Goal: Task Accomplishment & Management: Manage account settings

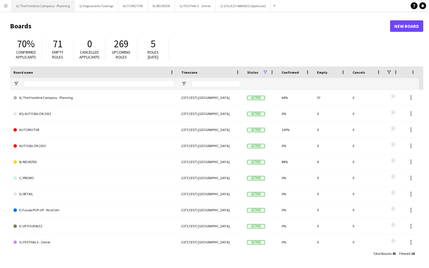
click at [42, 7] on button "A/ The Frontline Company - Planning Close" at bounding box center [43, 5] width 63 height 11
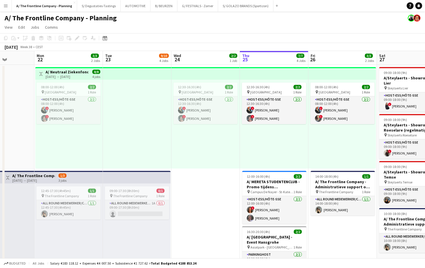
scroll to position [0, 162]
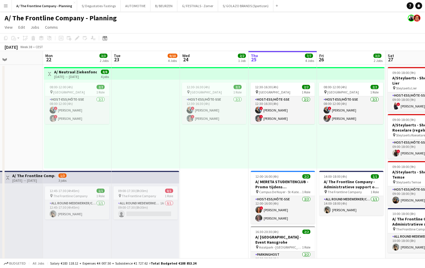
drag, startPoint x: 114, startPoint y: 146, endPoint x: 221, endPoint y: 151, distance: 107.0
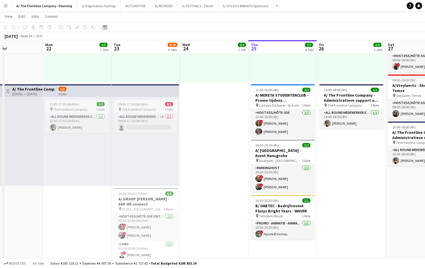
scroll to position [0, 165]
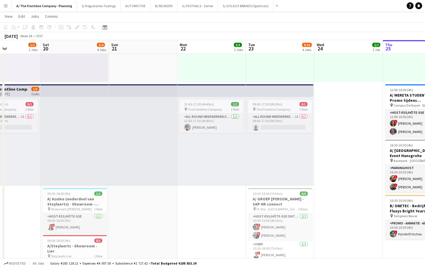
drag, startPoint x: 157, startPoint y: 156, endPoint x: 285, endPoint y: 147, distance: 128.4
click at [285, 147] on app-calendar-viewport "Wed 17 7/8 4 Jobs Thu 18 29/29 5 Jobs Fri 19 1/2 2 Jobs Sat 20 3/4 4 Jobs Sun 2…" at bounding box center [212, 235] width 425 height 599
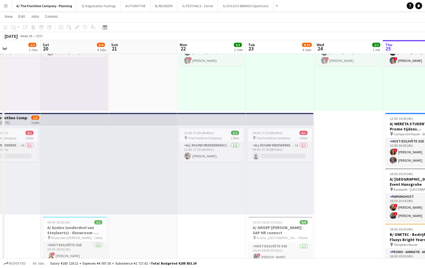
scroll to position [0, 0]
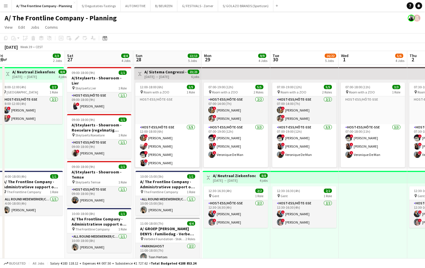
scroll to position [0, 145]
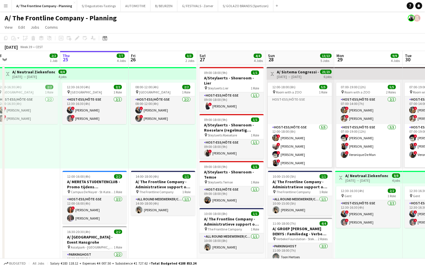
drag, startPoint x: 270, startPoint y: 141, endPoint x: 125, endPoint y: 154, distance: 145.8
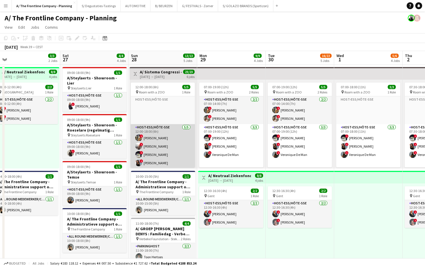
click at [175, 150] on app-card-role "Host-ess/Hôte-sse [DATE] 12:00-18:00 (6h) ! [PERSON_NAME] ! [PERSON_NAME] ! [PE…" at bounding box center [163, 150] width 64 height 53
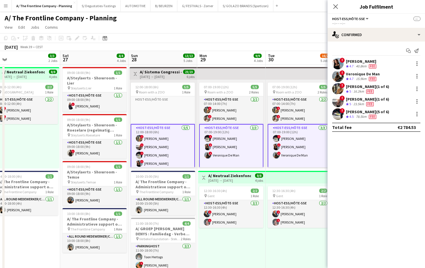
click at [363, 89] on div "Sarah Wautier (1 of 6)" at bounding box center [367, 86] width 43 height 5
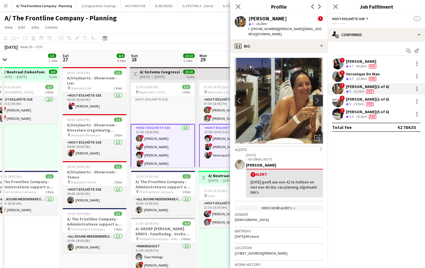
click at [313, 95] on button "chevron-right" at bounding box center [318, 100] width 11 height 11
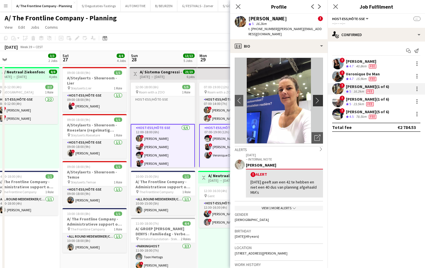
click at [313, 95] on button "chevron-right" at bounding box center [318, 100] width 11 height 11
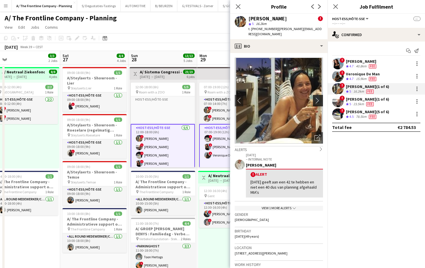
click at [313, 95] on button "chevron-right" at bounding box center [318, 100] width 11 height 11
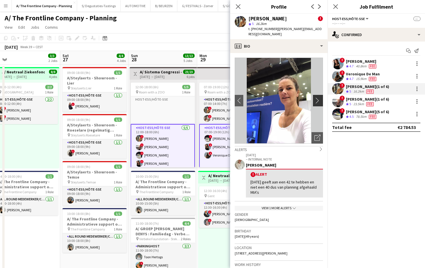
click at [313, 95] on button "chevron-right" at bounding box center [318, 100] width 11 height 11
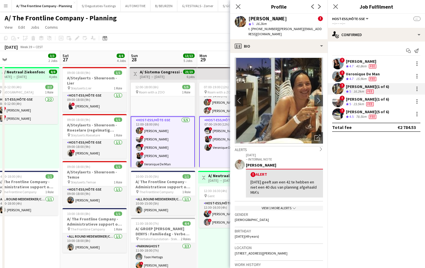
scroll to position [0, 0]
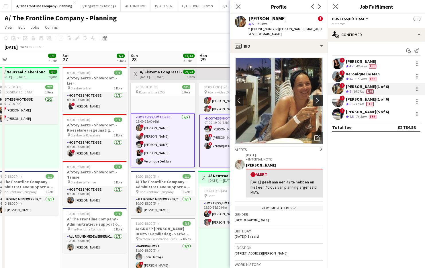
click at [314, 98] on app-icon "chevron-right" at bounding box center [318, 100] width 9 height 6
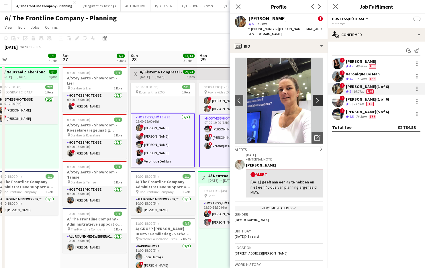
click at [314, 98] on app-icon "chevron-right" at bounding box center [318, 100] width 9 height 6
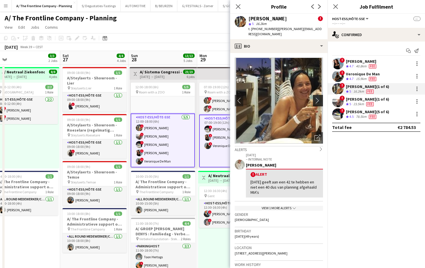
click at [314, 98] on app-icon "chevron-right" at bounding box center [318, 100] width 9 height 6
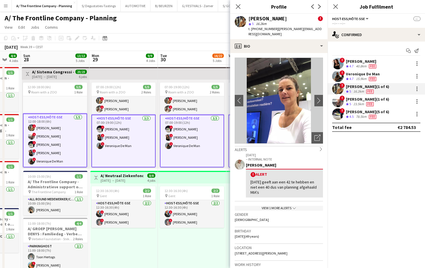
scroll to position [0, 259]
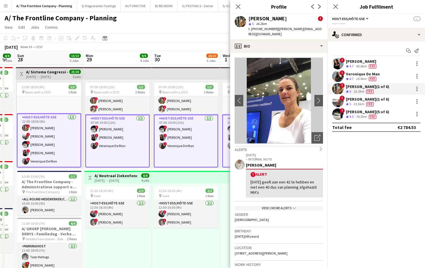
drag, startPoint x: 178, startPoint y: 117, endPoint x: 64, endPoint y: 133, distance: 114.8
click at [316, 97] on app-icon "chevron-right" at bounding box center [318, 100] width 9 height 6
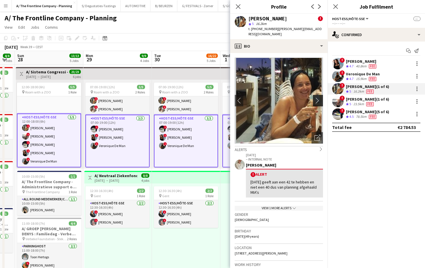
click at [316, 97] on app-icon "chevron-right" at bounding box center [318, 100] width 9 height 6
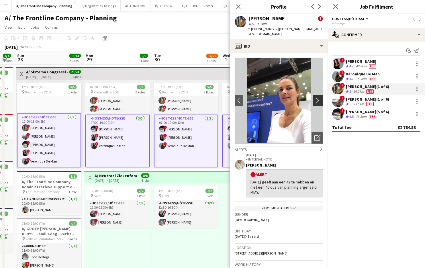
click at [314, 97] on app-icon "chevron-right" at bounding box center [318, 100] width 9 height 6
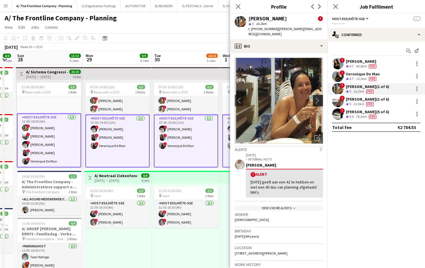
click at [314, 97] on app-icon "chevron-right" at bounding box center [318, 100] width 9 height 6
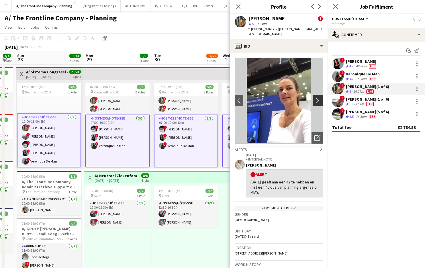
click at [314, 97] on app-icon "chevron-right" at bounding box center [318, 100] width 9 height 6
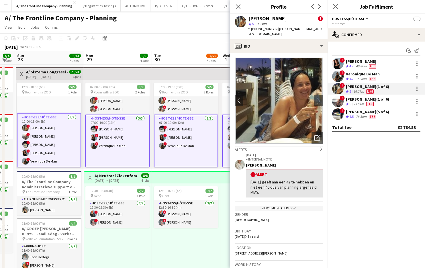
click at [130, 232] on div "12:30-16:30 (4h) 2/2 pin Gent 1 Role Host-ess/Hôte-sse 2/2 12:30-16:30 (4h) ! E…" at bounding box center [117, 227] width 67 height 89
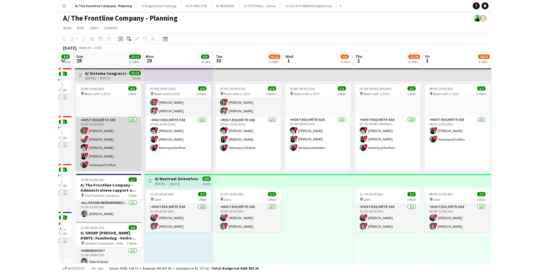
scroll to position [0, 0]
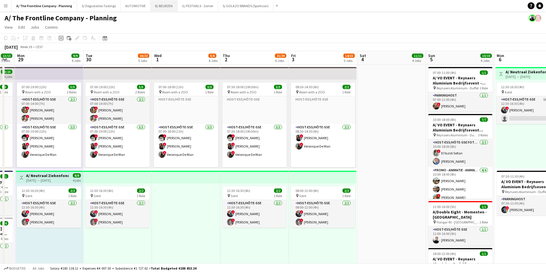
click at [163, 3] on button "B/ BEURZEN Close" at bounding box center [163, 5] width 27 height 11
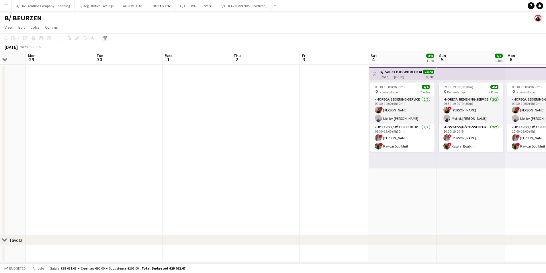
drag, startPoint x: 406, startPoint y: 107, endPoint x: 127, endPoint y: 115, distance: 278.5
click at [116, 114] on app-calendar-viewport "Fri 26 Sat 27 Sun 28 Mon 29 Tue 30 Wed 1 Thu 2 Fri 3 Sat 4 4/4 1 Job Sun 5 4/4 …" at bounding box center [273, 183] width 546 height 264
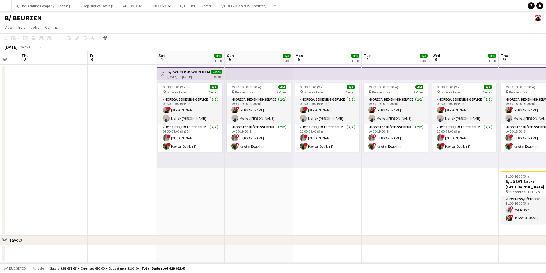
drag, startPoint x: 206, startPoint y: 155, endPoint x: 109, endPoint y: 155, distance: 97.4
click at [109, 155] on app-calendar-viewport "Sun 28 Mon 29 Tue 30 Wed 1 Thu 2 Fri 3 Sat 4 4/4 1 Job Sun 5 4/4 1 Job Mon 6 4/…" at bounding box center [273, 183] width 546 height 264
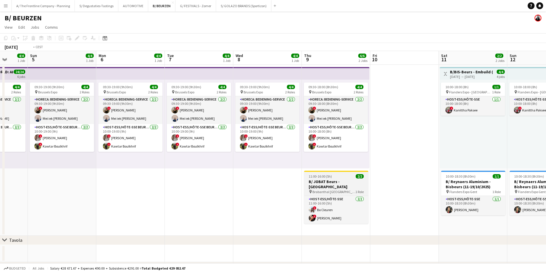
drag, startPoint x: 431, startPoint y: 168, endPoint x: 169, endPoint y: 172, distance: 262.1
click at [165, 172] on app-calendar-viewport "Wed 1 Thu 2 Fri 3 Sat 4 4/4 1 Job Sun 5 4/4 1 Job Mon 6 4/4 1 Job Tue 7 4/4 1 J…" at bounding box center [273, 183] width 546 height 264
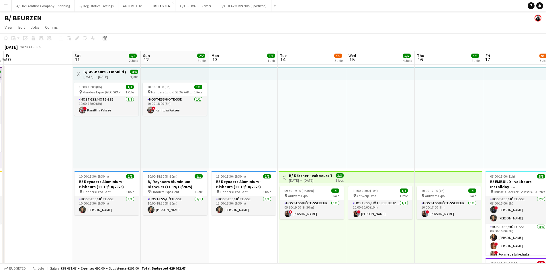
drag, startPoint x: 222, startPoint y: 167, endPoint x: 187, endPoint y: 166, distance: 35.0
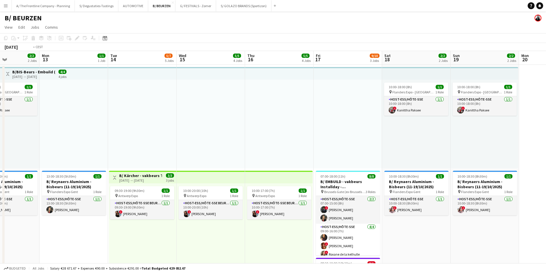
scroll to position [0, 229]
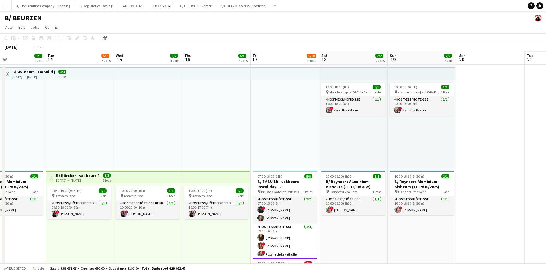
drag, startPoint x: 397, startPoint y: 148, endPoint x: 219, endPoint y: 146, distance: 178.5
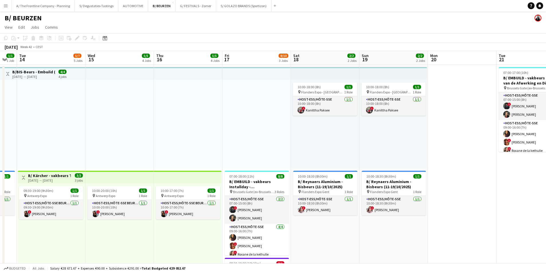
scroll to position [0, 194]
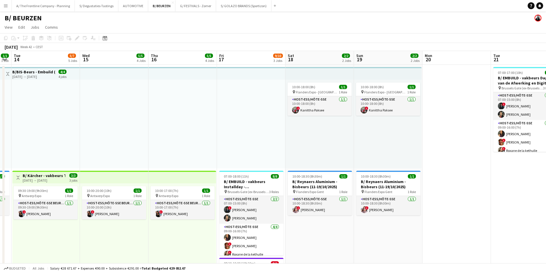
drag, startPoint x: 196, startPoint y: 115, endPoint x: 72, endPoint y: 113, distance: 124.1
click at [268, 213] on app-card-role "Host-ess/Hôte-sse 2/2 07:00-15:00 (8h) ! Georges Onderwater Carla Vanderheyden" at bounding box center [251, 210] width 64 height 28
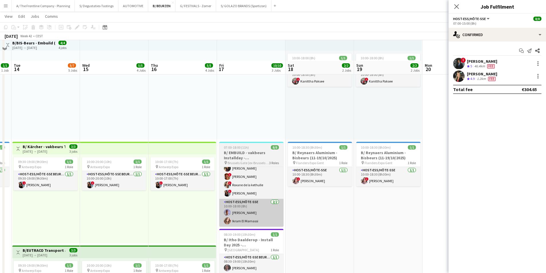
scroll to position [86, 0]
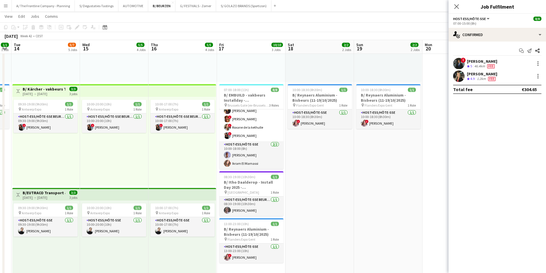
click at [251, 211] on app-card-role "Host-ess/Hôte-sse Beurs - Foire [DATE] 08:30-19:00 (10h30m) [PERSON_NAME]" at bounding box center [251, 205] width 64 height 19
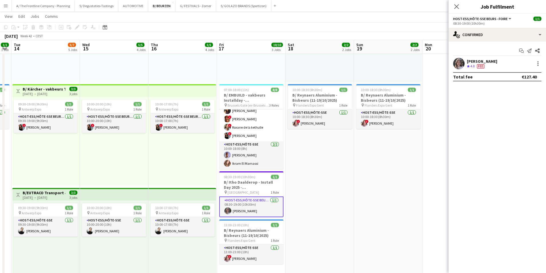
scroll to position [40, 0]
click at [429, 60] on div "[PERSON_NAME]" at bounding box center [483, 61] width 32 height 5
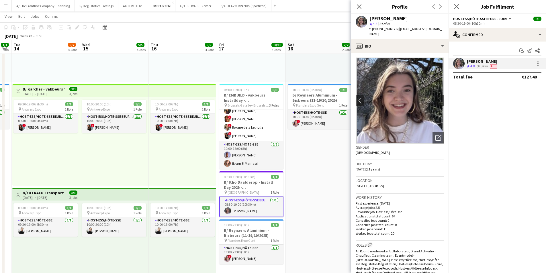
click at [382, 184] on span "[STREET_ADDRESS]" at bounding box center [369, 186] width 28 height 4
copy span "[STREET_ADDRESS]"
click at [429, 66] on div at bounding box center [537, 63] width 7 height 7
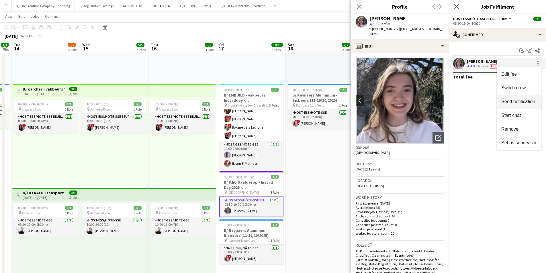
click at [429, 102] on span "Send notification" at bounding box center [518, 101] width 34 height 5
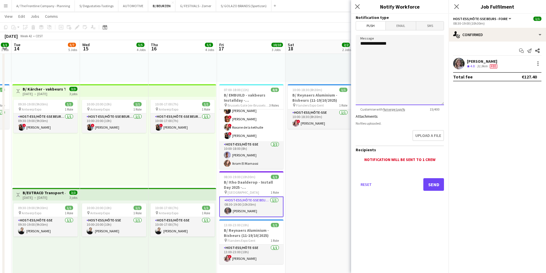
click at [407, 52] on textarea "**********" at bounding box center [399, 70] width 88 height 70
type textarea "**********"
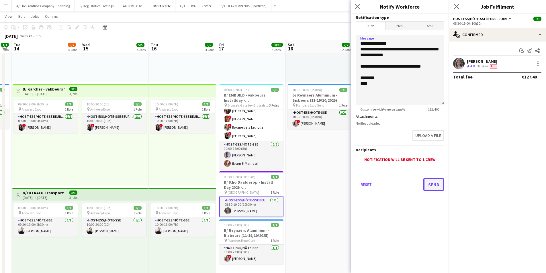
click at [429, 184] on button "Send" at bounding box center [433, 184] width 21 height 13
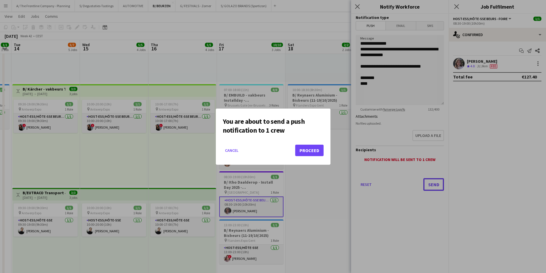
scroll to position [0, 0]
click at [312, 150] on button "Proceed" at bounding box center [309, 150] width 28 height 11
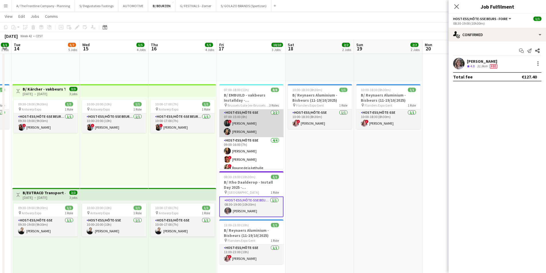
click at [254, 130] on app-card-role "Host-ess/Hôte-sse 2/2 07:00-15:00 (8h) ! Georges Onderwater Carla Vanderheyden" at bounding box center [251, 123] width 64 height 28
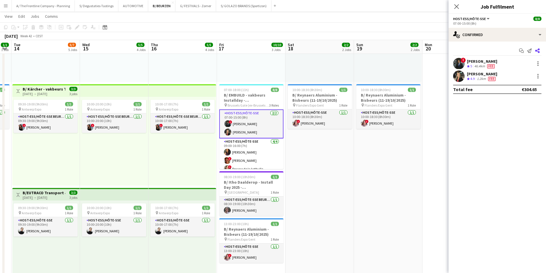
click at [429, 50] on icon at bounding box center [537, 50] width 5 height 5
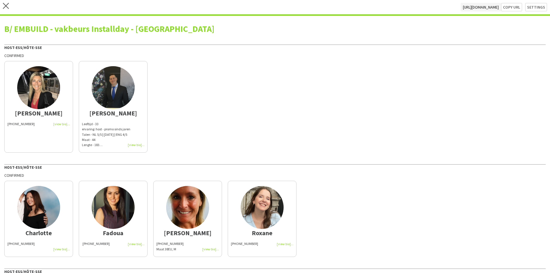
click at [40, 139] on app-share-pages-crew-card "Carla +32494837092" at bounding box center [38, 107] width 69 height 92
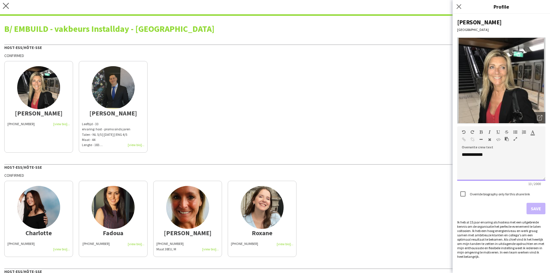
click at [429, 163] on div "**********" at bounding box center [501, 166] width 88 height 29
click at [429, 155] on div "**********" at bounding box center [501, 166] width 88 height 29
click at [429, 159] on span "**********" at bounding box center [472, 160] width 21 height 4
click at [429, 162] on div at bounding box center [501, 161] width 79 height 6
click at [429, 193] on label "Override biography only for this share link" at bounding box center [499, 194] width 61 height 4
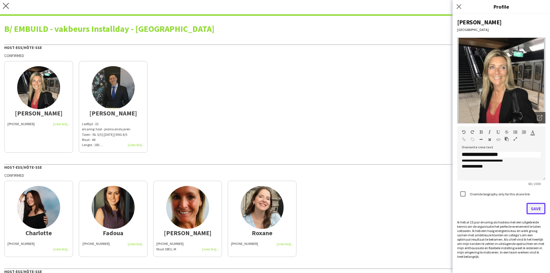
click at [429, 208] on button "Save" at bounding box center [535, 208] width 19 height 11
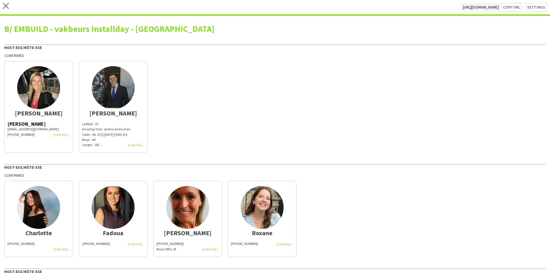
click at [100, 140] on div "Maat - 44" at bounding box center [113, 139] width 62 height 5
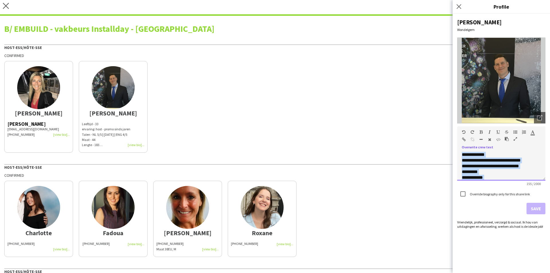
drag, startPoint x: 474, startPoint y: 168, endPoint x: 454, endPoint y: 153, distance: 25.5
click at [429, 153] on div "**********" at bounding box center [501, 143] width 97 height 259
click at [429, 210] on button "Save" at bounding box center [535, 208] width 19 height 11
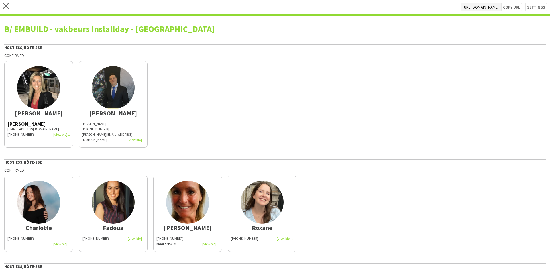
click at [111, 93] on img at bounding box center [113, 87] width 43 height 43
click at [50, 196] on img at bounding box center [38, 202] width 43 height 43
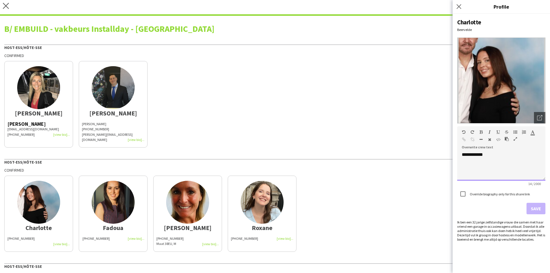
click at [429, 155] on div "**********" at bounding box center [501, 166] width 88 height 29
click at [429, 160] on div at bounding box center [501, 160] width 79 height 6
click at [429, 210] on button "Save" at bounding box center [535, 208] width 19 height 11
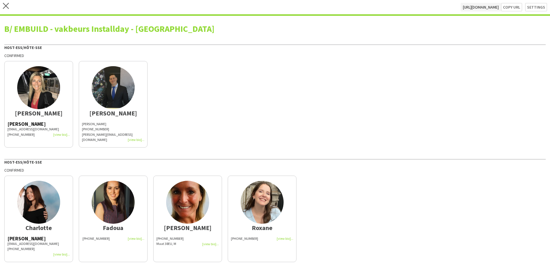
click at [32, 123] on div "Carla Vanderheyden" at bounding box center [26, 123] width 38 height 5
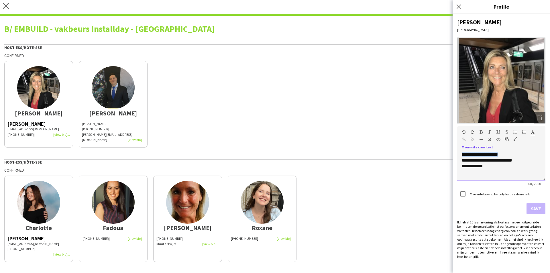
drag, startPoint x: 515, startPoint y: 156, endPoint x: 462, endPoint y: 152, distance: 53.4
click at [429, 152] on div "**********" at bounding box center [501, 155] width 79 height 6
click at [429, 160] on div "**********" at bounding box center [501, 166] width 88 height 29
drag, startPoint x: 473, startPoint y: 160, endPoint x: 459, endPoint y: 161, distance: 13.2
click at [429, 161] on div "**********" at bounding box center [501, 166] width 88 height 29
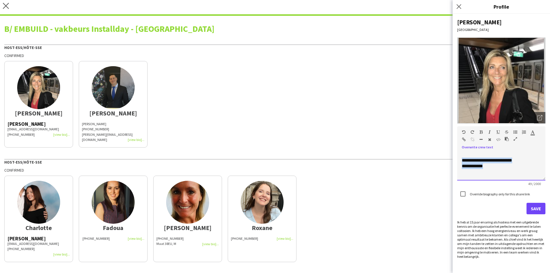
drag, startPoint x: 491, startPoint y: 166, endPoint x: 459, endPoint y: 161, distance: 31.6
click at [429, 161] on div "**********" at bounding box center [501, 166] width 88 height 29
click at [429, 159] on div "**********" at bounding box center [501, 161] width 79 height 6
click at [429, 204] on button "Save" at bounding box center [535, 208] width 19 height 11
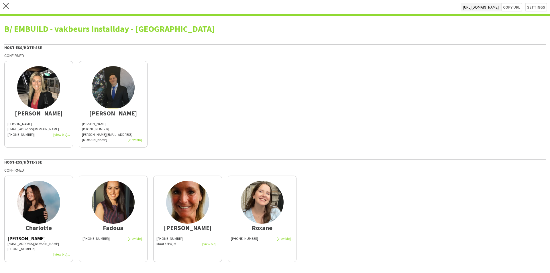
click at [107, 132] on span "[PERSON_NAME][EMAIL_ADDRESS][DOMAIN_NAME]" at bounding box center [107, 136] width 51 height 9
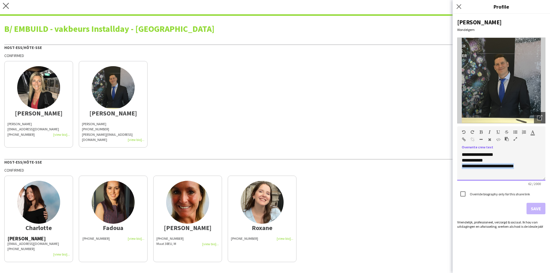
drag, startPoint x: 533, startPoint y: 166, endPoint x: 441, endPoint y: 166, distance: 91.9
click at [429, 166] on body "close https://admin.liveforce.co/v2/s/0ba16f55-1c3f-47d4-9d43-61662a8eae75 Copy…" at bounding box center [275, 136] width 550 height 273
copy span "**********"
click at [429, 154] on div "**********" at bounding box center [501, 155] width 79 height 6
click at [429, 207] on button "Save" at bounding box center [535, 208] width 19 height 11
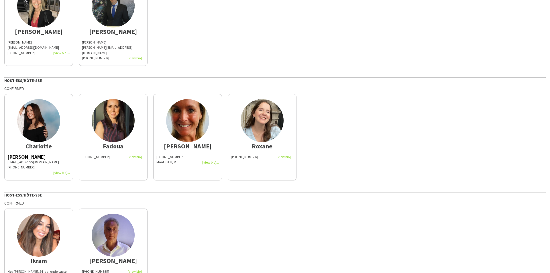
scroll to position [86, 0]
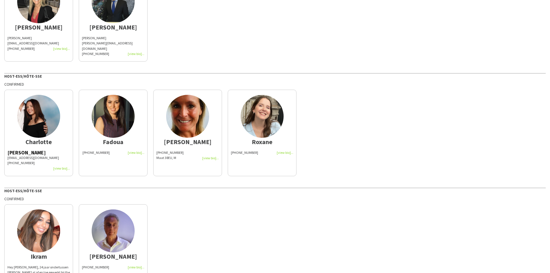
click at [32, 166] on div at bounding box center [38, 168] width 62 height 5
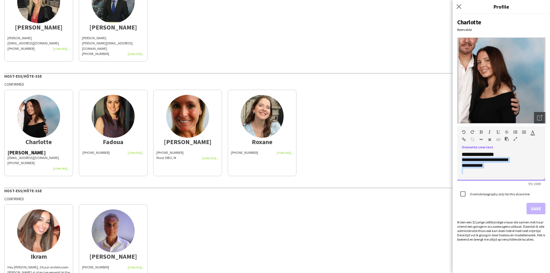
drag, startPoint x: 493, startPoint y: 168, endPoint x: 454, endPoint y: 162, distance: 40.1
click at [429, 162] on div "**********" at bounding box center [501, 143] width 97 height 259
copy div "**********"
click at [429, 211] on button "Save" at bounding box center [535, 208] width 19 height 11
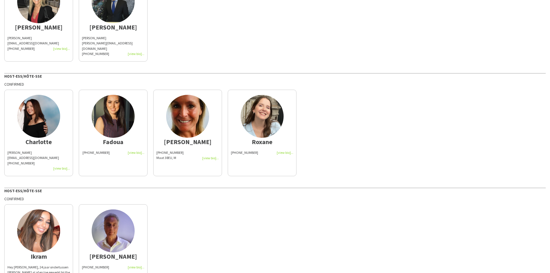
click at [100, 159] on app-share-pages-crew-card "Fadoua +32471341559" at bounding box center [113, 133] width 69 height 87
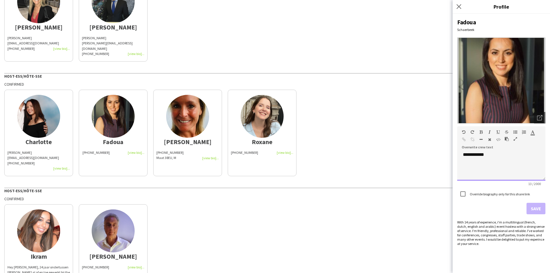
click at [429, 155] on div "**********" at bounding box center [501, 166] width 88 height 29
click at [429, 162] on div at bounding box center [501, 161] width 79 height 6
click at [429, 166] on span "**********" at bounding box center [473, 166] width 21 height 4
click at [429, 195] on label "Override biography only for this share link" at bounding box center [499, 194] width 61 height 4
click at [429, 208] on button "Save" at bounding box center [535, 208] width 19 height 11
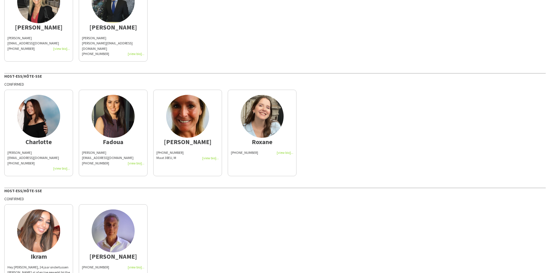
drag, startPoint x: 182, startPoint y: 155, endPoint x: 188, endPoint y: 160, distance: 8.4
click at [182, 155] on div "Maat 38EU, M" at bounding box center [187, 157] width 62 height 5
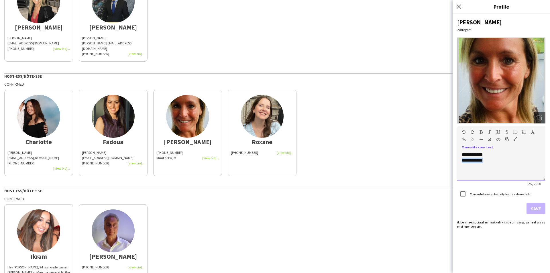
drag, startPoint x: 498, startPoint y: 162, endPoint x: 456, endPoint y: 161, distance: 41.8
click at [429, 161] on div "**********" at bounding box center [501, 143] width 97 height 259
click at [429, 156] on div "**********" at bounding box center [501, 166] width 88 height 29
click at [429, 193] on label "Override biography only for this share link" at bounding box center [499, 194] width 61 height 4
click at [429, 209] on button "Save" at bounding box center [535, 208] width 19 height 11
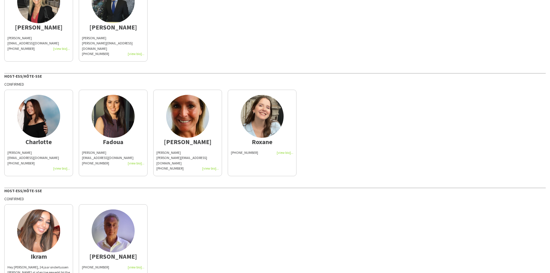
click at [253, 155] on app-share-pages-crew-card "Roxane +32476306617" at bounding box center [262, 133] width 69 height 87
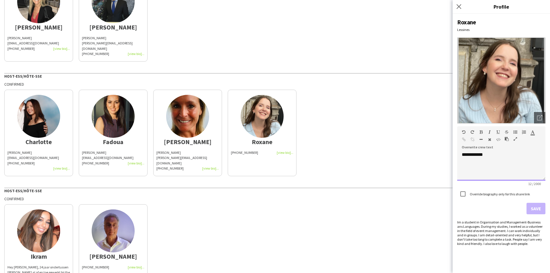
click at [429, 160] on div "**********" at bounding box center [501, 166] width 88 height 29
click at [429, 156] on div "**********" at bounding box center [501, 166] width 88 height 29
click at [429, 192] on label "Override biography only for this share link" at bounding box center [499, 194] width 61 height 4
click at [429, 205] on button "Save" at bounding box center [535, 208] width 19 height 11
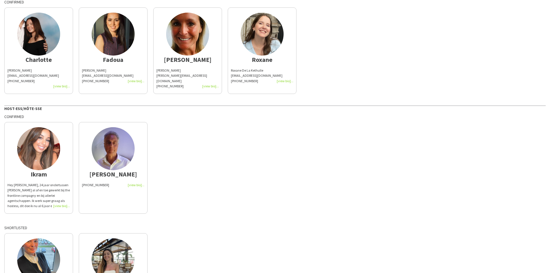
scroll to position [201, 0]
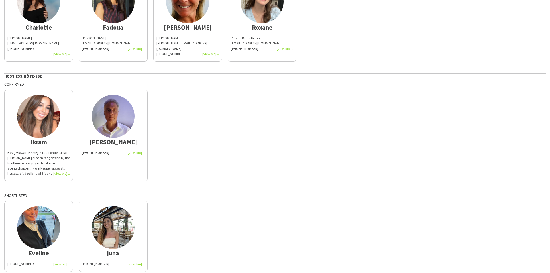
click at [45, 160] on div "Hey Ik ben Ikram, 24 jaar ondertussen Heb al af en toe gewerkt bij the frontlin…" at bounding box center [38, 163] width 62 height 26
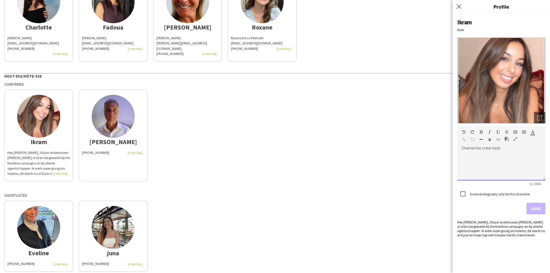
click at [429, 157] on div at bounding box center [501, 166] width 88 height 29
click at [429, 162] on div at bounding box center [501, 166] width 88 height 29
click at [429, 162] on div at bounding box center [501, 161] width 79 height 6
click at [429, 168] on div "**********" at bounding box center [501, 166] width 88 height 29
click at [429, 171] on div "**********" at bounding box center [501, 166] width 88 height 29
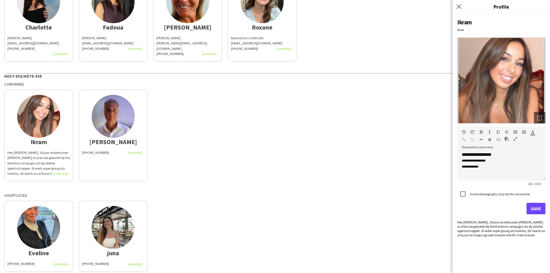
click at [429, 193] on label "Override biography only for this share link" at bounding box center [499, 194] width 61 height 4
click at [429, 211] on button "Save" at bounding box center [535, 208] width 19 height 11
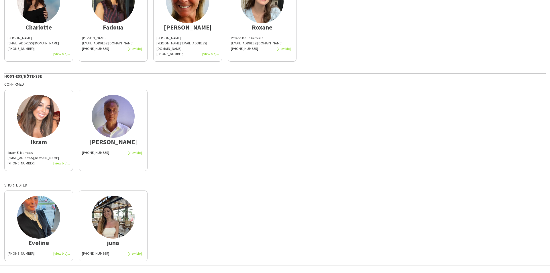
drag, startPoint x: 93, startPoint y: 157, endPoint x: 109, endPoint y: 156, distance: 15.8
click at [93, 157] on app-share-pages-crew-card "Raphael +32485439682" at bounding box center [113, 130] width 69 height 81
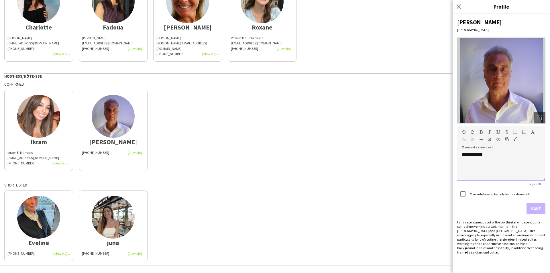
click at [429, 154] on div "**********" at bounding box center [501, 166] width 88 height 29
click at [429, 164] on div "**********" at bounding box center [501, 166] width 88 height 29
drag, startPoint x: 470, startPoint y: 169, endPoint x: 455, endPoint y: 171, distance: 15.3
click at [429, 171] on div "**********" at bounding box center [501, 143] width 97 height 259
copy span "**********"
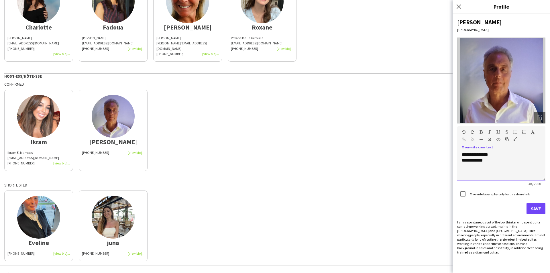
click at [429, 152] on div "**********" at bounding box center [501, 164] width 88 height 33
click at [429, 154] on div "**********" at bounding box center [501, 166] width 88 height 29
click at [429, 195] on label "Override biography only for this share link" at bounding box center [499, 194] width 61 height 4
click at [429, 207] on button "Save" at bounding box center [535, 208] width 19 height 11
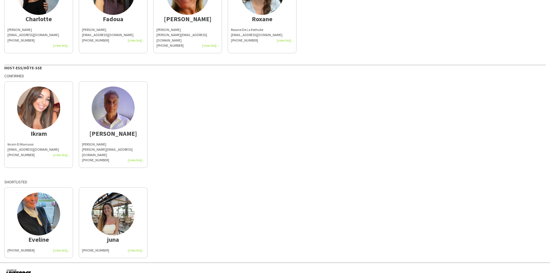
scroll to position [209, 0]
click at [87, 142] on span "Raphael Lauwers" at bounding box center [94, 144] width 24 height 4
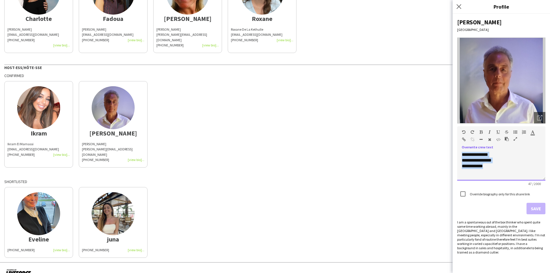
drag, startPoint x: 492, startPoint y: 169, endPoint x: 450, endPoint y: 154, distance: 44.5
click at [429, 154] on body "close https://admin.liveforce.co/v2/s/0ba16f55-1c3f-47d4-9d43-61662a8eae75 Copy…" at bounding box center [275, 136] width 550 height 273
copy div "**********"
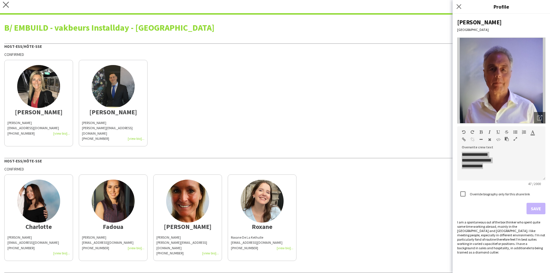
scroll to position [0, 0]
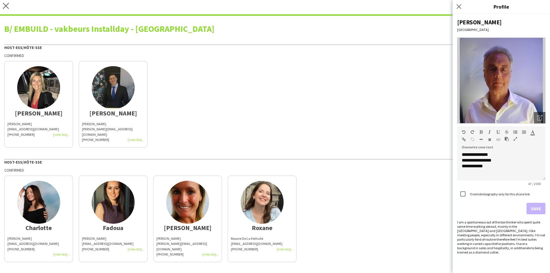
click at [43, 111] on div "Carla" at bounding box center [38, 113] width 62 height 5
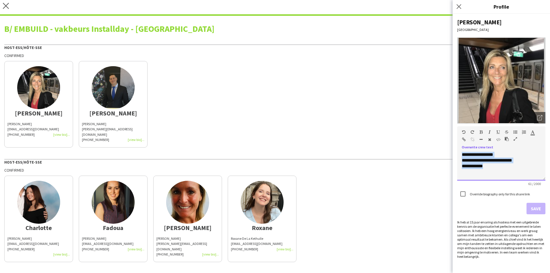
drag, startPoint x: 497, startPoint y: 168, endPoint x: 454, endPoint y: 150, distance: 47.2
click at [429, 150] on div "**********" at bounding box center [501, 143] width 97 height 259
copy div "**********"
click at [109, 130] on span "[PERSON_NAME][EMAIL_ADDRESS][DOMAIN_NAME]" at bounding box center [107, 131] width 51 height 9
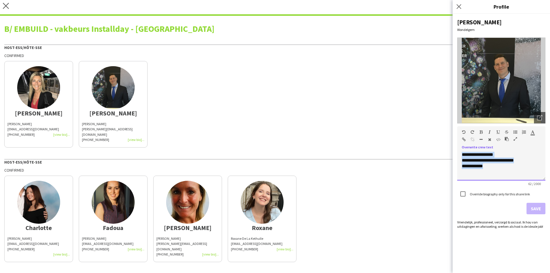
drag, startPoint x: 531, startPoint y: 170, endPoint x: 444, endPoint y: 151, distance: 89.3
click at [429, 151] on body "close https://admin.liveforce.co/v2/s/0ba16f55-1c3f-47d4-9d43-61662a8eae75 Copy…" at bounding box center [275, 136] width 550 height 273
copy div "**********"
click at [111, 213] on img at bounding box center [113, 202] width 43 height 43
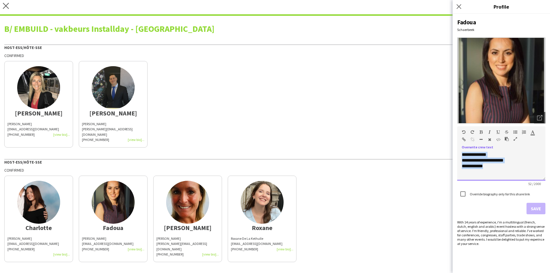
drag, startPoint x: 500, startPoint y: 166, endPoint x: 457, endPoint y: 150, distance: 45.9
click at [429, 150] on div "**********" at bounding box center [501, 164] width 88 height 33
copy div "**********"
drag, startPoint x: 184, startPoint y: 221, endPoint x: 204, endPoint y: 219, distance: 20.4
click at [184, 225] on div "Isabelle" at bounding box center [187, 227] width 62 height 5
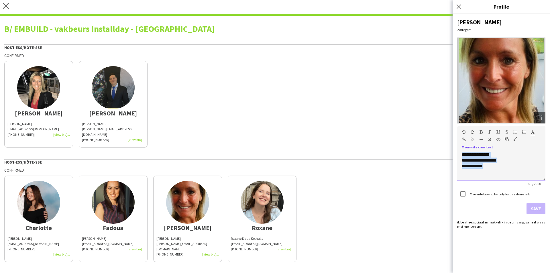
drag, startPoint x: 510, startPoint y: 173, endPoint x: 457, endPoint y: 153, distance: 57.2
click at [429, 153] on div "**********" at bounding box center [501, 143] width 97 height 259
copy div "**********"
drag, startPoint x: 247, startPoint y: 209, endPoint x: 251, endPoint y: 212, distance: 5.4
click at [247, 209] on img at bounding box center [262, 202] width 43 height 43
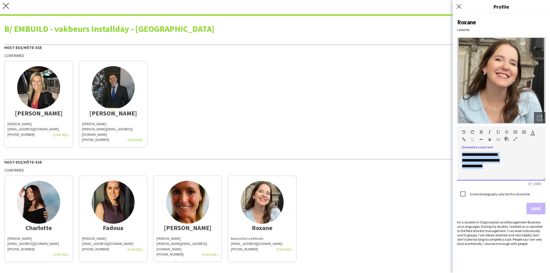
drag, startPoint x: 505, startPoint y: 165, endPoint x: 432, endPoint y: 149, distance: 74.9
click at [429, 149] on body "close https://admin.liveforce.co/v2/s/0ba16f55-1c3f-47d4-9d43-61662a8eae75 Copy…" at bounding box center [275, 136] width 550 height 273
copy div "**********"
click at [27, 131] on div "carlavanderheyden@hotmail.com" at bounding box center [38, 129] width 62 height 5
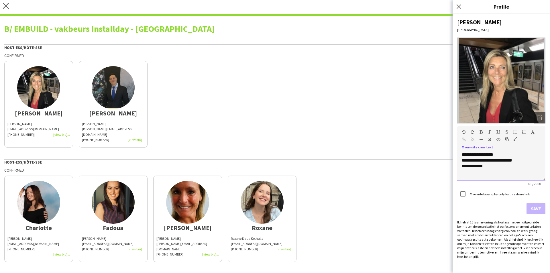
click at [429, 167] on div "**********" at bounding box center [501, 166] width 79 height 6
drag, startPoint x: 492, startPoint y: 176, endPoint x: 461, endPoint y: 175, distance: 31.2
click at [429, 175] on div "**********" at bounding box center [501, 166] width 88 height 29
click at [429, 208] on button "Save" at bounding box center [535, 208] width 19 height 11
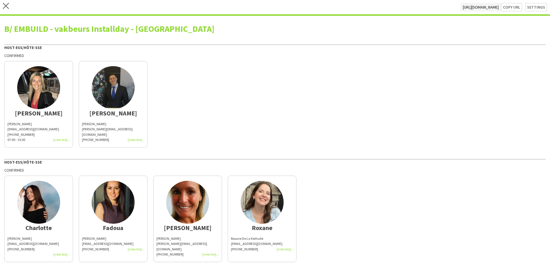
click at [96, 137] on span "+32499284816" at bounding box center [95, 139] width 27 height 4
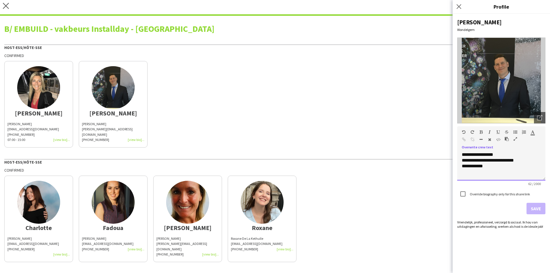
click at [429, 166] on div "**********" at bounding box center [501, 166] width 79 height 6
click at [429, 208] on button "Save" at bounding box center [535, 208] width 19 height 11
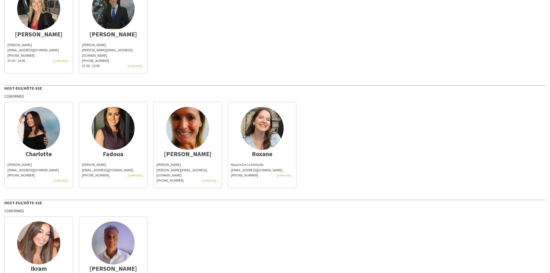
scroll to position [86, 0]
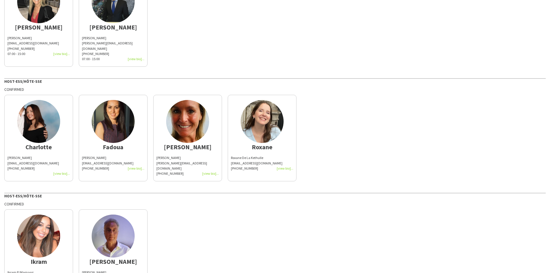
click at [29, 161] on div "charlottegoeman@hotmail.com" at bounding box center [38, 163] width 62 height 5
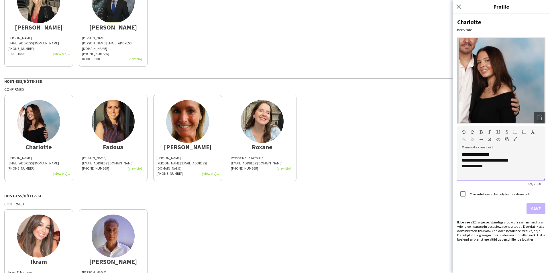
click at [429, 171] on div at bounding box center [501, 172] width 79 height 6
drag, startPoint x: 520, startPoint y: 171, endPoint x: 441, endPoint y: 180, distance: 79.6
click at [429, 180] on body "close https://admin.liveforce.co/v2/s/0ba16f55-1c3f-47d4-9d43-61662a8eae75 Copy…" at bounding box center [275, 136] width 550 height 273
click at [429, 206] on button "Save" at bounding box center [535, 208] width 19 height 11
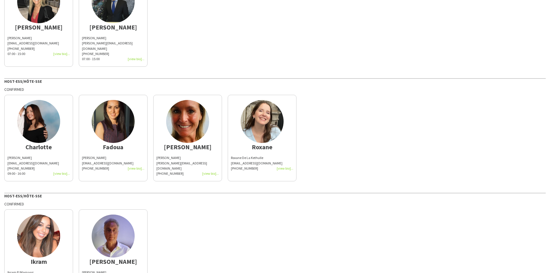
click at [108, 161] on span "belarbi.fadoua@gmail.com" at bounding box center [108, 163] width 52 height 4
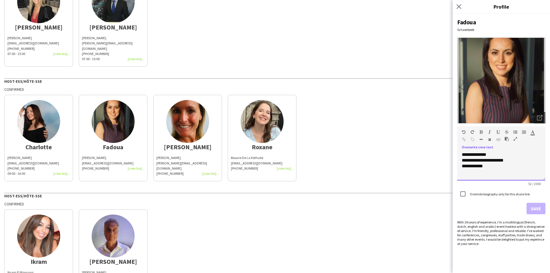
click at [429, 169] on div "**********" at bounding box center [501, 166] width 88 height 29
click at [429, 206] on button "Save" at bounding box center [535, 208] width 19 height 11
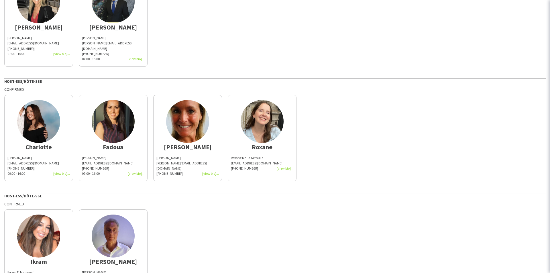
click at [166, 161] on span "i.debock@hotmail.com" at bounding box center [181, 165] width 51 height 9
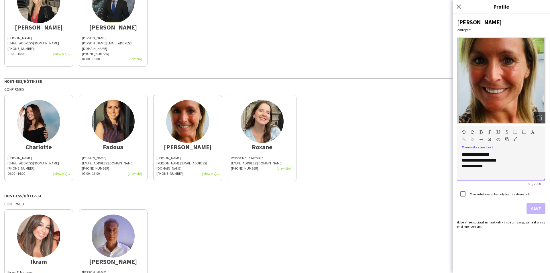
click at [429, 169] on div "**********" at bounding box center [501, 166] width 88 height 29
click at [429, 209] on button "Save" at bounding box center [535, 208] width 19 height 11
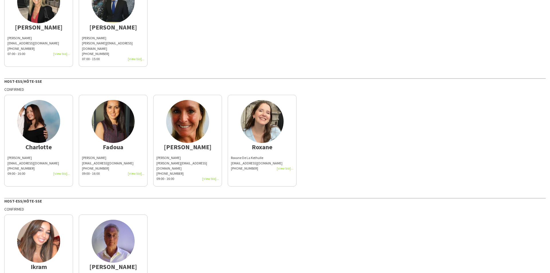
click at [255, 168] on app-share-pages-crew-card "Roxane Roxane De La Kethulle roxane.dlkdr@gmail.com +32476306617" at bounding box center [262, 141] width 69 height 92
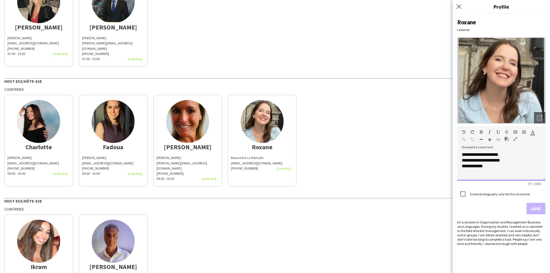
click at [429, 174] on div "**********" at bounding box center [501, 166] width 88 height 29
click at [429, 209] on button "Save" at bounding box center [535, 208] width 19 height 11
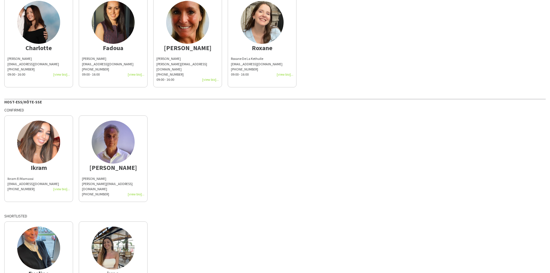
scroll to position [201, 0]
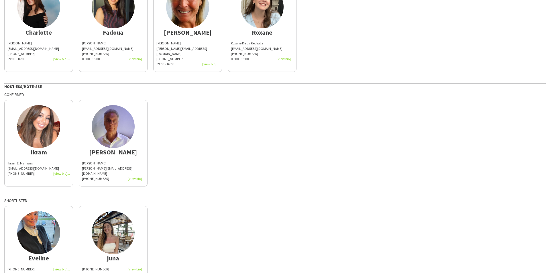
click at [24, 133] on app-share-pages-crew-card "Ikram Ikram El Marnassi ikram.elm@live.fr +32497170946" at bounding box center [38, 143] width 69 height 87
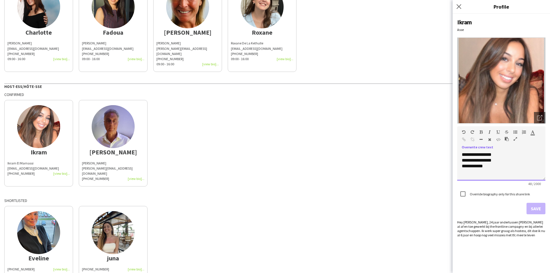
click at [429, 162] on div "**********" at bounding box center [501, 161] width 79 height 6
click at [429, 167] on div "**********" at bounding box center [501, 166] width 79 height 6
drag, startPoint x: 498, startPoint y: 173, endPoint x: 455, endPoint y: 170, distance: 42.8
click at [429, 170] on div "**********" at bounding box center [501, 143] width 97 height 259
click at [429, 207] on button "Save" at bounding box center [535, 208] width 19 height 11
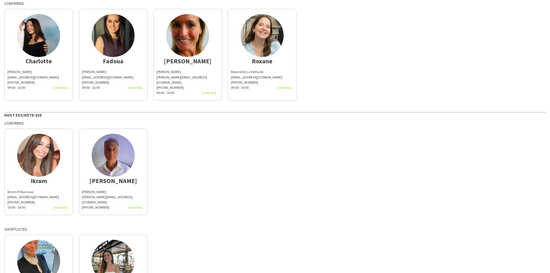
scroll to position [220, 0]
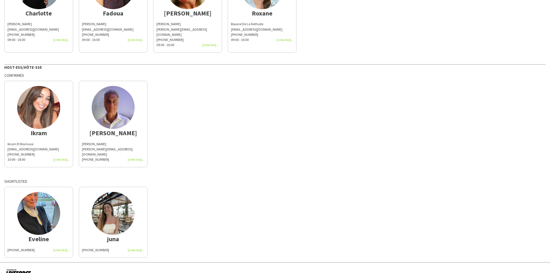
click at [108, 157] on div "+32485439682" at bounding box center [113, 159] width 62 height 5
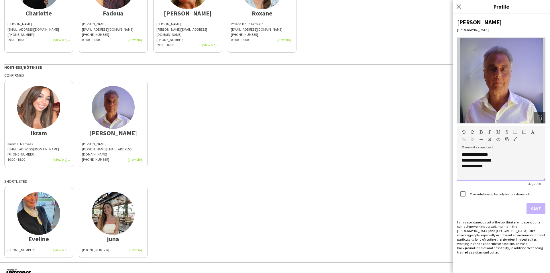
click at [429, 170] on div "**********" at bounding box center [501, 166] width 88 height 29
click at [429, 209] on button "Save" at bounding box center [535, 208] width 19 height 11
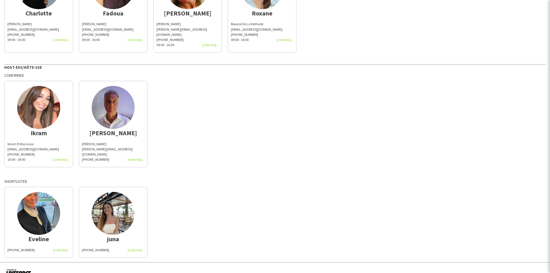
scroll to position [0, 0]
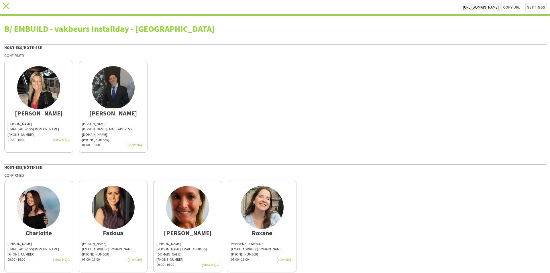
click at [5, 5] on icon "close" at bounding box center [6, 6] width 6 height 6
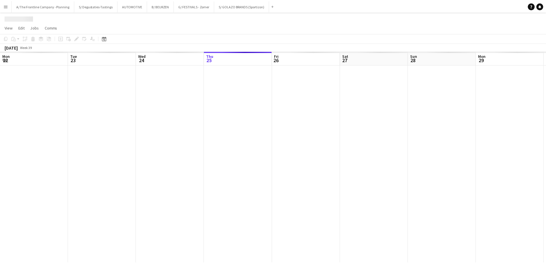
scroll to position [0, 137]
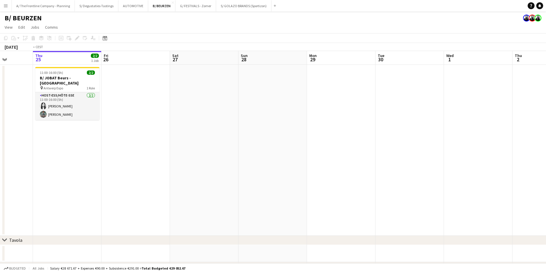
drag, startPoint x: 335, startPoint y: 116, endPoint x: 102, endPoint y: 120, distance: 233.2
click at [90, 120] on app-calendar-viewport "Mon 22 Tue 23 Wed 24 Thu 25 2/2 1 Job Fri 26 Sat 27 Sun 28 Mon 29 Tue 30 Wed 1 …" at bounding box center [273, 183] width 546 height 264
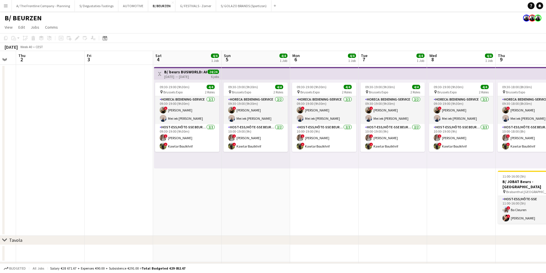
drag, startPoint x: 198, startPoint y: 122, endPoint x: 283, endPoint y: 123, distance: 85.4
click at [150, 125] on app-calendar-viewport "Mon 29 Tue 30 Wed 1 Thu 2 Fri 3 Sat 4 4/4 1 Job Sun 5 4/4 1 Job Mon 6 4/4 1 Job…" at bounding box center [273, 183] width 546 height 264
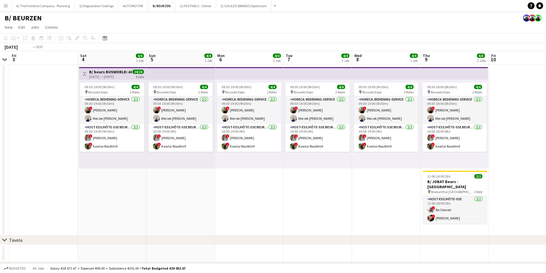
click at [113, 119] on app-calendar-viewport "Tue 30 Wed 1 Thu 2 Fri 3 Sat 4 4/4 1 Job Sun 5 4/4 1 Job Mon 6 4/4 1 Job Tue 7 …" at bounding box center [273, 183] width 546 height 264
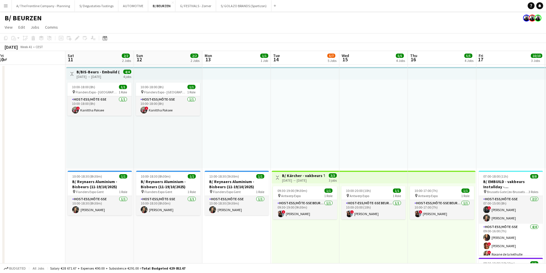
drag, startPoint x: 400, startPoint y: 117, endPoint x: 190, endPoint y: 122, distance: 210.0
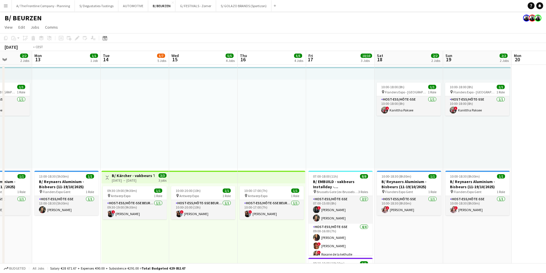
drag, startPoint x: 434, startPoint y: 116, endPoint x: 139, endPoint y: 113, distance: 295.6
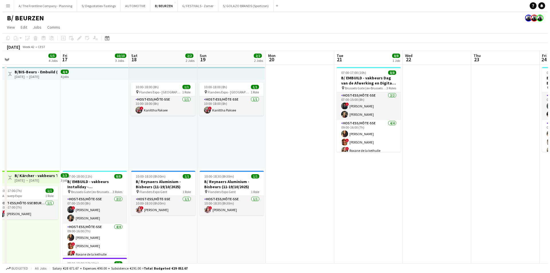
scroll to position [0, 187]
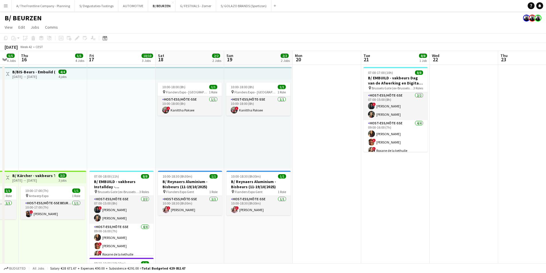
drag, startPoint x: 348, startPoint y: 97, endPoint x: 96, endPoint y: 93, distance: 252.1
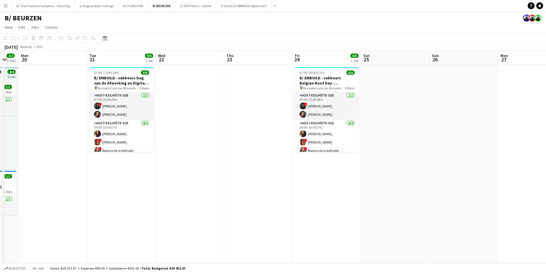
click at [323, 107] on app-card-role "Host-ess/Hôte-sse 2/2 07:00-15:00 (8h) ! Georges Onderwater Carla Vanderheyden" at bounding box center [327, 106] width 64 height 28
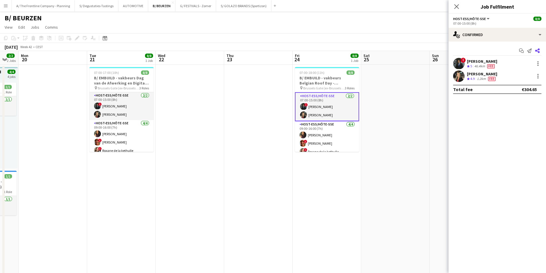
click at [429, 49] on icon at bounding box center [537, 50] width 5 height 5
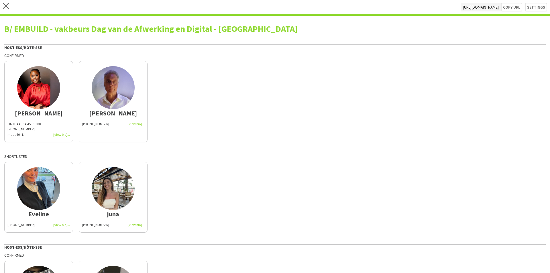
drag, startPoint x: 35, startPoint y: 132, endPoint x: 49, endPoint y: 131, distance: 13.8
click at [35, 132] on div "maat 40 - L" at bounding box center [38, 134] width 62 height 5
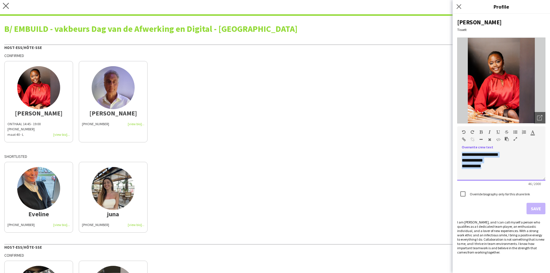
drag, startPoint x: 488, startPoint y: 170, endPoint x: 456, endPoint y: 155, distance: 35.2
click at [429, 155] on div "**********" at bounding box center [501, 143] width 97 height 259
paste div
drag, startPoint x: 474, startPoint y: 193, endPoint x: 498, endPoint y: 198, distance: 24.6
click at [429, 193] on label "Override biography only for this share link" at bounding box center [499, 194] width 61 height 4
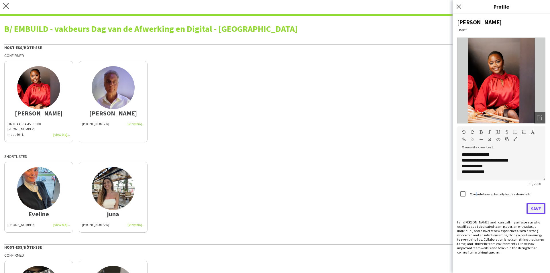
click at [429, 210] on button "Save" at bounding box center [535, 208] width 19 height 11
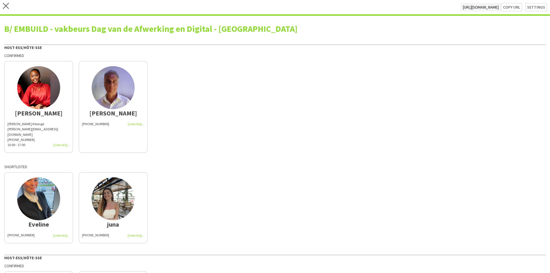
drag, startPoint x: 92, startPoint y: 138, endPoint x: 241, endPoint y: 142, distance: 149.3
click at [92, 138] on app-share-pages-crew-card "Raphael +32485439682" at bounding box center [113, 107] width 69 height 92
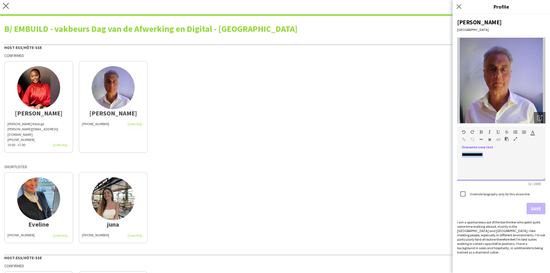
drag, startPoint x: 514, startPoint y: 160, endPoint x: 440, endPoint y: 158, distance: 73.9
click at [429, 158] on body "close https://admin.liveforce.co/v2/s/c7543291-012b-47f0-8ce6-30e872122576 Copy…" at bounding box center [275, 136] width 550 height 273
paste div
click at [429, 210] on button "Save" at bounding box center [535, 208] width 19 height 11
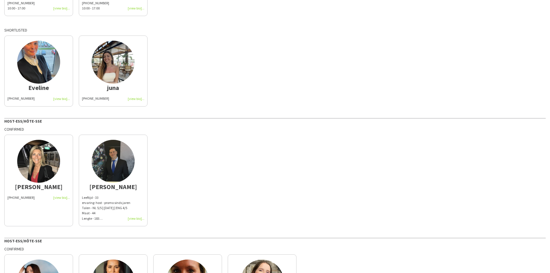
scroll to position [172, 0]
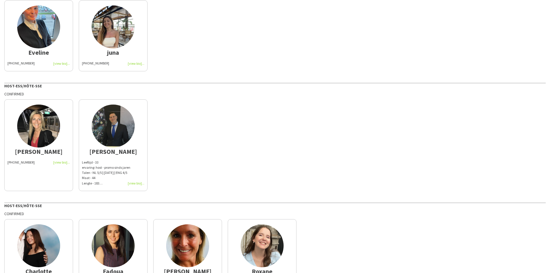
drag, startPoint x: 20, startPoint y: 170, endPoint x: 176, endPoint y: 170, distance: 156.1
click at [20, 170] on app-share-pages-crew-card "Carla +32494837092" at bounding box center [38, 145] width 69 height 92
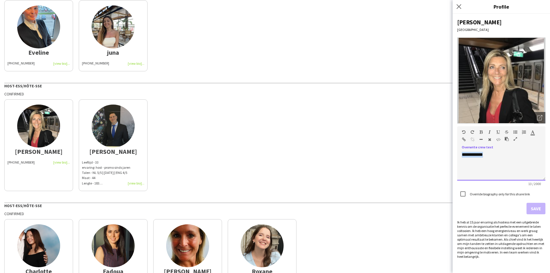
drag, startPoint x: 495, startPoint y: 168, endPoint x: 459, endPoint y: 153, distance: 39.0
click at [429, 153] on div "**********" at bounding box center [501, 166] width 88 height 29
paste div
click at [429, 193] on label "Override biography only for this share link" at bounding box center [499, 194] width 61 height 4
click at [429, 209] on div "**********" at bounding box center [501, 143] width 97 height 259
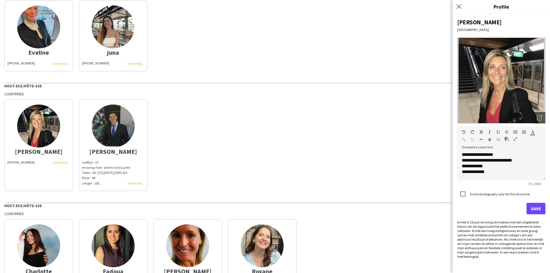
click at [429, 209] on div "**********" at bounding box center [501, 143] width 97 height 259
click at [429, 208] on button "Save" at bounding box center [535, 208] width 19 height 11
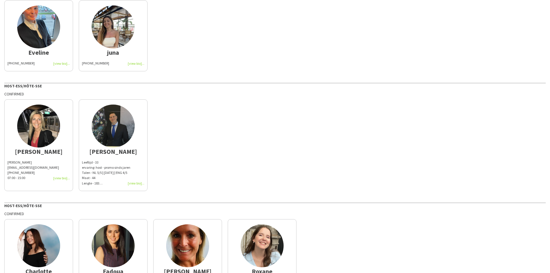
click at [111, 160] on div "Leeftijd - 33" at bounding box center [113, 162] width 62 height 5
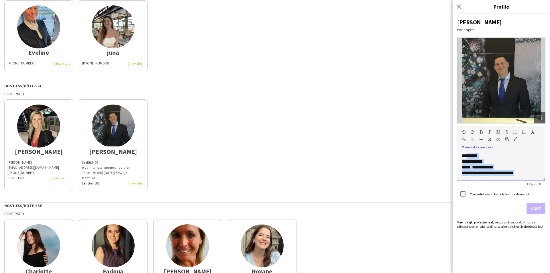
scroll to position [0, 0]
drag, startPoint x: 538, startPoint y: 173, endPoint x: 460, endPoint y: 152, distance: 80.7
click at [429, 145] on div "**********" at bounding box center [501, 143] width 97 height 259
paste div
click at [429, 210] on button "Save" at bounding box center [535, 208] width 19 height 11
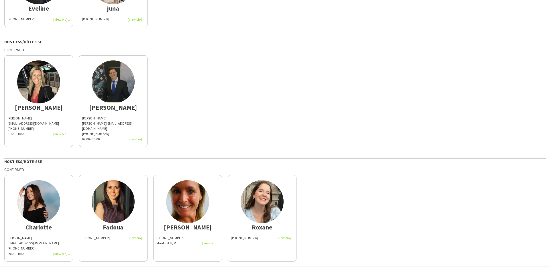
scroll to position [220, 0]
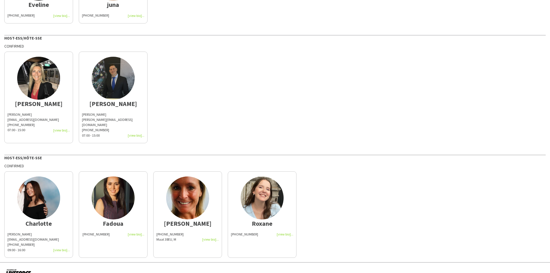
click at [23, 237] on div "charlottegoeman@hotmail.com" at bounding box center [38, 239] width 62 height 5
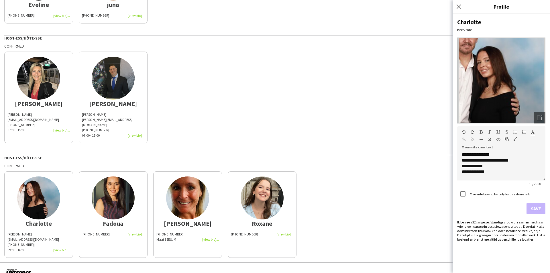
click at [121, 235] on app-share-pages-crew-card "Fadoua +32471341559" at bounding box center [113, 214] width 69 height 87
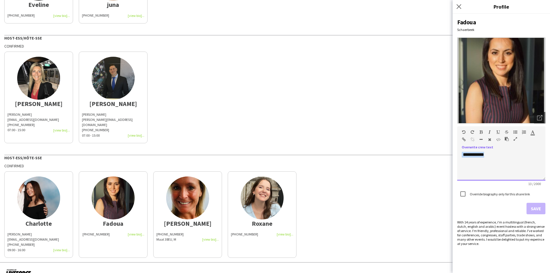
drag, startPoint x: 497, startPoint y: 168, endPoint x: 447, endPoint y: 158, distance: 50.7
click at [429, 158] on body "close https://admin.liveforce.co/v2/s/c7543291-012b-47f0-8ce6-30e872122576 Copy…" at bounding box center [275, 136] width 550 height 273
paste div
click at [429, 209] on button "Save" at bounding box center [535, 208] width 19 height 11
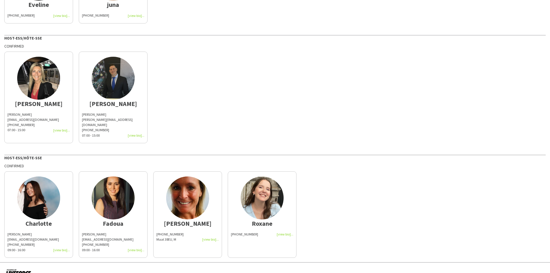
drag, startPoint x: 194, startPoint y: 231, endPoint x: 224, endPoint y: 224, distance: 30.9
click at [194, 237] on div "Maat 38EU, M" at bounding box center [187, 239] width 62 height 5
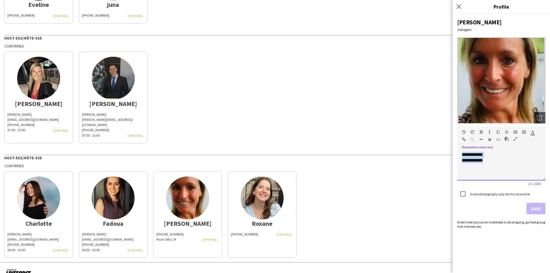
drag, startPoint x: 470, startPoint y: 153, endPoint x: 453, endPoint y: 145, distance: 19.0
click at [429, 145] on div "**********" at bounding box center [501, 143] width 97 height 259
paste div
click at [429, 196] on div at bounding box center [463, 194] width 14 height 14
click at [429, 207] on button "Save" at bounding box center [535, 208] width 19 height 11
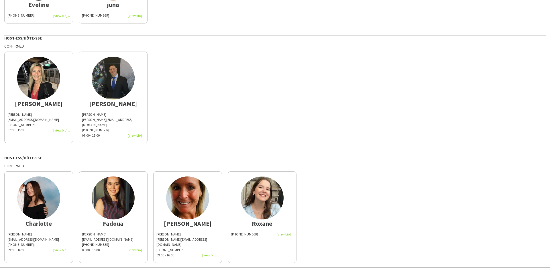
click at [252, 233] on app-share-pages-crew-card "Roxane +32476306617" at bounding box center [262, 217] width 69 height 92
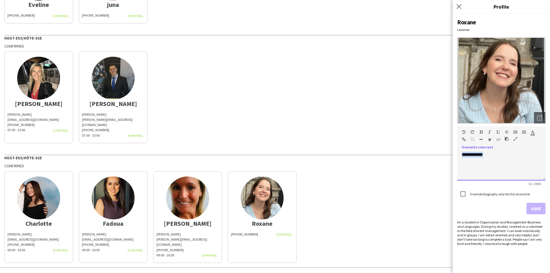
drag, startPoint x: 508, startPoint y: 167, endPoint x: 436, endPoint y: 147, distance: 75.6
click at [429, 147] on body "close https://admin.liveforce.co/v2/s/c7543291-012b-47f0-8ce6-30e872122576 Copy…" at bounding box center [275, 136] width 550 height 273
paste div
click at [429, 207] on button "Save" at bounding box center [535, 208] width 19 height 11
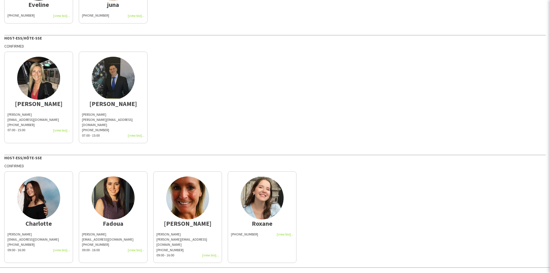
scroll to position [0, 0]
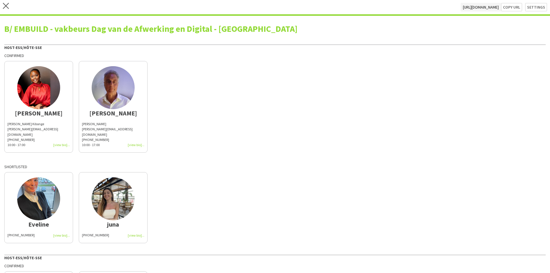
click at [340, 169] on div "Eveline +32489522427 juna +32487998816" at bounding box center [274, 206] width 541 height 74
click at [7, 7] on icon "close" at bounding box center [6, 6] width 6 height 6
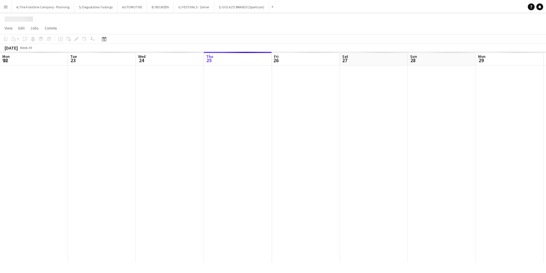
scroll to position [0, 137]
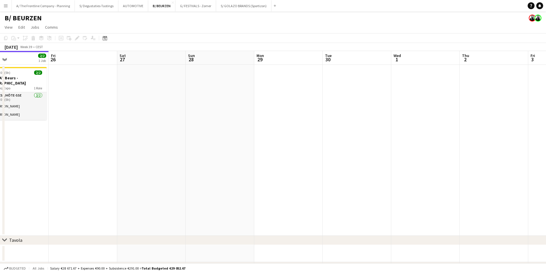
drag, startPoint x: 393, startPoint y: 124, endPoint x: 100, endPoint y: 117, distance: 292.5
click at [100, 117] on app-calendar-viewport "Mon 22 Tue 23 Wed 24 Thu 25 2/2 1 Job Fri 26 Sat 27 Sun 28 Mon 29 Tue 30 Wed 1 …" at bounding box center [273, 183] width 546 height 264
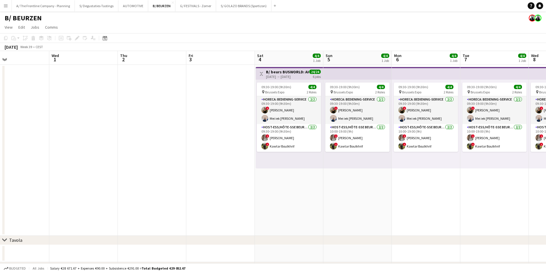
drag, startPoint x: 386, startPoint y: 133, endPoint x: 263, endPoint y: 145, distance: 123.1
click at [263, 145] on app-calendar-viewport "Sat 27 Sun 28 Mon 29 Tue 30 Wed 1 Thu 2 Fri 3 Sat 4 4/4 1 Job Sun 5 4/4 1 Job M…" at bounding box center [273, 183] width 546 height 264
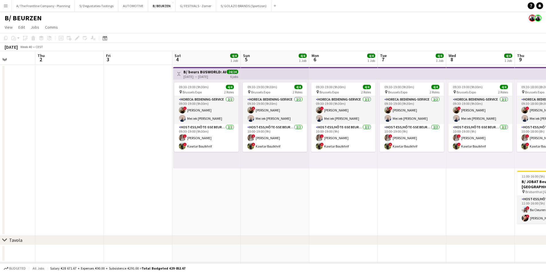
drag, startPoint x: 364, startPoint y: 146, endPoint x: 109, endPoint y: 146, distance: 255.8
click at [109, 146] on app-calendar-viewport "Sat 27 Sun 28 Mon 29 Tue 30 Wed 1 Thu 2 Fri 3 Sat 4 4/4 1 Job Sun 5 4/4 1 Job M…" at bounding box center [273, 183] width 546 height 264
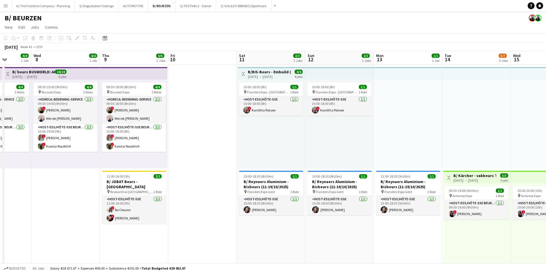
drag, startPoint x: 377, startPoint y: 146, endPoint x: 181, endPoint y: 142, distance: 196.3
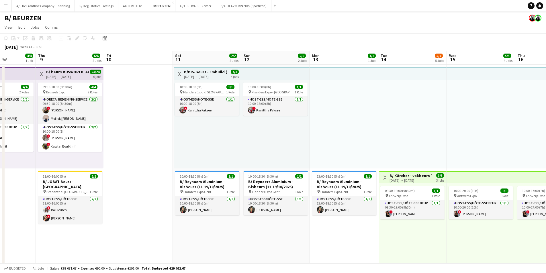
drag, startPoint x: 191, startPoint y: 136, endPoint x: 276, endPoint y: 140, distance: 85.2
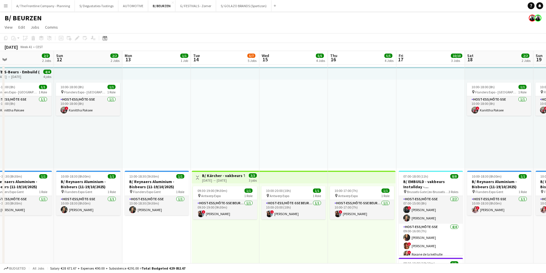
scroll to position [0, 193]
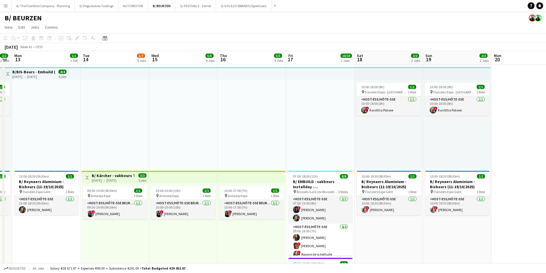
drag, startPoint x: 359, startPoint y: 140, endPoint x: 131, endPoint y: 135, distance: 228.9
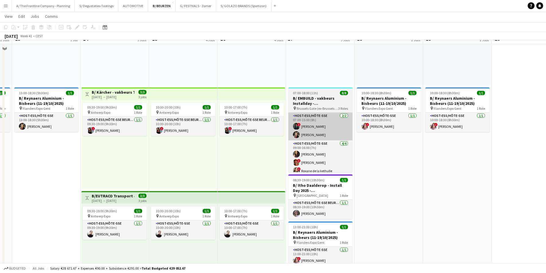
scroll to position [86, 0]
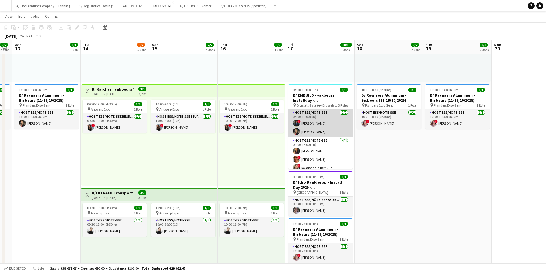
click at [319, 130] on app-card-role "Host-ess/Hôte-sse 2/2 07:00-15:00 (8h) ! Georges Onderwater Carla Vanderheyden" at bounding box center [320, 123] width 64 height 28
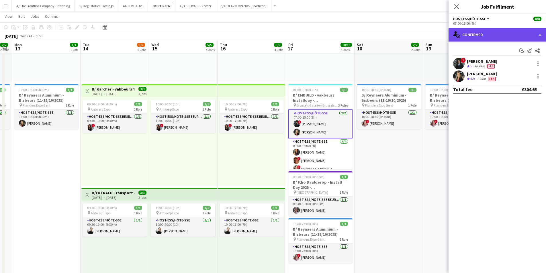
click at [429, 32] on div "single-neutral-actions-check-2 Confirmed" at bounding box center [496, 35] width 97 height 14
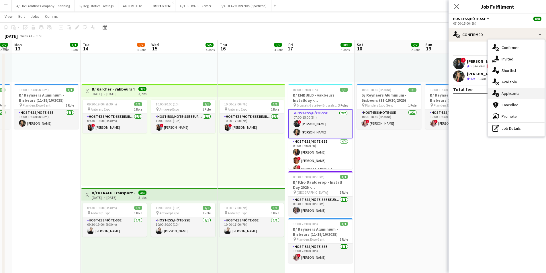
click at [429, 90] on div "single-neutral-actions-information Applicants" at bounding box center [516, 93] width 57 height 11
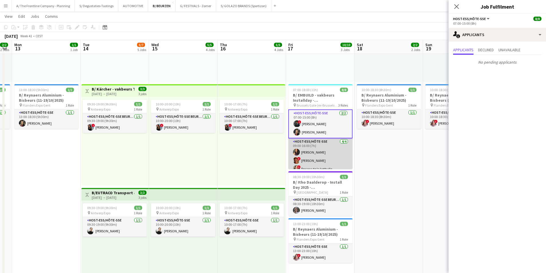
click at [305, 153] on app-card-role "Host-ess/Hôte-sse 4/4 09:00-16:00 (7h) Fadoua Belarbi ! Isabelle de Bock ! Roxa…" at bounding box center [320, 160] width 64 height 44
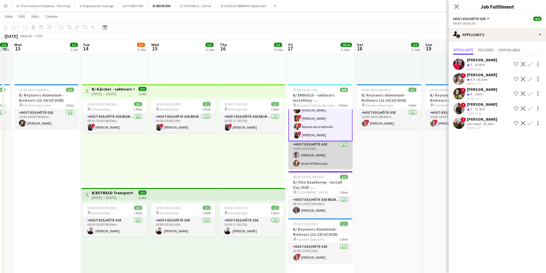
click at [313, 155] on app-card-role "Host-ess/Hôte-sse 2/2 10:00-18:00 (8h) Raphael Lauwers Ikram El Marnassi" at bounding box center [320, 155] width 64 height 28
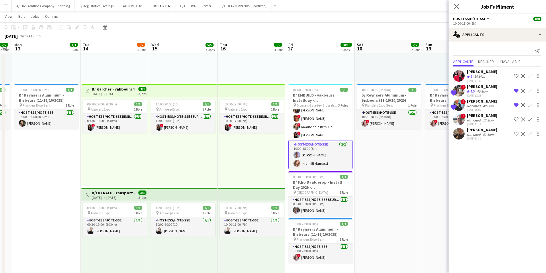
scroll to position [42, 0]
click at [429, 90] on app-icon "Remove crew from shortlist" at bounding box center [516, 91] width 5 height 5
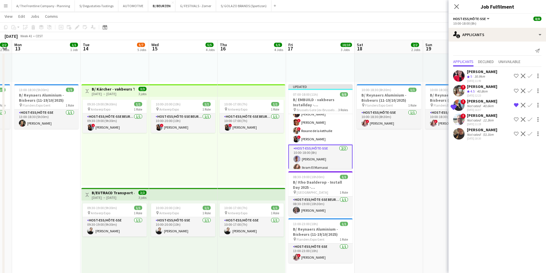
click at [429, 107] on app-icon "Remove crew from shortlist" at bounding box center [516, 105] width 5 height 5
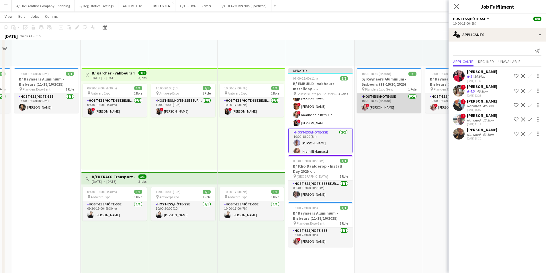
scroll to position [29, 0]
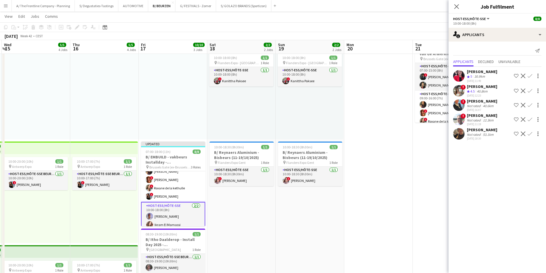
drag, startPoint x: 331, startPoint y: 173, endPoint x: 170, endPoint y: 167, distance: 161.7
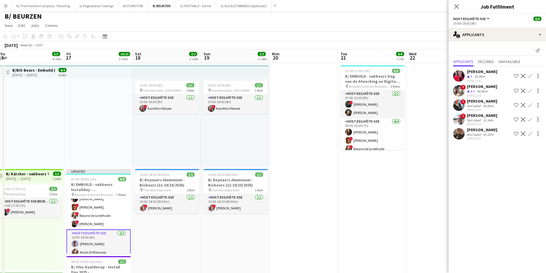
scroll to position [0, 0]
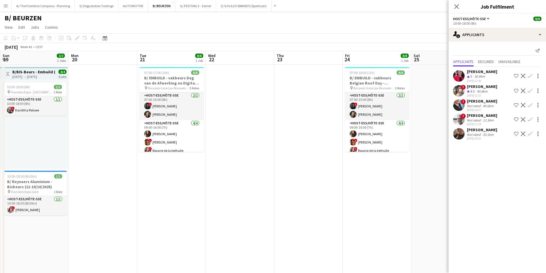
drag, startPoint x: 152, startPoint y: 163, endPoint x: 142, endPoint y: 161, distance: 9.3
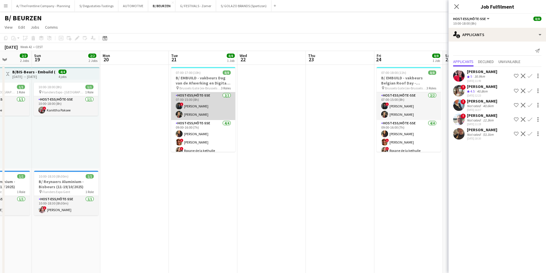
click at [201, 114] on app-card-role "Host-ess/Hôte-sse 2/2 07:00-15:00 (8h) ! Georges Onderwater Carla Vanderheyden" at bounding box center [203, 106] width 64 height 28
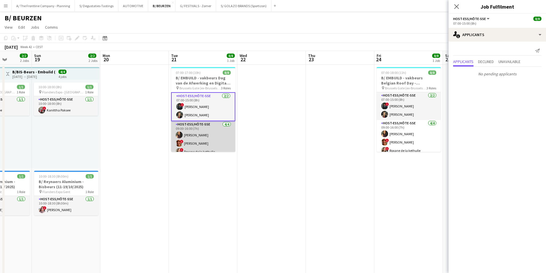
click at [203, 137] on app-card-role "Host-ess/Hôte-sse 4/4 09:00-16:00 (7h) Fadoua Belarbi ! Isabelle de Bock ! Roxa…" at bounding box center [203, 143] width 64 height 44
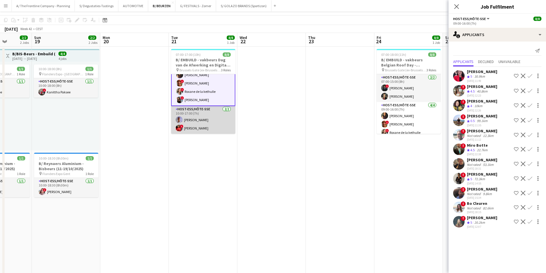
scroll to position [29, 0]
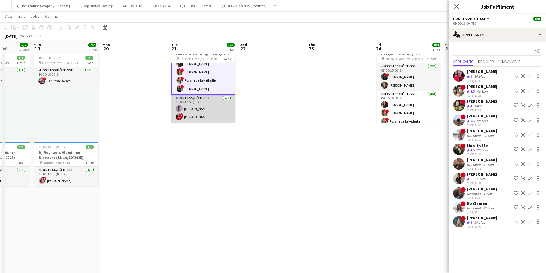
click at [208, 115] on app-card-role "Host-ess/Hôte-sse 2/2 10:00-17:00 (7h) Raphael Lauwers ! anatalia Kibonge" at bounding box center [203, 109] width 64 height 28
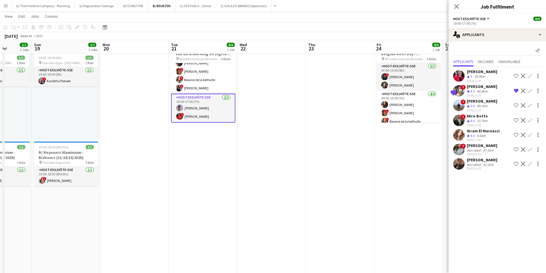
scroll to position [41, 0]
click at [429, 90] on app-icon "Remove crew from shortlist" at bounding box center [516, 91] width 5 height 5
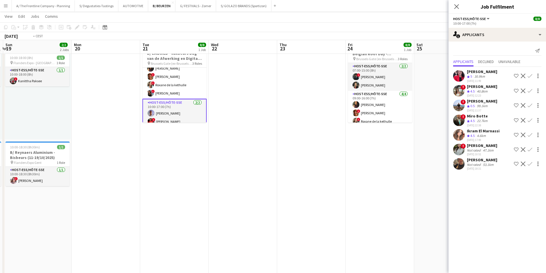
scroll to position [0, 200]
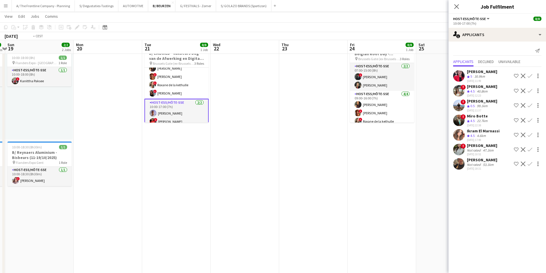
drag, startPoint x: 372, startPoint y: 150, endPoint x: 233, endPoint y: 150, distance: 138.9
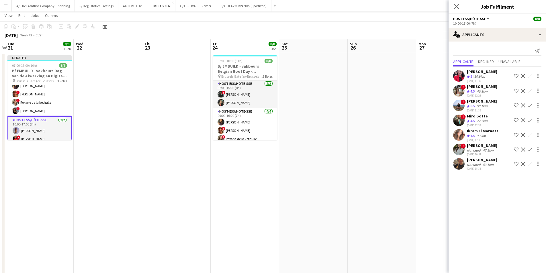
scroll to position [0, 0]
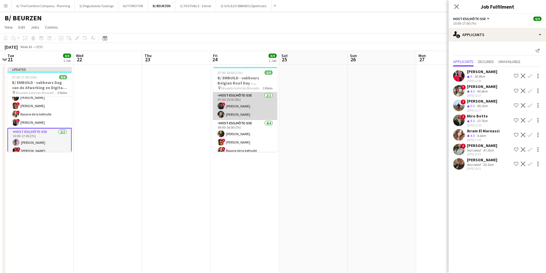
click at [240, 116] on app-card-role "Host-ess/Hôte-sse 2/2 07:00-15:00 (8h) ! Georges Onderwater Carla Vanderheyden" at bounding box center [245, 106] width 64 height 28
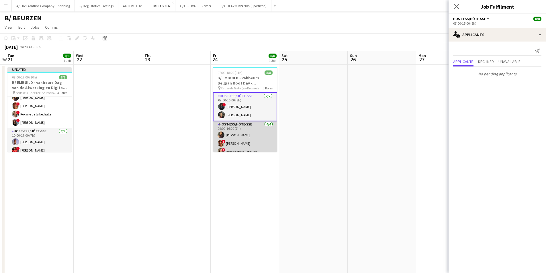
click at [238, 135] on app-card-role "Host-ess/Hôte-sse 4/4 09:00-16:00 (7h) Fadoua Belarbi ! Isabelle de Bock ! Roxa…" at bounding box center [245, 143] width 64 height 44
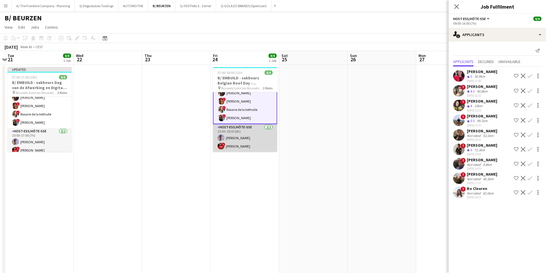
click at [245, 135] on app-card-role "Host-ess/Hôte-sse 2/2 10:00-18:00 (8h) Raphael Lauwers ! anatalia Kibonge" at bounding box center [245, 138] width 64 height 28
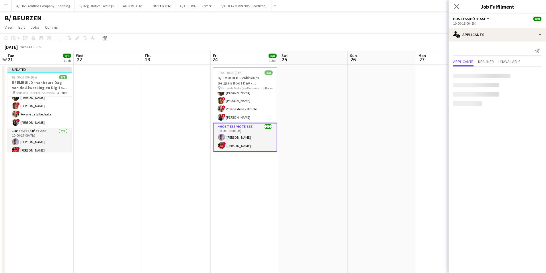
scroll to position [41, 0]
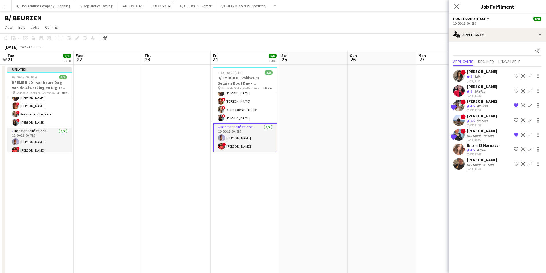
click at [429, 105] on app-icon "Remove crew from shortlist" at bounding box center [516, 105] width 5 height 5
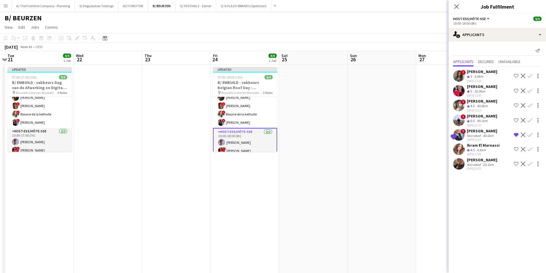
click at [429, 134] on app-icon "Remove crew from shortlist" at bounding box center [516, 135] width 5 height 5
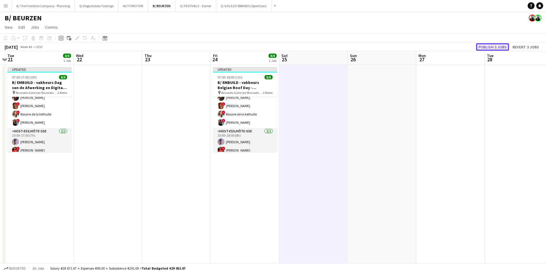
click at [429, 48] on button "Publish 3 jobs" at bounding box center [492, 46] width 33 height 7
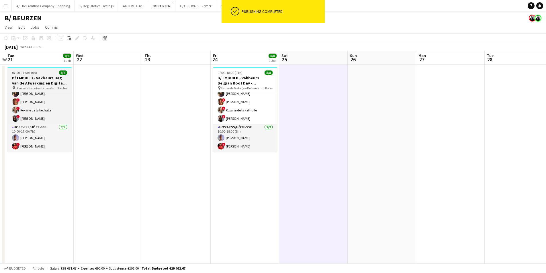
scroll to position [40, 0]
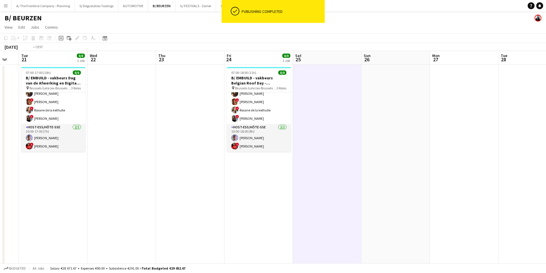
drag, startPoint x: 174, startPoint y: 107, endPoint x: 440, endPoint y: 99, distance: 266.2
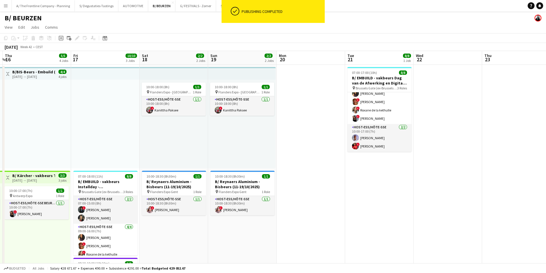
drag, startPoint x: 204, startPoint y: 127, endPoint x: 324, endPoint y: 109, distance: 120.8
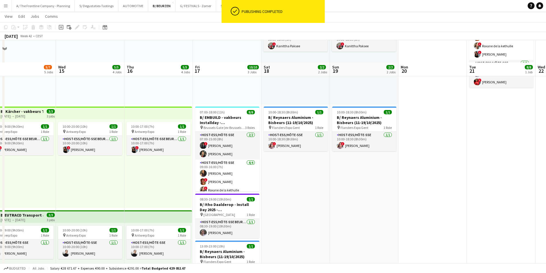
scroll to position [86, 0]
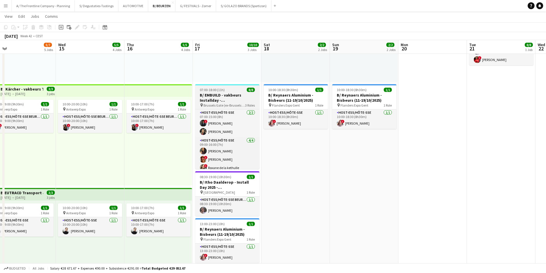
click at [222, 97] on h3 "B/ EMBUILD - vakbeurs Installday - Brussels Gate" at bounding box center [227, 98] width 64 height 10
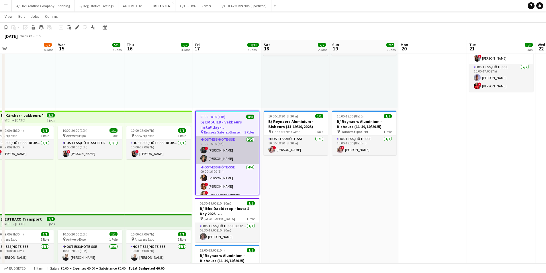
scroll to position [57, 0]
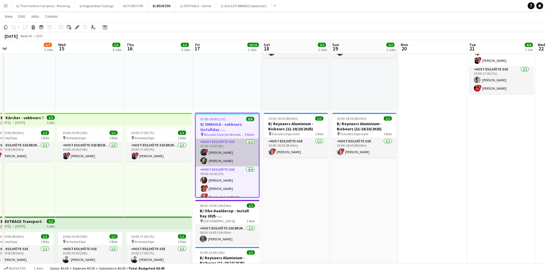
click at [224, 152] on app-card-role "Host-ess/Hôte-sse 2/2 07:00-15:00 (8h) ! Georges Onderwater Carla Vanderheyden" at bounding box center [227, 153] width 63 height 28
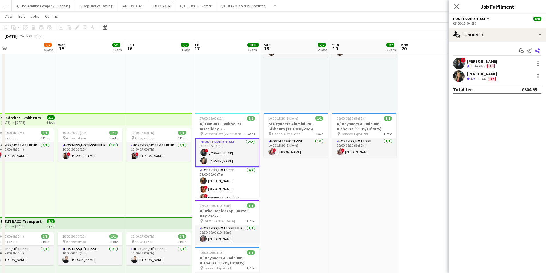
click at [429, 50] on app-icon "Share" at bounding box center [537, 51] width 8 height 8
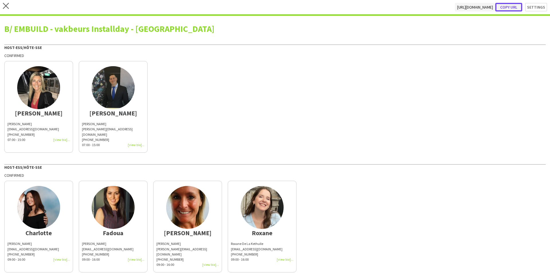
click at [429, 7] on button "Copy url" at bounding box center [508, 7] width 27 height 9
click at [1, 9] on div "close https://admin.liveforce.co/v2/s/0ba16f55-1c3f-47d4-9d43-61662a8eae75 Copy…" at bounding box center [275, 8] width 550 height 16
click at [4, 7] on icon at bounding box center [6, 6] width 6 height 6
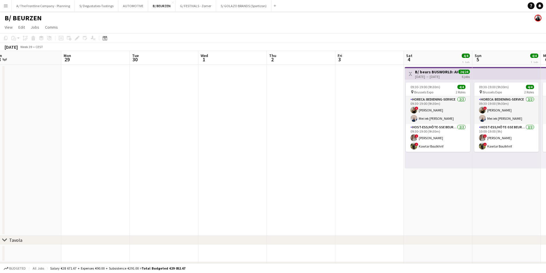
drag, startPoint x: 422, startPoint y: 146, endPoint x: 284, endPoint y: 126, distance: 140.2
click at [119, 145] on app-calendar-viewport "Thu 25 2/2 1 Job Fri 26 Sat 27 Sun 28 Mon 29 Tue 30 Wed 1 Thu 2 Fri 3 Sat 4 4/4…" at bounding box center [273, 183] width 546 height 264
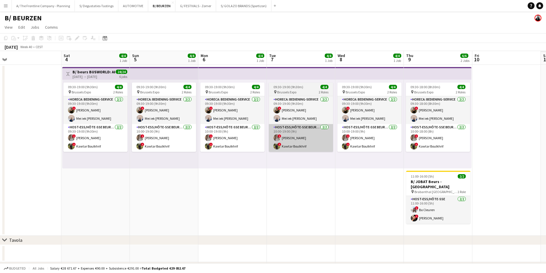
drag, startPoint x: 443, startPoint y: 124, endPoint x: 294, endPoint y: 127, distance: 149.5
click at [118, 126] on app-calendar-viewport "Tue 30 Wed 1 Thu 2 Fri 3 Sat 4 4/4 1 Job Sun 5 4/4 1 Job Mon 6 4/4 1 Job Tue 7 …" at bounding box center [273, 183] width 546 height 264
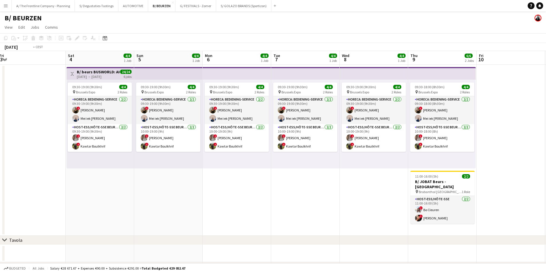
drag, startPoint x: 406, startPoint y: 127, endPoint x: 174, endPoint y: 127, distance: 231.7
click at [142, 127] on app-calendar-viewport "Tue 30 Wed 1 Thu 2 Fri 3 Sat 4 4/4 1 Job Sun 5 4/4 1 Job Mon 6 4/4 1 Job Tue 7 …" at bounding box center [273, 183] width 546 height 264
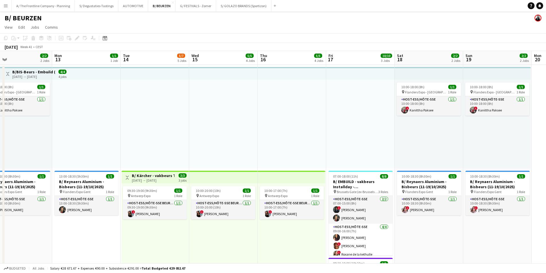
drag, startPoint x: 398, startPoint y: 127, endPoint x: 42, endPoint y: 120, distance: 355.8
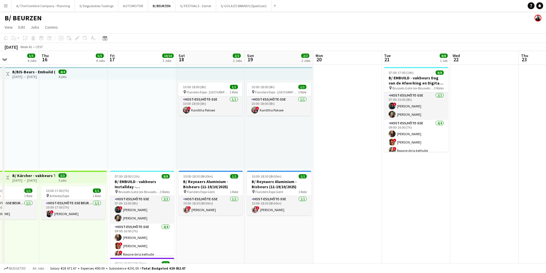
scroll to position [0, 177]
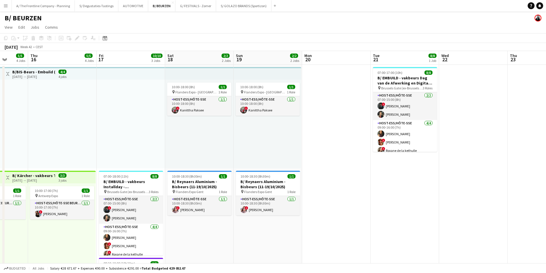
drag, startPoint x: 156, startPoint y: 123, endPoint x: 144, endPoint y: 123, distance: 11.2
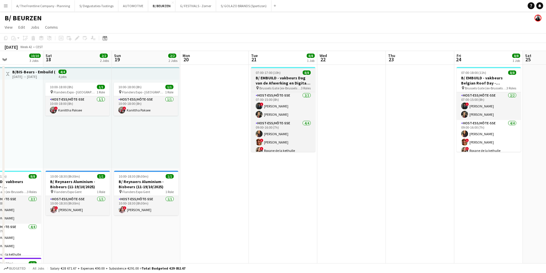
drag, startPoint x: 313, startPoint y: 117, endPoint x: 251, endPoint y: 92, distance: 66.8
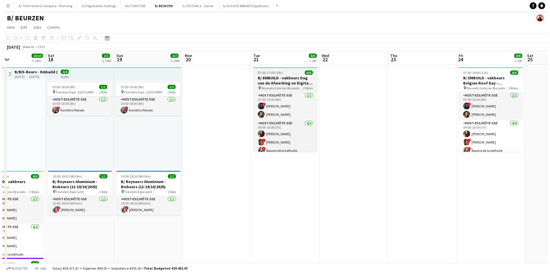
scroll to position [0, 165]
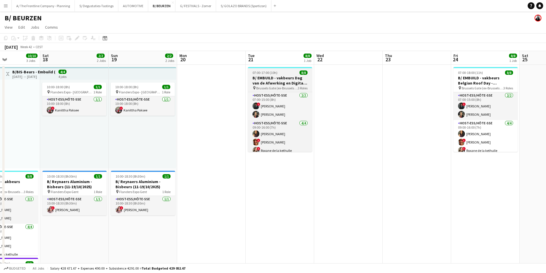
click at [269, 81] on h3 "B/ EMBUILD - vakbeurs Dag van de Afwerking en Digital - Brussels Gate" at bounding box center [280, 80] width 64 height 10
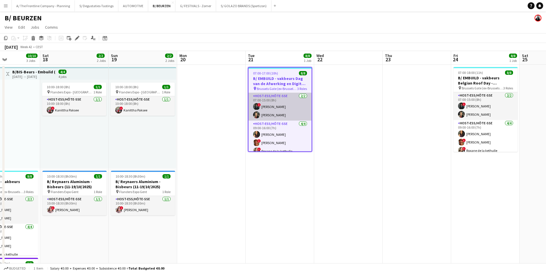
click at [282, 108] on app-card-role "Host-ess/Hôte-sse 2/2 07:00-15:00 (8h) ! Georges Onderwater Carla Vanderheyden" at bounding box center [279, 107] width 63 height 28
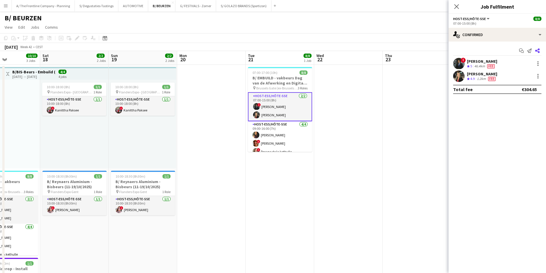
click at [429, 50] on icon at bounding box center [537, 50] width 5 height 5
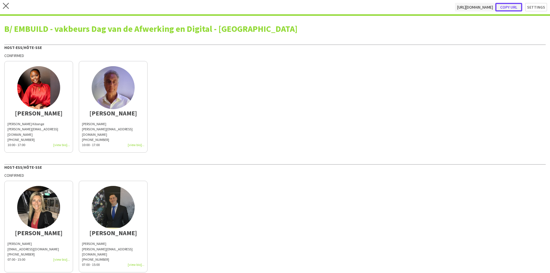
click at [429, 9] on button "Copy url" at bounding box center [508, 7] width 27 height 9
click at [7, 7] on icon "close" at bounding box center [6, 6] width 6 height 6
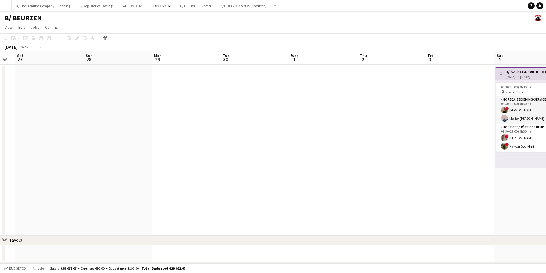
drag, startPoint x: 426, startPoint y: 112, endPoint x: 362, endPoint y: 104, distance: 64.4
click at [203, 107] on app-calendar-viewport "Tue 23 Wed 24 Thu 25 2/2 1 Job Fri 26 Sat 27 Sun 28 Mon 29 Tue 30 Wed 1 Thu 2 F…" at bounding box center [273, 183] width 546 height 264
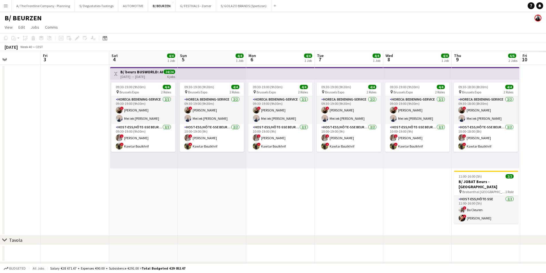
drag, startPoint x: 457, startPoint y: 104, endPoint x: 155, endPoint y: 102, distance: 301.6
click at [154, 102] on app-calendar-viewport "Mon 29 Tue 30 Wed 1 Thu 2 Fri 3 Sat 4 4/4 1 Job Sun 5 4/4 1 Job Mon 6 4/4 1 Job…" at bounding box center [273, 183] width 546 height 264
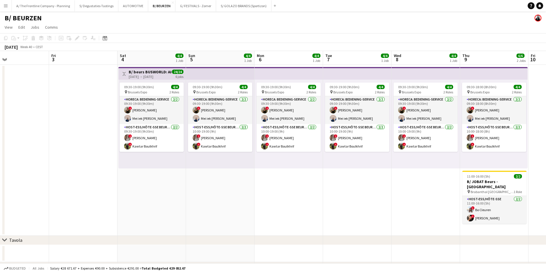
drag, startPoint x: 198, startPoint y: 97, endPoint x: 248, endPoint y: 93, distance: 50.3
click at [192, 97] on app-calendar-viewport "Mon 29 Tue 30 Wed 1 Thu 2 Fri 3 Sat 4 4/4 1 Job Sun 5 4/4 1 Job Mon 6 4/4 1 Job…" at bounding box center [273, 183] width 546 height 264
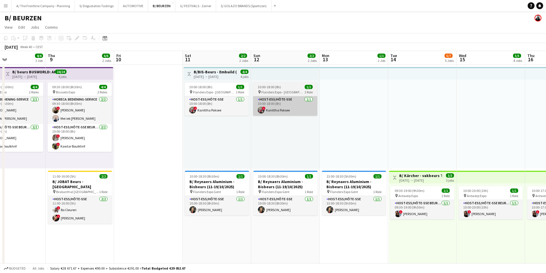
drag, startPoint x: 285, startPoint y: 109, endPoint x: 148, endPoint y: 102, distance: 136.8
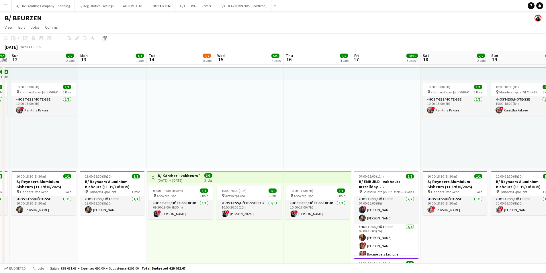
drag, startPoint x: 375, startPoint y: 102, endPoint x: 228, endPoint y: 105, distance: 147.0
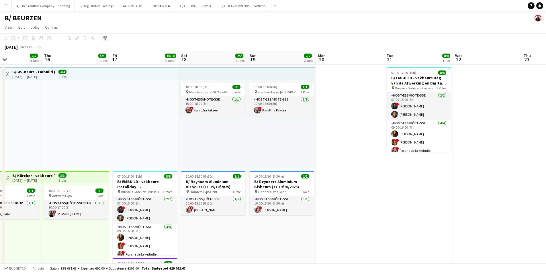
drag, startPoint x: 436, startPoint y: 110, endPoint x: 263, endPoint y: 115, distance: 172.8
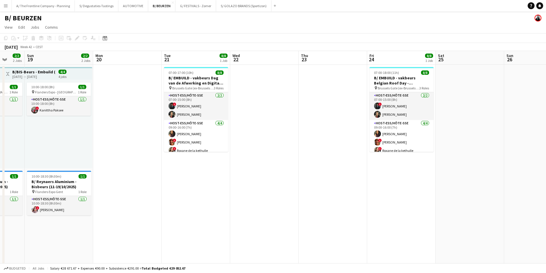
drag, startPoint x: 407, startPoint y: 109, endPoint x: 191, endPoint y: 104, distance: 216.3
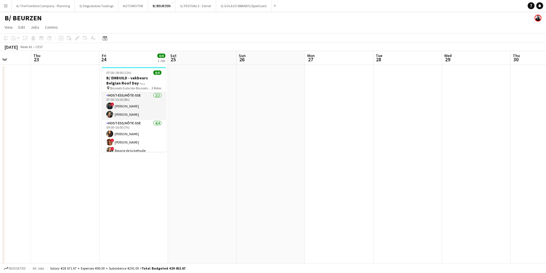
drag, startPoint x: 348, startPoint y: 98, endPoint x: 158, endPoint y: 98, distance: 190.5
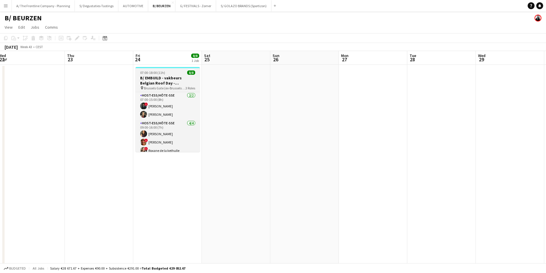
drag, startPoint x: 137, startPoint y: 91, endPoint x: 185, endPoint y: 89, distance: 48.5
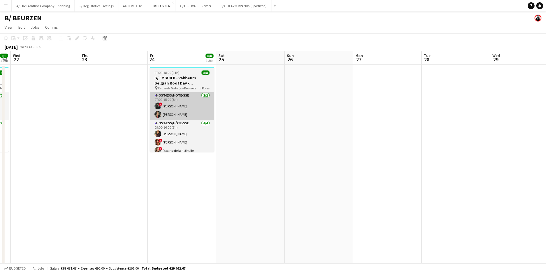
click at [179, 105] on app-card-role "Host-ess/Hôte-sse 2/2 07:00-15:00 (8h) ! Georges Onderwater Carla Vanderheyden" at bounding box center [182, 106] width 64 height 28
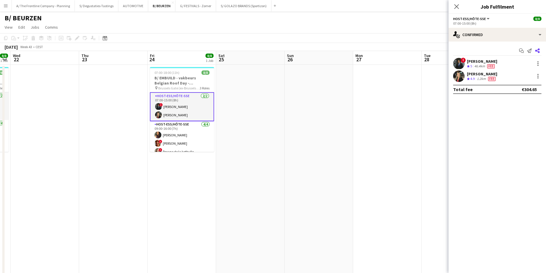
click at [429, 51] on icon at bounding box center [537, 50] width 5 height 5
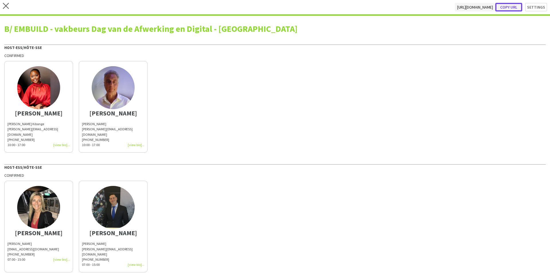
click at [429, 4] on button "Copy url" at bounding box center [508, 7] width 27 height 9
type textarea "**********"
click at [7, 4] on icon "close" at bounding box center [6, 6] width 6 height 6
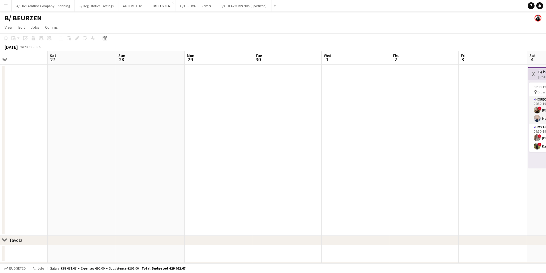
drag, startPoint x: 308, startPoint y: 110, endPoint x: 279, endPoint y: 118, distance: 30.6
click at [119, 109] on app-calendar-viewport "Tue 23 Wed 24 Thu 25 2/2 1 Job Fri 26 Sat 27 Sun 28 Mon 29 Tue 30 Wed 1 Thu 2 F…" at bounding box center [273, 183] width 546 height 264
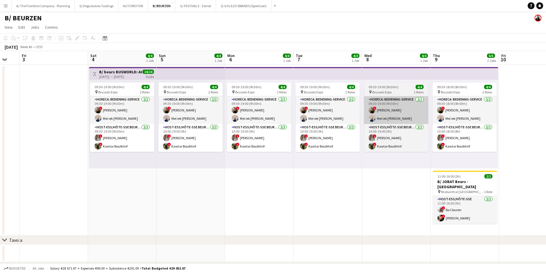
drag, startPoint x: 380, startPoint y: 119, endPoint x: 351, endPoint y: 113, distance: 30.1
click at [29, 113] on app-calendar-viewport "Mon 29 Tue 30 Wed 1 Thu 2 Fri 3 Sat 4 4/4 1 Job Sun 5 4/4 1 Job Mon 6 4/4 1 Job…" at bounding box center [273, 183] width 546 height 264
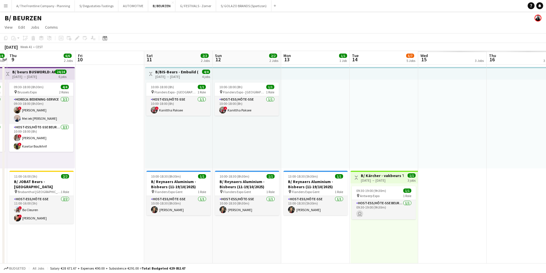
drag, startPoint x: 353, startPoint y: 113, endPoint x: 32, endPoint y: 113, distance: 321.1
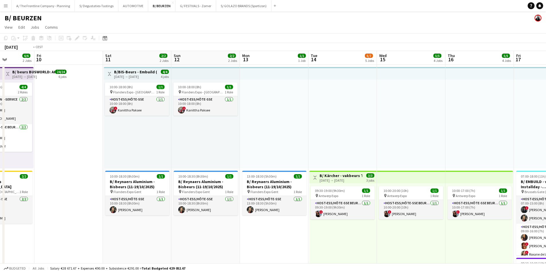
drag, startPoint x: 173, startPoint y: 140, endPoint x: 4, endPoint y: 135, distance: 169.4
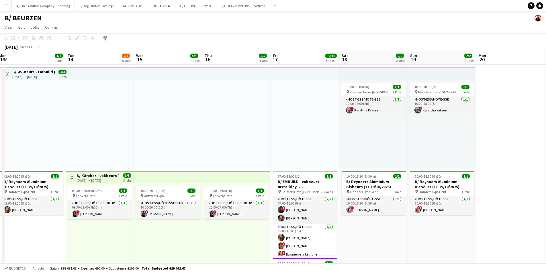
scroll to position [0, 171]
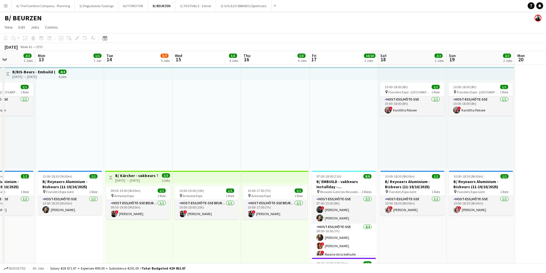
drag, startPoint x: 327, startPoint y: 135, endPoint x: 228, endPoint y: 143, distance: 99.4
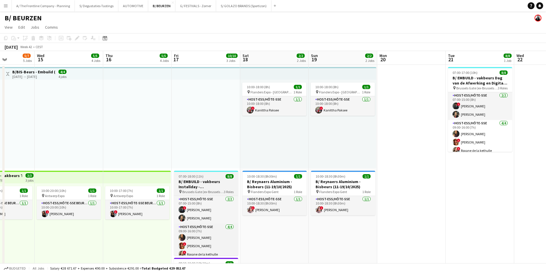
click at [193, 178] on span "07:00-18:00 (11h)" at bounding box center [190, 176] width 25 height 4
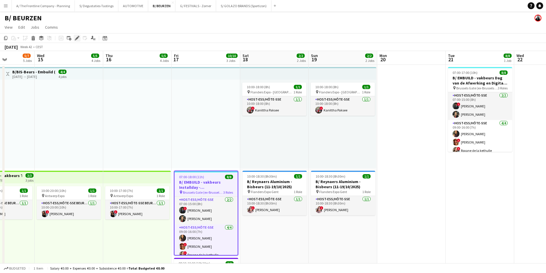
click at [77, 37] on icon "Edit" at bounding box center [77, 38] width 5 height 5
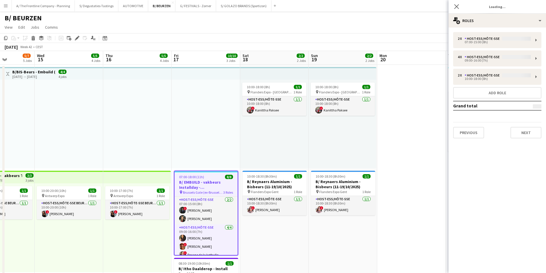
type input "**********"
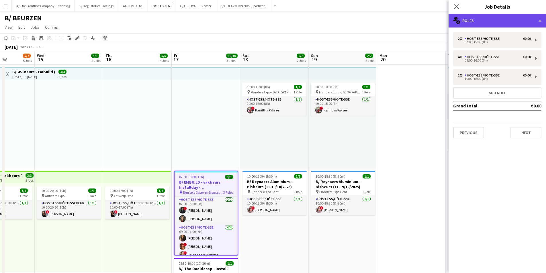
click at [429, 22] on div "multiple-users-add Roles" at bounding box center [496, 21] width 97 height 14
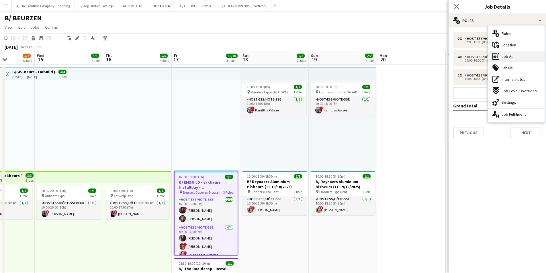
click at [429, 56] on div "ads-window Job Ad" at bounding box center [516, 56] width 57 height 11
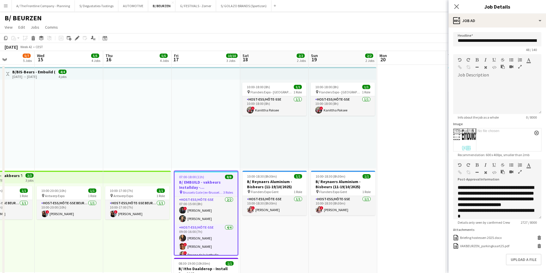
click at [429, 174] on icon "button" at bounding box center [519, 172] width 3 height 4
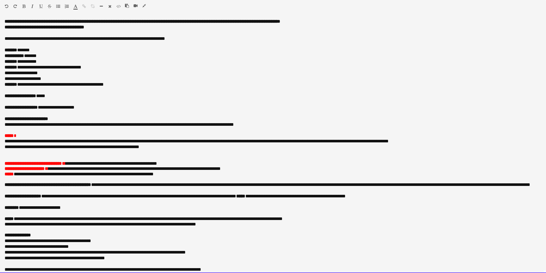
click at [54, 97] on div "**********" at bounding box center [271, 96] width 532 height 6
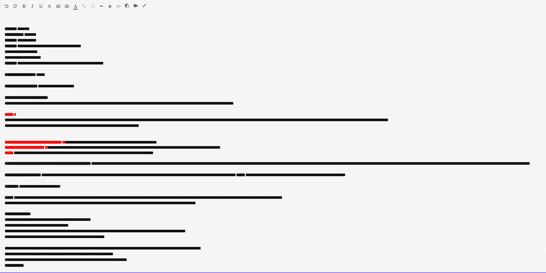
click at [126, 140] on span "**********" at bounding box center [117, 142] width 79 height 4
click at [157, 140] on span "**********" at bounding box center [117, 142] width 79 height 4
click at [130, 140] on span "**********" at bounding box center [117, 142] width 79 height 4
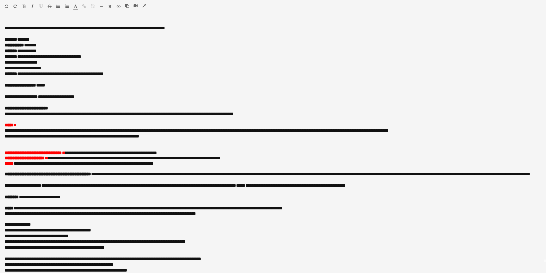
scroll to position [0, 0]
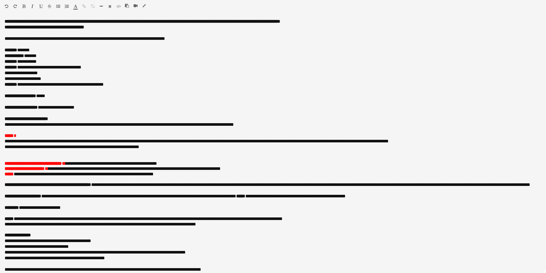
click at [144, 7] on icon "button" at bounding box center [143, 6] width 3 height 4
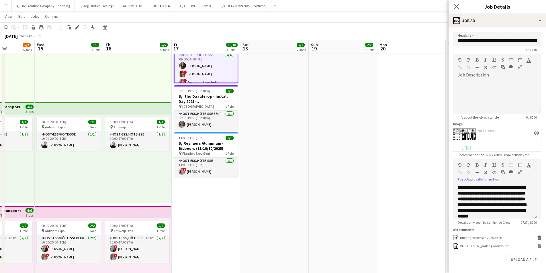
click at [330, 156] on app-date-cell "10:00-18:00 (8h) 1/1 pin Flanders Expo - GENT 1 Role Host-ess/Hôte-sse 1/1 10:0…" at bounding box center [342, 156] width 68 height 529
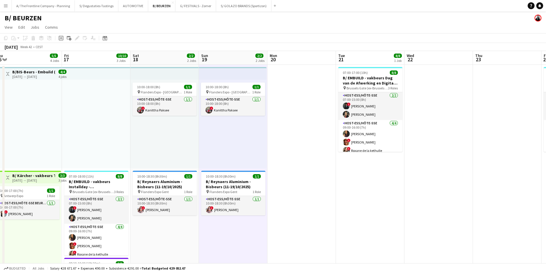
scroll to position [0, 213]
drag, startPoint x: 413, startPoint y: 160, endPoint x: 303, endPoint y: 188, distance: 113.9
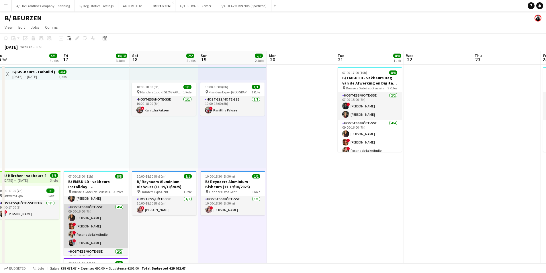
scroll to position [40, 0]
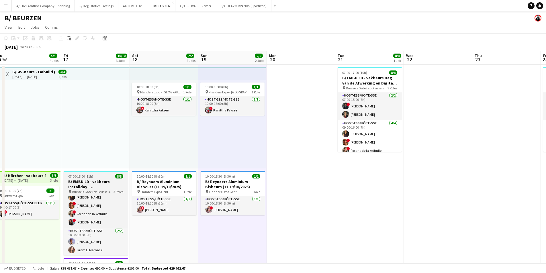
click at [99, 186] on h3 "B/ EMBUILD - vakbeurs Installday - Brussels Gate" at bounding box center [96, 184] width 64 height 10
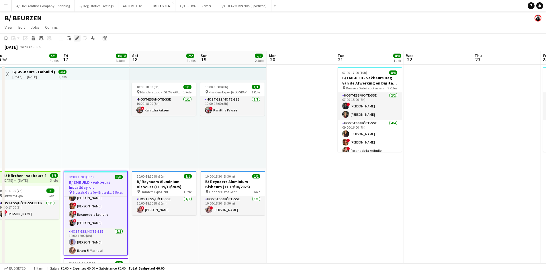
click at [77, 39] on icon at bounding box center [76, 38] width 3 height 3
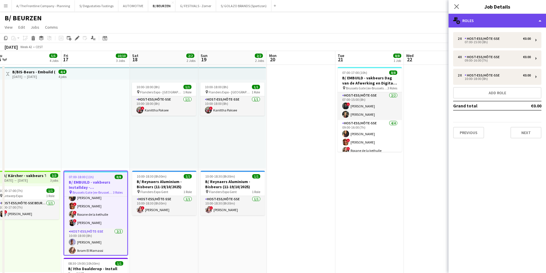
click at [429, 23] on div "multiple-users-add Roles" at bounding box center [496, 21] width 97 height 14
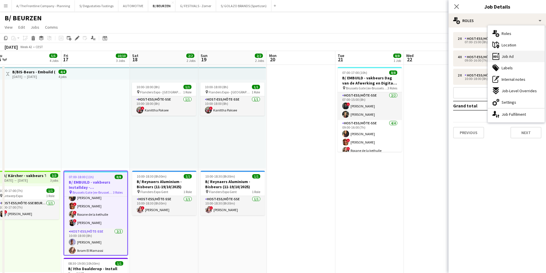
click at [429, 60] on div "ads-window Job Ad" at bounding box center [516, 56] width 57 height 11
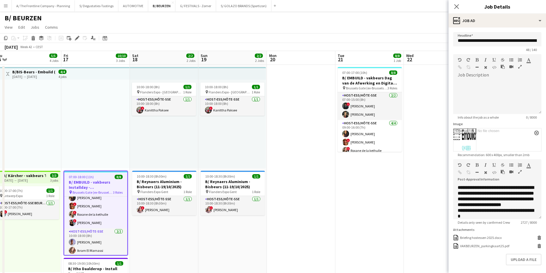
click at [429, 174] on icon "button" at bounding box center [519, 172] width 3 height 4
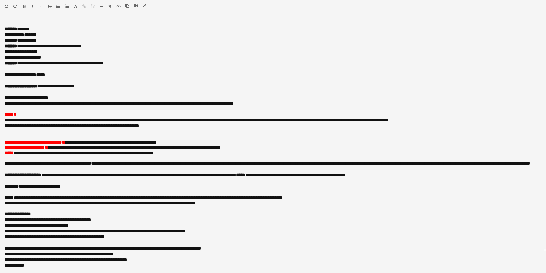
scroll to position [0, 0]
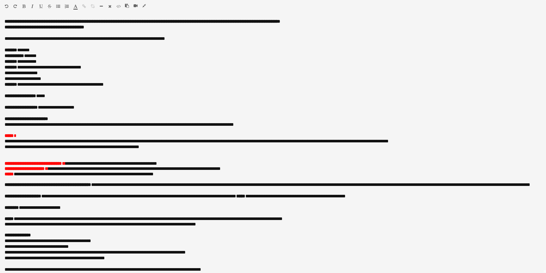
click at [144, 7] on icon "button" at bounding box center [143, 6] width 3 height 4
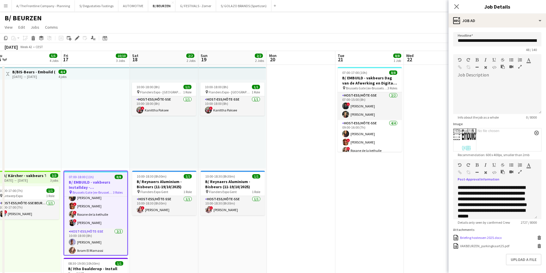
click at [429, 240] on div "Briefing hostessen 2025.docx" at bounding box center [481, 237] width 42 height 4
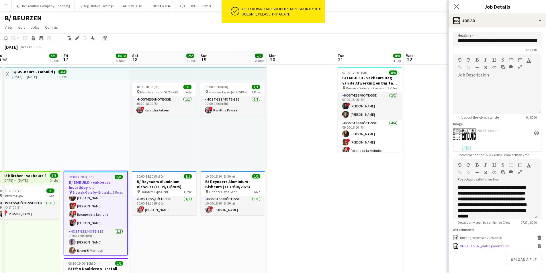
click at [429, 248] on div "VAKBEURZEN_parkingkaart25.pdf" at bounding box center [484, 246] width 49 height 4
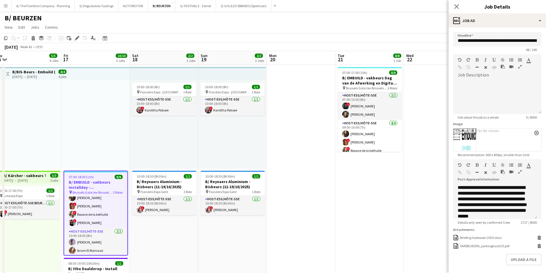
click at [101, 180] on h3 "B/ EMBUILD - vakbeurs Installday - Brussels Gate" at bounding box center [95, 185] width 63 height 10
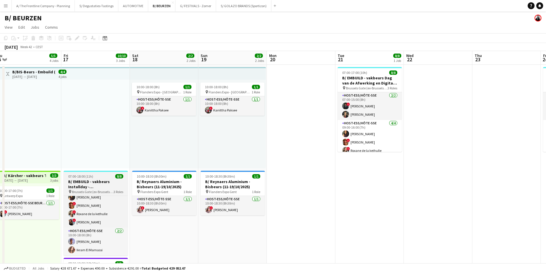
click at [84, 194] on app-job-card "07:00-18:00 (11h) 8/8 B/ EMBUILD - vakbeurs Installday - Brussels Gate pin Brus…" at bounding box center [96, 213] width 64 height 85
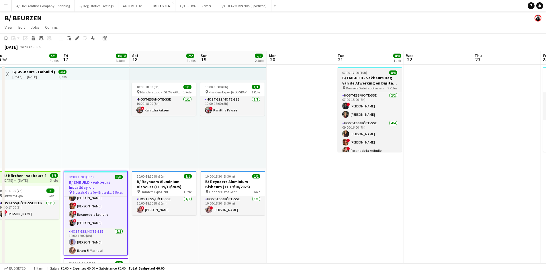
click at [368, 70] on app-job-card "07:00-17:00 (10h) 8/8 B/ EMBUILD - vakbeurs Dag van de Afwerking en Digital - B…" at bounding box center [369, 109] width 64 height 85
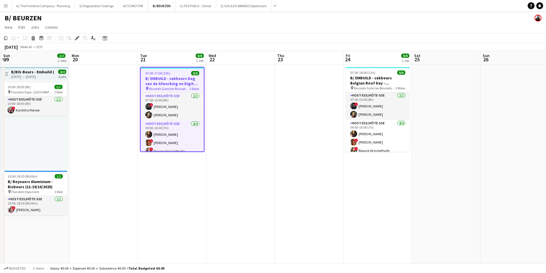
drag, startPoint x: 464, startPoint y: 100, endPoint x: 266, endPoint y: 105, distance: 198.0
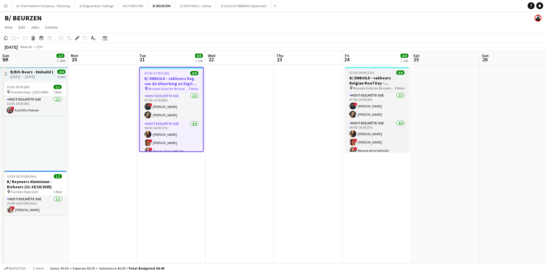
click at [382, 79] on h3 "B/ EMBUILD - vakbeurs Belgian Roof Day - Brussels Gate" at bounding box center [377, 80] width 64 height 10
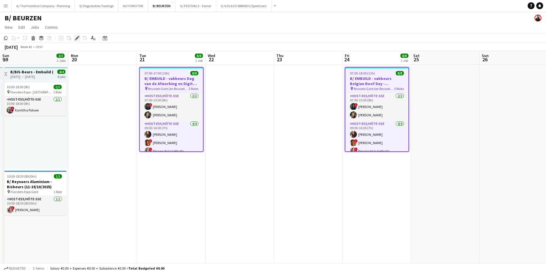
click at [78, 38] on icon "Edit" at bounding box center [77, 38] width 5 height 5
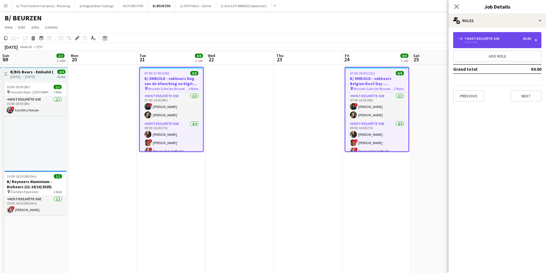
click at [429, 39] on div "Host-ess/Hôte-sse" at bounding box center [482, 39] width 37 height 4
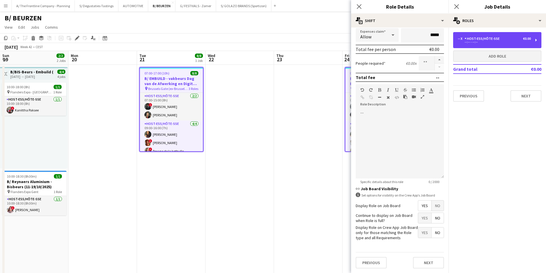
scroll to position [87, 0]
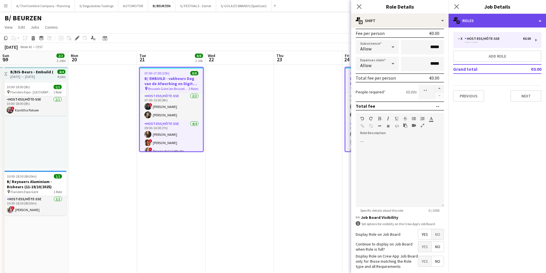
click at [429, 14] on div "multiple-users-add Roles" at bounding box center [496, 21] width 97 height 14
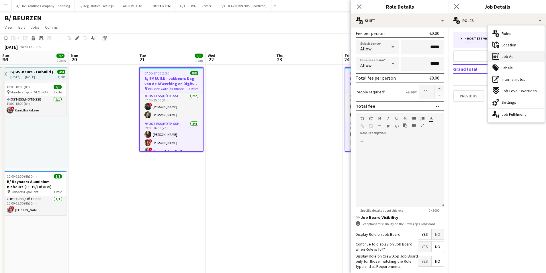
click at [429, 56] on span "Job Ad" at bounding box center [507, 56] width 12 height 5
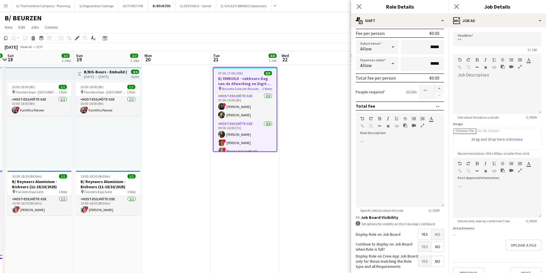
scroll to position [0, 146]
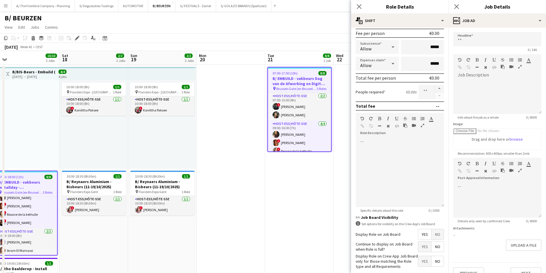
drag, startPoint x: 167, startPoint y: 161, endPoint x: 290, endPoint y: 148, distance: 123.8
click at [28, 190] on span "Brussels Gate (ex-Brussels Kart Expo)" at bounding box center [22, 192] width 40 height 4
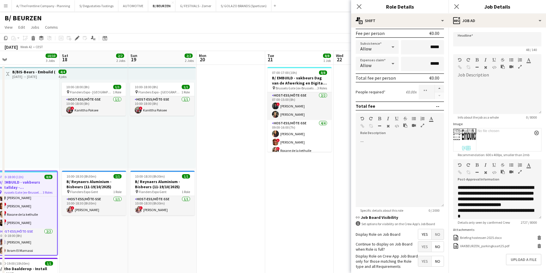
type input "**********"
type input "*****"
type input "*"
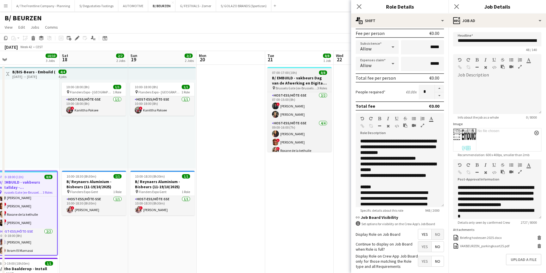
click at [313, 80] on h3 "B/ EMBUILD - vakbeurs Dag van de Afwerking en Digital - Brussels Gate" at bounding box center [299, 80] width 64 height 10
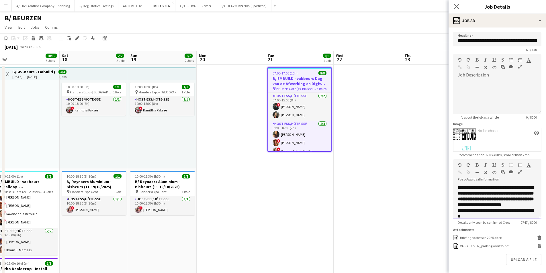
click at [429, 172] on div at bounding box center [513, 173] width 26 height 7
click at [429, 172] on icon "button" at bounding box center [519, 172] width 3 height 4
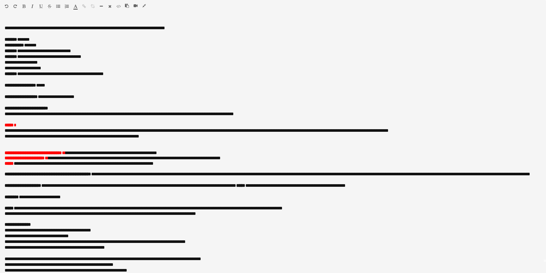
scroll to position [0, 0]
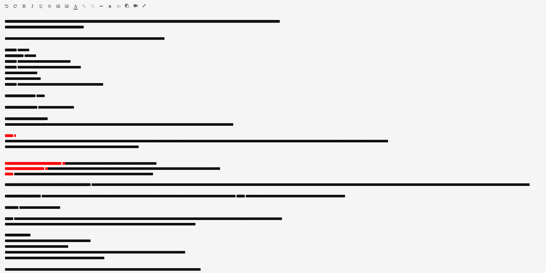
click at [143, 7] on icon "button" at bounding box center [143, 6] width 3 height 4
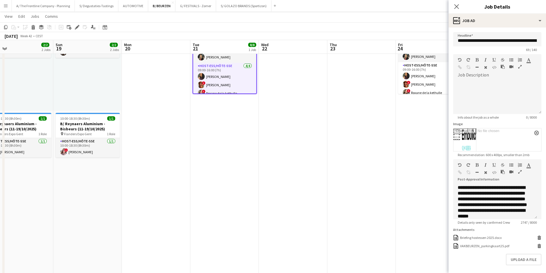
drag, startPoint x: 343, startPoint y: 87, endPoint x: 255, endPoint y: 92, distance: 88.1
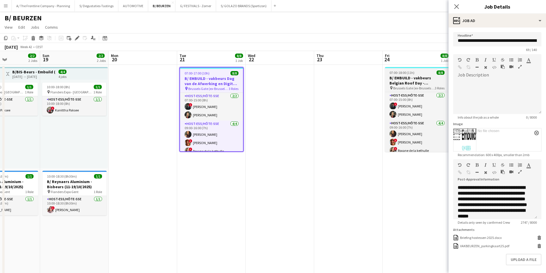
click at [400, 78] on h3 "B/ EMBUILD - vakbeurs Belgian Roof Day - Brussels Gate" at bounding box center [417, 80] width 64 height 10
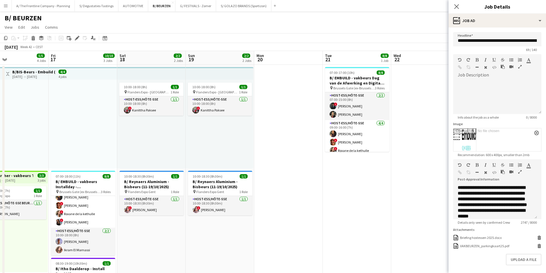
drag, startPoint x: 142, startPoint y: 142, endPoint x: 288, endPoint y: 111, distance: 149.0
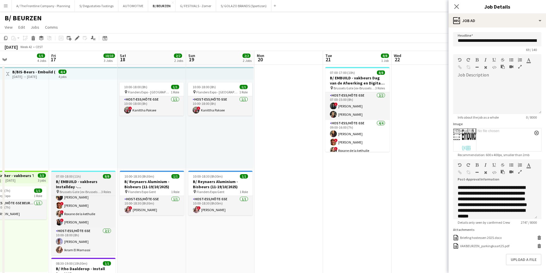
click at [81, 183] on h3 "B/ EMBUILD - vakbeurs Installday - Brussels Gate" at bounding box center [83, 184] width 64 height 10
type input "**********"
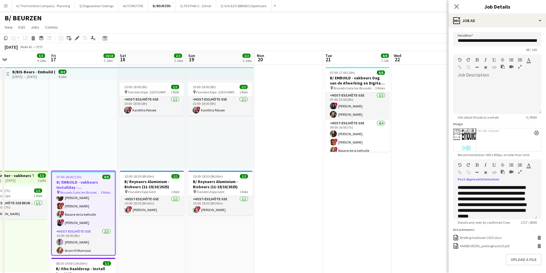
click at [429, 172] on icon "button" at bounding box center [519, 172] width 3 height 4
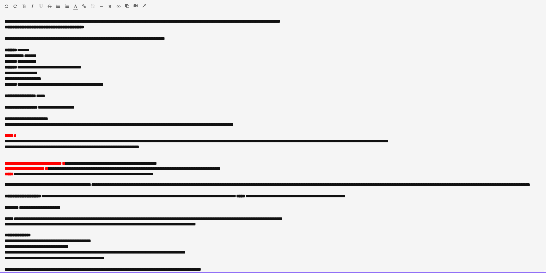
scroll to position [27, 0]
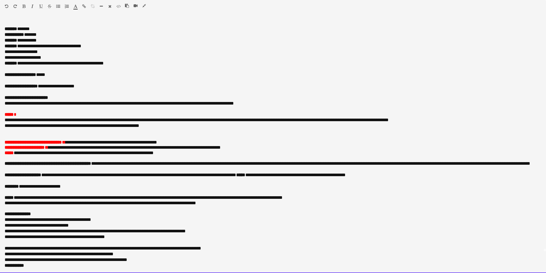
drag, startPoint x: 3, startPoint y: 21, endPoint x: 170, endPoint y: 283, distance: 310.4
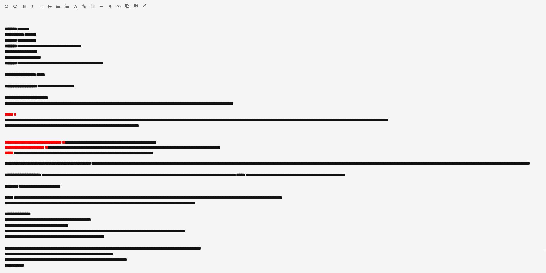
click at [144, 5] on icon "button" at bounding box center [143, 6] width 3 height 4
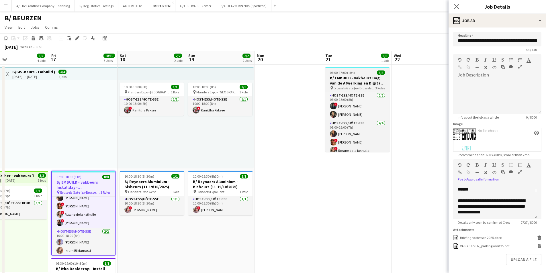
click at [358, 74] on div "07:00-17:00 (10h) 8/8" at bounding box center [357, 72] width 64 height 4
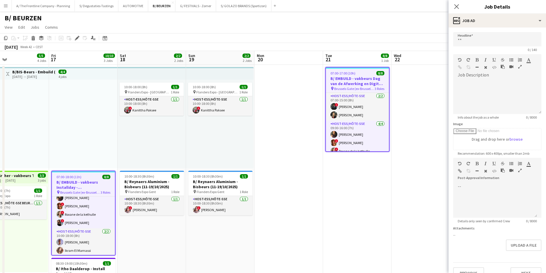
scroll to position [0, 0]
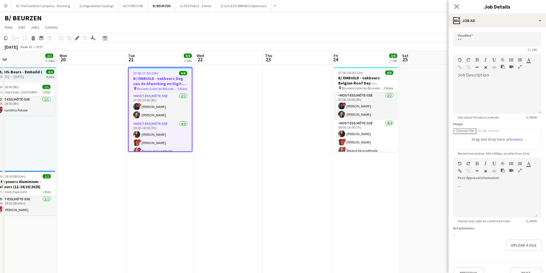
drag, startPoint x: 403, startPoint y: 87, endPoint x: 203, endPoint y: 88, distance: 199.9
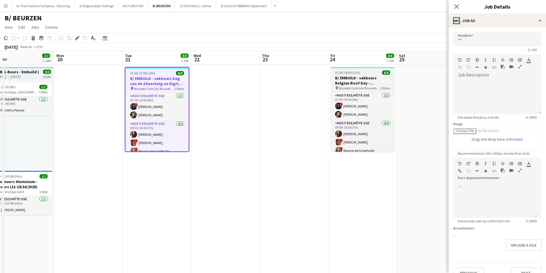
click at [357, 83] on h3 "B/ EMBUILD - vakbeurs Belgian Roof Day - Brussels Gate" at bounding box center [362, 80] width 64 height 10
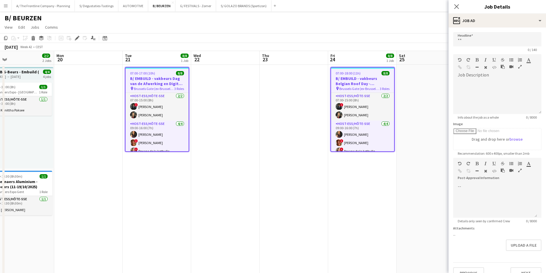
click at [429, 171] on icon "button" at bounding box center [519, 170] width 3 height 4
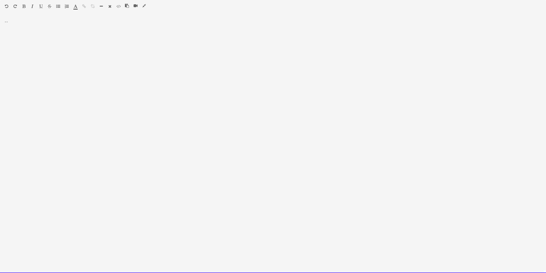
click at [92, 62] on div at bounding box center [273, 146] width 546 height 254
paste div
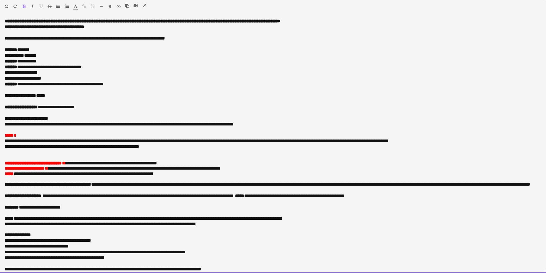
scroll to position [0, 0]
click at [43, 62] on div "**********" at bounding box center [271, 62] width 532 height 6
drag, startPoint x: 18, startPoint y: 62, endPoint x: 40, endPoint y: 65, distance: 22.5
click at [40, 65] on div "**********" at bounding box center [273, 64] width 537 height 34
click at [38, 62] on div "**********" at bounding box center [271, 62] width 532 height 6
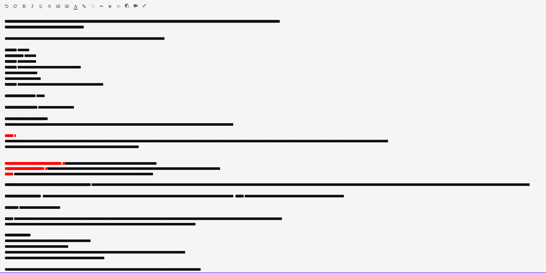
drag, startPoint x: 38, startPoint y: 60, endPoint x: 19, endPoint y: 60, distance: 18.9
click at [19, 60] on div "**********" at bounding box center [271, 62] width 532 height 6
drag, startPoint x: 99, startPoint y: 85, endPoint x: 112, endPoint y: 86, distance: 12.9
click at [112, 86] on div "**********" at bounding box center [273, 85] width 537 height 6
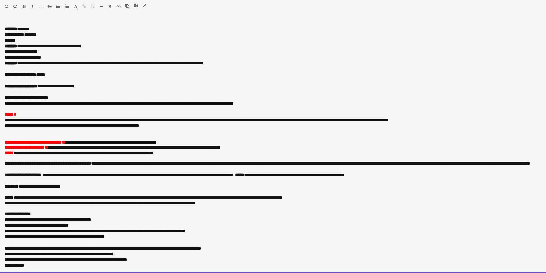
scroll to position [29, 0]
click at [5, 101] on div "**********" at bounding box center [271, 104] width 532 height 6
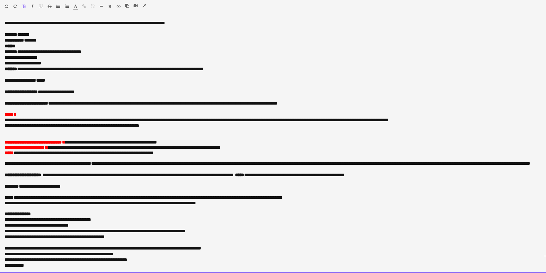
scroll to position [21, 0]
click at [15, 134] on p at bounding box center [273, 136] width 537 height 5
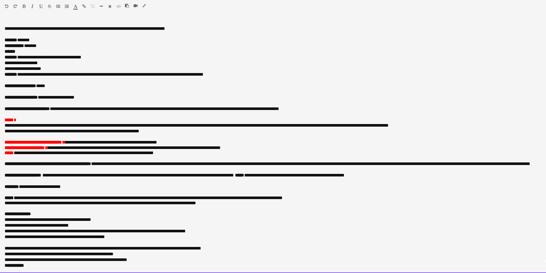
drag, startPoint x: 74, startPoint y: 136, endPoint x: 171, endPoint y: 136, distance: 97.1
click at [171, 140] on p "**********" at bounding box center [273, 142] width 537 height 5
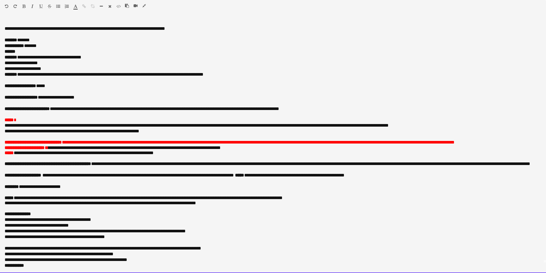
click at [142, 140] on span "**********" at bounding box center [258, 142] width 392 height 4
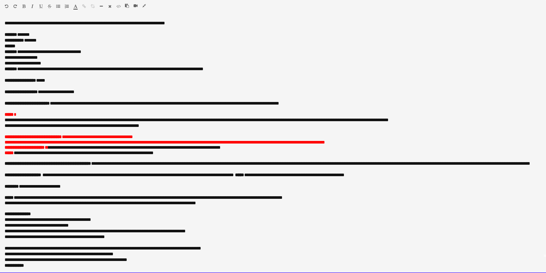
click at [355, 140] on p "**********" at bounding box center [273, 142] width 537 height 5
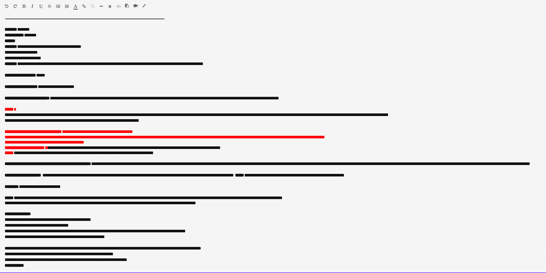
drag, startPoint x: 51, startPoint y: 142, endPoint x: 240, endPoint y: 140, distance: 189.3
click at [240, 145] on p "**********" at bounding box center [273, 147] width 537 height 5
drag, startPoint x: 50, startPoint y: 142, endPoint x: 83, endPoint y: 142, distance: 32.9
click at [83, 146] on span "**********" at bounding box center [134, 148] width 172 height 4
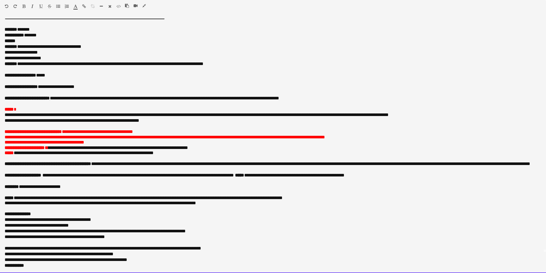
scroll to position [27, 0]
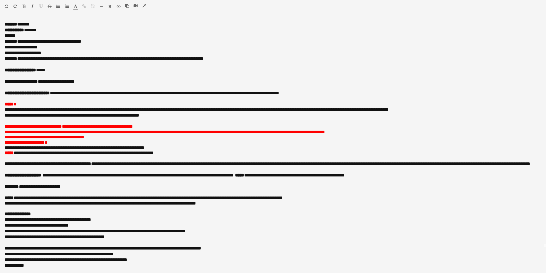
click at [58, 7] on icon "button" at bounding box center [58, 6] width 4 height 4
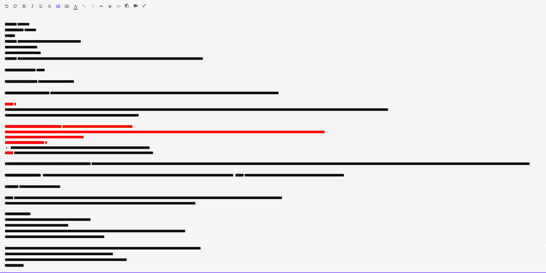
click at [56, 146] on span "**********" at bounding box center [80, 148] width 140 height 4
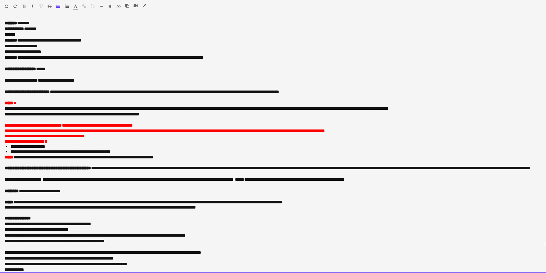
click at [150, 125] on p "**********" at bounding box center [273, 125] width 537 height 5
click at [128, 152] on li "**********" at bounding box center [275, 151] width 531 height 5
click at [10, 147] on span "**********" at bounding box center [27, 146] width 35 height 4
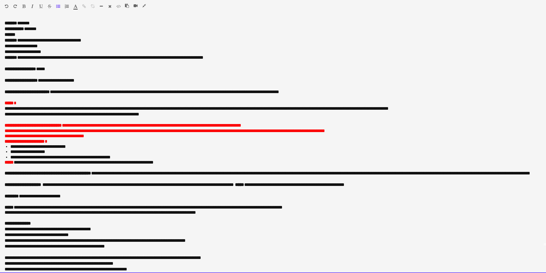
click at [13, 152] on span "**********" at bounding box center [27, 152] width 35 height 4
click at [11, 158] on span "**********" at bounding box center [60, 157] width 100 height 4
click at [11, 145] on span "**********" at bounding box center [38, 146] width 56 height 4
click at [99, 146] on li "**********" at bounding box center [275, 146] width 531 height 5
drag, startPoint x: 4, startPoint y: 124, endPoint x: 177, endPoint y: 70, distance: 181.5
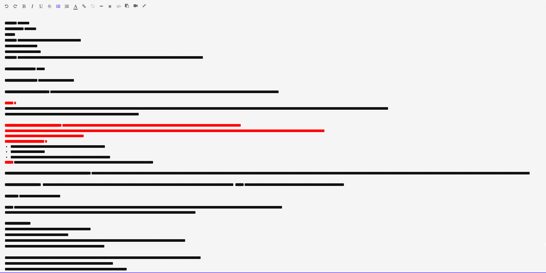
click at [189, 163] on div "**********" at bounding box center [273, 146] width 546 height 254
click at [78, 8] on div "******* *******" at bounding box center [77, 7] width 9 height 7
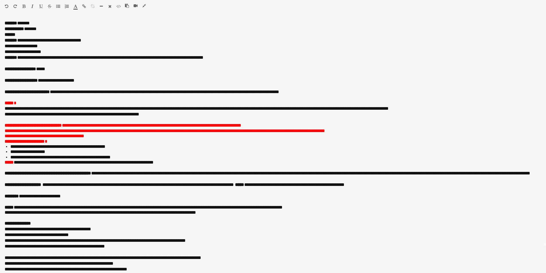
click at [76, 8] on span "button" at bounding box center [76, 6] width 4 height 5
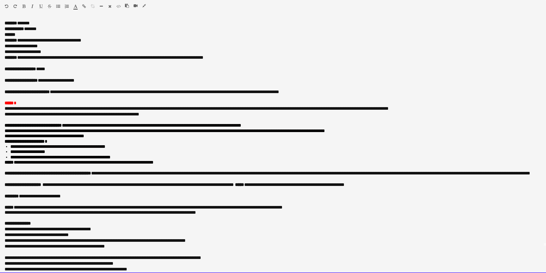
click at [34, 106] on div "**********" at bounding box center [271, 109] width 532 height 6
drag, startPoint x: 3, startPoint y: 103, endPoint x: 18, endPoint y: 102, distance: 14.4
click at [18, 102] on div "**********" at bounding box center [273, 146] width 546 height 254
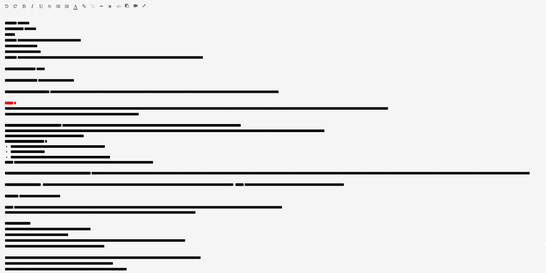
click at [77, 8] on icon "button" at bounding box center [76, 6] width 4 height 4
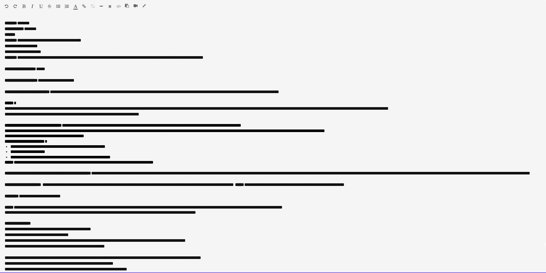
scroll to position [42, 0]
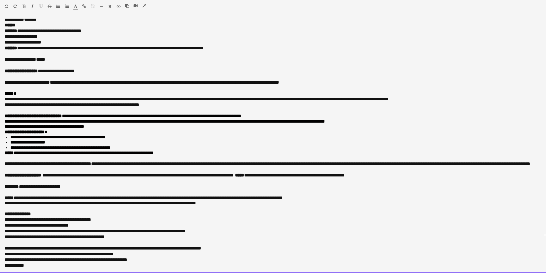
click at [73, 184] on div "**********" at bounding box center [271, 187] width 532 height 6
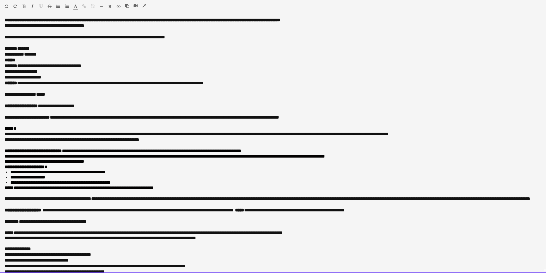
scroll to position [0, 0]
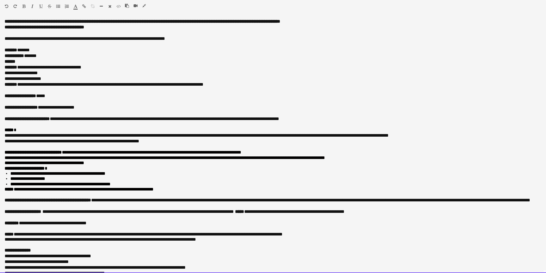
drag, startPoint x: 4, startPoint y: 201, endPoint x: 86, endPoint y: 204, distance: 82.3
click at [86, 204] on div "**********" at bounding box center [273, 146] width 546 height 254
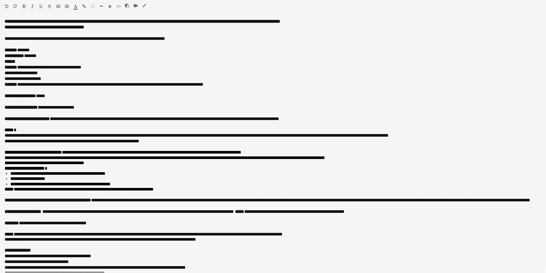
click at [75, 7] on icon "button" at bounding box center [76, 6] width 4 height 4
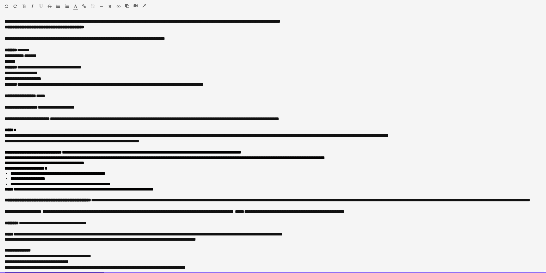
type input "*******"
click at [153, 146] on div at bounding box center [273, 147] width 537 height 6
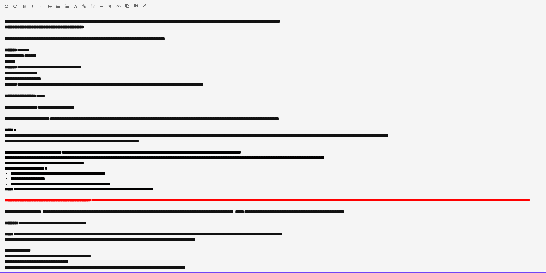
click at [146, 144] on div "**********" at bounding box center [271, 141] width 532 height 6
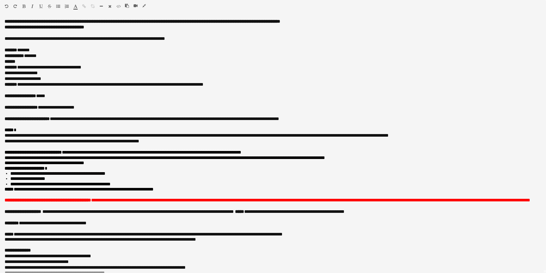
click at [146, 5] on icon "button" at bounding box center [143, 6] width 3 height 4
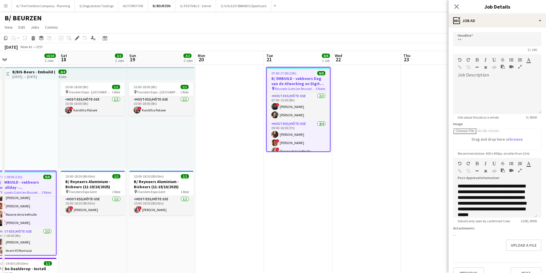
scroll to position [0, 144]
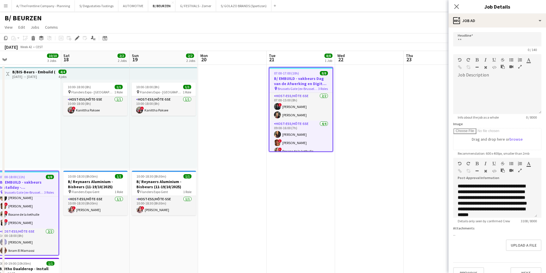
drag, startPoint x: 173, startPoint y: 172, endPoint x: 317, endPoint y: 160, distance: 144.2
click at [429, 168] on button "button" at bounding box center [520, 170] width 4 height 5
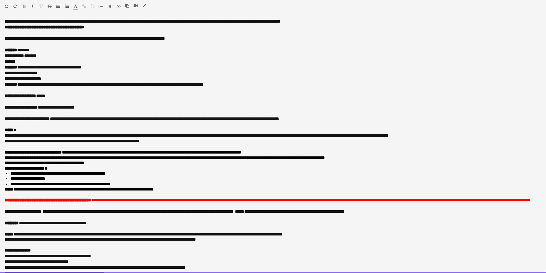
drag, startPoint x: 44, startPoint y: 96, endPoint x: 56, endPoint y: 95, distance: 11.7
click at [56, 95] on div "**********" at bounding box center [271, 96] width 532 height 6
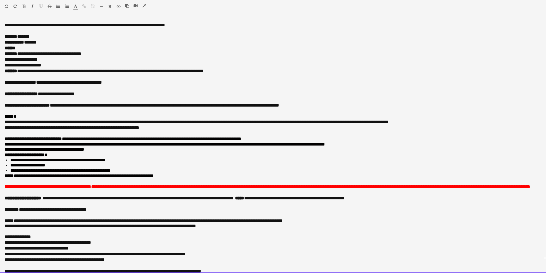
scroll to position [0, 0]
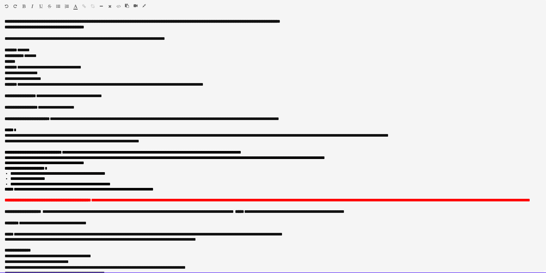
click at [25, 60] on div "******" at bounding box center [271, 62] width 532 height 6
click at [173, 156] on font "**********" at bounding box center [165, 158] width 320 height 4
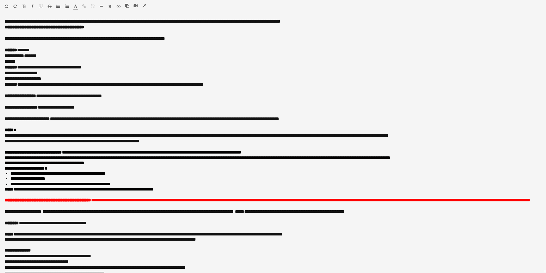
click at [146, 7] on icon "button" at bounding box center [143, 6] width 3 height 4
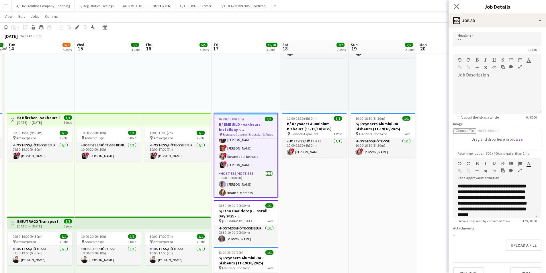
drag, startPoint x: 130, startPoint y: 172, endPoint x: 286, endPoint y: 160, distance: 156.3
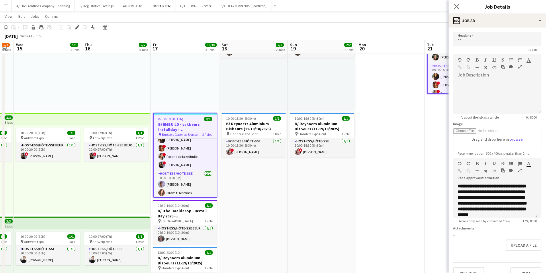
drag, startPoint x: 128, startPoint y: 171, endPoint x: 66, endPoint y: 155, distance: 63.8
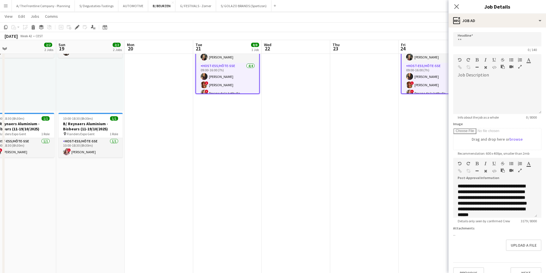
drag, startPoint x: 334, startPoint y: 155, endPoint x: 154, endPoint y: 149, distance: 179.7
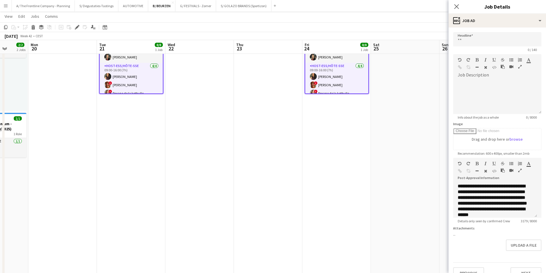
scroll to position [0, 183]
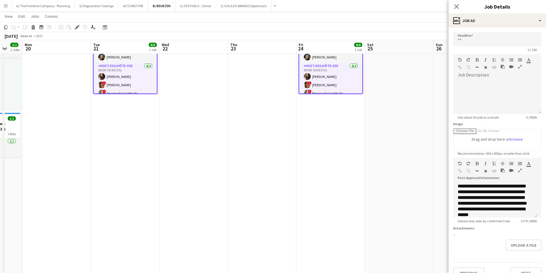
click at [429, 171] on icon "button" at bounding box center [519, 170] width 3 height 4
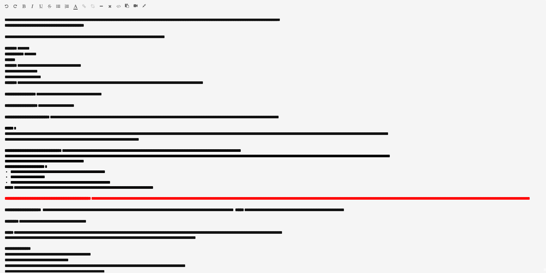
scroll to position [0, 0]
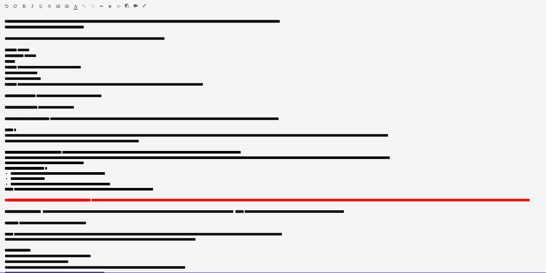
click at [85, 203] on div "**********" at bounding box center [273, 200] width 537 height 6
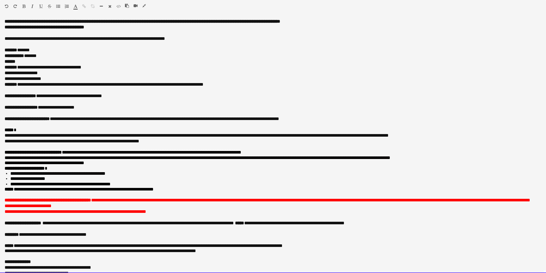
click at [114, 214] on span "**********" at bounding box center [76, 211] width 142 height 4
click at [184, 215] on div "**********" at bounding box center [273, 212] width 537 height 6
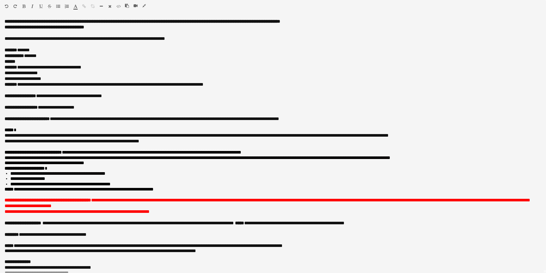
click at [145, 8] on button "button" at bounding box center [144, 5] width 4 height 5
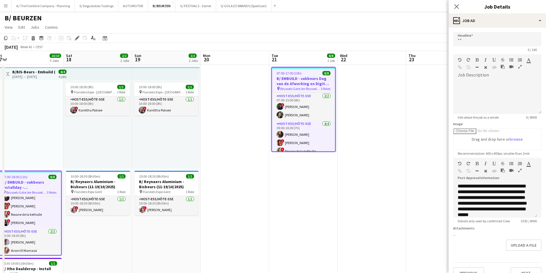
drag, startPoint x: 92, startPoint y: 108, endPoint x: 276, endPoint y: 102, distance: 184.0
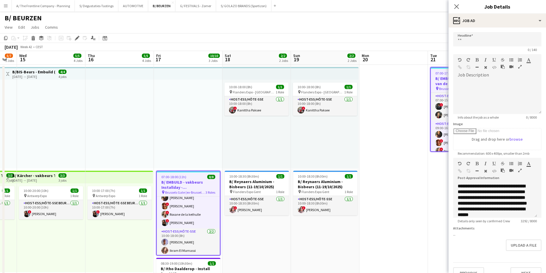
scroll to position [0, 173]
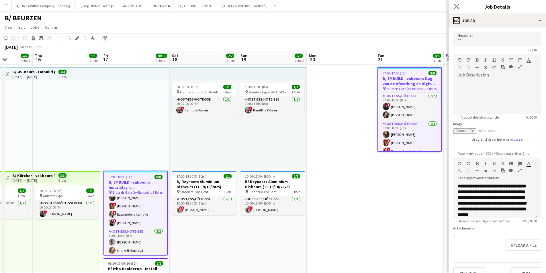
drag, startPoint x: 154, startPoint y: 147, endPoint x: 232, endPoint y: 139, distance: 78.3
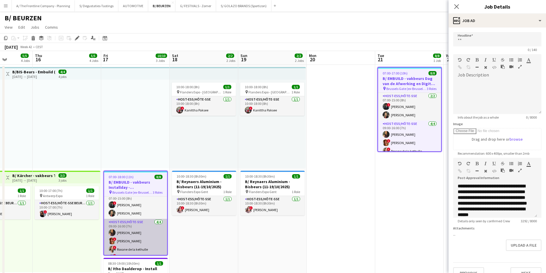
scroll to position [0, 0]
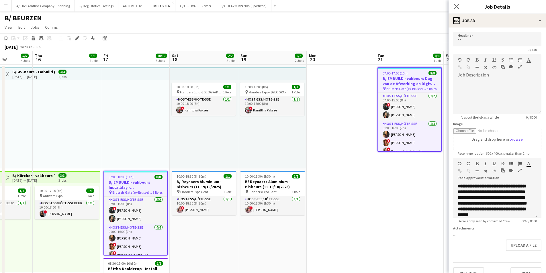
click at [135, 183] on h3 "B/ EMBUILD - vakbeurs Installday - Brussels Gate" at bounding box center [135, 185] width 63 height 10
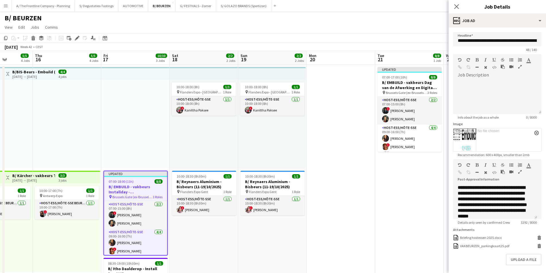
click at [429, 170] on icon "button" at bounding box center [519, 172] width 3 height 4
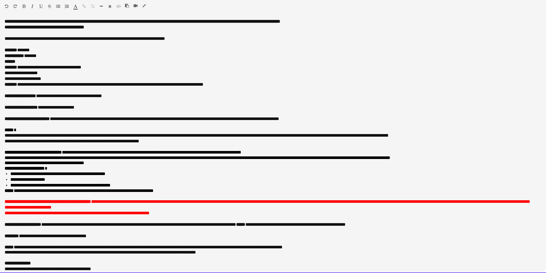
click at [40, 61] on div "******" at bounding box center [273, 62] width 537 height 6
drag, startPoint x: 108, startPoint y: 153, endPoint x: 139, endPoint y: 152, distance: 30.9
click at [139, 152] on font "**********" at bounding box center [123, 152] width 237 height 4
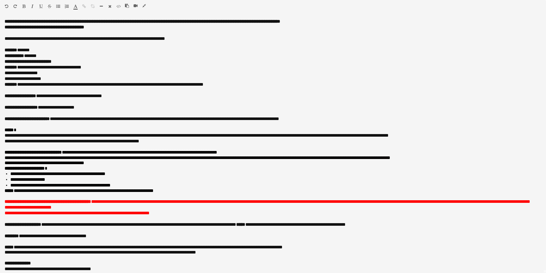
click at [144, 5] on icon "button" at bounding box center [143, 6] width 3 height 4
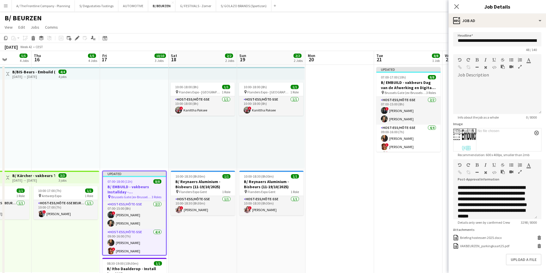
scroll to position [0, 225]
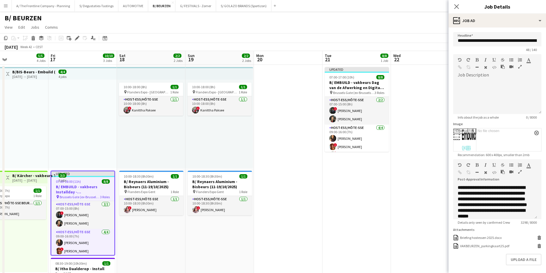
drag, startPoint x: 351, startPoint y: 170, endPoint x: 161, endPoint y: 166, distance: 189.7
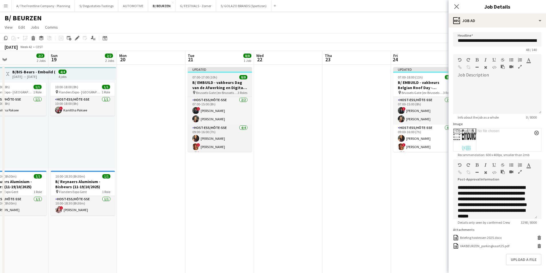
click at [213, 82] on h3 "B/ EMBUILD - vakbeurs Dag van de Afwerking en Digital - Brussels Gate" at bounding box center [220, 85] width 64 height 10
type input "**********"
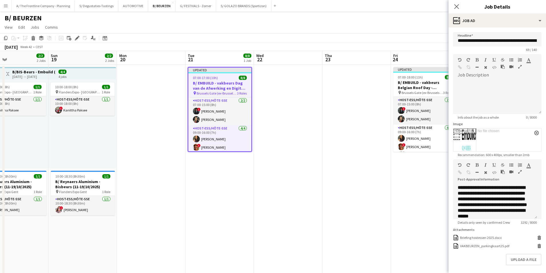
click at [429, 171] on icon "button" at bounding box center [519, 172] width 3 height 4
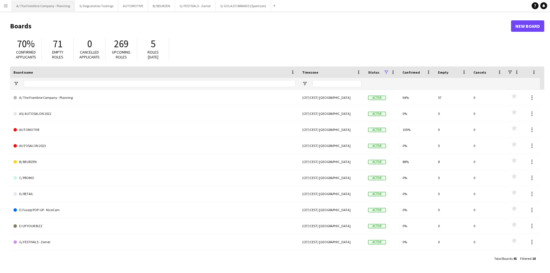
click at [36, 3] on button "A/ The Frontline Company - Planning Close" at bounding box center [43, 5] width 63 height 11
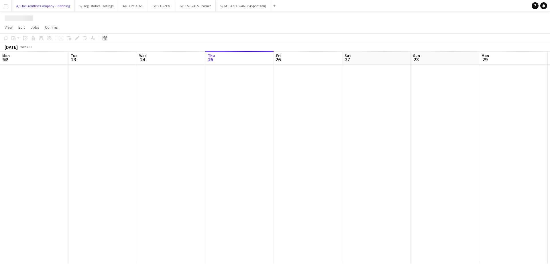
scroll to position [0, 137]
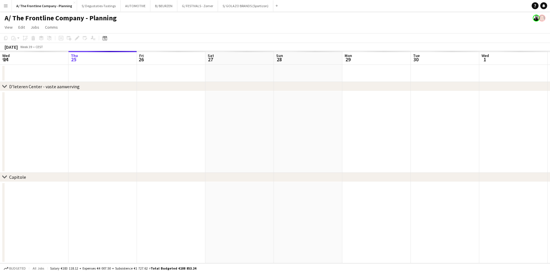
click at [7, 7] on app-icon "Menu" at bounding box center [5, 5] width 5 height 5
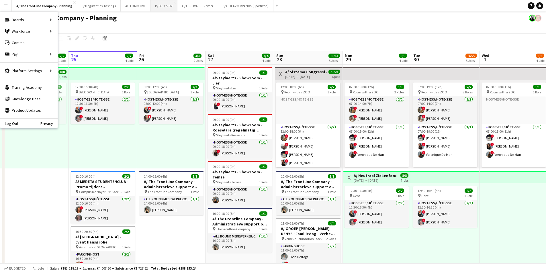
click at [157, 6] on button "B/ BEURZEN Close" at bounding box center [163, 5] width 27 height 11
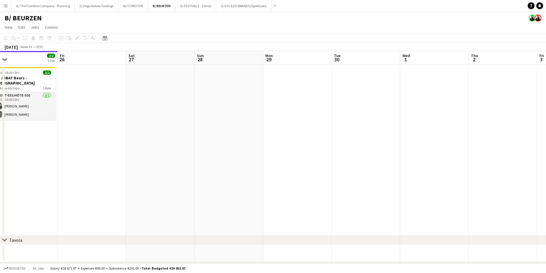
drag, startPoint x: 453, startPoint y: 132, endPoint x: 223, endPoint y: 127, distance: 230.1
click at [200, 129] on app-calendar-viewport "Mon 22 Tue 23 Wed 24 Thu 25 2/2 1 Job Fri 26 Sat 27 Sun 28 Mon 29 Tue 30 Wed 1 …" at bounding box center [273, 183] width 546 height 264
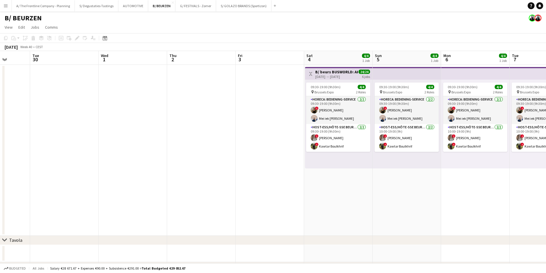
drag, startPoint x: 394, startPoint y: 127, endPoint x: 176, endPoint y: 127, distance: 217.7
click at [176, 127] on app-calendar-viewport "Sat 27 Sun 28 Mon 29 Tue 30 Wed 1 Thu 2 Fri 3 Sat 4 4/4 1 Job Sun 5 4/4 1 Job M…" at bounding box center [273, 183] width 546 height 264
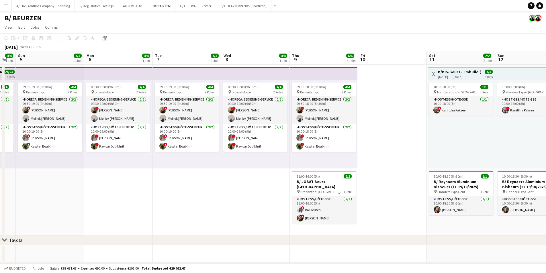
drag, startPoint x: 367, startPoint y: 158, endPoint x: 333, endPoint y: 163, distance: 33.9
click at [333, 163] on app-calendar-viewport "Thu 2 Fri 3 Sat 4 4/4 1 Job Sun 5 4/4 1 Job Mon 6 4/4 1 Job Tue 7 4/4 1 Job Wed…" at bounding box center [273, 183] width 546 height 264
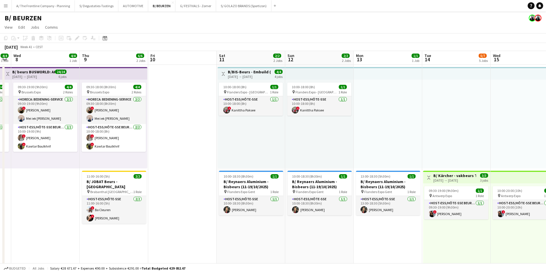
drag, startPoint x: 444, startPoint y: 144, endPoint x: 259, endPoint y: 154, distance: 185.9
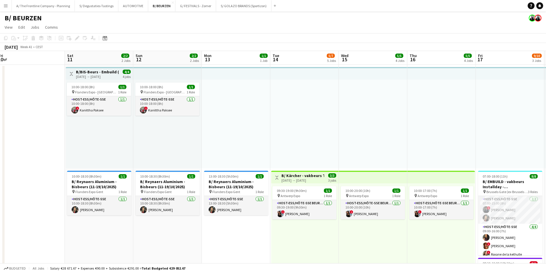
drag, startPoint x: 465, startPoint y: 146, endPoint x: 269, endPoint y: 147, distance: 196.5
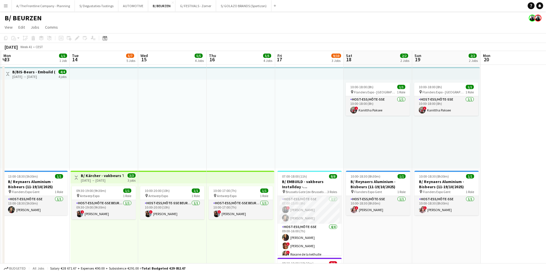
drag, startPoint x: 418, startPoint y: 132, endPoint x: 288, endPoint y: 151, distance: 130.9
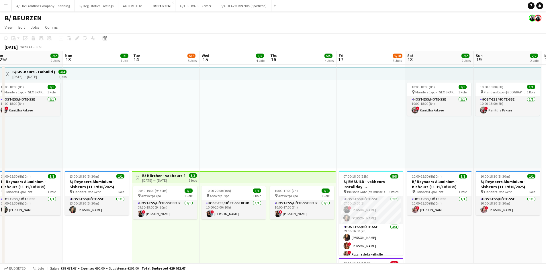
scroll to position [0, 133]
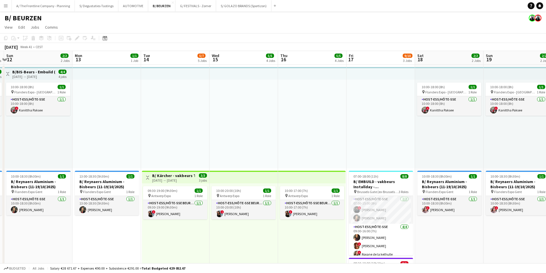
drag, startPoint x: 180, startPoint y: 216, endPoint x: 251, endPoint y: 194, distance: 75.3
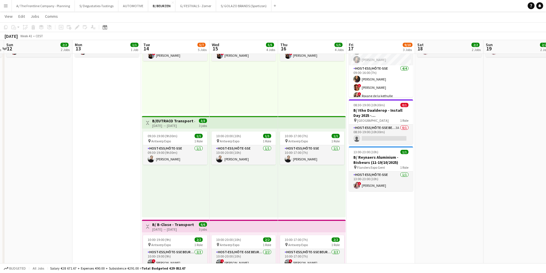
scroll to position [86, 0]
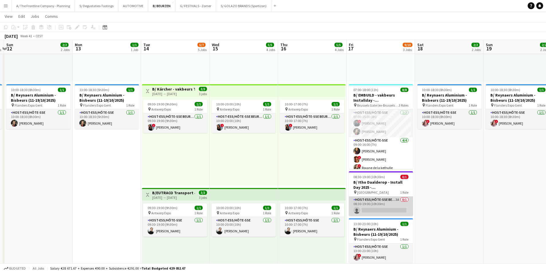
click at [394, 203] on app-card-role "Host-ess/Hôte-sse Beurs - Foire 3A 0/1 08:30-19:00 (10h30m) single-neutral-acti…" at bounding box center [381, 205] width 64 height 19
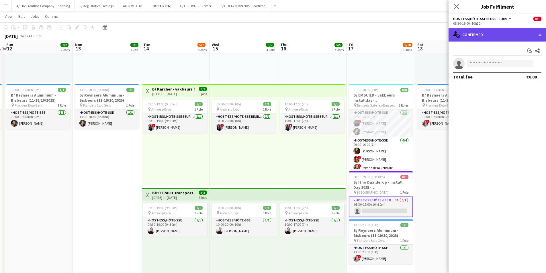
click at [515, 32] on div "single-neutral-actions-check-2 Confirmed" at bounding box center [496, 35] width 97 height 14
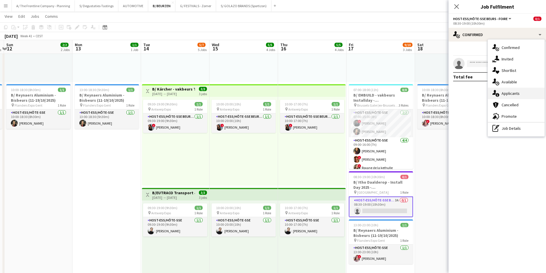
click at [511, 90] on div "single-neutral-actions-information Applicants" at bounding box center [516, 93] width 57 height 11
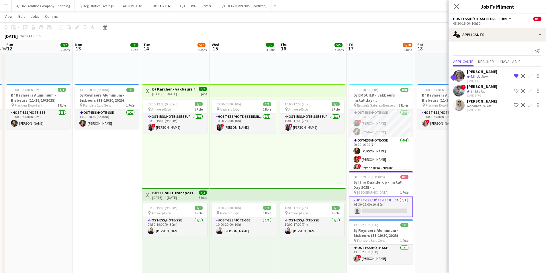
click at [493, 74] on div "[PERSON_NAME]" at bounding box center [482, 71] width 30 height 5
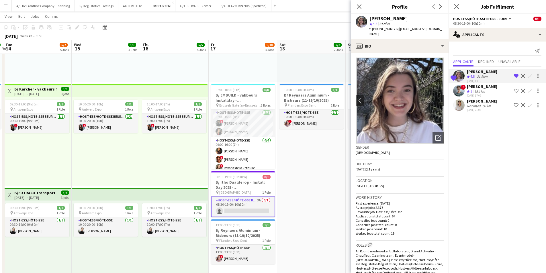
scroll to position [0, 203]
drag, startPoint x: 276, startPoint y: 144, endPoint x: 137, endPoint y: 144, distance: 138.4
click at [137, 144] on app-calendar-viewport "Sat 11 2/2 2 Jobs Sun 12 2/2 2 Jobs Mon 13 1/1 1 Job Tue 14 5/7 5 Jobs Wed 15 5…" at bounding box center [273, 261] width 546 height 650
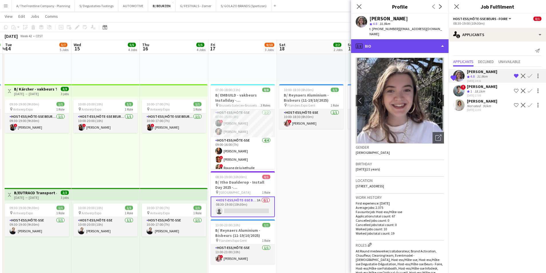
click at [400, 42] on div "profile Bio" at bounding box center [399, 46] width 97 height 14
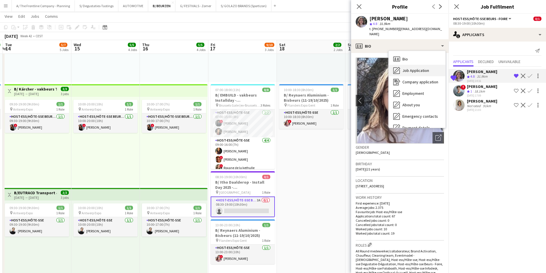
click at [411, 68] on span "Job Application" at bounding box center [415, 70] width 27 height 5
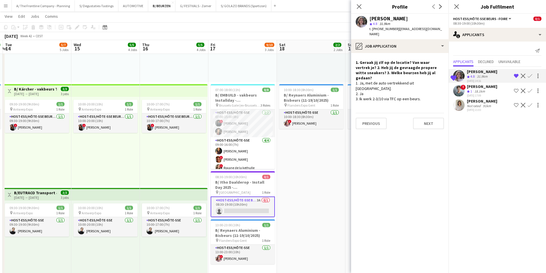
click at [530, 74] on app-icon "Confirm" at bounding box center [529, 76] width 5 height 5
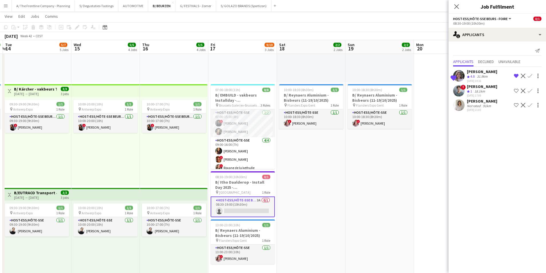
click at [492, 75] on div "Crew rating 4.8 31.9km" at bounding box center [482, 76] width 30 height 5
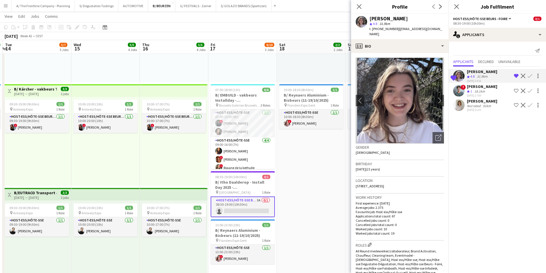
click at [527, 74] on app-icon "Confirm" at bounding box center [529, 76] width 5 height 5
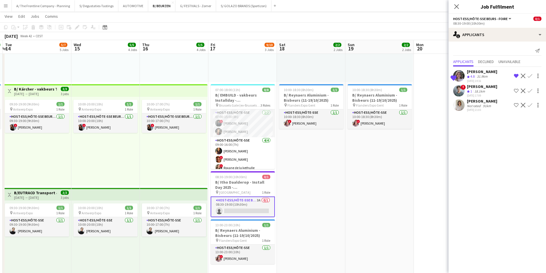
click at [477, 75] on div "31.9km" at bounding box center [481, 76] width 13 height 5
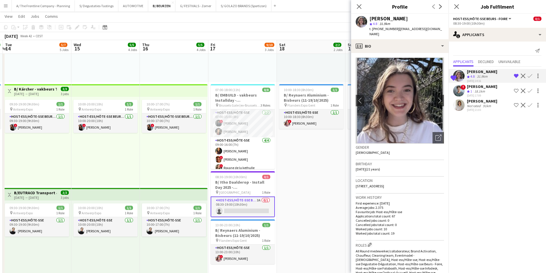
click at [530, 74] on app-icon "Confirm" at bounding box center [529, 76] width 5 height 5
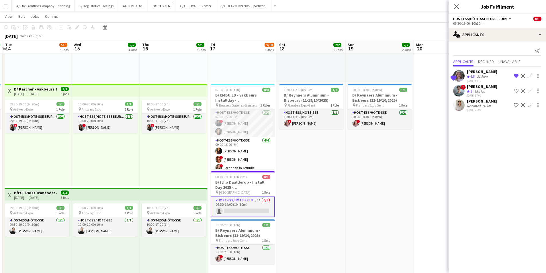
click at [530, 74] on app-icon "Confirm" at bounding box center [529, 76] width 5 height 5
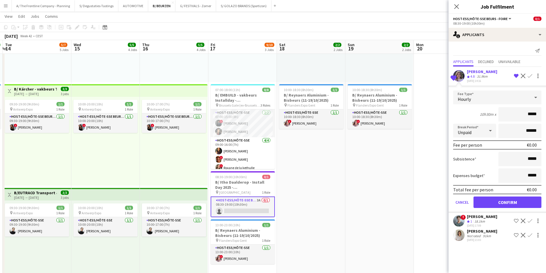
click at [475, 75] on div "Crew rating 4.8" at bounding box center [471, 76] width 9 height 5
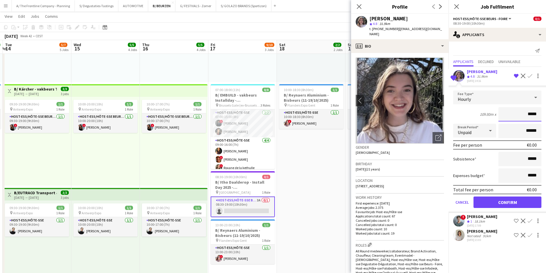
drag, startPoint x: 530, startPoint y: 113, endPoint x: 546, endPoint y: 114, distance: 16.7
click at [546, 114] on html "Menu Boards Boards Boards All jobs Status Workforce Workforce My Workforce Recr…" at bounding box center [273, 255] width 546 height 682
type input "******"
drag, startPoint x: 526, startPoint y: 135, endPoint x: 523, endPoint y: 135, distance: 3.2
click at [523, 135] on input "******" at bounding box center [519, 131] width 43 height 14
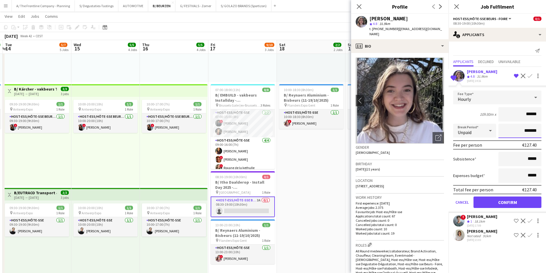
type input "*******"
click at [513, 202] on button "Confirm" at bounding box center [507, 201] width 68 height 11
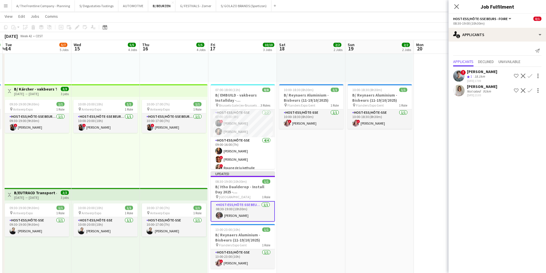
click at [352, 172] on app-date-cell "10:00-18:00 (8h) 1/1 pin Flanders Expo - GENT 1 Role Host-ess/Hôte-sse [DATE] 1…" at bounding box center [379, 242] width 68 height 529
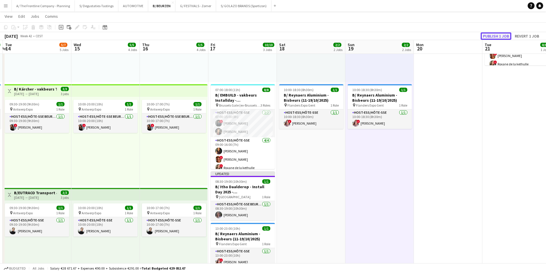
click at [494, 36] on button "Publish 1 job" at bounding box center [495, 35] width 31 height 7
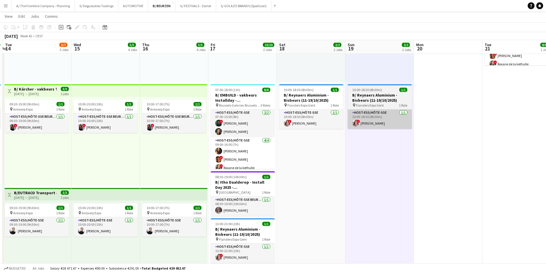
drag, startPoint x: 225, startPoint y: 126, endPoint x: 353, endPoint y: 113, distance: 128.1
click at [225, 126] on app-card-role "Host-ess/Hôte-sse 2/2 07:00-15:00 (8h) ! Georges Onderwater Carla Vanderheyden" at bounding box center [243, 123] width 64 height 28
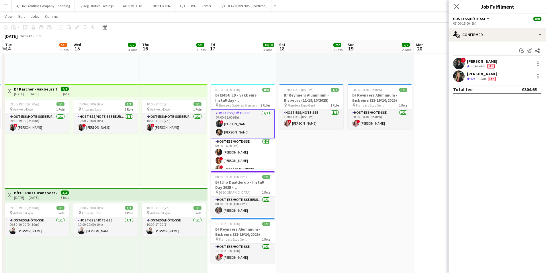
click at [476, 80] on div "1.2km" at bounding box center [480, 78] width 11 height 5
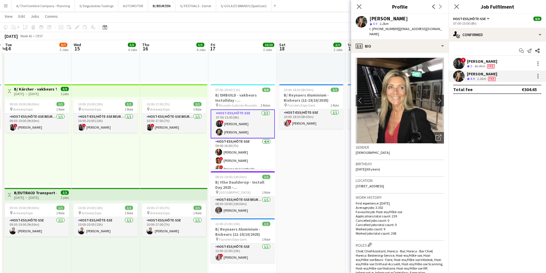
click at [382, 18] on div "[PERSON_NAME]" at bounding box center [388, 18] width 38 height 5
copy div "[PERSON_NAME]"
drag, startPoint x: 395, startPoint y: 28, endPoint x: 443, endPoint y: 29, distance: 47.8
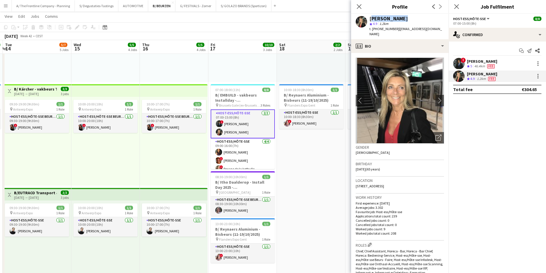
click at [442, 29] on span "| carlavanderheyden@hotmail.com" at bounding box center [405, 31] width 72 height 9
copy span "[EMAIL_ADDRESS][DOMAIN_NAME]"
drag, startPoint x: 247, startPoint y: 156, endPoint x: 343, endPoint y: 129, distance: 100.1
click at [247, 156] on app-card-role "Host-ess/Hôte-sse 4/4 09:00-16:00 (7h) Fadoua Belarbi ! Isabelle de Bock ! Roxa…" at bounding box center [243, 160] width 64 height 44
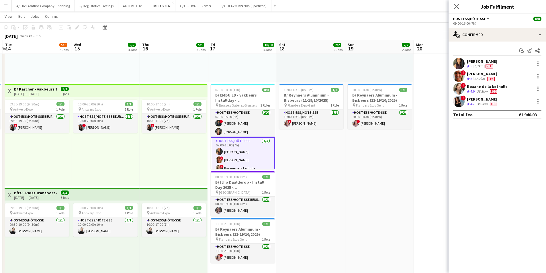
click at [479, 101] on div "[PERSON_NAME]" at bounding box center [483, 99] width 32 height 5
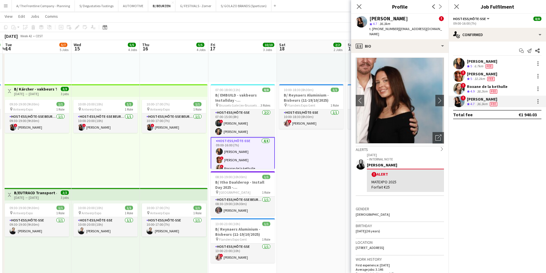
click at [384, 18] on div "[PERSON_NAME]" at bounding box center [388, 18] width 38 height 5
copy div "[PERSON_NAME]"
drag, startPoint x: 372, startPoint y: 30, endPoint x: 394, endPoint y: 33, distance: 22.2
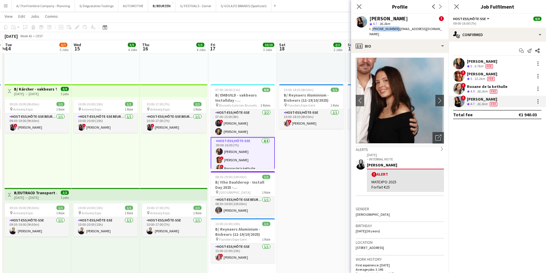
click at [394, 33] on div "Charlotte Goeman ! star 4.7 36.3km t. +320472970070 | charlottegoeman@hotmail.c…" at bounding box center [399, 26] width 97 height 25
copy span "+320472970070"
drag, startPoint x: 396, startPoint y: 30, endPoint x: 443, endPoint y: 32, distance: 46.4
click at [443, 32] on div "Charlotte Goeman ! star 4.7 36.3km t. +320472970070 | charlottegoeman@hotmail.c…" at bounding box center [399, 26] width 97 height 25
copy span "charlottegoeman@hotmail.com"
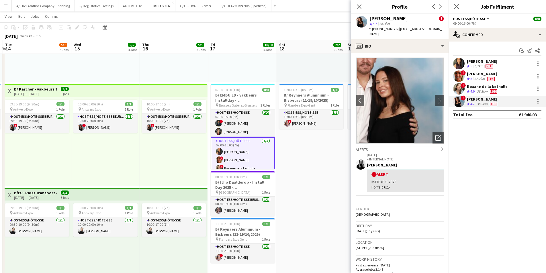
click at [483, 65] on div "6.7km" at bounding box center [478, 66] width 11 height 5
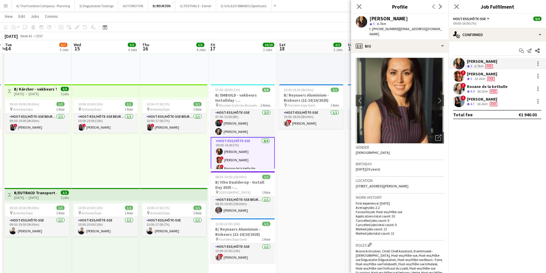
click at [395, 20] on div "Fadoua Belarbi" at bounding box center [388, 18] width 38 height 5
copy div "Fadoua Belarbi"
drag, startPoint x: 395, startPoint y: 28, endPoint x: 434, endPoint y: 29, distance: 39.0
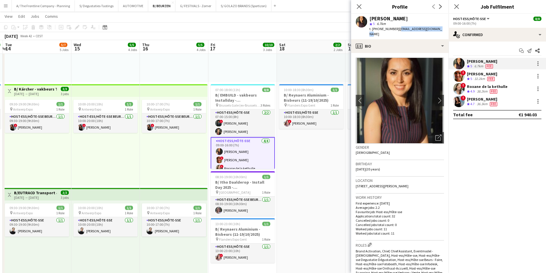
click at [434, 29] on div "Fadoua Belarbi star 5 6.7km t. +32471341559 | belarbi.fadoua@gmail.com" at bounding box center [399, 26] width 97 height 25
copy span "belarbi.fadoua@gmail.com"
click at [489, 77] on span "Fee" at bounding box center [490, 79] width 7 height 4
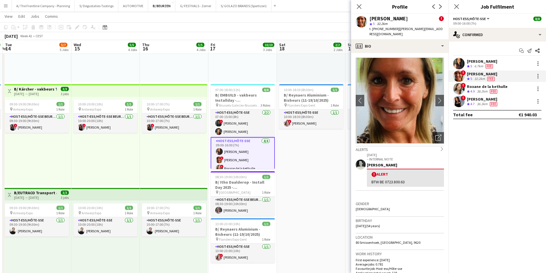
click at [382, 19] on div "[PERSON_NAME]" at bounding box center [388, 18] width 38 height 5
drag, startPoint x: 394, startPoint y: 28, endPoint x: 430, endPoint y: 29, distance: 35.8
click at [430, 29] on div "Isabelle de Bock ! star 5 32.2km t. +32495846219 | i.debock@hotmail.com" at bounding box center [399, 26] width 97 height 25
copy span "i.debock@hotmail.com"
drag, startPoint x: 475, startPoint y: 90, endPoint x: 451, endPoint y: 68, distance: 33.1
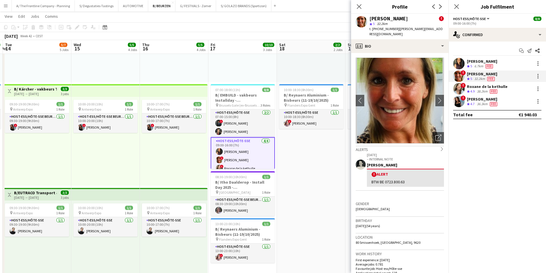
click at [475, 90] on div "Crew rating 4.9" at bounding box center [471, 91] width 9 height 5
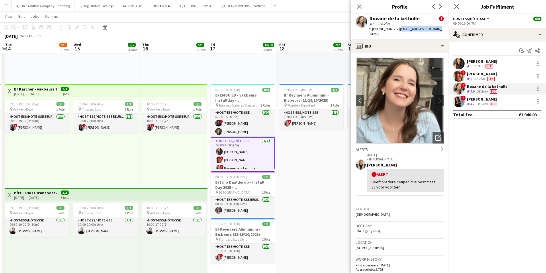
drag, startPoint x: 395, startPoint y: 30, endPoint x: 431, endPoint y: 29, distance: 36.7
click at [431, 29] on div "Roxane de la kethulle ! star 4.9 38.2km t. +32476306617 | roxane.dlkdr@gmail.com" at bounding box center [399, 26] width 97 height 25
copy span "roxane.dlkdr@gmail.com"
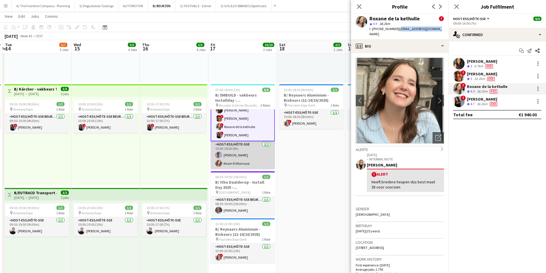
click at [243, 158] on app-card-role "Host-ess/Hôte-sse 2/2 10:00-18:00 (8h) Raphael Lauwers Ikram El Marnassi" at bounding box center [243, 155] width 64 height 28
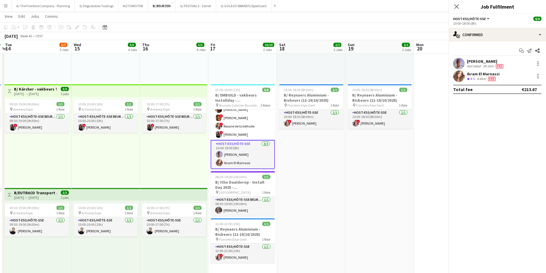
scroll to position [41, 0]
click at [496, 64] on div "Fee" at bounding box center [499, 66] width 10 height 5
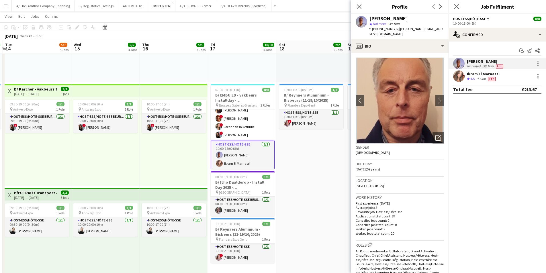
drag, startPoint x: 394, startPoint y: 30, endPoint x: 430, endPoint y: 33, distance: 35.9
click at [430, 33] on app-profile-header "Raphael Lauwers star Not rated 39.1km t. +32485439682 | raphl@hotmail.com" at bounding box center [399, 26] width 97 height 25
click at [429, 28] on app-profile-header "Raphael Lauwers star Not rated 39.1km t. +32485439682 | raphl@hotmail.com" at bounding box center [399, 26] width 97 height 25
click at [437, 95] on button "chevron-right" at bounding box center [439, 100] width 11 height 11
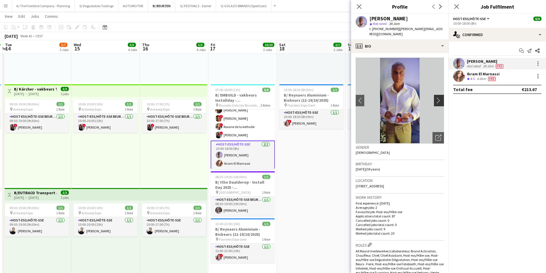
click at [437, 95] on button "chevron-right" at bounding box center [439, 100] width 11 height 11
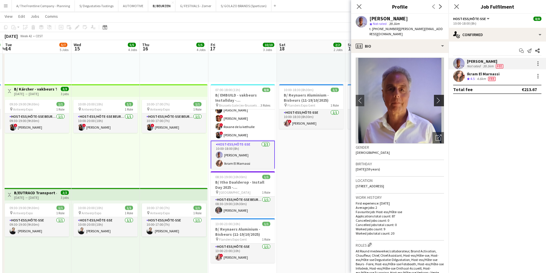
click at [437, 95] on button "chevron-right" at bounding box center [439, 100] width 11 height 11
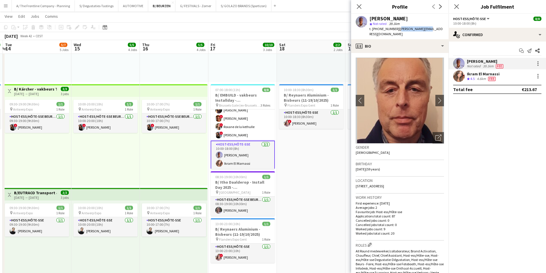
drag, startPoint x: 426, startPoint y: 30, endPoint x: 395, endPoint y: 32, distance: 31.3
click at [395, 32] on div "Raphael Lauwers star Not rated 39.1km t. +32485439682 | raphl@hotmail.com" at bounding box center [399, 26] width 97 height 25
copy span "raphl@hotmail.com"
click at [489, 79] on span "Fee" at bounding box center [491, 79] width 7 height 4
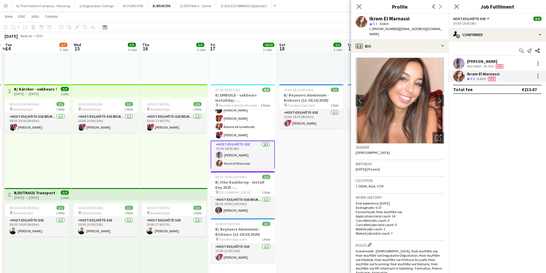
drag, startPoint x: 397, startPoint y: 27, endPoint x: 421, endPoint y: 28, distance: 23.8
click at [421, 28] on div "Ikram El Marnassi star 4.5 4.6km t. +32497170946 | ikram.elm@live.fr" at bounding box center [399, 26] width 97 height 25
drag, startPoint x: 421, startPoint y: 28, endPoint x: 397, endPoint y: 32, distance: 24.1
click at [397, 32] on div "Ikram El Marnassi star 4.5 4.6km t. +32497170946 | ikram.elm@live.fr" at bounding box center [399, 26] width 97 height 25
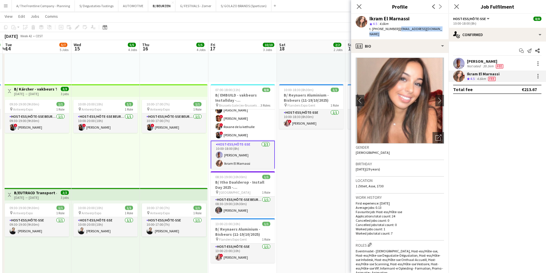
click at [429, 32] on app-profile-header "Ikram El Marnassi star 4.5 4.6km t. +32497170946 | ikram.elm@live.fr" at bounding box center [399, 26] width 97 height 25
drag, startPoint x: 395, startPoint y: 28, endPoint x: 420, endPoint y: 27, distance: 24.9
click at [420, 27] on span "| ikram.elm@live.fr" at bounding box center [405, 31] width 72 height 9
drag, startPoint x: 372, startPoint y: 27, endPoint x: 393, endPoint y: 31, distance: 20.6
click at [393, 31] on span "t. +32497170946" at bounding box center [384, 29] width 30 height 4
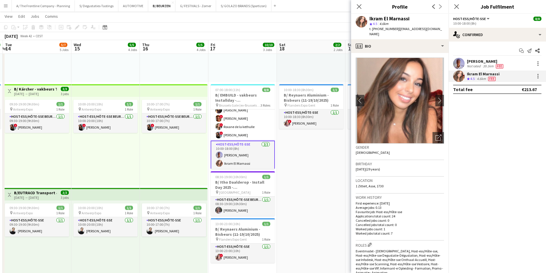
click at [478, 66] on div "Not rated" at bounding box center [474, 66] width 15 height 5
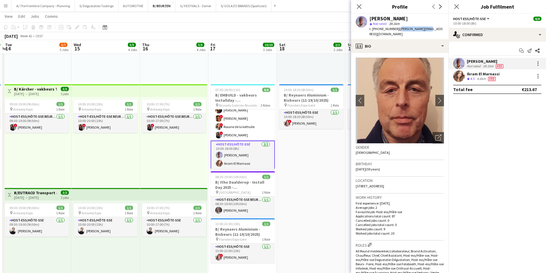
drag, startPoint x: 395, startPoint y: 29, endPoint x: 423, endPoint y: 29, distance: 28.6
click at [423, 29] on div "Raphael Lauwers star Not rated 39.1km t. +32485439682 | raphl@hotmail.com" at bounding box center [399, 26] width 97 height 25
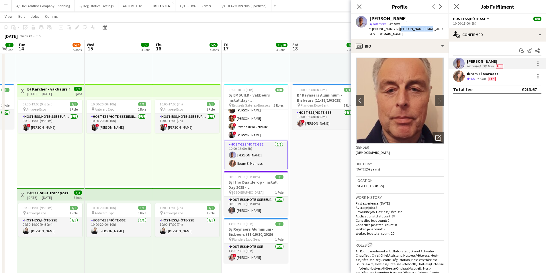
scroll to position [0, 189]
drag, startPoint x: 258, startPoint y: 146, endPoint x: 92, endPoint y: 174, distance: 168.4
click at [92, 174] on app-calendar-viewport "Sat 11 2/2 2 Jobs Sun 12 2/2 2 Jobs Mon 13 1/1 1 Job Tue 14 5/7 5 Jobs Wed 15 5…" at bounding box center [273, 261] width 546 height 650
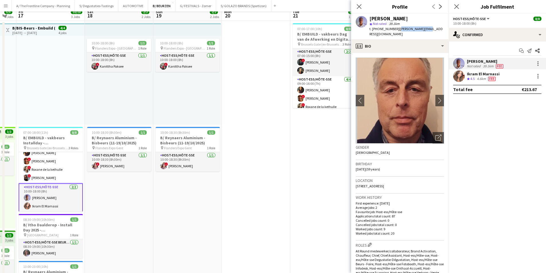
scroll to position [0, 0]
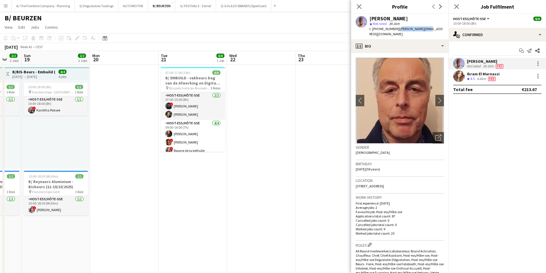
drag, startPoint x: 163, startPoint y: 159, endPoint x: 144, endPoint y: 159, distance: 19.2
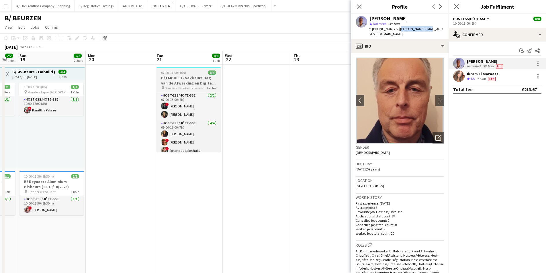
click at [192, 82] on h3 "B/ EMBUILD - vakbeurs Dag van de Afwerking en Digital - Brussels Gate" at bounding box center [188, 80] width 64 height 10
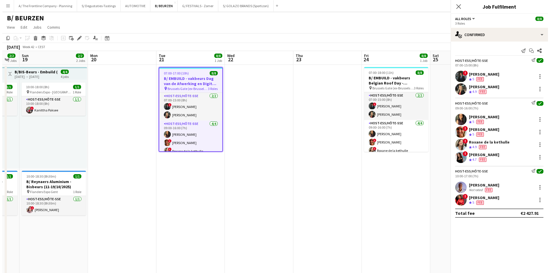
scroll to position [40, 0]
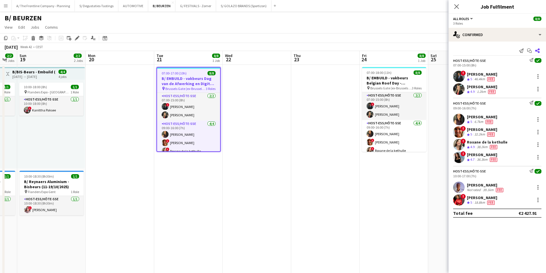
click at [539, 51] on icon "Share" at bounding box center [537, 50] width 5 height 5
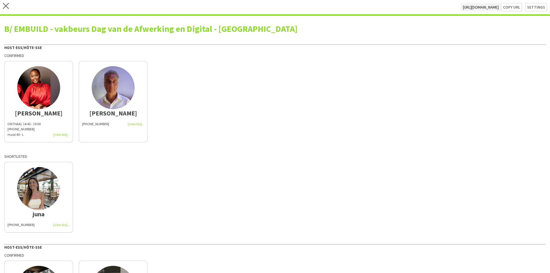
drag, startPoint x: 108, startPoint y: 129, endPoint x: 145, endPoint y: 137, distance: 37.8
click at [108, 129] on app-share-pages-crew-card "Raphael +32485439682" at bounding box center [113, 101] width 69 height 81
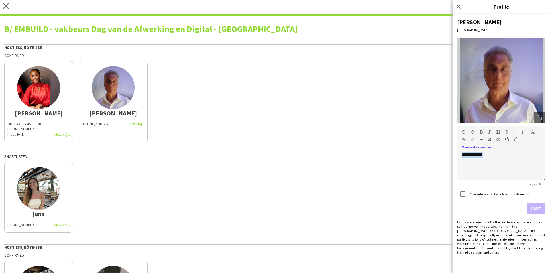
drag, startPoint x: 491, startPoint y: 170, endPoint x: 447, endPoint y: 158, distance: 45.5
click at [447, 158] on body "close https://admin.liveforce.co/v2/s/35bc2f70-f39e-444a-a8f1-ada3ce08bb1a Copy…" at bounding box center [275, 136] width 550 height 273
paste div
click at [506, 196] on div "Override biography only for this share link" at bounding box center [493, 193] width 73 height 11
click at [506, 194] on label "Override biography only for this share link" at bounding box center [499, 194] width 61 height 4
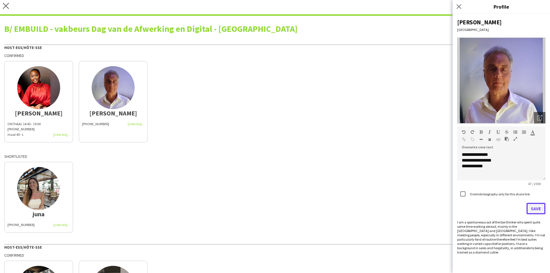
click at [537, 210] on button "Save" at bounding box center [535, 208] width 19 height 11
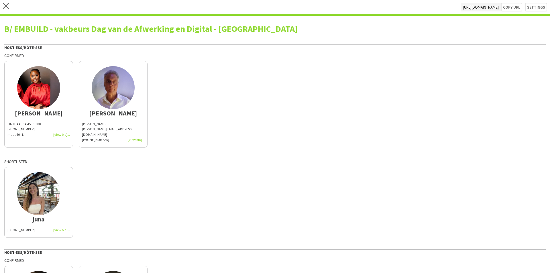
click at [34, 132] on div "maat 40 - L" at bounding box center [38, 134] width 62 height 5
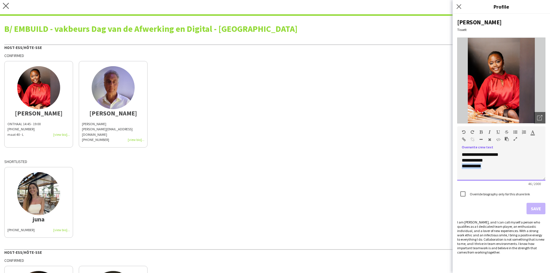
drag, startPoint x: 499, startPoint y: 168, endPoint x: 452, endPoint y: 169, distance: 47.3
click at [452, 169] on body "close https://admin.liveforce.co/v2/s/35bc2f70-f39e-444a-a8f1-ada3ce08bb1a Copy…" at bounding box center [275, 136] width 550 height 273
drag, startPoint x: 462, startPoint y: 156, endPoint x: 518, endPoint y: 152, distance: 55.7
click at [518, 152] on div "**********" at bounding box center [501, 166] width 88 height 29
click at [36, 129] on div "ONTHAAL 14:45 - 19:00 +32485543442 maat 40 - L" at bounding box center [38, 129] width 62 height 16
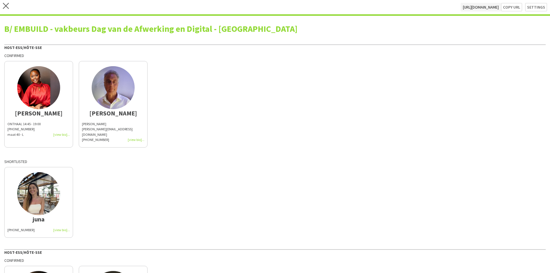
click at [34, 126] on div "ONTHAAL 14:45 - 19:00" at bounding box center [38, 123] width 62 height 5
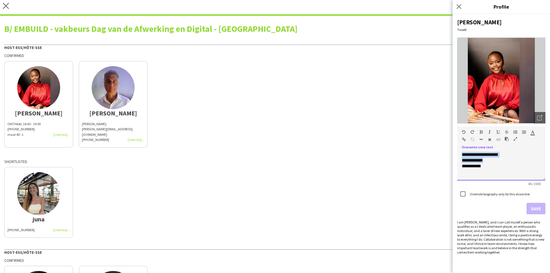
drag, startPoint x: 520, startPoint y: 158, endPoint x: 441, endPoint y: 156, distance: 79.4
click at [441, 156] on body "close https://admin.liveforce.co/v2/s/35bc2f70-f39e-444a-a8f1-ada3ce08bb1a Copy…" at bounding box center [275, 136] width 550 height 273
click at [519, 159] on div "**********" at bounding box center [501, 166] width 88 height 29
drag, startPoint x: 514, startPoint y: 150, endPoint x: 505, endPoint y: 153, distance: 9.3
click at [506, 153] on div "**********" at bounding box center [501, 164] width 88 height 33
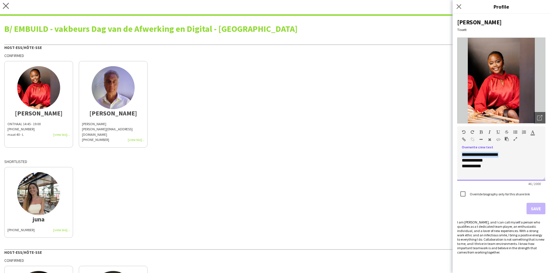
drag, startPoint x: 505, startPoint y: 153, endPoint x: 456, endPoint y: 157, distance: 49.1
click at [456, 157] on div "**********" at bounding box center [501, 143] width 97 height 259
drag, startPoint x: 486, startPoint y: 171, endPoint x: 447, endPoint y: 171, distance: 38.7
click at [447, 171] on body "close https://admin.liveforce.co/v2/s/35bc2f70-f39e-444a-a8f1-ada3ce08bb1a Copy…" at bounding box center [275, 136] width 550 height 273
click at [474, 194] on label "Override biography only for this share link" at bounding box center [499, 194] width 61 height 4
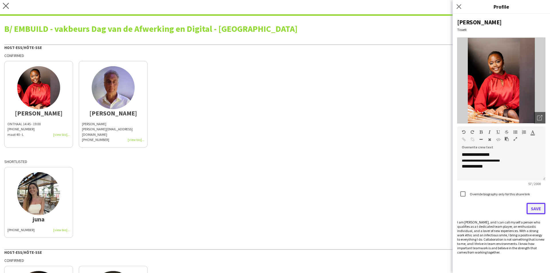
click at [533, 207] on button "Save" at bounding box center [535, 208] width 19 height 11
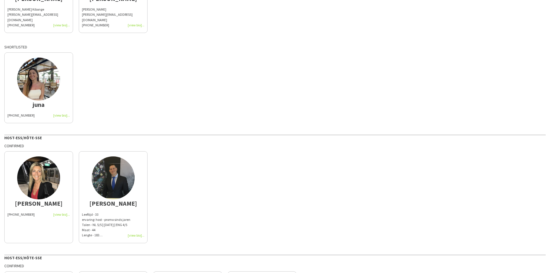
scroll to position [143, 0]
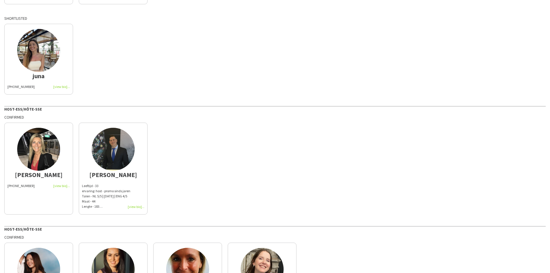
drag, startPoint x: 36, startPoint y: 182, endPoint x: 121, endPoint y: 182, distance: 85.6
click at [36, 183] on div "+32494837092" at bounding box center [38, 185] width 62 height 5
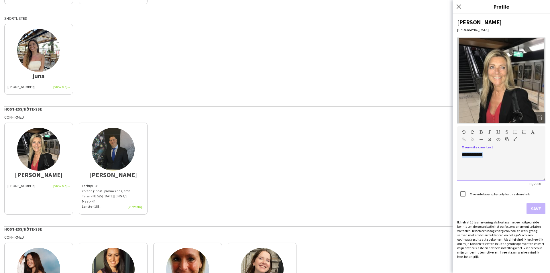
drag, startPoint x: 501, startPoint y: 163, endPoint x: 460, endPoint y: 160, distance: 41.0
click at [460, 160] on div "**********" at bounding box center [501, 166] width 88 height 29
paste div
click at [536, 209] on button "Save" at bounding box center [535, 208] width 19 height 11
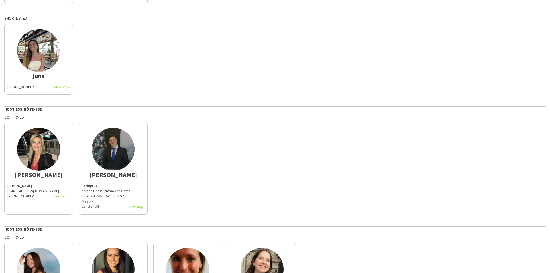
drag, startPoint x: 97, startPoint y: 191, endPoint x: 217, endPoint y: 187, distance: 120.4
click at [97, 194] on div "Talen - NL 5/5 | FR 4/5 | ENG 4/5" at bounding box center [113, 196] width 62 height 5
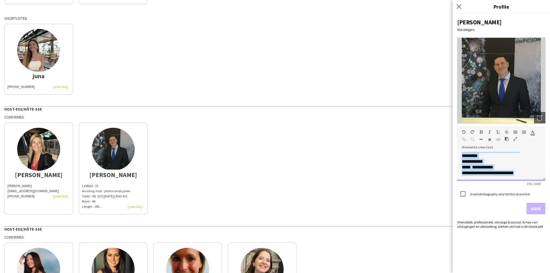
scroll to position [0, 0]
drag, startPoint x: 531, startPoint y: 174, endPoint x: 411, endPoint y: 140, distance: 124.4
click at [411, 140] on body "close https://admin.liveforce.co/v2/s/35bc2f70-f39e-444a-a8f1-ada3ce08bb1a Copy…" at bounding box center [275, 136] width 550 height 273
paste div
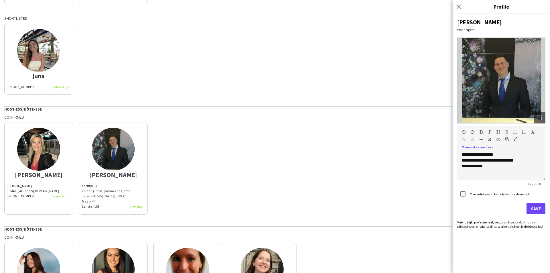
click at [483, 194] on label "Override biography only for this share link" at bounding box center [499, 194] width 61 height 4
click at [538, 206] on button "Save" at bounding box center [535, 208] width 19 height 11
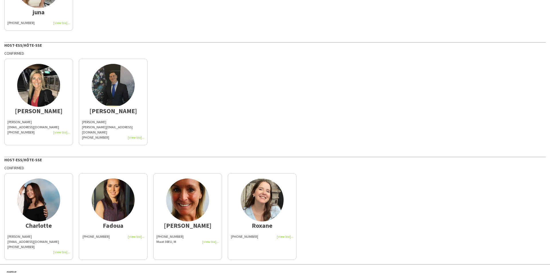
scroll to position [209, 0]
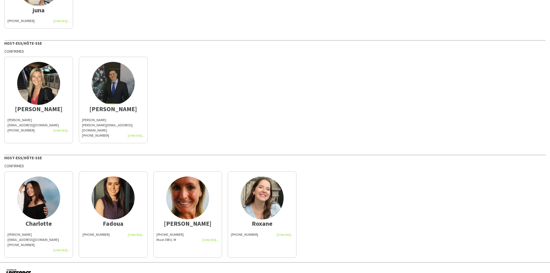
click at [100, 221] on app-share-pages-crew-card "Fadoua +32471341559" at bounding box center [113, 214] width 69 height 87
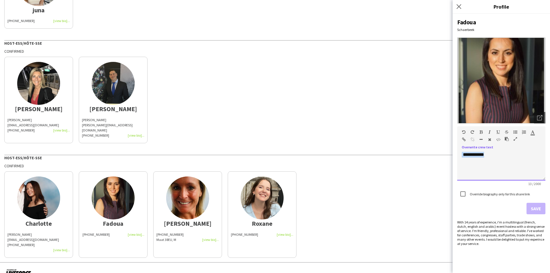
drag, startPoint x: 501, startPoint y: 167, endPoint x: 449, endPoint y: 152, distance: 53.6
click at [450, 152] on body "close https://admin.liveforce.co/v2/s/35bc2f70-f39e-444a-a8f1-ada3ce08bb1a Copy…" at bounding box center [275, 136] width 550 height 273
paste div
click at [473, 196] on div "Override biography only for this share link" at bounding box center [493, 193] width 73 height 11
click at [474, 194] on label "Override biography only for this share link" at bounding box center [499, 194] width 61 height 4
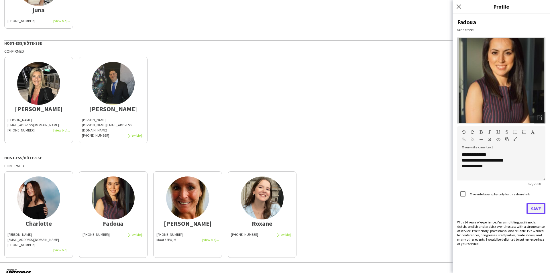
click at [529, 209] on button "Save" at bounding box center [535, 208] width 19 height 11
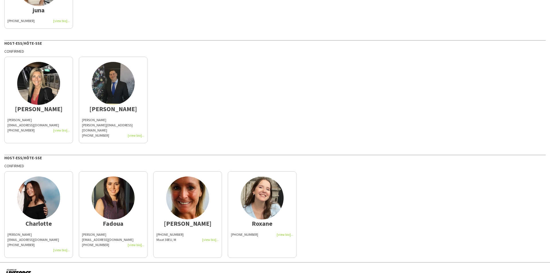
drag, startPoint x: 194, startPoint y: 233, endPoint x: 200, endPoint y: 233, distance: 6.0
click at [194, 233] on app-share-pages-crew-card "Isabelle +32495846219 Maat 38EU, M" at bounding box center [187, 214] width 69 height 87
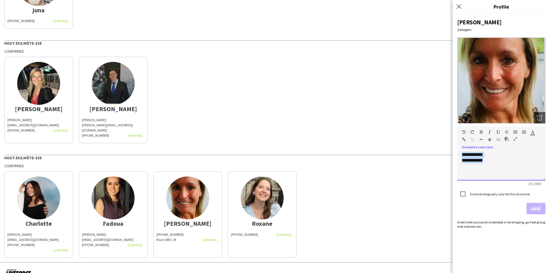
drag, startPoint x: 501, startPoint y: 161, endPoint x: 447, endPoint y: 145, distance: 56.1
click at [447, 145] on body "close https://admin.liveforce.co/v2/s/35bc2f70-f39e-444a-a8f1-ada3ce08bb1a Copy…" at bounding box center [275, 136] width 550 height 273
paste div
click at [488, 193] on label "Override biography only for this share link" at bounding box center [499, 194] width 61 height 4
click at [533, 208] on button "Save" at bounding box center [535, 208] width 19 height 11
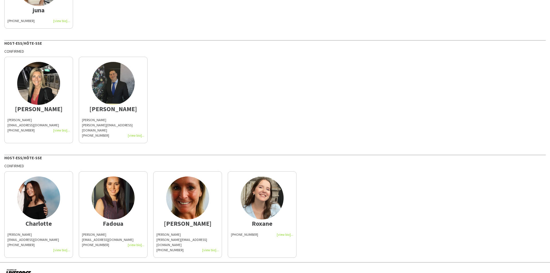
drag, startPoint x: 256, startPoint y: 225, endPoint x: 312, endPoint y: 223, distance: 56.5
click at [256, 232] on div "+32476306617" at bounding box center [262, 234] width 62 height 5
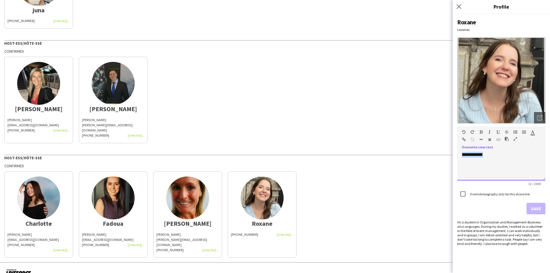
drag, startPoint x: 506, startPoint y: 166, endPoint x: 460, endPoint y: 154, distance: 47.3
click at [460, 154] on div "**********" at bounding box center [501, 166] width 88 height 29
paste div
click at [479, 196] on label "Override biography only for this share link" at bounding box center [499, 194] width 61 height 4
click at [538, 211] on button "Save" at bounding box center [535, 208] width 19 height 11
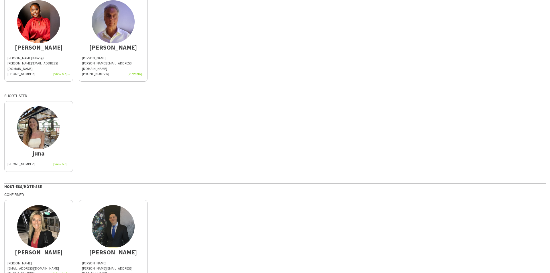
scroll to position [0, 0]
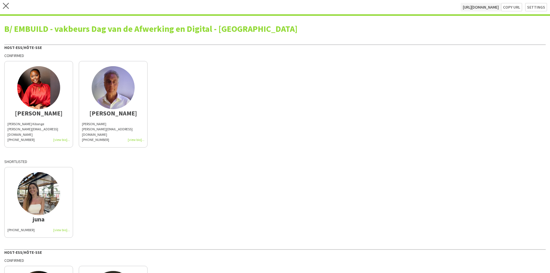
drag, startPoint x: 15, startPoint y: 129, endPoint x: 22, endPoint y: 129, distance: 7.2
click at [15, 129] on span "anatalia.kibonge@outlook.be" at bounding box center [32, 131] width 51 height 9
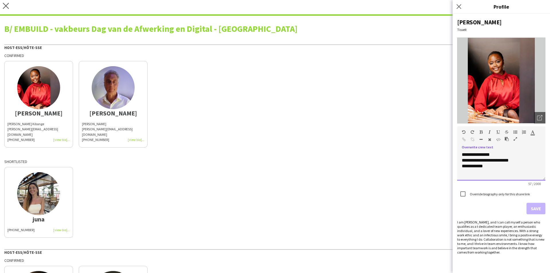
click at [501, 170] on div "**********" at bounding box center [501, 166] width 88 height 29
drag, startPoint x: 501, startPoint y: 170, endPoint x: 457, endPoint y: 173, distance: 43.4
click at [457, 173] on div "**********" at bounding box center [501, 166] width 88 height 29
click at [532, 206] on button "Save" at bounding box center [535, 208] width 19 height 11
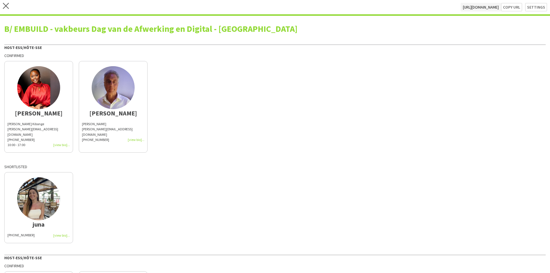
click at [113, 138] on app-share-pages-crew-card "Raphael Raphael Lauwers raphl@hotmail.com +32485439682" at bounding box center [113, 107] width 69 height 92
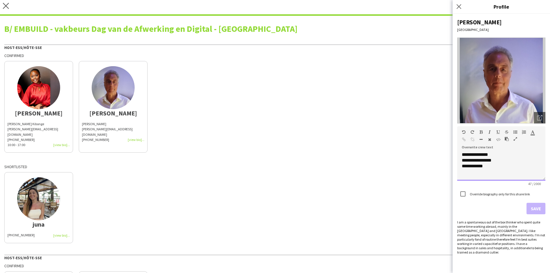
click at [508, 164] on div "**********" at bounding box center [501, 166] width 79 height 6
click at [533, 211] on button "Save" at bounding box center [535, 208] width 19 height 11
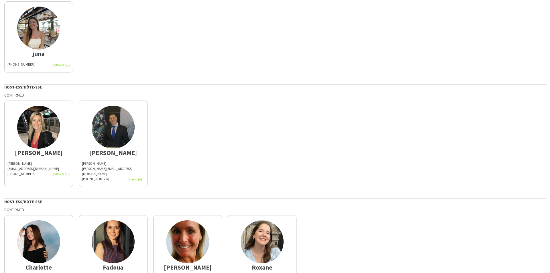
scroll to position [172, 0]
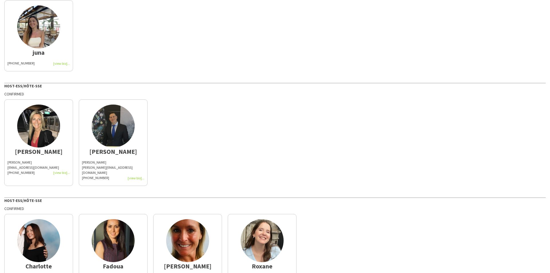
click at [31, 160] on div "Carla Vanderheyden" at bounding box center [38, 162] width 62 height 5
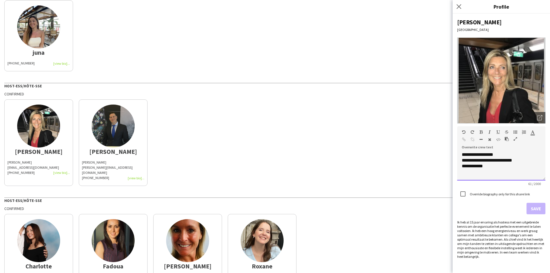
click at [502, 172] on div "**********" at bounding box center [501, 166] width 88 height 29
drag, startPoint x: 502, startPoint y: 172, endPoint x: 455, endPoint y: 179, distance: 47.2
click at [455, 179] on div "**********" at bounding box center [501, 143] width 97 height 259
click at [532, 212] on button "Save" at bounding box center [535, 208] width 19 height 11
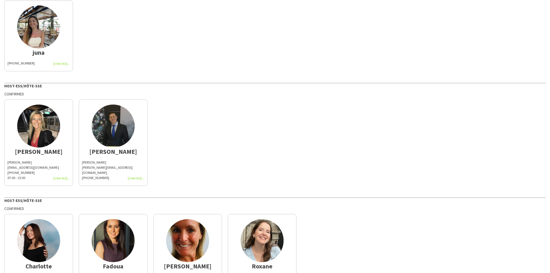
click at [104, 175] on div "+32499284816" at bounding box center [113, 177] width 62 height 5
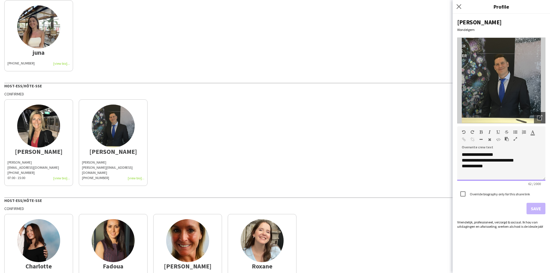
click at [485, 172] on div "**********" at bounding box center [501, 166] width 88 height 29
click at [531, 207] on button "Save" at bounding box center [535, 208] width 19 height 11
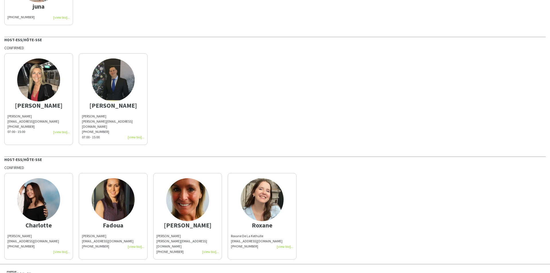
scroll to position [220, 0]
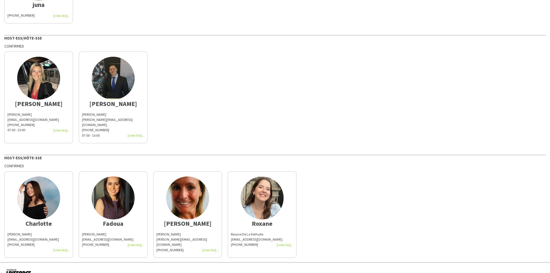
click at [17, 232] on div "Charlotte Goeman charlottegoeman@hotmail.com +32472970070" at bounding box center [38, 242] width 62 height 21
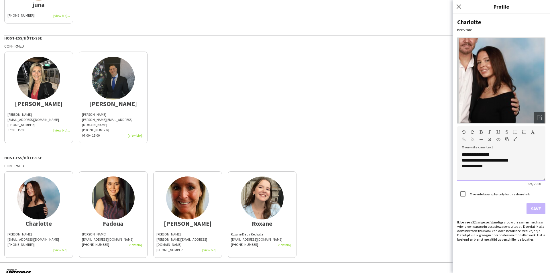
click at [493, 166] on div "**********" at bounding box center [501, 166] width 79 height 6
drag, startPoint x: 491, startPoint y: 173, endPoint x: 457, endPoint y: 172, distance: 34.7
click at [457, 172] on div "**********" at bounding box center [501, 143] width 97 height 259
click at [474, 195] on label "Override biography only for this share link" at bounding box center [499, 194] width 61 height 4
click at [531, 207] on button "Save" at bounding box center [535, 208] width 19 height 11
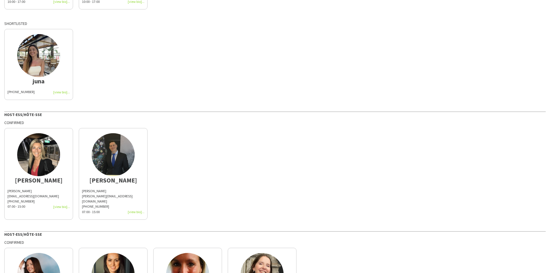
scroll to position [225, 0]
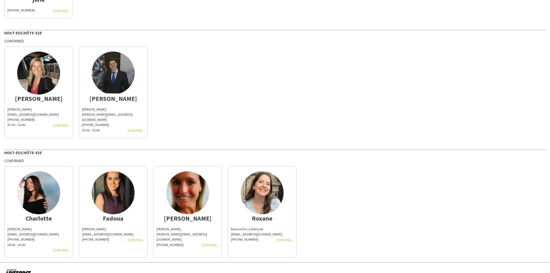
click at [101, 232] on div "belarbi.fadoua@gmail.com" at bounding box center [113, 234] width 62 height 5
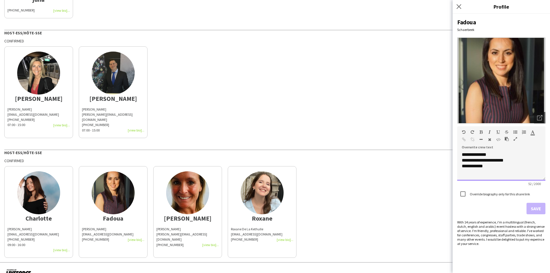
click at [511, 173] on div "**********" at bounding box center [501, 166] width 88 height 29
click at [530, 211] on button "Save" at bounding box center [535, 208] width 19 height 11
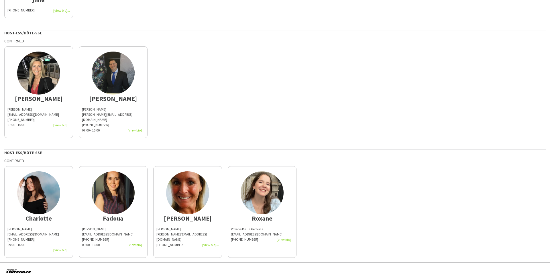
click at [167, 231] on div "Isabelle De Bock i.debock@hotmail.com +32495846219" at bounding box center [187, 237] width 62 height 21
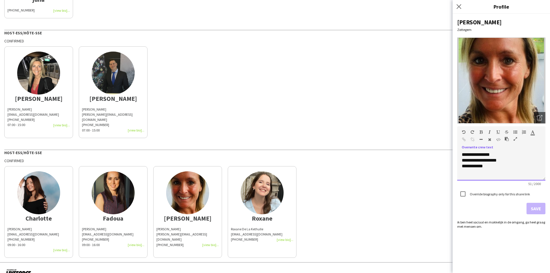
click at [524, 168] on div "**********" at bounding box center [501, 166] width 88 height 29
drag, startPoint x: 535, startPoint y: 208, endPoint x: 493, endPoint y: 209, distance: 41.8
click at [535, 208] on button "Save" at bounding box center [535, 208] width 19 height 11
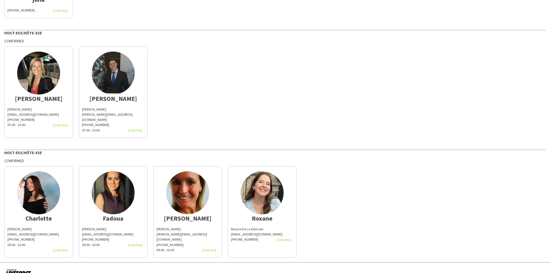
click at [253, 233] on app-share-pages-crew-card "Roxane Roxane De La Kethulle roxane.dlkdr@gmail.com +32476306617" at bounding box center [262, 212] width 69 height 92
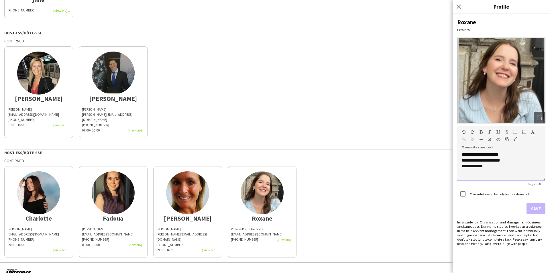
click at [498, 165] on div "**********" at bounding box center [501, 166] width 88 height 29
click at [530, 207] on button "Save" at bounding box center [535, 208] width 19 height 11
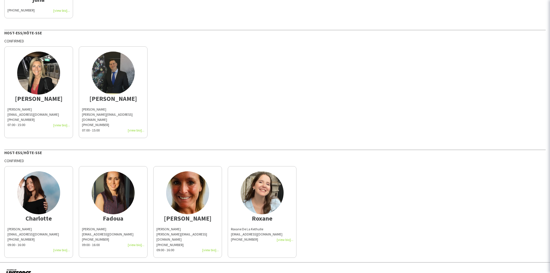
scroll to position [0, 0]
click at [331, 128] on div "B/ EMBUILD - vakbeurs Dag van de Afwerking en Digital - Brussels Gate Host-ess/…" at bounding box center [275, 26] width 550 height 471
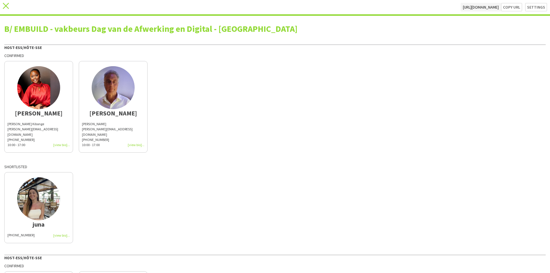
click at [7, 6] on icon at bounding box center [6, 6] width 6 height 6
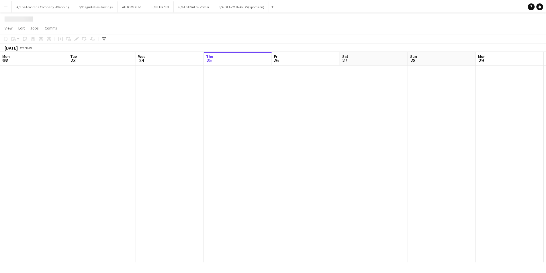
scroll to position [0, 137]
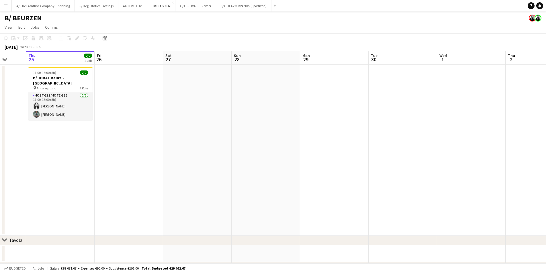
drag, startPoint x: 408, startPoint y: 106, endPoint x: 185, endPoint y: 108, distance: 223.2
click at [185, 108] on app-calendar-viewport "Mon 22 Tue 23 Wed 24 Thu 25 2/2 1 Job Fri 26 Sat 27 Sun 28 Mon 29 Tue 30 Wed 1 …" at bounding box center [273, 183] width 546 height 264
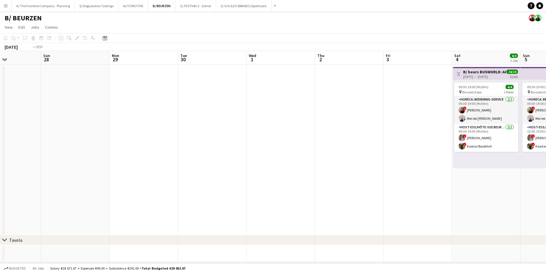
drag, startPoint x: 377, startPoint y: 108, endPoint x: 215, endPoint y: 112, distance: 162.5
click at [215, 112] on app-calendar-viewport "Thu 25 2/2 1 Job Fri 26 Sat 27 Sun 28 Mon 29 Tue 30 Wed 1 Thu 2 Fri 3 Sat 4 4/4…" at bounding box center [273, 183] width 546 height 264
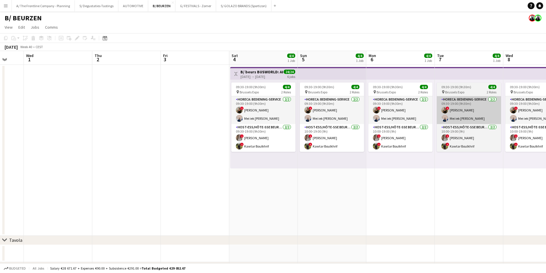
drag, startPoint x: 457, startPoint y: 117, endPoint x: 250, endPoint y: 121, distance: 207.1
click at [247, 121] on app-calendar-viewport "Sun 28 Mon 29 Tue 30 Wed 1 Thu 2 Fri 3 Sat 4 4/4 1 Job Sun 5 4/4 1 Job Mon 6 4/…" at bounding box center [273, 183] width 546 height 264
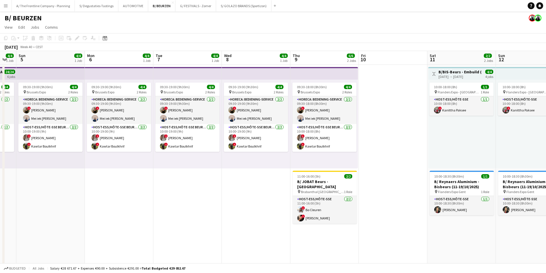
drag, startPoint x: 416, startPoint y: 121, endPoint x: 351, endPoint y: 122, distance: 65.3
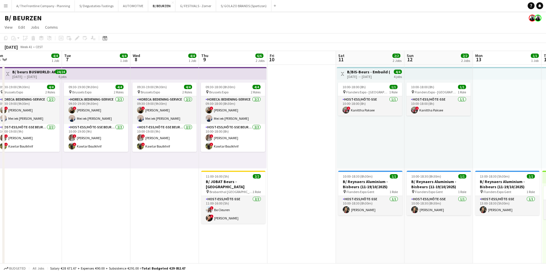
drag, startPoint x: 453, startPoint y: 121, endPoint x: 219, endPoint y: 121, distance: 234.6
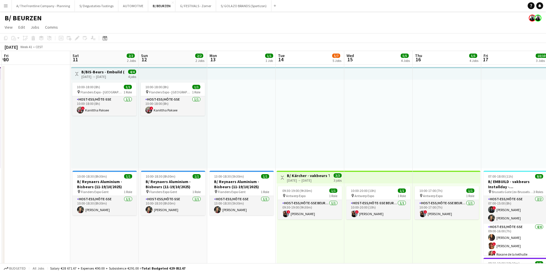
scroll to position [0, 229]
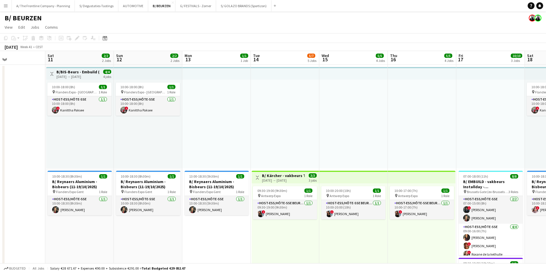
drag, startPoint x: 430, startPoint y: 135, endPoint x: 266, endPoint y: 135, distance: 163.6
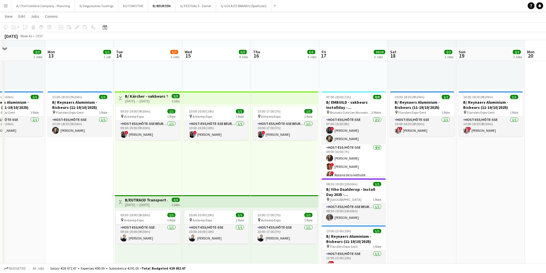
scroll to position [86, 0]
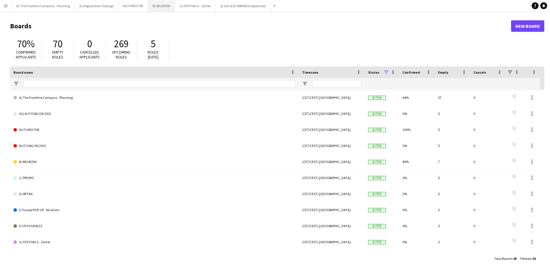
click at [158, 8] on button "B/ BEURZEN Close" at bounding box center [161, 5] width 27 height 11
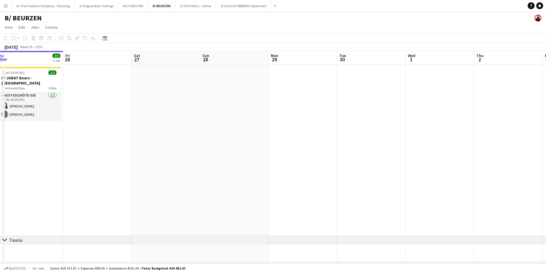
drag, startPoint x: 412, startPoint y: 110, endPoint x: 390, endPoint y: 127, distance: 27.8
click at [142, 118] on app-calendar-viewport "Mon 22 Tue 23 Wed 24 Thu 25 2/2 1 Job Fri 26 Sat 27 Sun 28 Mon 29 Tue 30 Wed 1 …" at bounding box center [273, 183] width 546 height 264
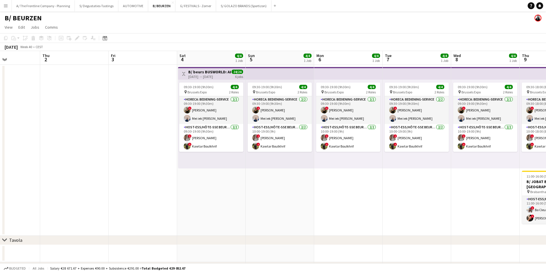
drag, startPoint x: 401, startPoint y: 127, endPoint x: 133, endPoint y: 127, distance: 267.8
click at [133, 127] on app-calendar-viewport "Sun 28 Mon 29 Tue 30 Wed 1 Thu 2 Fri 3 Sat 4 4/4 1 Job Sun 5 4/4 1 Job Mon 6 4/…" at bounding box center [273, 183] width 546 height 264
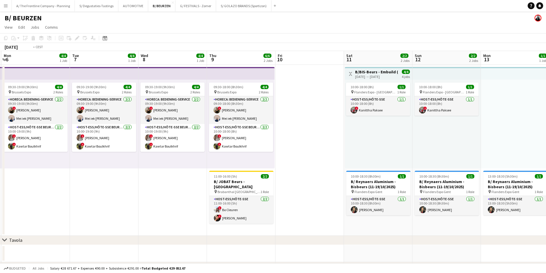
drag, startPoint x: 313, startPoint y: 140, endPoint x: 182, endPoint y: 140, distance: 130.6
click at [182, 140] on app-calendar-viewport "Thu 2 Fri 3 Sat 4 4/4 1 Job Sun 5 4/4 1 Job Mon 6 4/4 1 Job Tue 7 4/4 1 Job Wed…" at bounding box center [273, 183] width 546 height 264
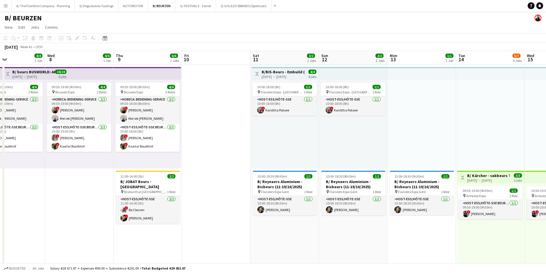
drag, startPoint x: 448, startPoint y: 148, endPoint x: 246, endPoint y: 147, distance: 201.9
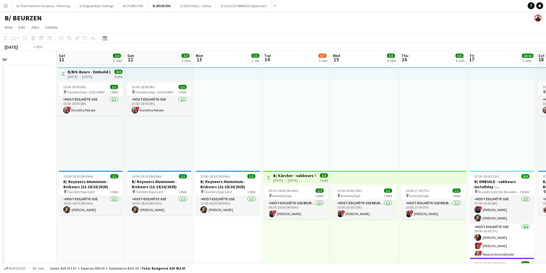
drag, startPoint x: 413, startPoint y: 144, endPoint x: 183, endPoint y: 142, distance: 229.7
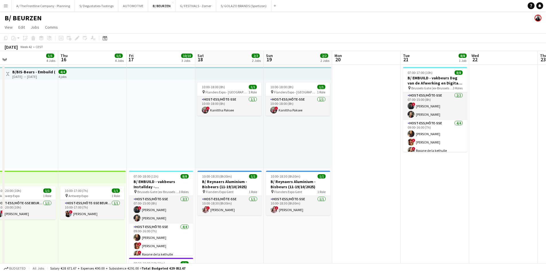
drag, startPoint x: 390, startPoint y: 141, endPoint x: 368, endPoint y: 141, distance: 21.5
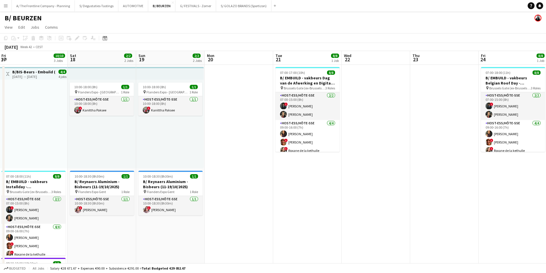
scroll to position [0, 195]
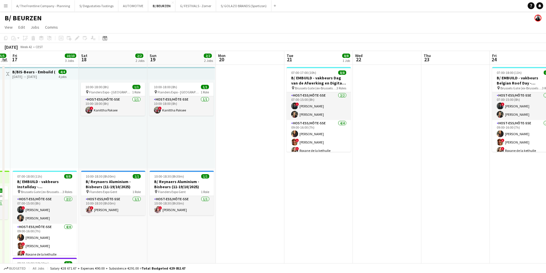
drag, startPoint x: 531, startPoint y: 141, endPoint x: 347, endPoint y: 138, distance: 184.5
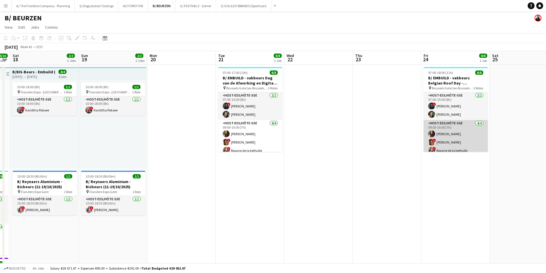
click at [437, 124] on app-card-role "Host-ess/Hôte-sse [DATE] 09:00-16:00 (7h) [PERSON_NAME] ! [PERSON_NAME] ! Roxan…" at bounding box center [455, 142] width 64 height 44
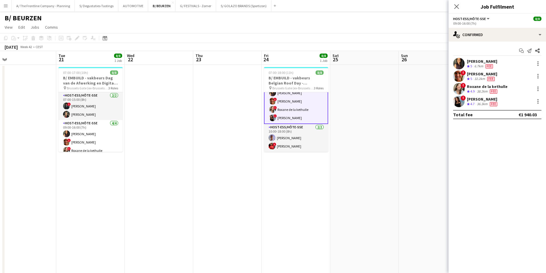
scroll to position [0, 169]
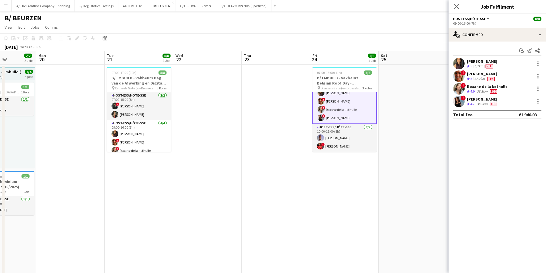
drag, startPoint x: 393, startPoint y: 122, endPoint x: 311, endPoint y: 122, distance: 81.9
click at [345, 143] on app-card-role "Host-ess/Hôte-sse 2/2 10:00-18:00 (8h) Raphael Lauwers ! anatalia Kibonge" at bounding box center [344, 138] width 64 height 28
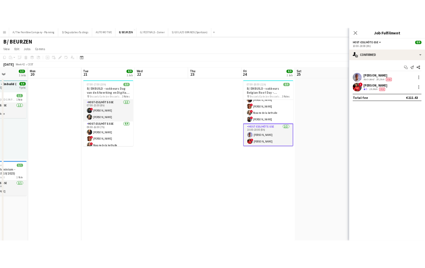
scroll to position [41, 0]
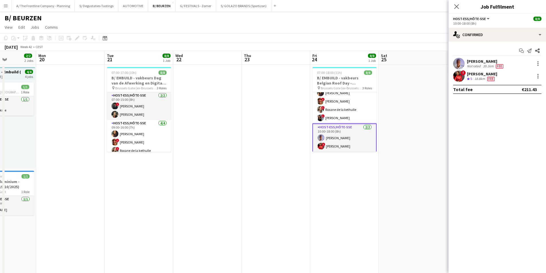
click at [478, 78] on div "18.8km" at bounding box center [479, 78] width 13 height 5
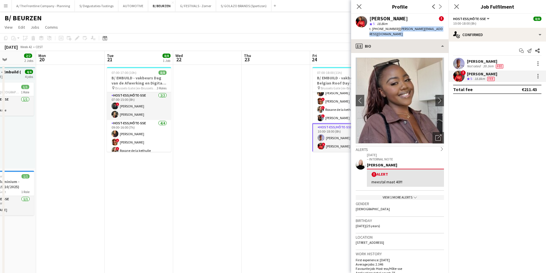
drag, startPoint x: 394, startPoint y: 29, endPoint x: 441, endPoint y: 34, distance: 46.7
click at [441, 34] on app-crew-profile "Close pop-in Profile Previous Next anatalia Kibonge ! star 5 18.8km t. +3248554…" at bounding box center [399, 136] width 97 height 273
copy app-crew-profile "anatalia.kibonge@outlook.be profile"
click at [411, 25] on div "star 5 18.8km" at bounding box center [406, 23] width 74 height 5
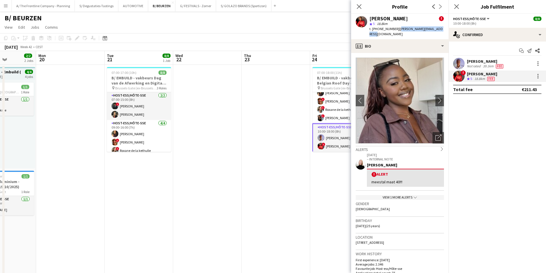
drag, startPoint x: 395, startPoint y: 29, endPoint x: 437, endPoint y: 28, distance: 41.8
click at [437, 28] on span "| anatalia.kibonge@outlook.be" at bounding box center [405, 31] width 73 height 9
copy span "anatalia.kibonge@outlook.be"
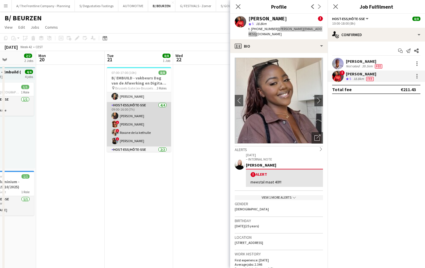
scroll to position [29, 0]
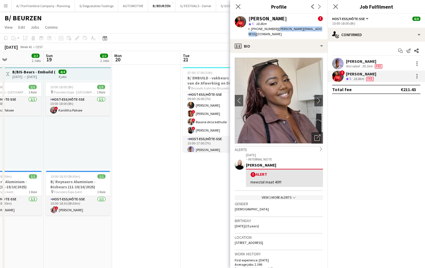
drag, startPoint x: 217, startPoint y: 135, endPoint x: 158, endPoint y: 144, distance: 59.7
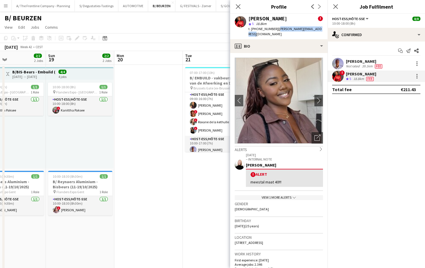
drag, startPoint x: 77, startPoint y: 143, endPoint x: 161, endPoint y: 123, distance: 86.2
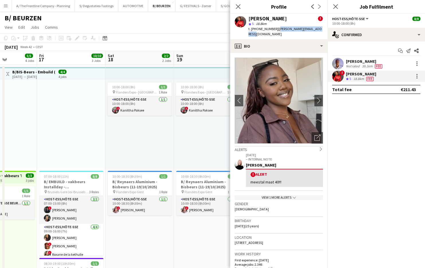
drag, startPoint x: 46, startPoint y: 144, endPoint x: 163, endPoint y: 126, distance: 117.9
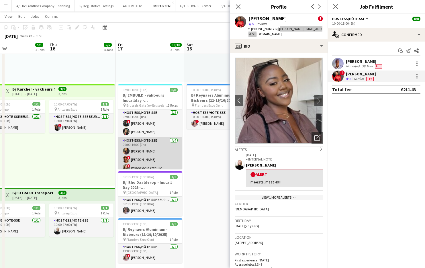
scroll to position [40, 0]
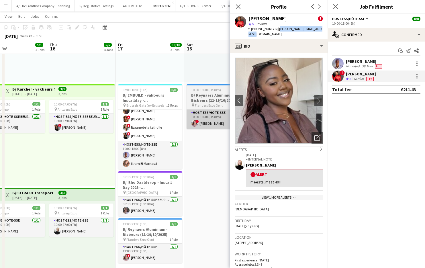
drag, startPoint x: 152, startPoint y: 125, endPoint x: 209, endPoint y: 119, distance: 57.5
click at [152, 125] on app-card-role "Host-ess/Hôte-sse [DATE] 09:00-16:00 (7h) [PERSON_NAME] ! [PERSON_NAME] ! Roxan…" at bounding box center [150, 119] width 64 height 44
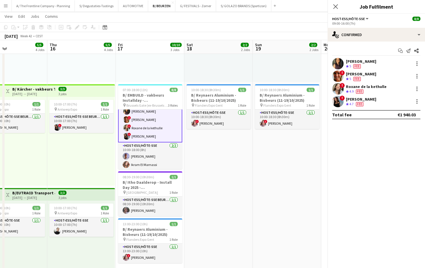
scroll to position [41, 0]
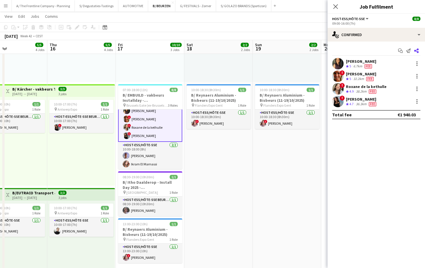
click at [417, 50] on icon at bounding box center [416, 50] width 5 height 5
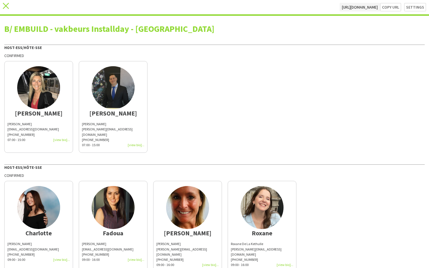
click at [9, 7] on icon "close" at bounding box center [6, 6] width 6 height 6
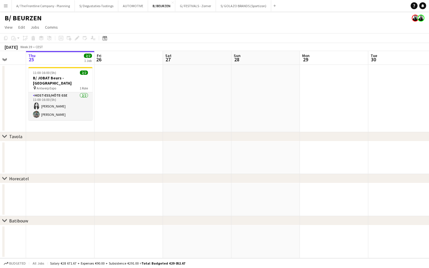
drag, startPoint x: 359, startPoint y: 115, endPoint x: 131, endPoint y: 112, distance: 228.9
click at [128, 111] on app-calendar-viewport "Mon 22 Tue 23 Wed 24 Thu 25 2/2 1 Job Fri 26 Sat 27 Sun 28 Mon 29 Tue 30 Wed 1 …" at bounding box center [214, 154] width 429 height 207
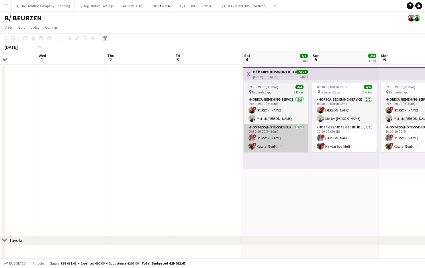
drag, startPoint x: 249, startPoint y: 112, endPoint x: 220, endPoint y: 127, distance: 33.1
click at [74, 119] on app-calendar-viewport "Fri 26 Sat 27 Sun 28 Mon 29 Tue 30 Wed 1 Thu 2 Fri 3 Sat 4 4/4 1 Job Sun 5 4/4 …" at bounding box center [212, 183] width 425 height 264
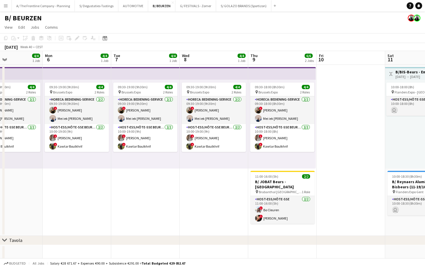
drag, startPoint x: 327, startPoint y: 124, endPoint x: 68, endPoint y: 124, distance: 258.9
click at [68, 124] on app-calendar-viewport "Tue 30 Wed 1 Thu 2 Fri 3 Sat 4 4/4 1 Job Sun 5 4/4 1 Job Mon 6 4/4 1 Job Tue 7 …" at bounding box center [212, 183] width 425 height 264
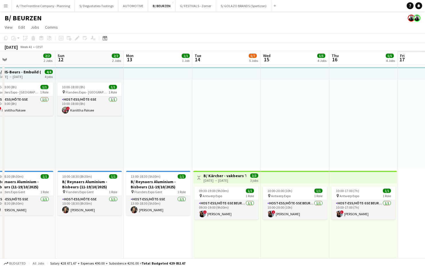
drag, startPoint x: 92, startPoint y: 118, endPoint x: 81, endPoint y: 118, distance: 10.9
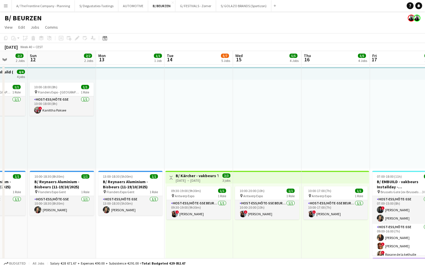
drag, startPoint x: 154, startPoint y: 119, endPoint x: 144, endPoint y: 119, distance: 10.0
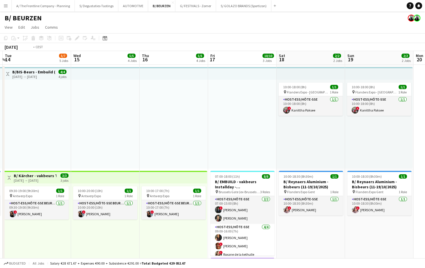
drag, startPoint x: 369, startPoint y: 113, endPoint x: 139, endPoint y: 113, distance: 230.0
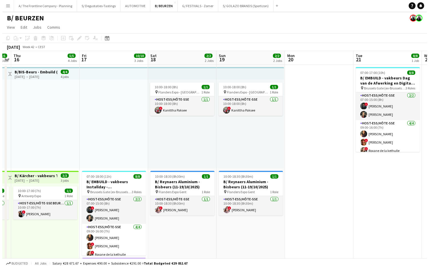
scroll to position [0, 270]
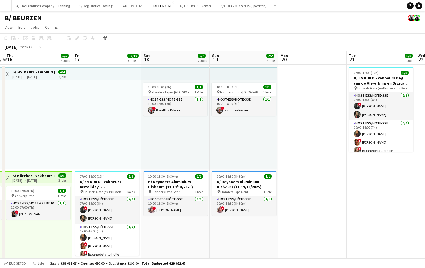
drag, startPoint x: 373, startPoint y: 115, endPoint x: 238, endPoint y: 117, distance: 134.9
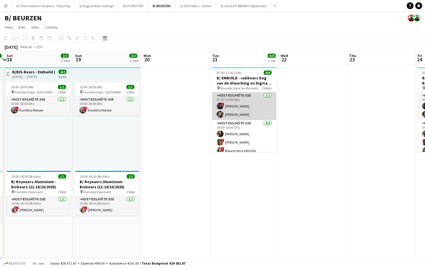
click at [242, 111] on app-card-role "Host-ess/Hôte-sse 2/2 07:00-15:00 (8h) ! Georges Onderwater Carla Vanderheyden" at bounding box center [244, 106] width 64 height 28
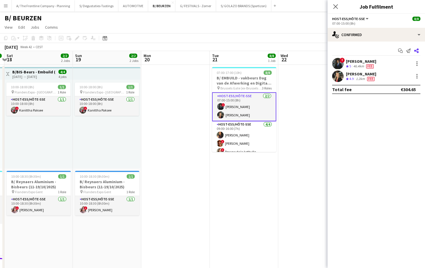
click at [415, 49] on icon "Share" at bounding box center [416, 50] width 5 height 5
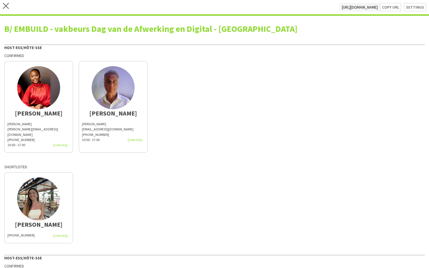
click at [25, 119] on app-share-pages-crew-card "anatalia Anatalia Kibonge anatalia.kibonge@outlook.be +32485543442 10:00 - 17:00" at bounding box center [38, 107] width 69 height 92
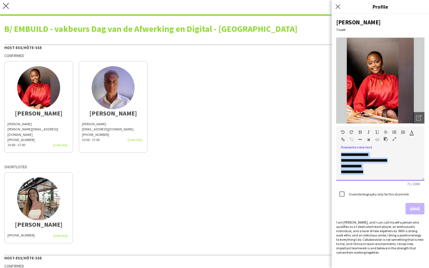
drag, startPoint x: 375, startPoint y: 174, endPoint x: 313, endPoint y: 142, distance: 69.1
click at [313, 142] on body "close https://admin.liveforce.co/v2/s/35bc2f70-f39e-444a-a8f1-ada3ce08bb1a Copy…" at bounding box center [214, 134] width 429 height 268
copy div "**********"
click at [90, 129] on div "raphl@hotmail.com +32485439682" at bounding box center [113, 132] width 62 height 10
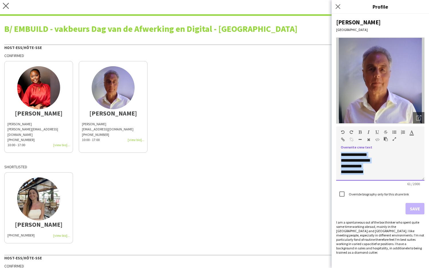
drag, startPoint x: 385, startPoint y: 171, endPoint x: 329, endPoint y: 150, distance: 60.4
click at [329, 150] on body "close https://admin.liveforce.co/v2/s/35bc2f70-f39e-444a-a8f1-ada3ce08bb1a Copy…" at bounding box center [214, 134] width 429 height 268
copy div "**********"
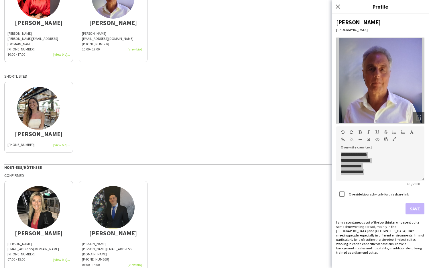
scroll to position [115, 0]
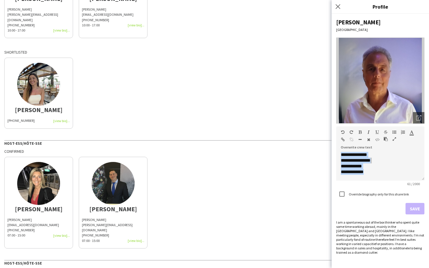
click at [40, 197] on img at bounding box center [38, 183] width 43 height 43
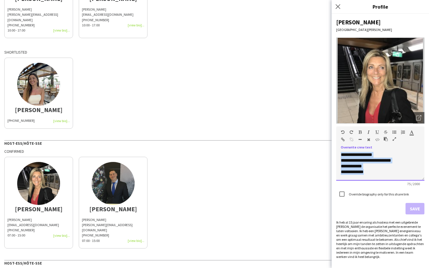
drag, startPoint x: 388, startPoint y: 176, endPoint x: 322, endPoint y: 155, distance: 68.8
click at [322, 155] on body "close https://admin.liveforce.co/v2/s/35bc2f70-f39e-444a-a8f1-ada3ce08bb1a Copy…" at bounding box center [214, 134] width 429 height 268
copy div "**********"
click at [138, 206] on div "Georges" at bounding box center [113, 208] width 62 height 5
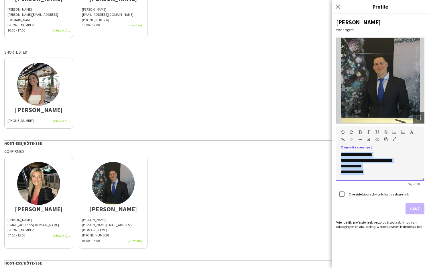
drag, startPoint x: 386, startPoint y: 175, endPoint x: 331, endPoint y: 147, distance: 62.3
click at [331, 147] on body "close https://admin.liveforce.co/v2/s/35bc2f70-f39e-444a-a8f1-ada3ce08bb1a Copy…" at bounding box center [214, 134] width 429 height 268
copy div "**********"
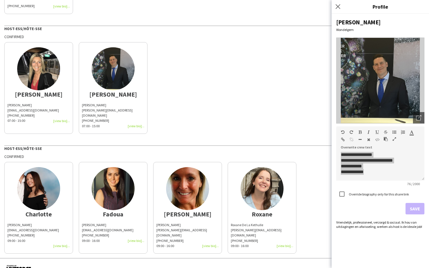
scroll to position [230, 0]
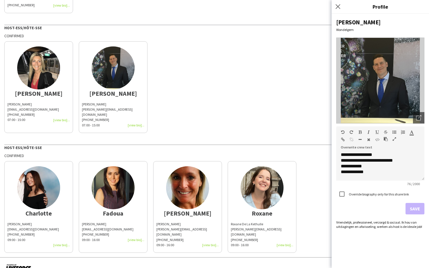
click at [15, 221] on div "Charlotte Goeman charlottegoeman@hotmail.com +32472970070 09:00 - 16:00" at bounding box center [38, 234] width 62 height 26
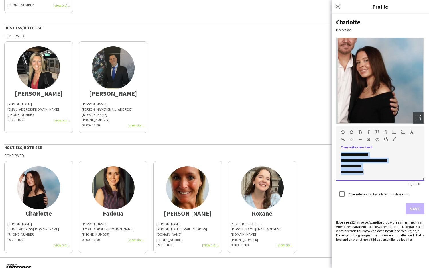
drag, startPoint x: 371, startPoint y: 170, endPoint x: 317, endPoint y: 140, distance: 61.4
click at [317, 140] on body "close https://admin.liveforce.co/v2/s/35bc2f70-f39e-444a-a8f1-ada3ce08bb1a Copy…" at bounding box center [214, 134] width 429 height 268
paste div
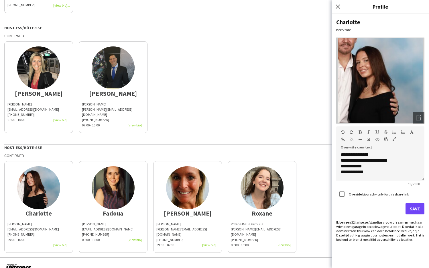
drag, startPoint x: 88, startPoint y: 217, endPoint x: 128, endPoint y: 207, distance: 41.5
click at [88, 227] on div "belarbi.fadoua@gmail.com" at bounding box center [113, 229] width 62 height 5
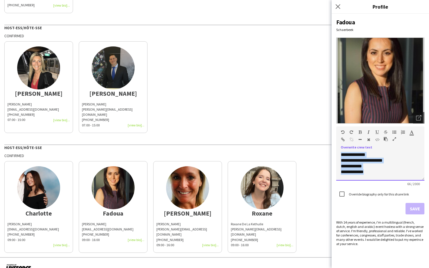
drag, startPoint x: 371, startPoint y: 176, endPoint x: 313, endPoint y: 142, distance: 67.5
click at [313, 142] on body "close https://admin.liveforce.co/v2/s/35bc2f70-f39e-444a-a8f1-ada3ce08bb1a Copy…" at bounding box center [214, 134] width 429 height 268
copy div "**********"
click at [193, 227] on div "i.debock@hotmail.com" at bounding box center [187, 232] width 62 height 10
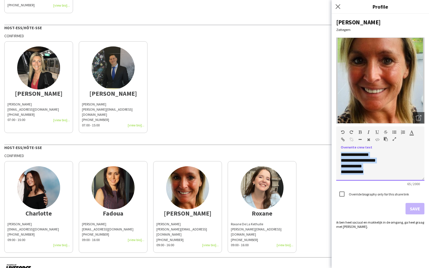
drag, startPoint x: 375, startPoint y: 172, endPoint x: 335, endPoint y: 150, distance: 45.1
click at [335, 150] on div "**********" at bounding box center [380, 141] width 97 height 254
copy div "**********"
click at [259, 227] on div "roxane.dlkdr@gmail.com" at bounding box center [262, 232] width 62 height 10
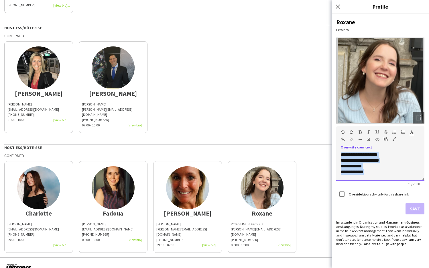
drag, startPoint x: 354, startPoint y: 160, endPoint x: 331, endPoint y: 147, distance: 26.8
click at [331, 147] on body "close https://admin.liveforce.co/v2/s/35bc2f70-f39e-444a-a8f1-ada3ce08bb1a Copy…" at bounding box center [214, 134] width 429 height 268
copy div "**********"
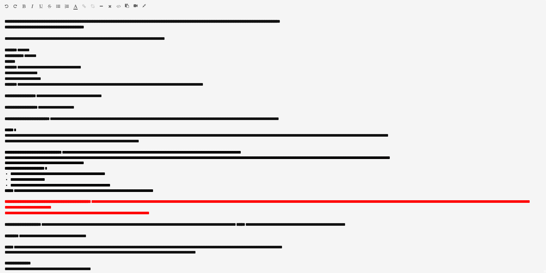
scroll to position [0, 225]
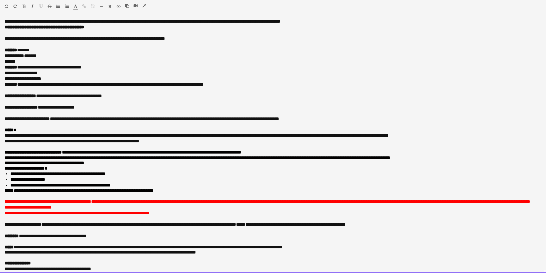
click at [74, 63] on div "******" at bounding box center [273, 62] width 537 height 6
click at [37, 64] on div "******" at bounding box center [273, 62] width 537 height 6
drag, startPoint x: 109, startPoint y: 151, endPoint x: 140, endPoint y: 153, distance: 31.6
click at [140, 153] on font "**********" at bounding box center [123, 152] width 237 height 4
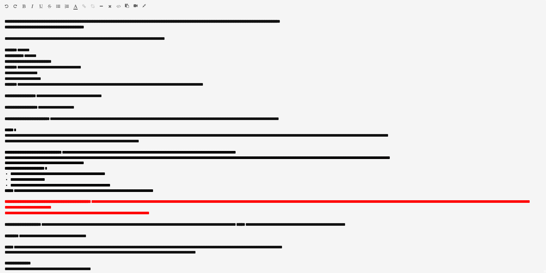
click at [144, 7] on icon "button" at bounding box center [143, 6] width 3 height 4
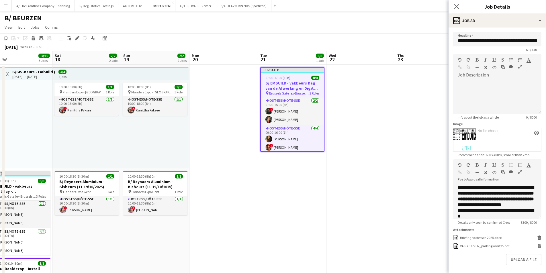
drag, startPoint x: 81, startPoint y: 153, endPoint x: 297, endPoint y: 132, distance: 216.6
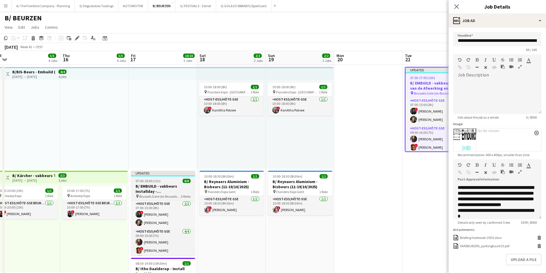
click at [157, 194] on span "Brussels Gate (ex-Brussels Kart Expo)" at bounding box center [160, 196] width 42 height 4
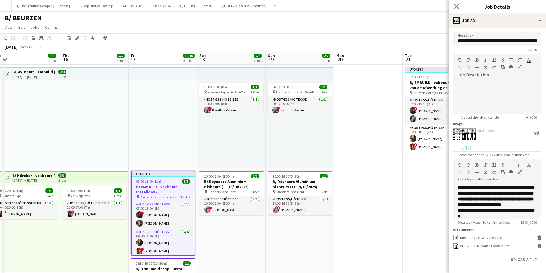
click at [519, 172] on icon "button" at bounding box center [519, 172] width 3 height 4
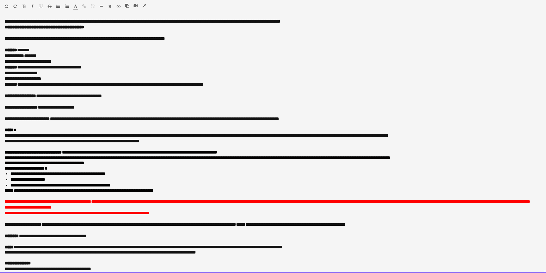
click at [113, 153] on font "**********" at bounding box center [111, 152] width 213 height 4
click at [138, 85] on span "**********" at bounding box center [112, 84] width 182 height 4
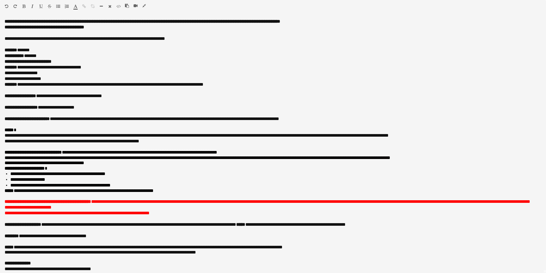
click at [142, 6] on icon "button" at bounding box center [143, 6] width 3 height 4
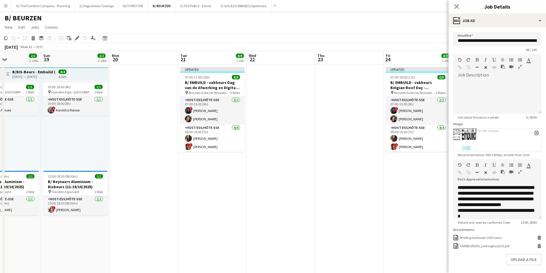
drag, startPoint x: 329, startPoint y: 140, endPoint x: 105, endPoint y: 156, distance: 225.5
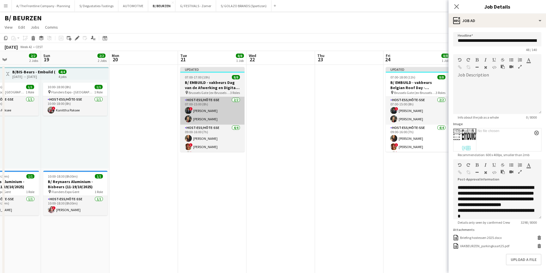
scroll to position [0, 165]
click at [199, 85] on h3 "B/ EMBUILD - vakbeurs Dag van de Afwerking en Digital - [GEOGRAPHIC_DATA]" at bounding box center [212, 85] width 64 height 10
type input "**********"
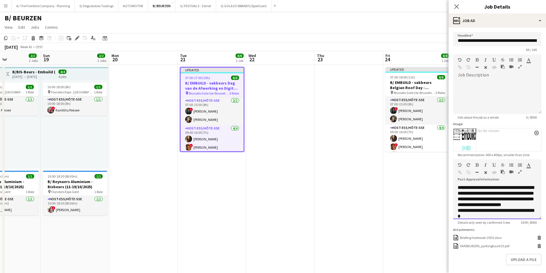
click at [517, 172] on div at bounding box center [513, 173] width 26 height 7
click at [518, 172] on icon "button" at bounding box center [519, 172] width 3 height 4
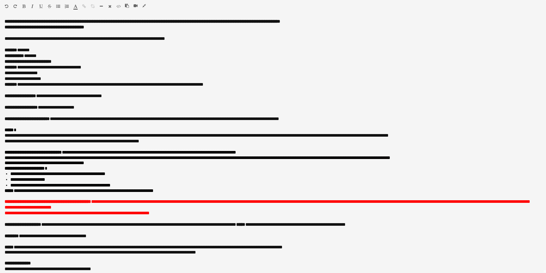
click at [144, 5] on icon "button" at bounding box center [143, 6] width 3 height 4
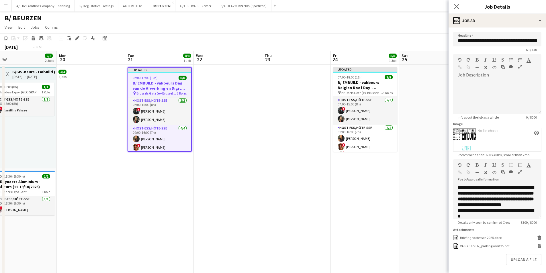
scroll to position [0, 164]
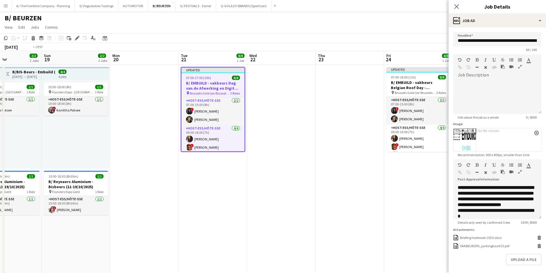
drag, startPoint x: 339, startPoint y: 119, endPoint x: 148, endPoint y: 119, distance: 191.1
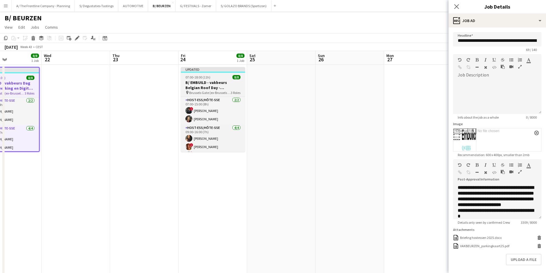
click at [187, 85] on h3 "B/ EMBUILD - vakbeurs Belgian Roof Day - [GEOGRAPHIC_DATA]" at bounding box center [213, 85] width 64 height 10
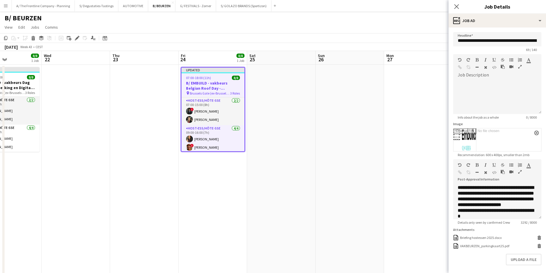
click at [520, 171] on icon "button" at bounding box center [519, 172] width 3 height 4
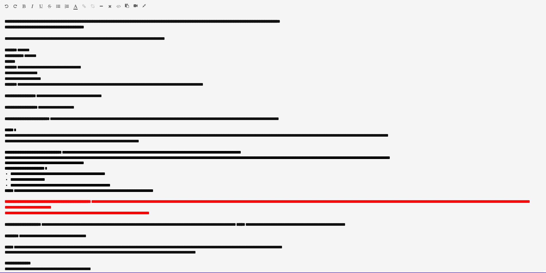
click at [65, 64] on div "******" at bounding box center [273, 62] width 537 height 6
click at [42, 63] on div "******" at bounding box center [273, 62] width 537 height 6
drag, startPoint x: 108, startPoint y: 155, endPoint x: 121, endPoint y: 153, distance: 13.3
click at [121, 153] on div "**********" at bounding box center [273, 162] width 537 height 71
click at [121, 153] on font "**********" at bounding box center [123, 152] width 237 height 4
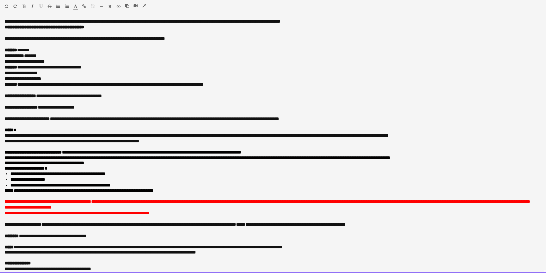
click at [108, 153] on font "**********" at bounding box center [123, 152] width 237 height 4
drag, startPoint x: 108, startPoint y: 153, endPoint x: 139, endPoint y: 154, distance: 31.2
click at [139, 154] on font "**********" at bounding box center [123, 152] width 237 height 4
click at [158, 109] on div "**********" at bounding box center [271, 108] width 532 height 6
click at [145, 3] on div "Standard Heading 1 Heading 2 Heading 3 Heading 4 Heading 5 Heading 6 Heading 7 …" at bounding box center [273, 7] width 546 height 15
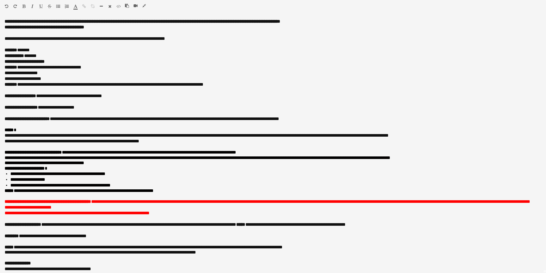
click at [145, 6] on icon "button" at bounding box center [143, 6] width 3 height 4
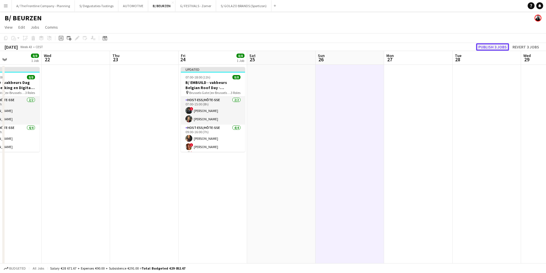
click at [498, 47] on button "Publish 3 jobs" at bounding box center [492, 46] width 33 height 7
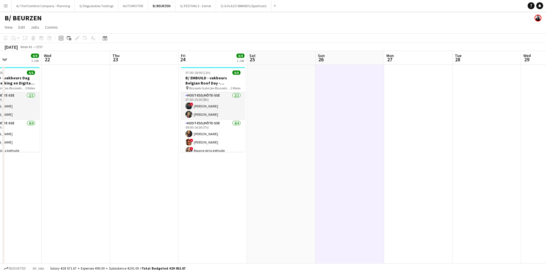
drag, startPoint x: 332, startPoint y: 107, endPoint x: 408, endPoint y: 107, distance: 75.9
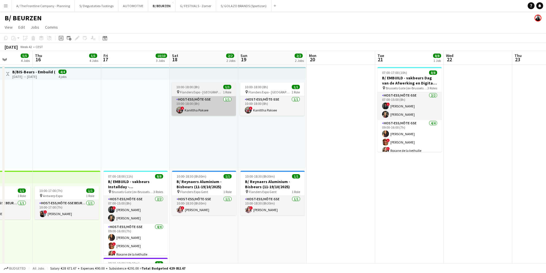
drag, startPoint x: 135, startPoint y: 102, endPoint x: 287, endPoint y: 99, distance: 151.6
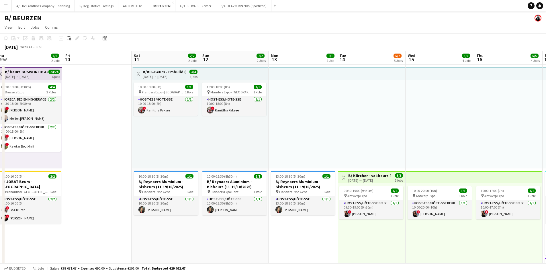
drag, startPoint x: 143, startPoint y: 109, endPoint x: 226, endPoint y: 109, distance: 83.1
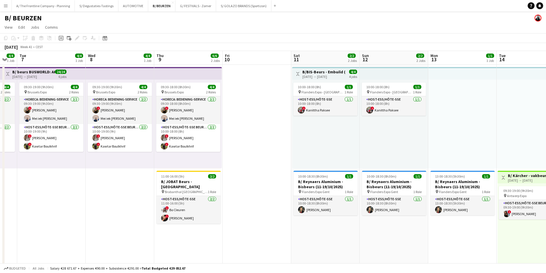
drag, startPoint x: 245, startPoint y: 125, endPoint x: 335, endPoint y: 117, distance: 90.6
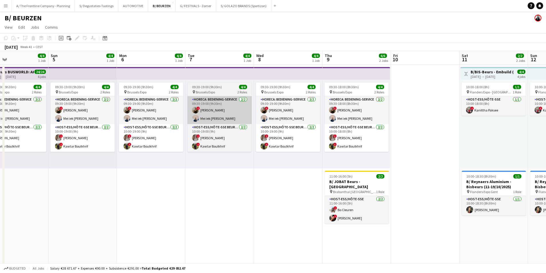
drag, startPoint x: 187, startPoint y: 125, endPoint x: 268, endPoint y: 107, distance: 82.6
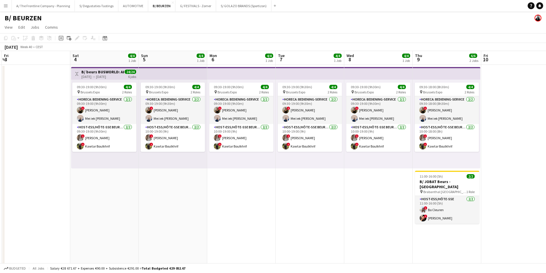
scroll to position [0, 133]
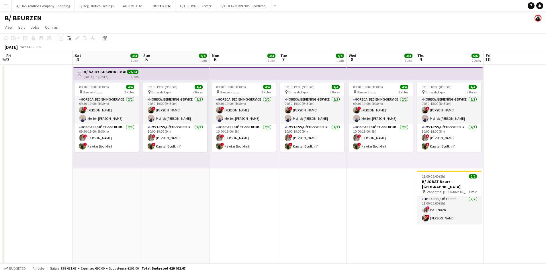
drag, startPoint x: 170, startPoint y: 107, endPoint x: 227, endPoint y: 105, distance: 56.8
click at [97, 74] on h3 "B/ beurs BUSWORLD: AKTUAL - Geyushi Motors (Bussen) - 04 tem [DATE])" at bounding box center [105, 71] width 43 height 5
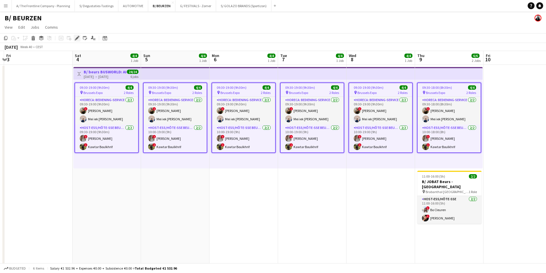
click at [76, 37] on icon "Edit" at bounding box center [77, 38] width 5 height 5
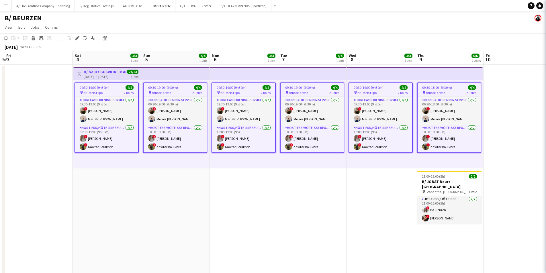
type input "**********"
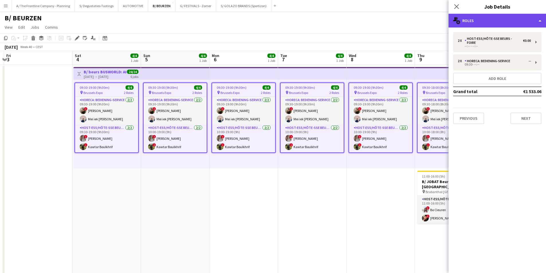
click at [502, 20] on div "multiple-users-add Roles" at bounding box center [496, 21] width 97 height 14
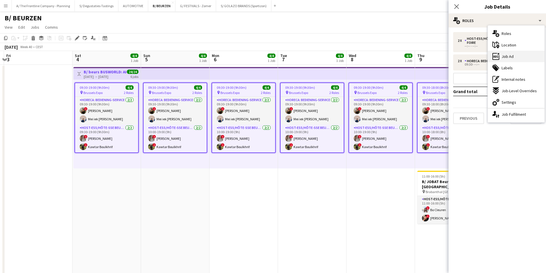
click at [519, 59] on div "ads-window Job Ad" at bounding box center [516, 56] width 57 height 11
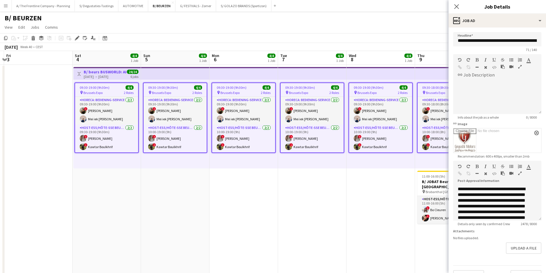
click at [519, 174] on icon "button" at bounding box center [519, 173] width 3 height 4
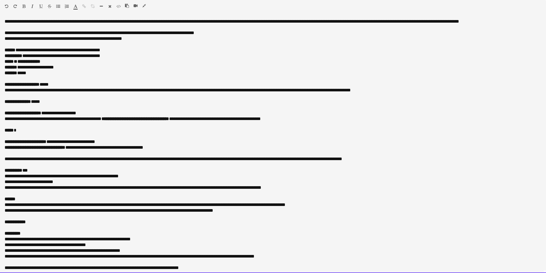
click at [115, 141] on div "**********" at bounding box center [271, 142] width 532 height 6
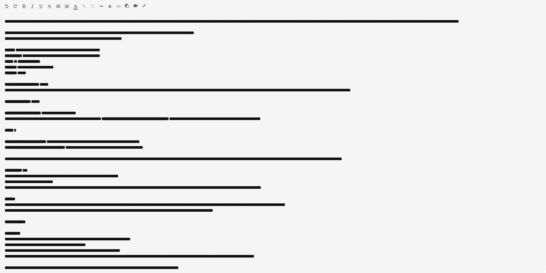
click at [143, 7] on icon "button" at bounding box center [143, 6] width 3 height 4
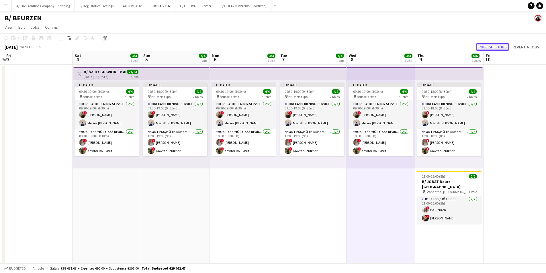
click at [492, 48] on button "Publish 6 jobs" at bounding box center [492, 46] width 33 height 7
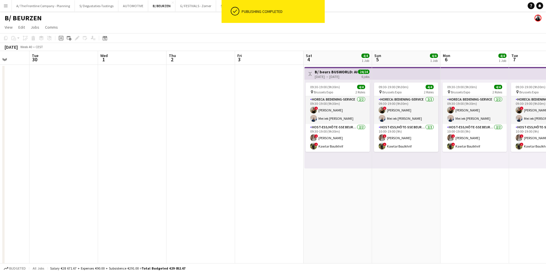
drag, startPoint x: 189, startPoint y: 174, endPoint x: 420, endPoint y: 172, distance: 230.9
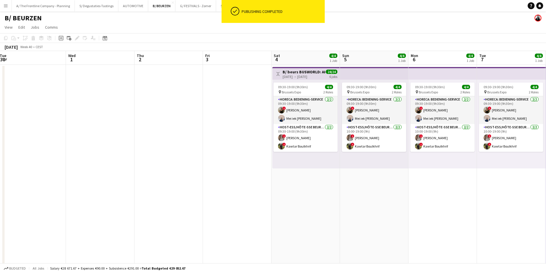
scroll to position [0, 217]
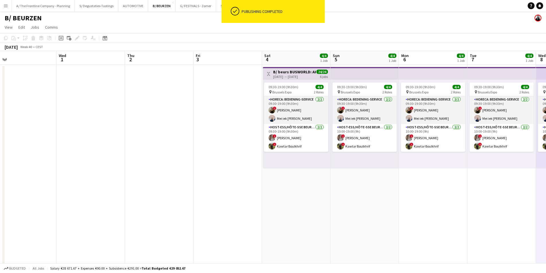
drag, startPoint x: 420, startPoint y: 172, endPoint x: 105, endPoint y: 172, distance: 315.4
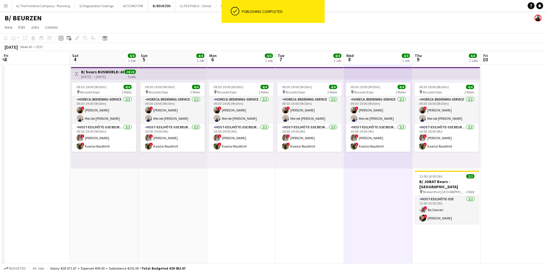
drag, startPoint x: 74, startPoint y: 99, endPoint x: 170, endPoint y: 93, distance: 96.7
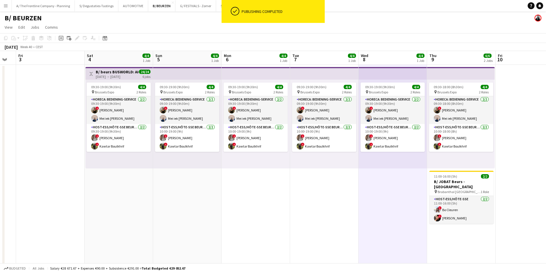
click at [130, 72] on h3 "B/ beurs BUSWORLD: AKTUAL - Geyushi Motors (Bussen) - 04 tem [DATE])" at bounding box center [117, 71] width 43 height 5
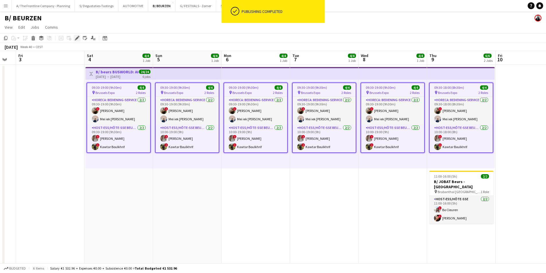
click at [78, 37] on icon at bounding box center [78, 36] width 1 height 1
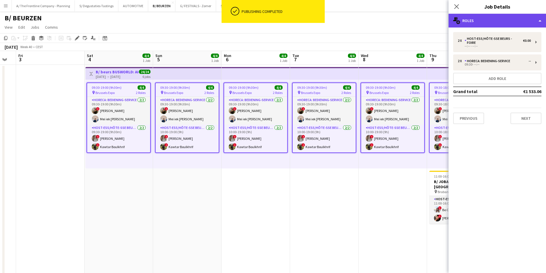
click at [486, 25] on div "multiple-users-add Roles" at bounding box center [496, 21] width 97 height 14
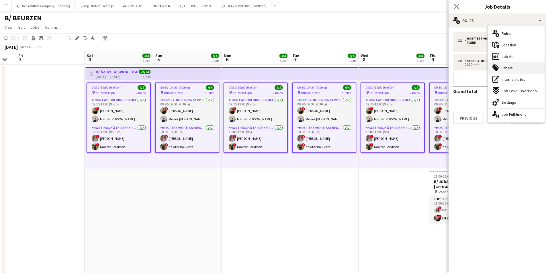
click at [515, 65] on div "tags-double Labels" at bounding box center [516, 67] width 57 height 11
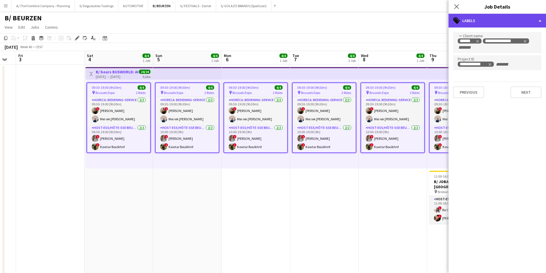
click at [502, 17] on div "tags-double Labels" at bounding box center [496, 21] width 97 height 14
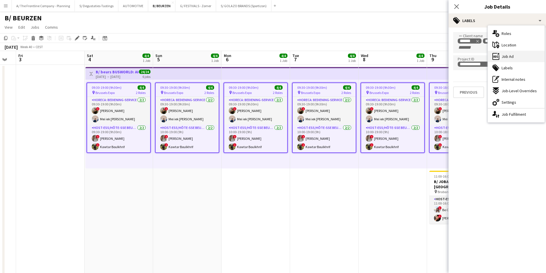
click at [514, 59] on div "ads-window Job Ad" at bounding box center [516, 56] width 57 height 11
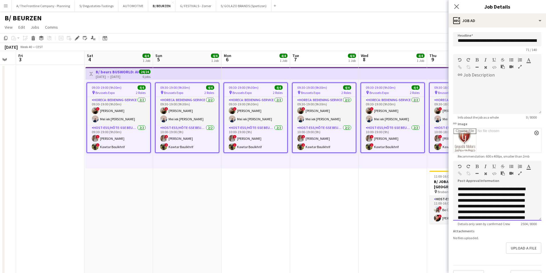
click at [518, 176] on div at bounding box center [513, 174] width 26 height 7
click at [518, 174] on icon "button" at bounding box center [519, 173] width 3 height 4
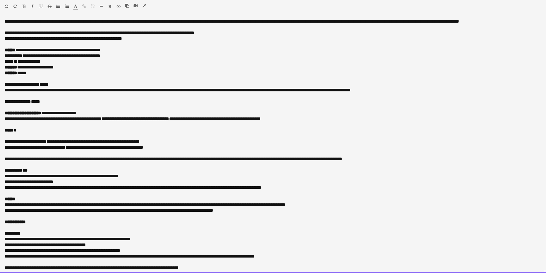
click at [171, 143] on div "**********" at bounding box center [271, 142] width 532 height 6
click at [158, 143] on div "**********" at bounding box center [271, 142] width 532 height 6
click at [142, 4] on div at bounding box center [138, 6] width 26 height 7
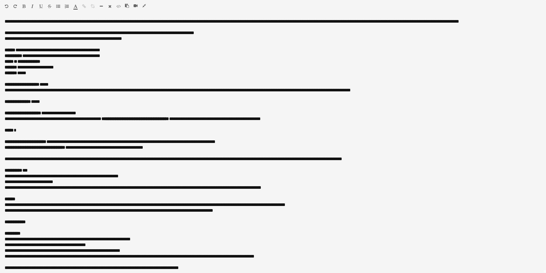
click at [144, 5] on icon "button" at bounding box center [143, 6] width 3 height 4
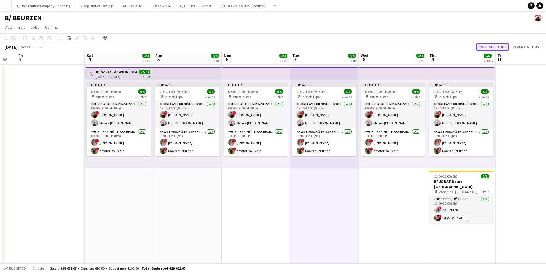
click at [494, 49] on button "Publish 6 jobs" at bounding box center [492, 46] width 33 height 7
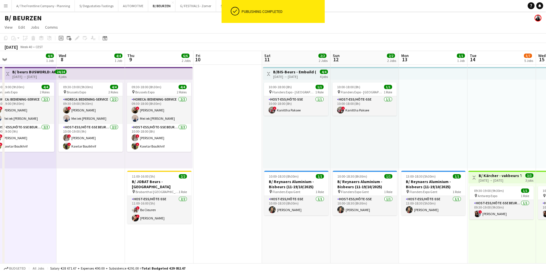
drag, startPoint x: 512, startPoint y: 124, endPoint x: 210, endPoint y: 158, distance: 303.9
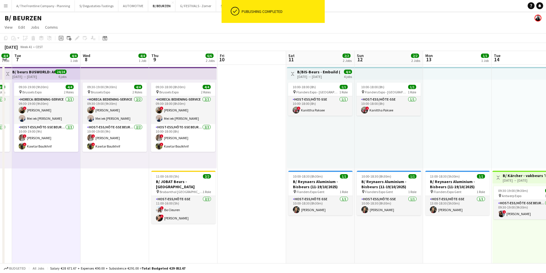
scroll to position [0, 162]
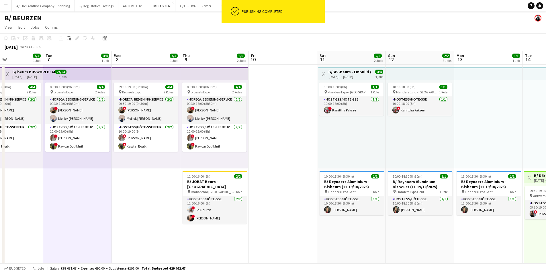
drag, startPoint x: 369, startPoint y: 143, endPoint x: 222, endPoint y: 171, distance: 150.2
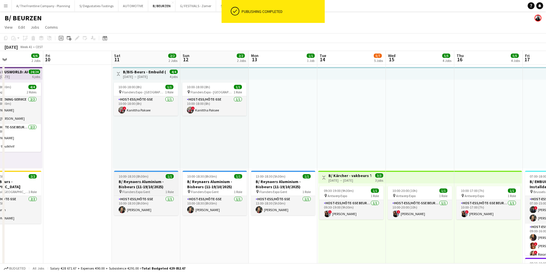
click at [142, 184] on h3 "B/ Reynaers Aluminium - Bisbeurs (11-19/10/2025)" at bounding box center [146, 184] width 64 height 10
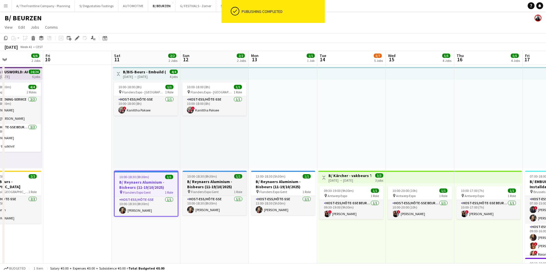
click at [213, 186] on h3 "B/ Reynaers Aluminium - Bisbeurs (11-19/10/2025)" at bounding box center [214, 184] width 64 height 10
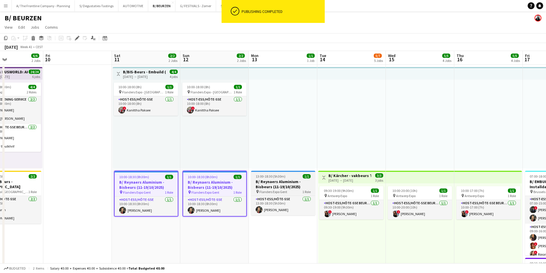
click at [281, 188] on h3 "B/ Reynaers Aluminium - Bisbeurs (11-19/10/2025)" at bounding box center [283, 184] width 64 height 10
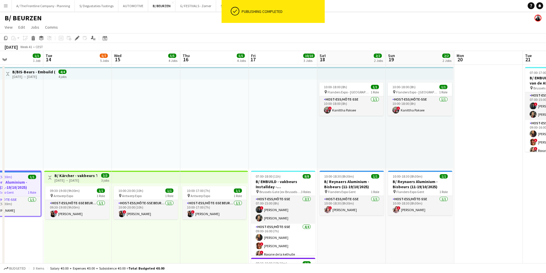
scroll to position [0, 171]
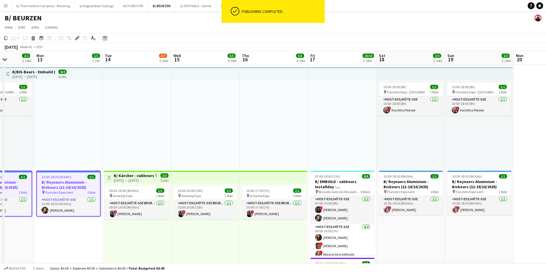
drag, startPoint x: 352, startPoint y: 171, endPoint x: 148, endPoint y: 169, distance: 204.2
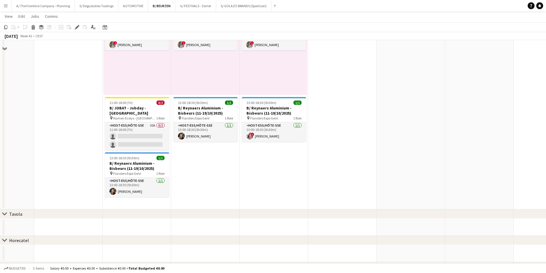
scroll to position [401, 0]
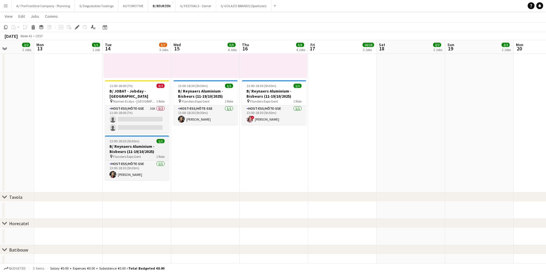
click at [140, 144] on h3 "B/ Reynaers Aluminium - Bisbeurs (11-19/10/2025)" at bounding box center [137, 149] width 64 height 10
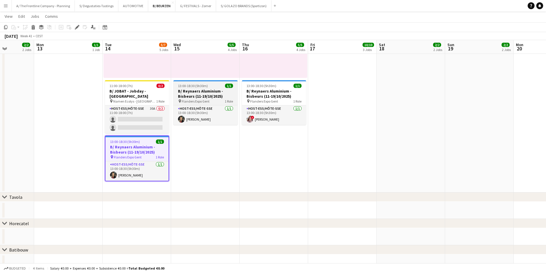
click at [204, 93] on h3 "B/ Reynaers Aluminium - Bisbeurs (11-19/10/2025)" at bounding box center [205, 94] width 64 height 10
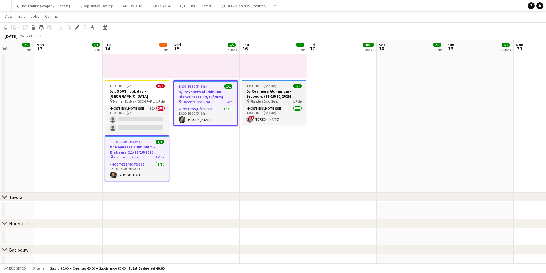
click at [262, 91] on h3 "B/ Reynaers Aluminium - Bisbeurs (11-19/10/2025)" at bounding box center [274, 94] width 64 height 10
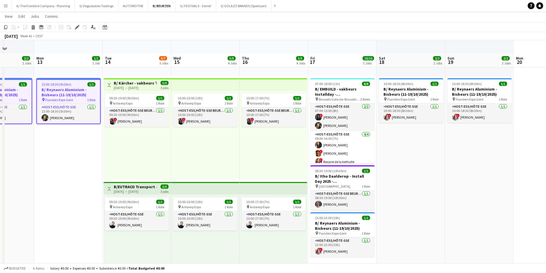
scroll to position [86, 0]
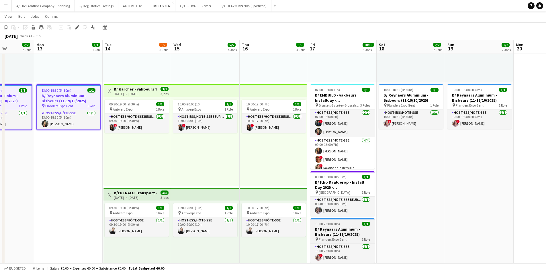
click at [347, 232] on h3 "B/ Reynaers Aluminium - Bisbeurs (11-19/10/2025)" at bounding box center [342, 232] width 64 height 10
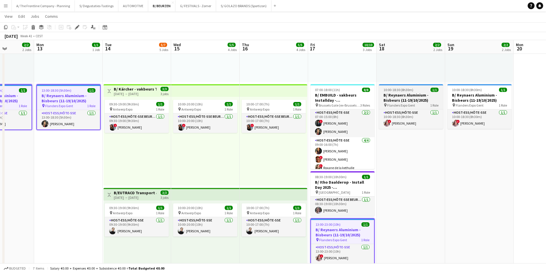
click at [412, 92] on span "10:00-18:30 (8h30m)" at bounding box center [398, 90] width 30 height 4
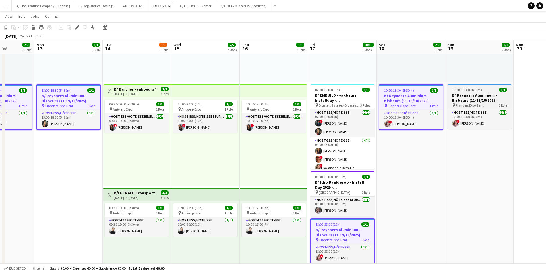
click at [497, 95] on h3 "B/ Reynaers Aluminium - Bisbeurs (11-19/10/2025)" at bounding box center [479, 98] width 64 height 10
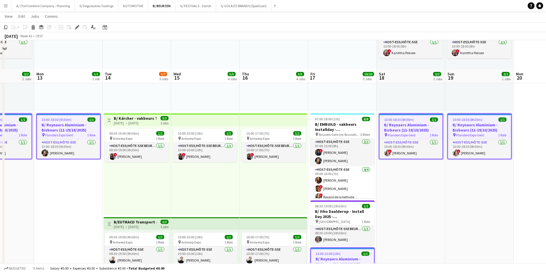
scroll to position [0, 0]
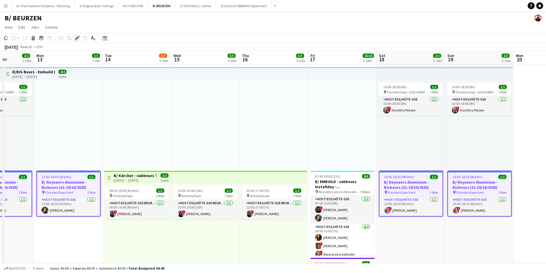
click at [77, 39] on icon at bounding box center [76, 38] width 3 height 3
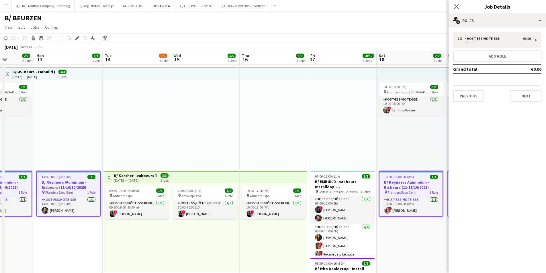
click at [493, 28] on div "1 x Host-ess/Hôte-sse €0.00 --:-- - --:-- Add role Grand total €0.00 Previous N…" at bounding box center [496, 66] width 97 height 79
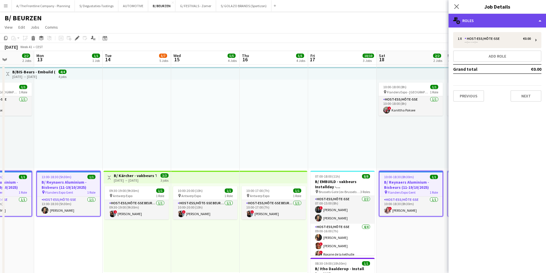
click at [499, 24] on div "multiple-users-add Roles" at bounding box center [496, 21] width 97 height 14
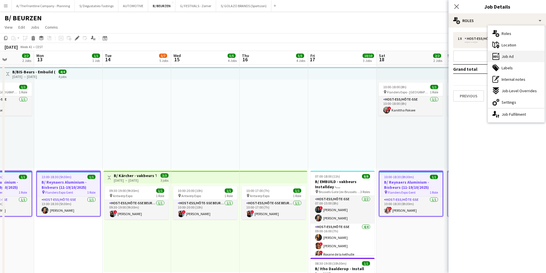
click at [514, 62] on div "ads-window Job Ad" at bounding box center [516, 56] width 57 height 11
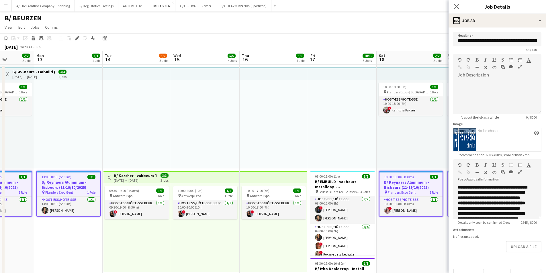
click at [521, 172] on icon "button" at bounding box center [519, 172] width 3 height 4
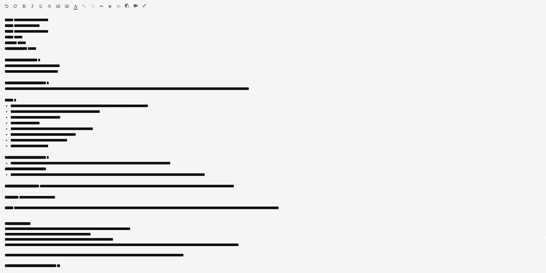
scroll to position [34, 0]
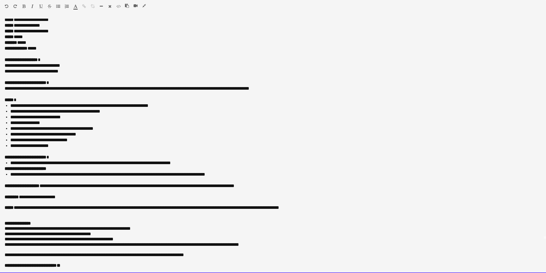
click at [202, 165] on li "**********" at bounding box center [273, 163] width 526 height 6
click at [241, 173] on li "**********" at bounding box center [273, 175] width 526 height 6
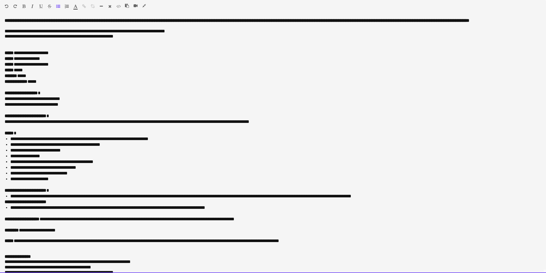
scroll to position [0, 0]
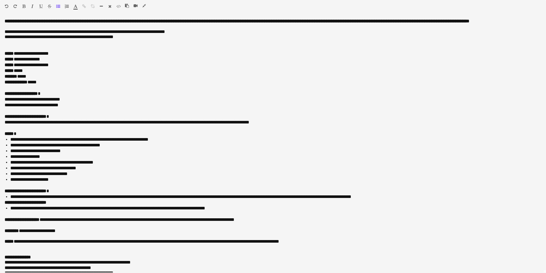
click at [142, 7] on button "button" at bounding box center [144, 5] width 4 height 5
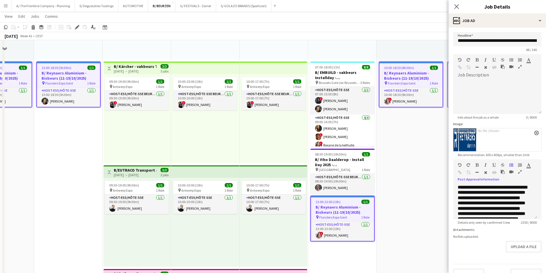
scroll to position [115, 0]
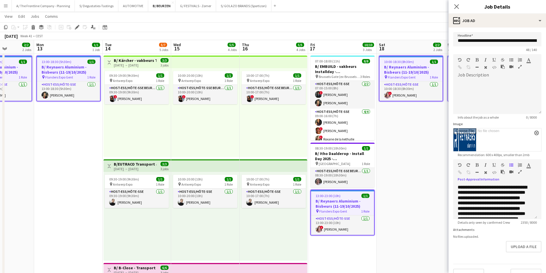
click at [520, 171] on icon "button" at bounding box center [519, 172] width 3 height 4
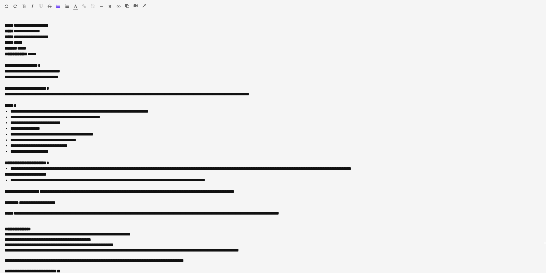
scroll to position [34, 0]
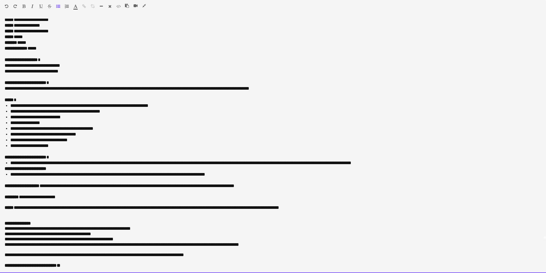
click at [100, 162] on li "**********" at bounding box center [273, 163] width 526 height 6
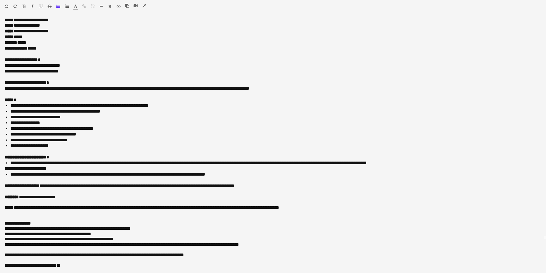
click at [143, 5] on icon "button" at bounding box center [143, 6] width 3 height 4
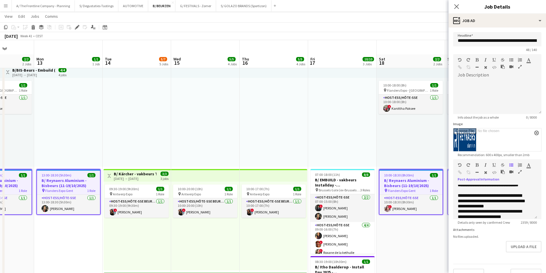
scroll to position [0, 0]
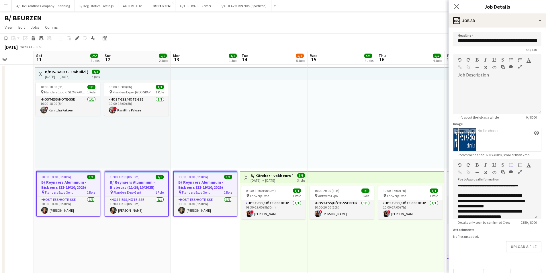
drag, startPoint x: 124, startPoint y: 104, endPoint x: 251, endPoint y: 95, distance: 127.2
click at [68, 87] on div "10:00-18:00 (8h) 1/1" at bounding box center [69, 87] width 64 height 4
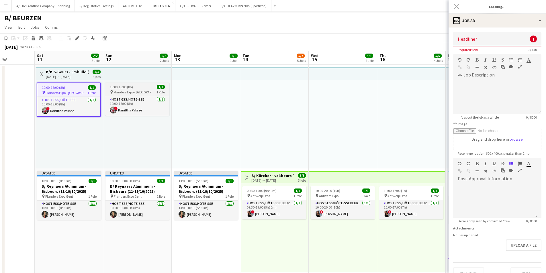
type input "**********"
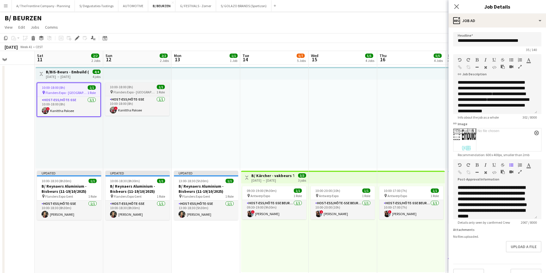
click at [140, 91] on span "Flanders Expo - GENT" at bounding box center [134, 92] width 43 height 4
click at [60, 71] on h3 "B/BIS-Beurs - Embuild (11+18+19/10)" at bounding box center [67, 71] width 43 height 5
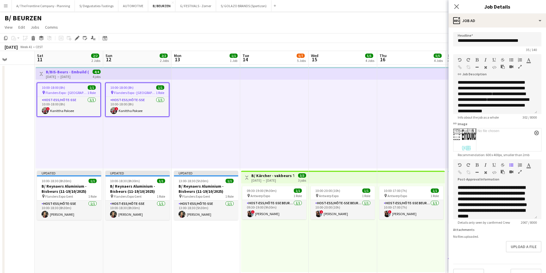
click at [520, 172] on icon "button" at bounding box center [519, 172] width 3 height 4
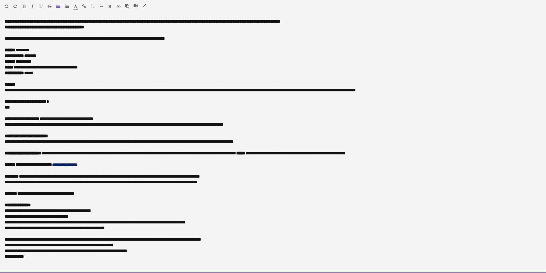
drag, startPoint x: 19, startPoint y: 165, endPoint x: 86, endPoint y: 166, distance: 67.0
click at [86, 166] on div "**********" at bounding box center [273, 165] width 537 height 6
drag, startPoint x: 88, startPoint y: 166, endPoint x: 19, endPoint y: 165, distance: 69.0
click at [19, 165] on div "**********" at bounding box center [273, 165] width 537 height 6
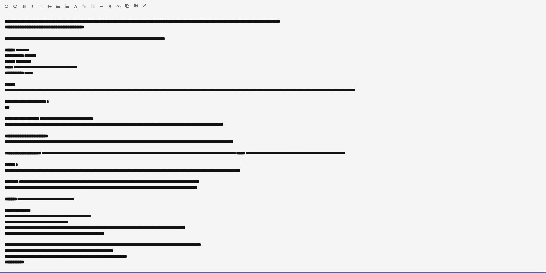
click at [233, 148] on div at bounding box center [273, 148] width 537 height 6
click at [264, 170] on div "**********" at bounding box center [273, 171] width 537 height 6
click at [265, 170] on div "**********" at bounding box center [273, 171] width 537 height 6
click at [308, 169] on div "**********" at bounding box center [273, 171] width 537 height 6
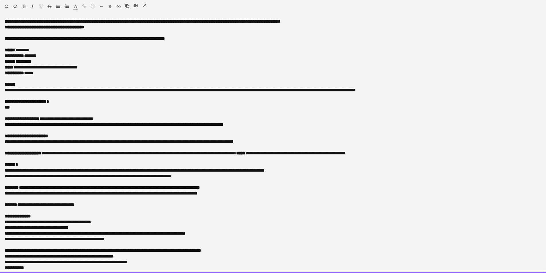
click at [127, 177] on div "**********" at bounding box center [271, 176] width 532 height 6
click at [80, 176] on div "**********" at bounding box center [271, 176] width 532 height 6
click at [81, 176] on div "**********" at bounding box center [271, 176] width 532 height 6
click at [218, 176] on div "**********" at bounding box center [271, 176] width 532 height 6
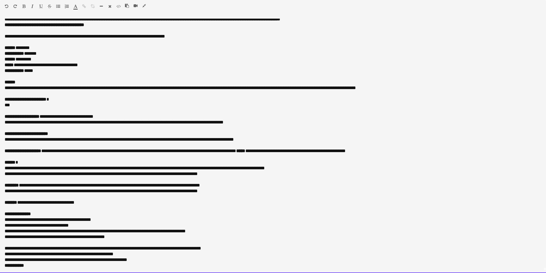
scroll to position [0, 0]
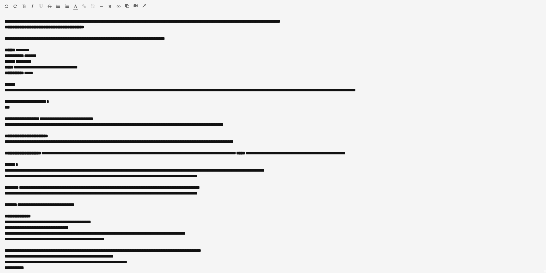
click at [145, 7] on icon "button" at bounding box center [143, 6] width 3 height 4
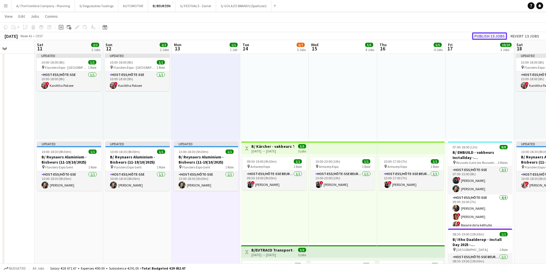
click at [486, 36] on button "Publish 13 jobs" at bounding box center [489, 35] width 35 height 7
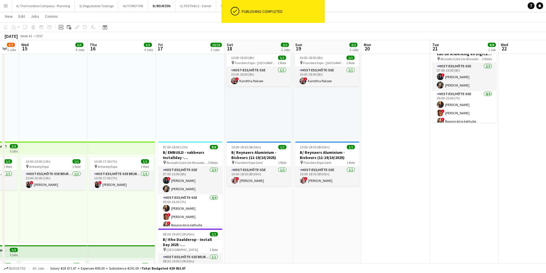
scroll to position [0, 187]
drag, startPoint x: 462, startPoint y: 109, endPoint x: 172, endPoint y: 111, distance: 289.9
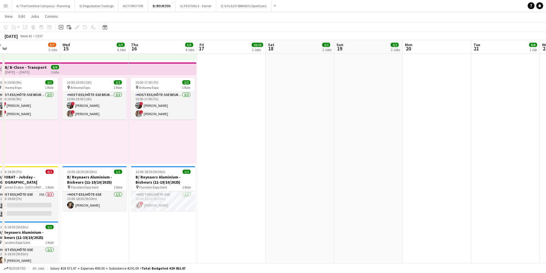
scroll to position [0, 177]
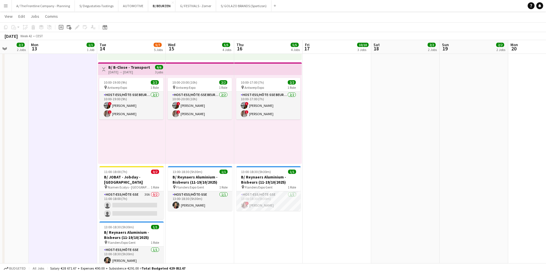
drag, startPoint x: 212, startPoint y: 181, endPoint x: 353, endPoint y: 141, distance: 147.2
click at [353, 141] on app-calendar-viewport "Fri 10 Sat 11 2/2 2 Jobs Sun 12 2/2 2 Jobs Mon 13 1/1 1 Job Tue 14 5/7 5 Jobs W…" at bounding box center [273, 32] width 546 height 650
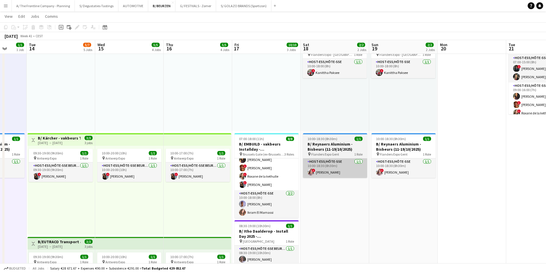
scroll to position [0, 191]
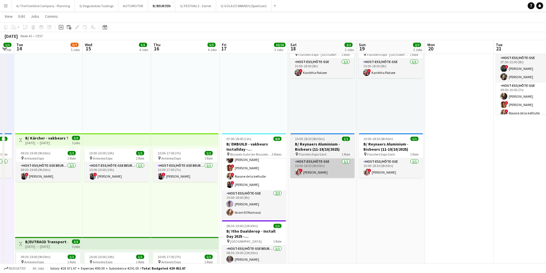
drag, startPoint x: 410, startPoint y: 156, endPoint x: 325, endPoint y: 160, distance: 84.6
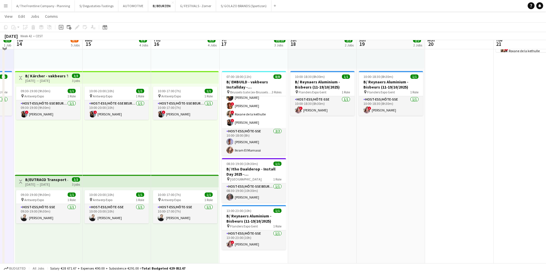
scroll to position [94, 0]
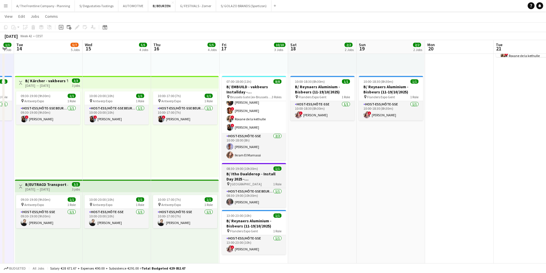
click at [262, 179] on h3 "B/ Itho Daalderop - Install Day 2025 - Brussels Gate" at bounding box center [254, 176] width 64 height 10
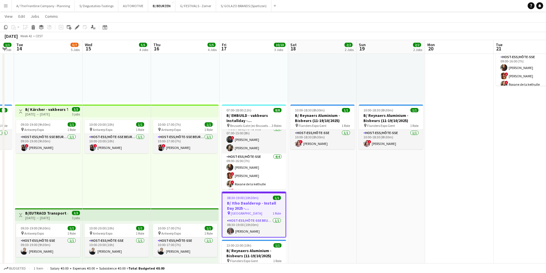
scroll to position [0, 0]
click at [76, 26] on icon "Edit" at bounding box center [77, 27] width 5 height 5
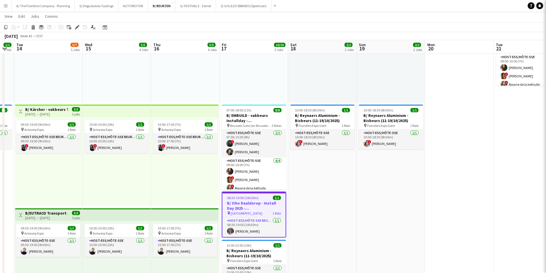
type input "**********"
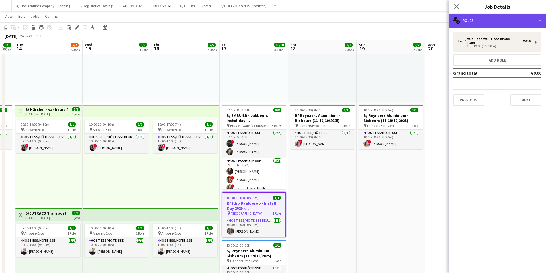
click at [479, 23] on div "multiple-users-add Roles" at bounding box center [496, 21] width 97 height 14
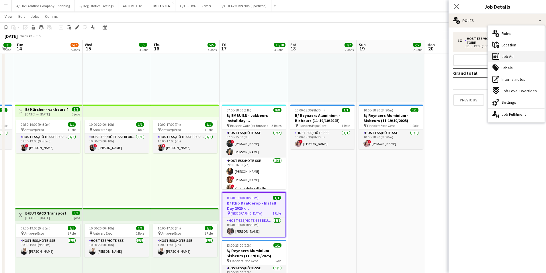
click at [504, 59] on span "Job Ad" at bounding box center [507, 56] width 12 height 5
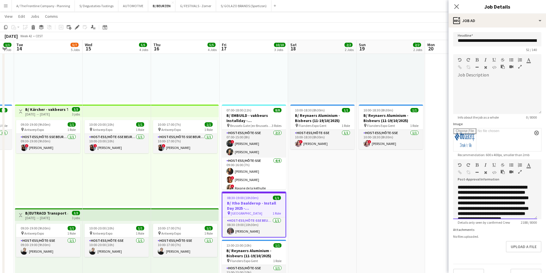
click at [516, 172] on div at bounding box center [513, 173] width 26 height 7
click at [518, 172] on button "button" at bounding box center [520, 172] width 4 height 5
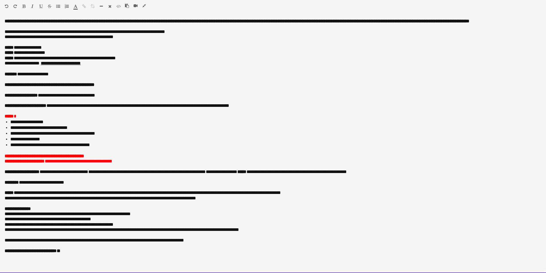
click at [105, 157] on p "**********" at bounding box center [273, 156] width 537 height 5
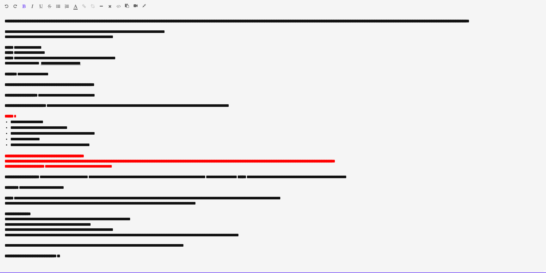
click at [398, 162] on p "**********" at bounding box center [273, 161] width 537 height 5
click at [15, 161] on span "**********" at bounding box center [170, 161] width 331 height 4
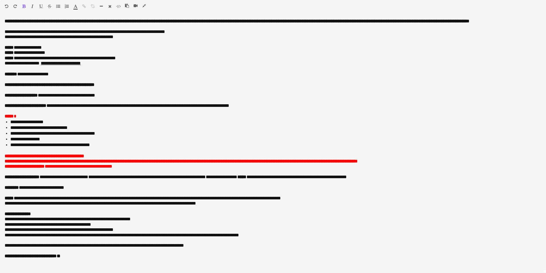
click at [144, 6] on icon "button" at bounding box center [143, 6] width 3 height 4
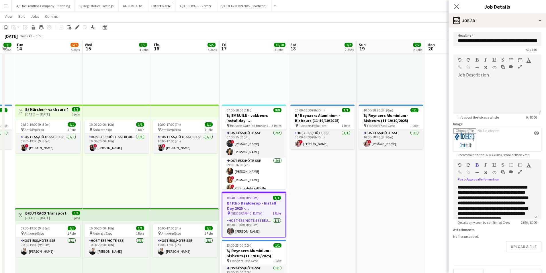
click at [330, 225] on app-date-cell "10:00-18:00 (8h) 1/1 pin Flanders Expo - GENT 1 Role Host-ess/Hôte-sse 1/1 10:0…" at bounding box center [322, 263] width 68 height 529
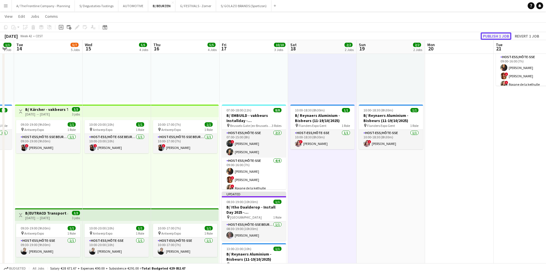
click at [488, 35] on button "Publish 1 job" at bounding box center [495, 35] width 31 height 7
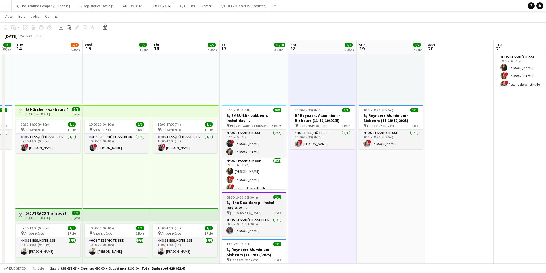
click at [252, 203] on h3 "B/ Itho Daalderop - Install Day 2025 - Brussels Gate" at bounding box center [254, 205] width 64 height 10
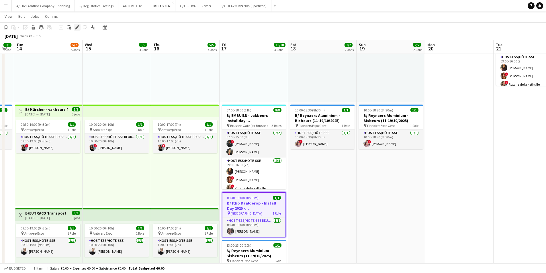
click at [76, 27] on icon at bounding box center [76, 27] width 3 height 3
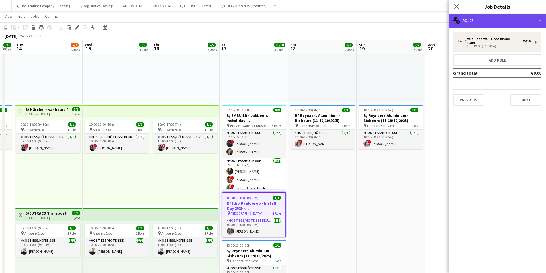
click at [488, 20] on div "multiple-users-add Roles" at bounding box center [496, 21] width 97 height 14
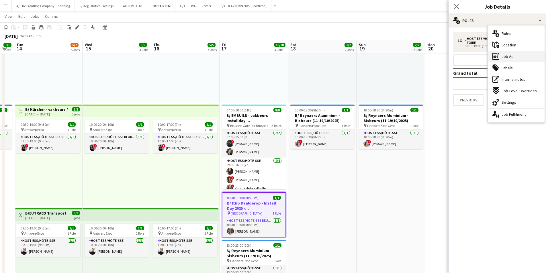
click at [520, 60] on div "ads-window Job Ad" at bounding box center [516, 56] width 57 height 11
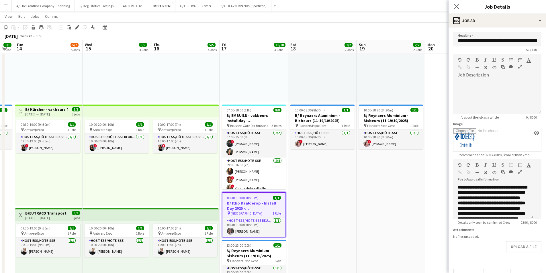
click at [518, 174] on icon "button" at bounding box center [519, 172] width 3 height 4
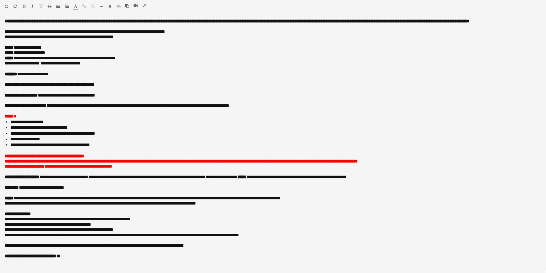
click at [145, 4] on icon "button" at bounding box center [143, 6] width 3 height 4
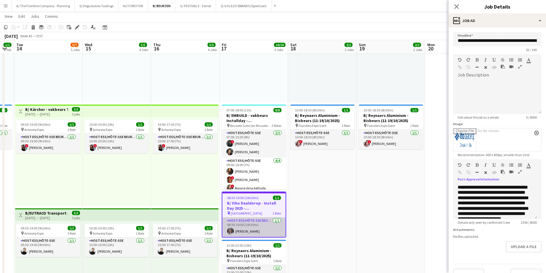
click at [252, 231] on app-card-role "Host-ess/Hôte-sse Beurs - Foire 1/1 08:30-19:00 (10h30m) Winke De Feyter" at bounding box center [253, 226] width 63 height 19
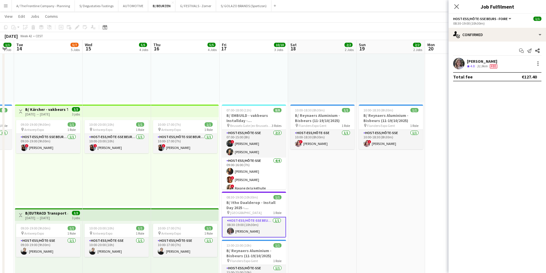
click at [482, 62] on div "[PERSON_NAME]" at bounding box center [483, 61] width 32 height 5
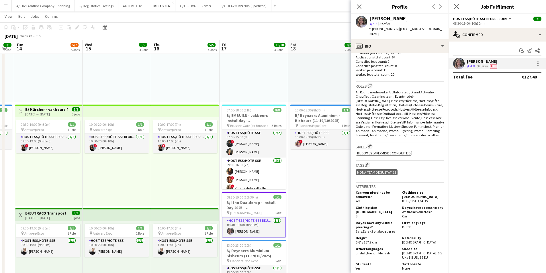
scroll to position [172, 0]
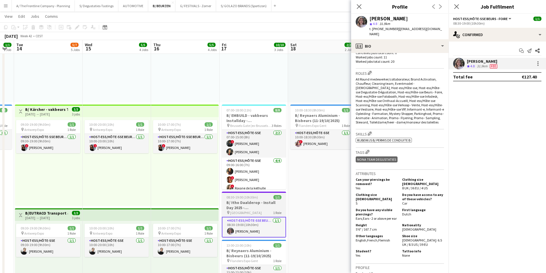
click at [254, 206] on h3 "B/ Itho Daalderop - Install Day 2025 - Brussels Gate" at bounding box center [254, 205] width 64 height 10
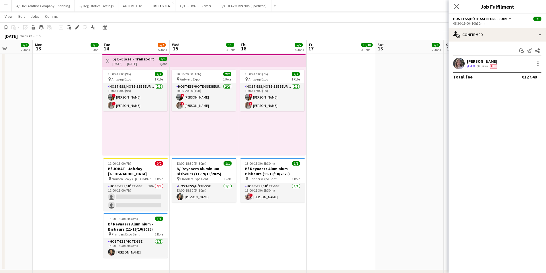
scroll to position [0, 155]
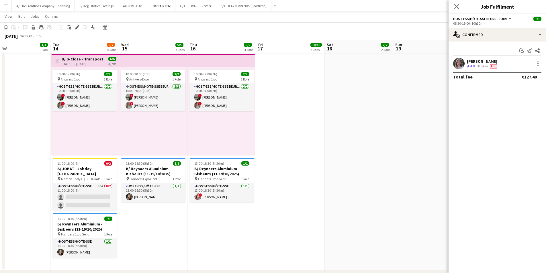
drag, startPoint x: 114, startPoint y: 145, endPoint x: 278, endPoint y: 133, distance: 163.7
click at [278, 133] on app-calendar-viewport "Sat 11 2/2 2 Jobs Sun 12 2/2 2 Jobs Mon 13 1/1 1 Job Tue 14 5/7 5 Jobs Wed 15 5…" at bounding box center [273, 24] width 546 height 650
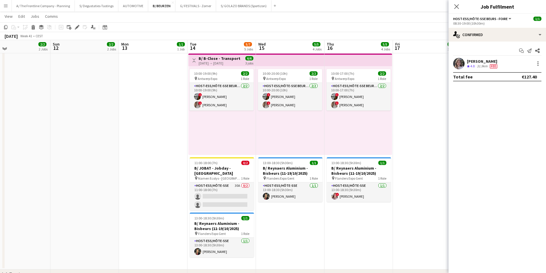
scroll to position [323, 0]
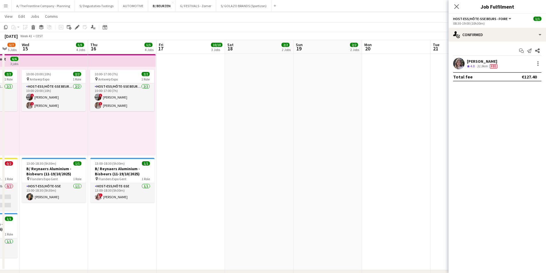
drag, startPoint x: 349, startPoint y: 131, endPoint x: 216, endPoint y: 130, distance: 132.9
click at [84, 130] on app-calendar-viewport "Sun 12 2/2 2 Jobs Mon 13 1/1 1 Job Tue 14 5/7 5 Jobs Wed 15 5/5 4 Jobs Thu 16 5…" at bounding box center [273, 24] width 546 height 650
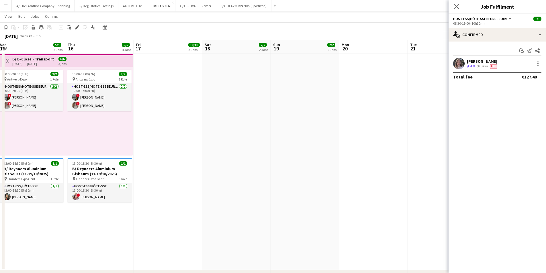
drag, startPoint x: 304, startPoint y: 130, endPoint x: 97, endPoint y: 134, distance: 207.4
click at [97, 134] on app-calendar-viewport "Sun 12 2/2 2 Jobs Mon 13 1/1 1 Job Tue 14 5/7 5 Jobs Wed 15 5/5 4 Jobs Thu 16 5…" at bounding box center [273, 24] width 546 height 650
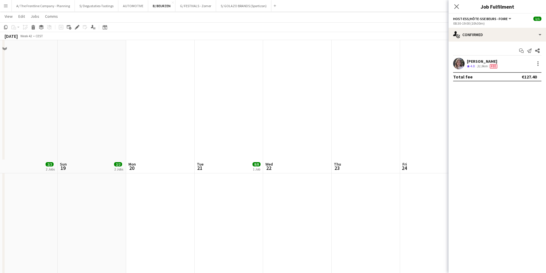
scroll to position [180, 0]
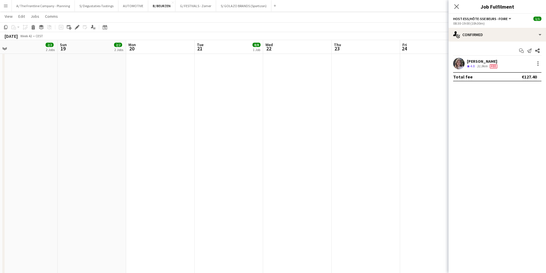
click at [110, 144] on app-calendar-viewport "Wed 15 5/5 4 Jobs Thu 16 5/5 4 Jobs Fri 17 10/10 3 Jobs Sat 18 2/2 2 Jobs Sun 1…" at bounding box center [273, 167] width 546 height 650
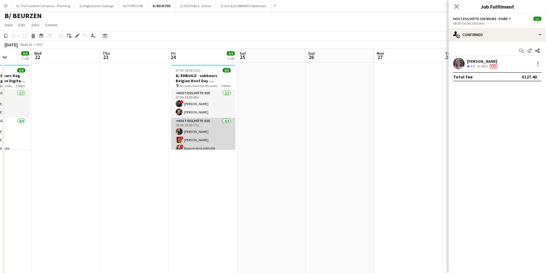
scroll to position [0, 0]
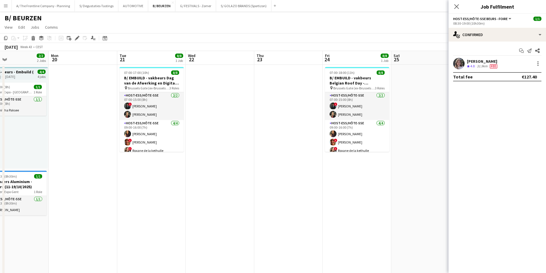
drag, startPoint x: 175, startPoint y: 133, endPoint x: 330, endPoint y: 133, distance: 155.0
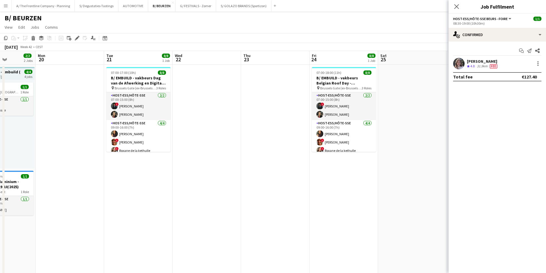
drag, startPoint x: 208, startPoint y: 136, endPoint x: 241, endPoint y: 136, distance: 32.9
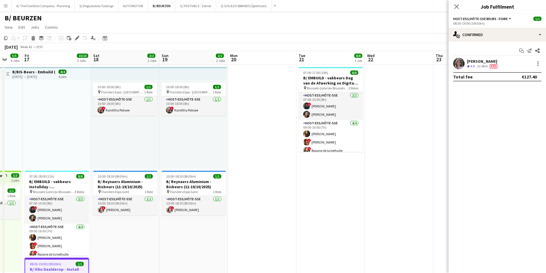
scroll to position [0, 165]
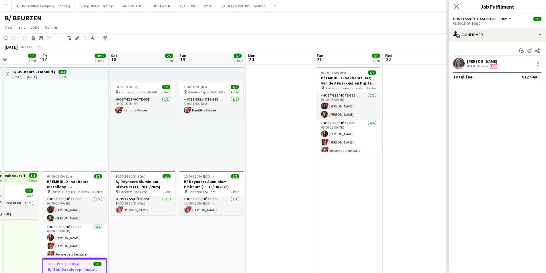
drag, startPoint x: 81, startPoint y: 146, endPoint x: 236, endPoint y: 144, distance: 154.7
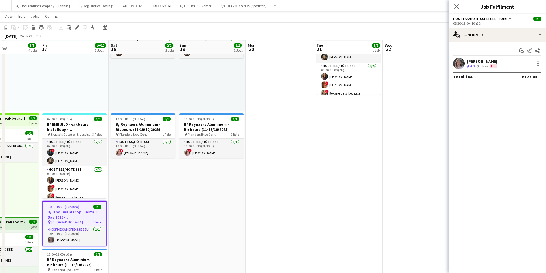
scroll to position [57, 0]
click at [77, 26] on icon "Edit" at bounding box center [77, 27] width 5 height 5
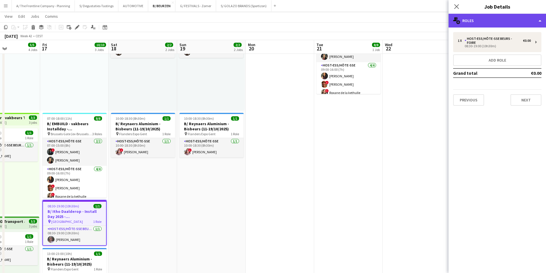
click at [506, 20] on div "multiple-users-add Roles" at bounding box center [496, 21] width 97 height 14
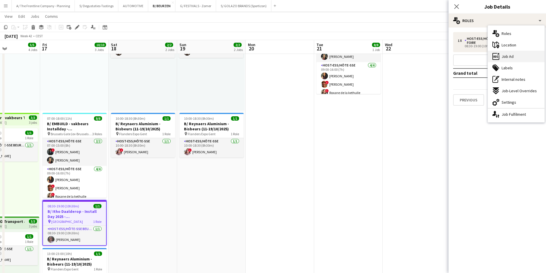
click at [515, 52] on div "ads-window Job Ad" at bounding box center [516, 56] width 57 height 11
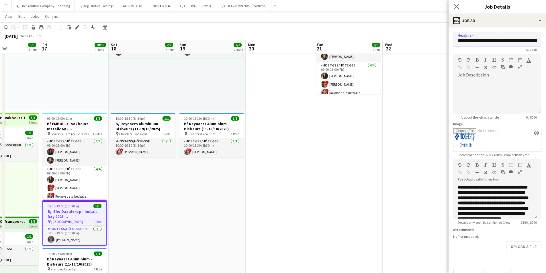
click at [464, 43] on input "**********" at bounding box center [497, 39] width 88 height 14
drag, startPoint x: 463, startPoint y: 42, endPoint x: 545, endPoint y: 42, distance: 81.6
click at [545, 42] on mat-expansion-panel "**********" at bounding box center [496, 149] width 97 height 245
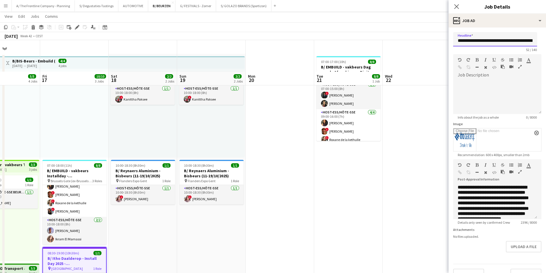
scroll to position [0, 0]
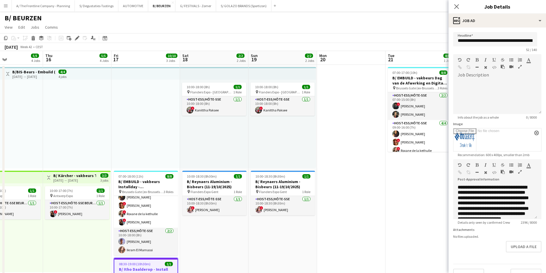
drag, startPoint x: 109, startPoint y: 128, endPoint x: 338, endPoint y: 126, distance: 229.4
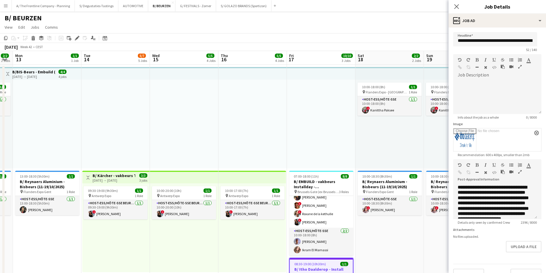
drag, startPoint x: 187, startPoint y: 139, endPoint x: 341, endPoint y: 116, distance: 156.1
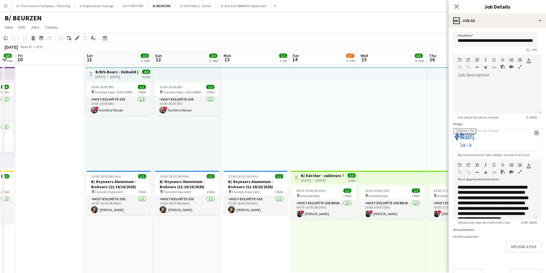
drag, startPoint x: 211, startPoint y: 115, endPoint x: 327, endPoint y: 101, distance: 117.0
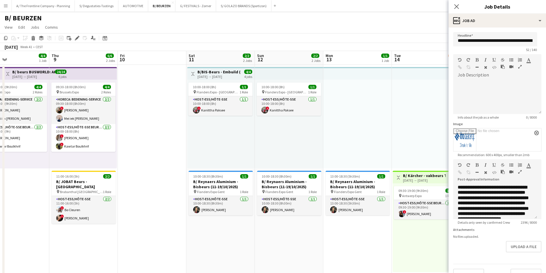
drag, startPoint x: 117, startPoint y: 107, endPoint x: 287, endPoint y: 89, distance: 170.6
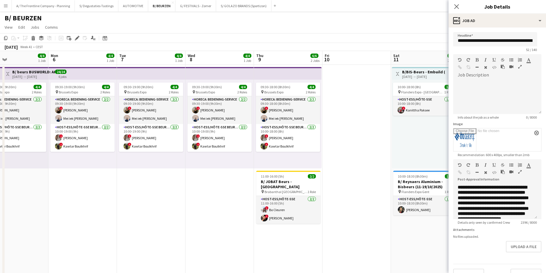
drag, startPoint x: 82, startPoint y: 96, endPoint x: 255, endPoint y: 92, distance: 173.1
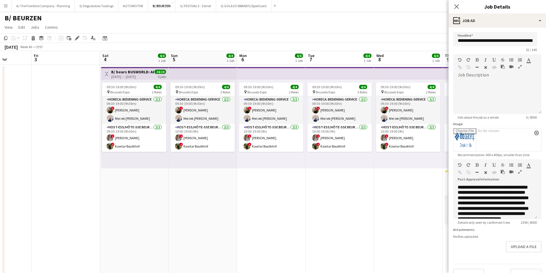
drag, startPoint x: 132, startPoint y: 107, endPoint x: 213, endPoint y: 106, distance: 81.1
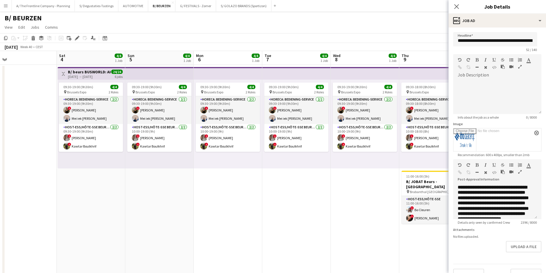
drag, startPoint x: 141, startPoint y: 99, endPoint x: 95, endPoint y: 106, distance: 47.0
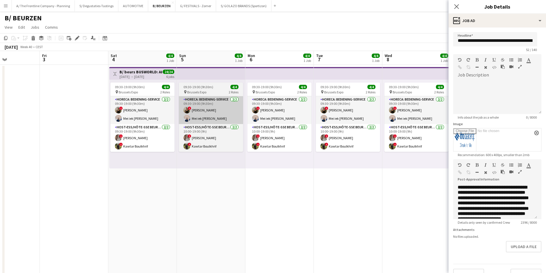
drag, startPoint x: 213, startPoint y: 106, endPoint x: 155, endPoint y: 117, distance: 59.7
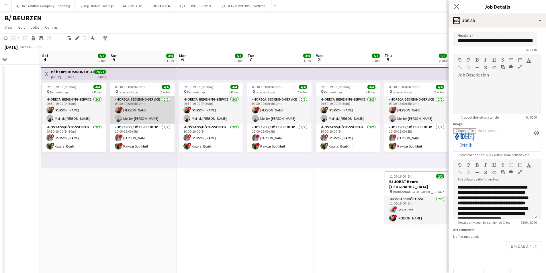
scroll to position [0, 169]
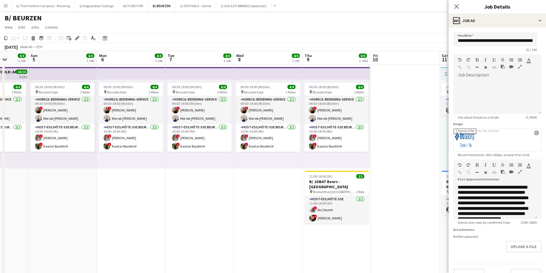
drag, startPoint x: 370, startPoint y: 118, endPoint x: 293, endPoint y: 118, distance: 76.8
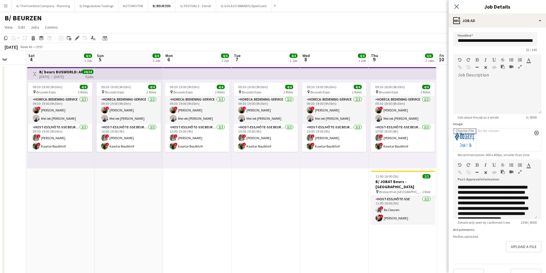
scroll to position [0, 164]
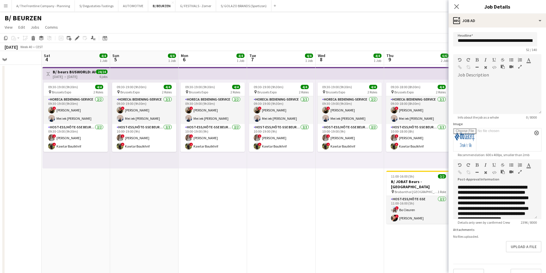
drag, startPoint x: 170, startPoint y: 117, endPoint x: 252, endPoint y: 116, distance: 81.6
click at [70, 74] on div "04-10-2025 → 09-10-2025" at bounding box center [74, 76] width 43 height 4
type input "**********"
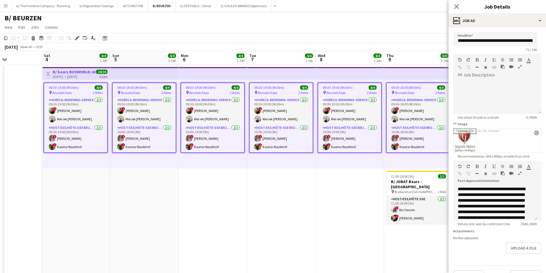
click at [521, 172] on icon "button" at bounding box center [519, 173] width 3 height 4
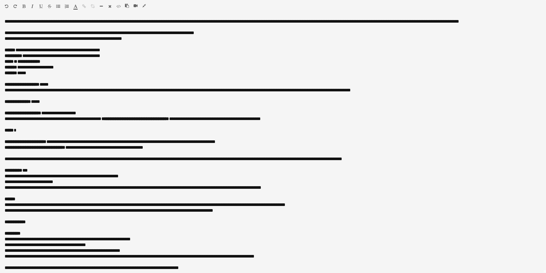
click at [142, 5] on button "button" at bounding box center [144, 5] width 4 height 5
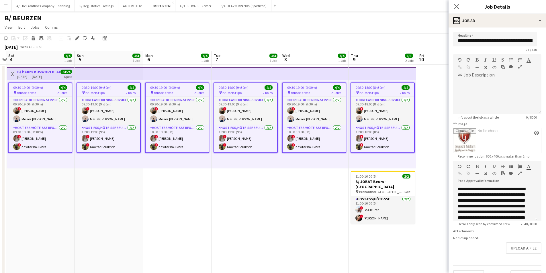
scroll to position [0, 193]
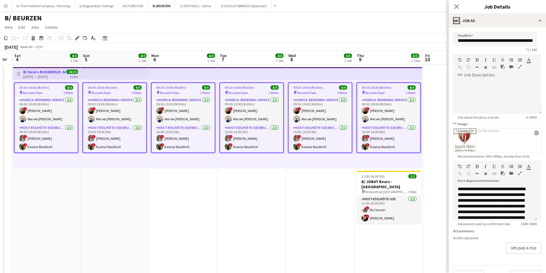
drag, startPoint x: 336, startPoint y: 158, endPoint x: 307, endPoint y: 162, distance: 29.9
drag, startPoint x: 463, startPoint y: 40, endPoint x: 544, endPoint y: 44, distance: 80.9
click at [544, 44] on mat-expansion-panel "**********" at bounding box center [496, 149] width 97 height 245
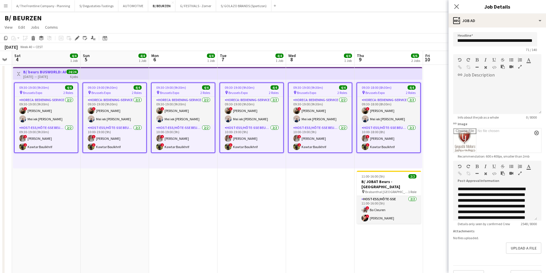
scroll to position [0, 0]
drag, startPoint x: 69, startPoint y: 121, endPoint x: 228, endPoint y: 117, distance: 158.5
click at [69, 121] on app-card-role "Horeca: Bediening-Service 2/2 09:30-19:00 (9h30m) ! Zoë Vanderaa Mei iek Wendy …" at bounding box center [46, 111] width 63 height 28
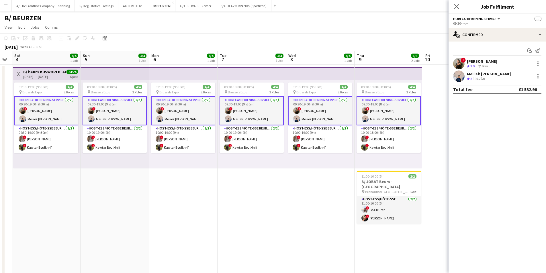
click at [488, 64] on div "18.7km" at bounding box center [481, 66] width 13 height 5
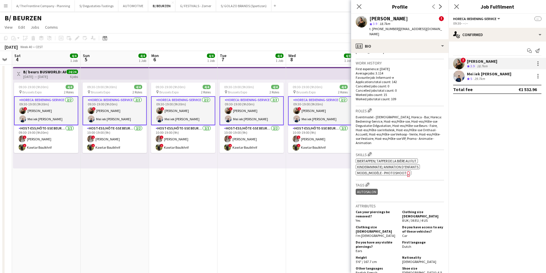
scroll to position [258, 0]
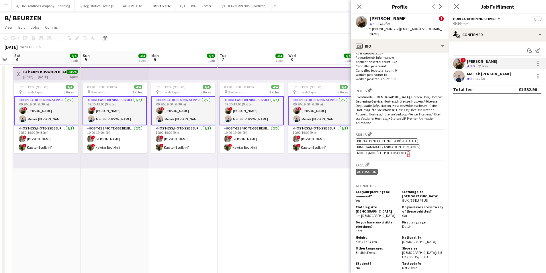
click at [478, 76] on div "Mei iek Wendy Soeng" at bounding box center [489, 73] width 44 height 5
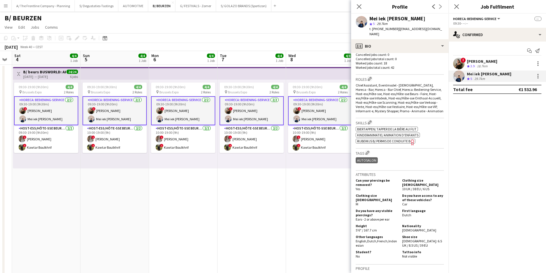
scroll to position [172, 0]
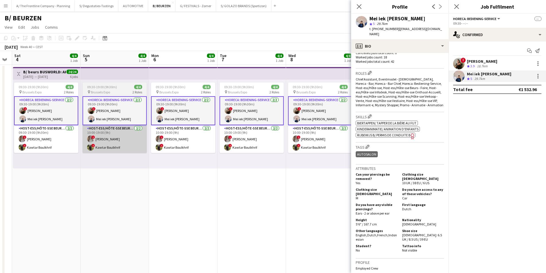
drag, startPoint x: 64, startPoint y: 142, endPoint x: 144, endPoint y: 144, distance: 80.2
click at [64, 142] on app-card-role "Host-ess/Hôte-sse Beurs - Foire 2/2 09:30-19:00 (9h30m) ! elke van den Broeck !…" at bounding box center [46, 139] width 64 height 28
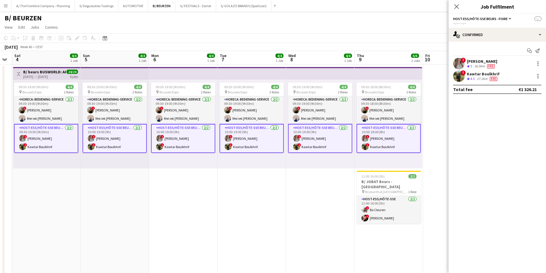
click at [483, 70] on div "! elke van den Broeck Crew rating 5 36.5km Fee ! Kawtar Boulkhrif Crew rating 4…" at bounding box center [496, 70] width 97 height 24
click at [482, 66] on div "36.5km" at bounding box center [479, 66] width 13 height 5
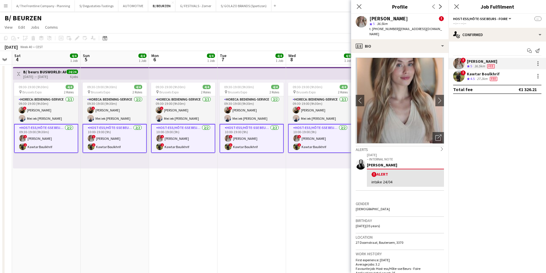
scroll to position [143, 0]
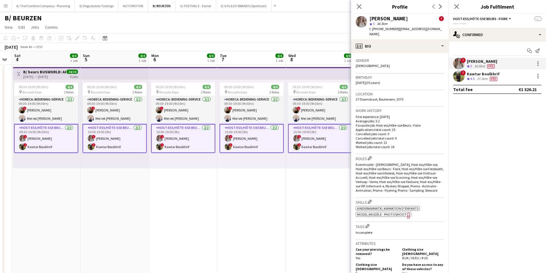
click at [461, 80] on app-user-avatar at bounding box center [458, 75] width 11 height 11
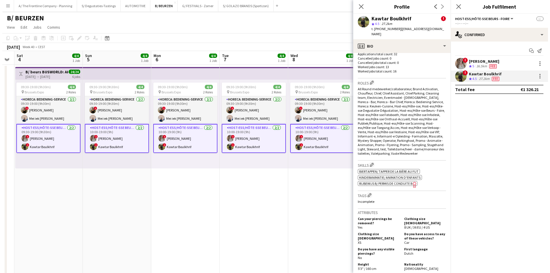
scroll to position [229, 0]
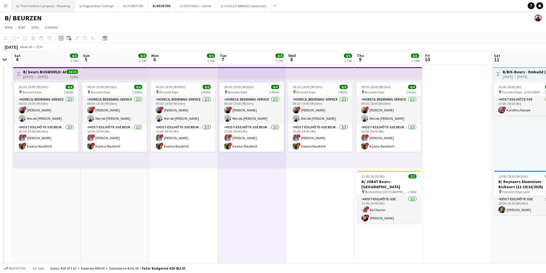
click at [43, 7] on button "A/ The Frontline Company - Planning Close" at bounding box center [43, 5] width 63 height 11
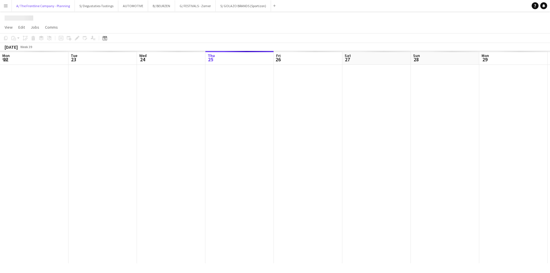
scroll to position [0, 137]
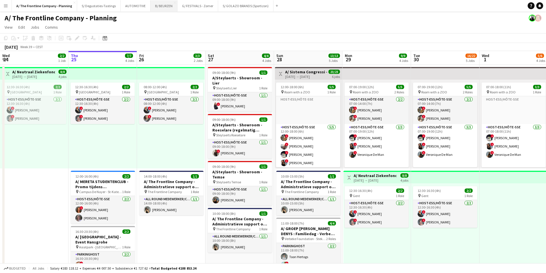
click at [152, 7] on button "B/ BEURZEN Close" at bounding box center [163, 5] width 27 height 11
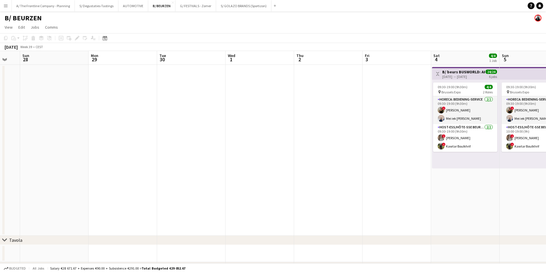
drag, startPoint x: 473, startPoint y: 87, endPoint x: 378, endPoint y: 113, distance: 98.1
click at [219, 113] on app-calendar-viewport "Thu 25 2/2 1 Job Fri 26 Sat 27 Sun 28 Mon 29 Tue 30 Wed 1 Thu 2 Fri 3 Sat 4 4/4…" at bounding box center [273, 183] width 546 height 264
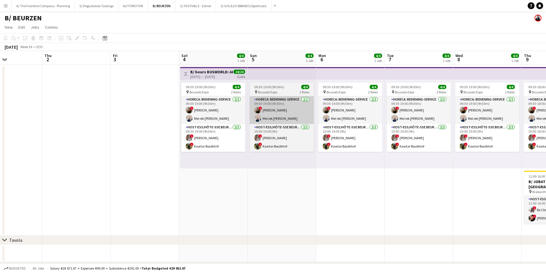
drag, startPoint x: 500, startPoint y: 113, endPoint x: 217, endPoint y: 111, distance: 283.9
click at [188, 116] on app-calendar-viewport "Mon 29 Tue 30 Wed 1 Thu 2 Fri 3 Sat 4 4/4 1 Job Sun 5 4/4 1 Job Mon 6 4/4 1 Job…" at bounding box center [273, 183] width 546 height 264
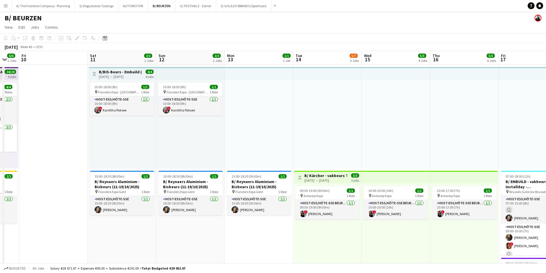
drag, startPoint x: 427, startPoint y: 97, endPoint x: 146, endPoint y: 102, distance: 280.8
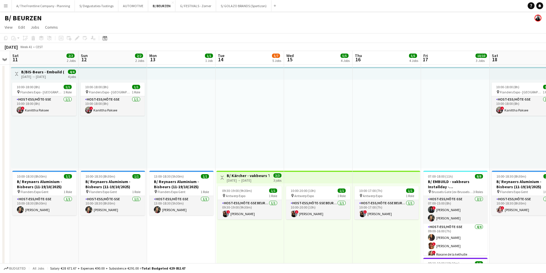
drag, startPoint x: 188, startPoint y: 104, endPoint x: 160, endPoint y: 104, distance: 28.9
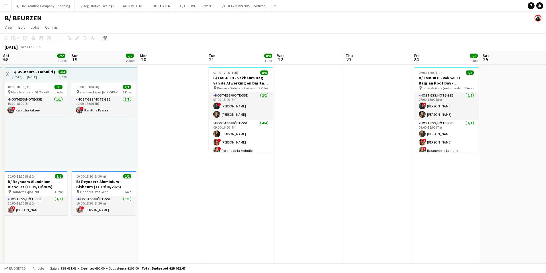
drag, startPoint x: 216, startPoint y: 109, endPoint x: 157, endPoint y: 109, distance: 58.7
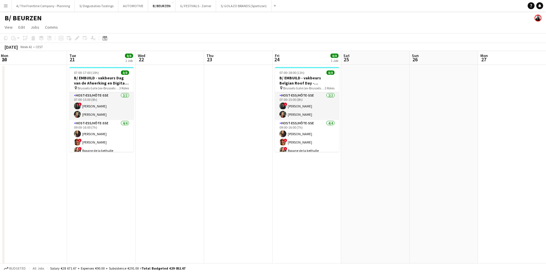
scroll to position [0, 164]
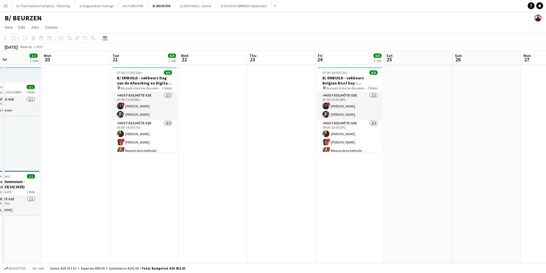
drag, startPoint x: 310, startPoint y: 98, endPoint x: 145, endPoint y: 102, distance: 164.8
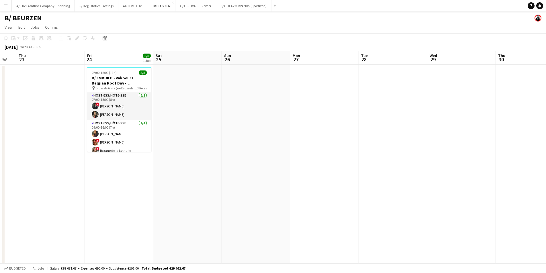
scroll to position [0, 190]
drag, startPoint x: 358, startPoint y: 111, endPoint x: 218, endPoint y: 105, distance: 140.2
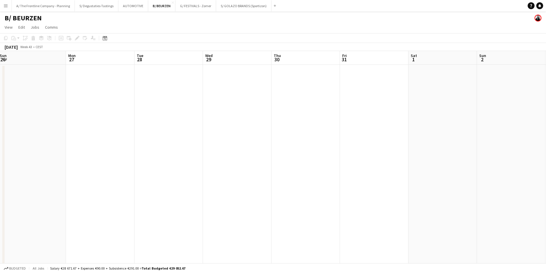
drag, startPoint x: 435, startPoint y: 111, endPoint x: 211, endPoint y: 105, distance: 223.8
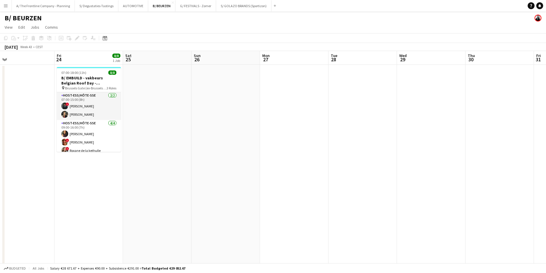
drag, startPoint x: 333, startPoint y: 105, endPoint x: 323, endPoint y: 107, distance: 10.6
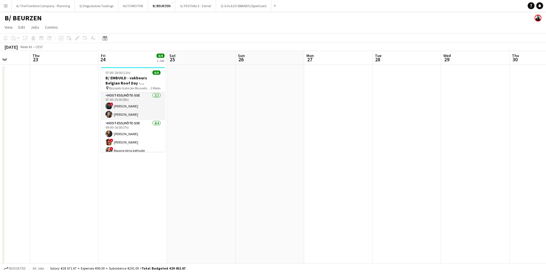
drag, startPoint x: 192, startPoint y: 105, endPoint x: 377, endPoint y: 102, distance: 185.1
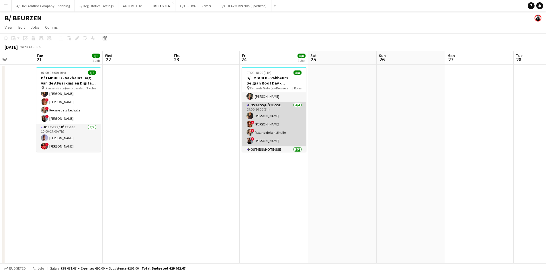
scroll to position [40, 0]
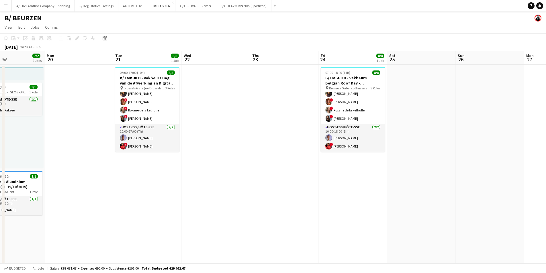
drag, startPoint x: 87, startPoint y: 173, endPoint x: 327, endPoint y: 173, distance: 239.8
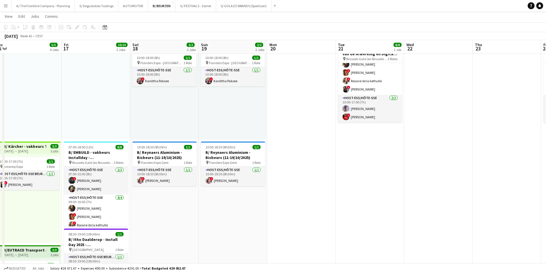
scroll to position [0, 178]
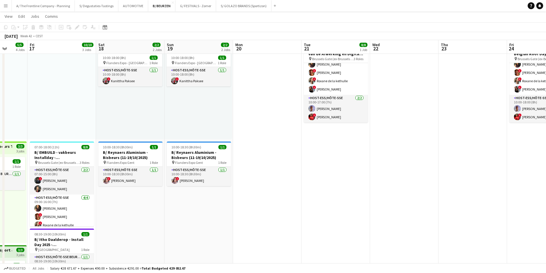
drag, startPoint x: 169, startPoint y: 125, endPoint x: 320, endPoint y: 114, distance: 151.0
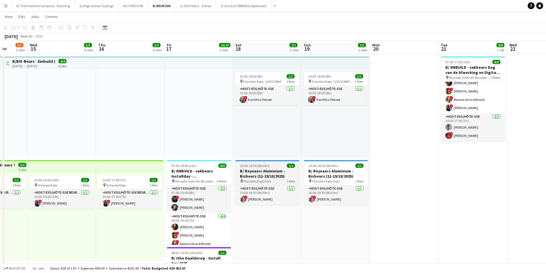
scroll to position [0, 0]
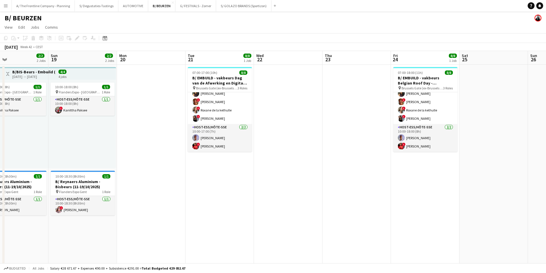
drag, startPoint x: 359, startPoint y: 134, endPoint x: 133, endPoint y: 134, distance: 225.1
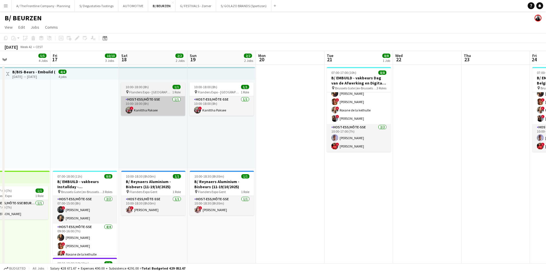
drag, startPoint x: 158, startPoint y: 134, endPoint x: 303, endPoint y: 115, distance: 146.8
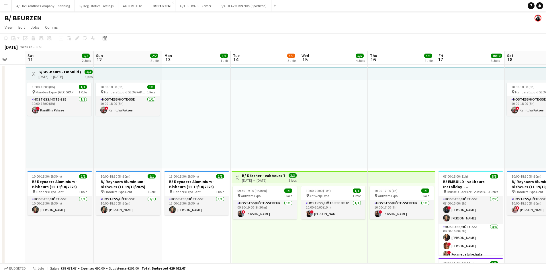
drag, startPoint x: 89, startPoint y: 113, endPoint x: 326, endPoint y: 97, distance: 238.3
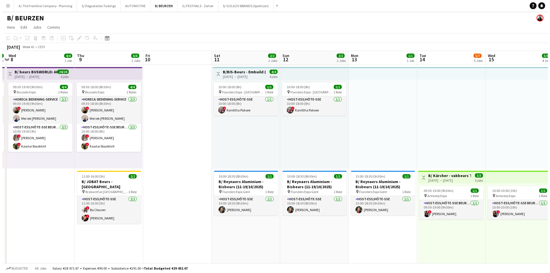
scroll to position [0, 177]
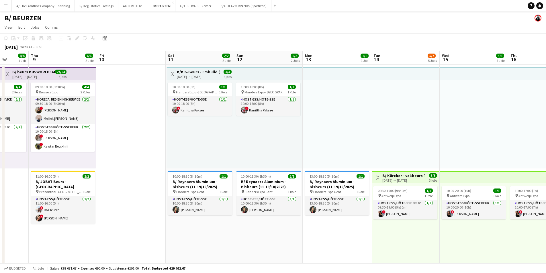
drag, startPoint x: 78, startPoint y: 108, endPoint x: 290, endPoint y: 106, distance: 212.0
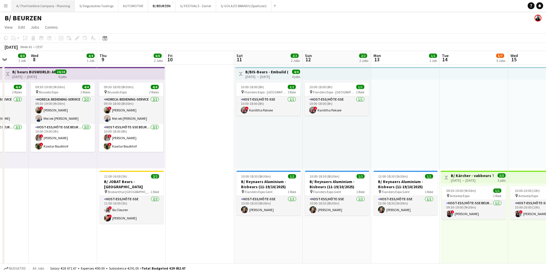
click at [23, 2] on button "A/ The Frontline Company - Planning Close" at bounding box center [43, 5] width 63 height 11
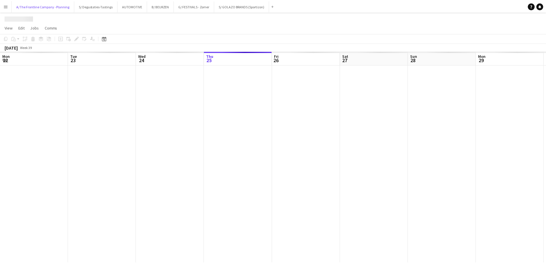
scroll to position [0, 137]
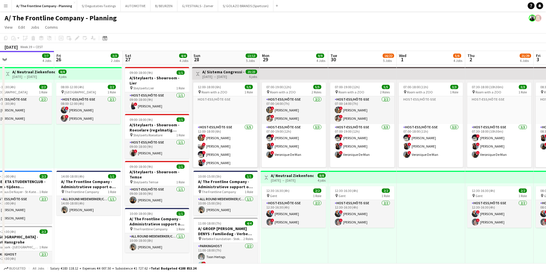
drag, startPoint x: 398, startPoint y: 120, endPoint x: 346, endPoint y: 120, distance: 51.3
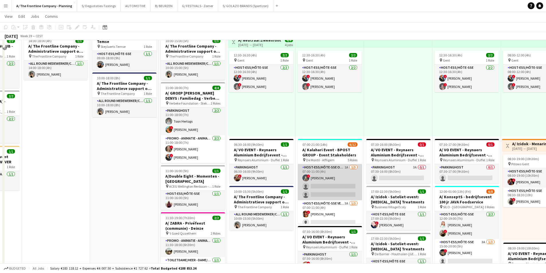
scroll to position [143, 0]
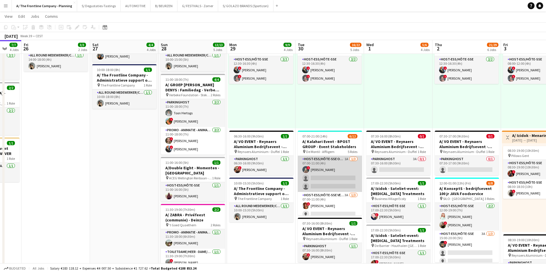
click at [331, 175] on app-card-role "Host-ess/Hôte-sse Onthaal-Accueill 1A [DATE] 07:00-11:00 (4h) ! [PERSON_NAME] s…" at bounding box center [330, 174] width 64 height 36
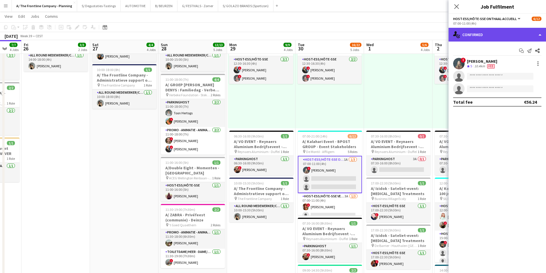
click at [490, 38] on div "single-neutral-actions-check-2 Confirmed" at bounding box center [496, 35] width 97 height 14
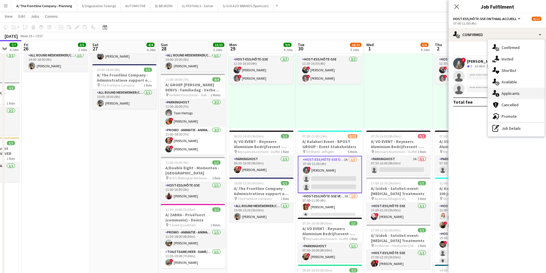
click at [509, 89] on div "single-neutral-actions-information Applicants" at bounding box center [516, 93] width 57 height 11
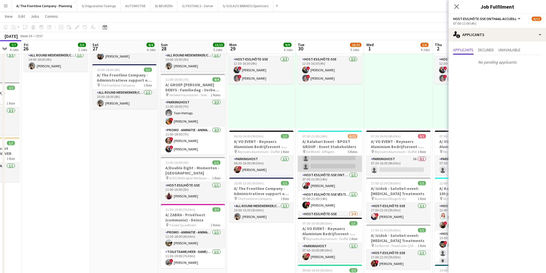
click at [333, 169] on app-card-role "Host-ess/Hôte-sse Vestiaire 3A [DATE] 07:00-11:00 (4h) ! [PERSON_NAME] single-n…" at bounding box center [330, 154] width 64 height 36
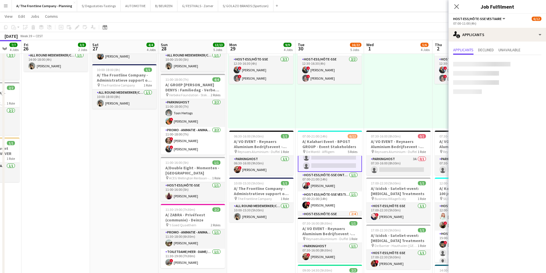
scroll to position [57, 0]
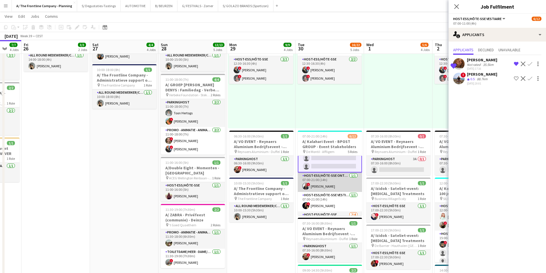
click at [335, 185] on app-card-role "Host-ess/Hôte-sse Onthaal-Accueill 1/1 07:00-21:00 (14h) ! Nawal Guemmar" at bounding box center [330, 181] width 64 height 19
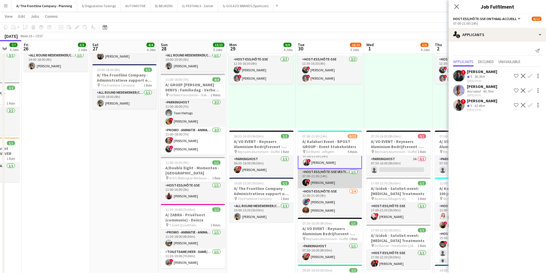
scroll to position [85, 0]
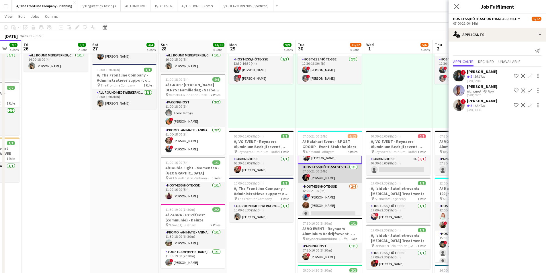
click at [336, 175] on app-card-role "Host-ess/Hôte-sse Vestiaire 1/1 07:00-21:00 (14h) ! Kirsty Gerin" at bounding box center [330, 173] width 64 height 19
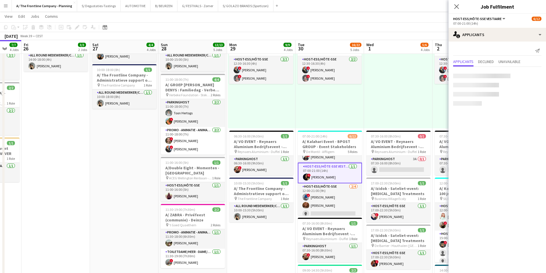
scroll to position [84, 0]
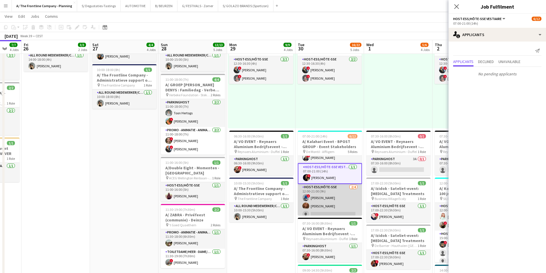
click at [331, 196] on app-card-role "Host-ess/Hôte-sse 2/4 12:00-21:00 (9h) ! Yari De Herdt Oona Vanderleenen single…" at bounding box center [330, 206] width 64 height 44
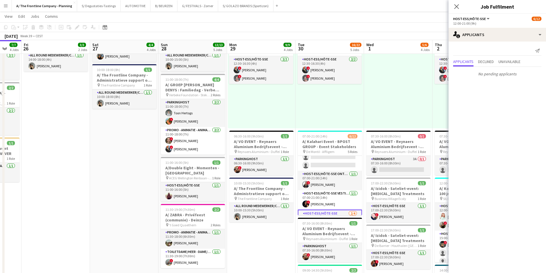
scroll to position [29, 0]
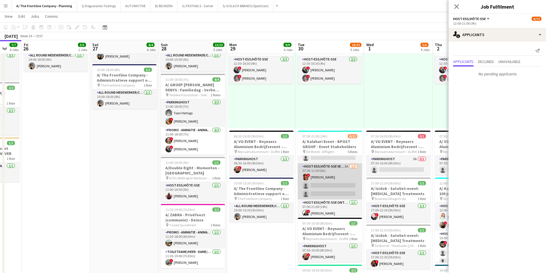
click at [335, 187] on app-card-role "Host-ess/Hôte-sse Vestiaire 3A [DATE] 07:00-11:00 (4h) ! [PERSON_NAME] single-n…" at bounding box center [330, 181] width 64 height 36
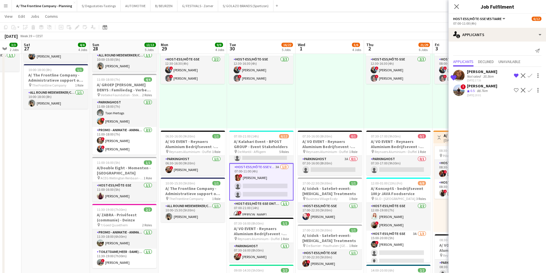
scroll to position [0, 175]
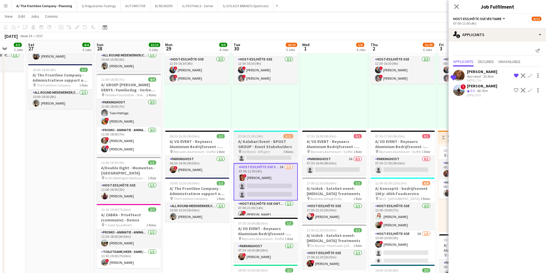
drag, startPoint x: 251, startPoint y: 172, endPoint x: 159, endPoint y: 172, distance: 91.9
click at [160, 172] on app-calendar-viewport "Wed 24 2/2 1 Job Thu 25 7/7 4 Jobs Fri 26 3/3 2 Jobs Sat 27 4/4 4 Jobs Sun 28 1…" at bounding box center [273, 178] width 546 height 599
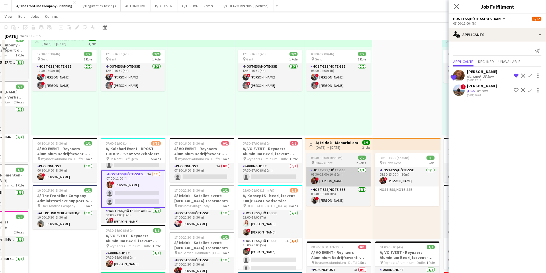
scroll to position [143, 0]
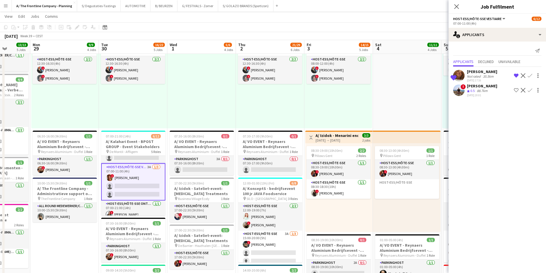
drag, startPoint x: 406, startPoint y: 174, endPoint x: 271, endPoint y: 181, distance: 135.4
click at [272, 181] on app-calendar-viewport "Fri 26 3/3 2 Jobs Sat 27 4/4 4 Jobs Sun 28 13/13 5 Jobs Mon 29 9/9 4 Jobs Tue 3…" at bounding box center [273, 178] width 546 height 599
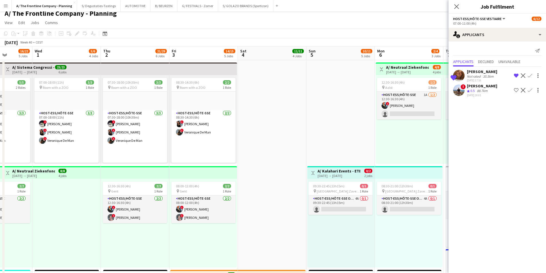
scroll to position [0, 0]
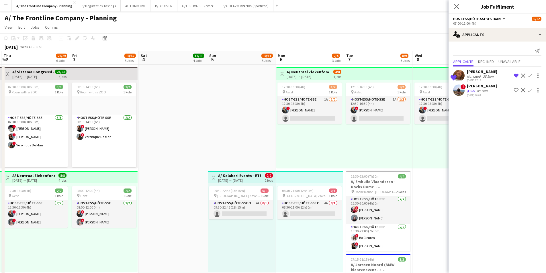
drag, startPoint x: 313, startPoint y: 164, endPoint x: 256, endPoint y: 172, distance: 56.7
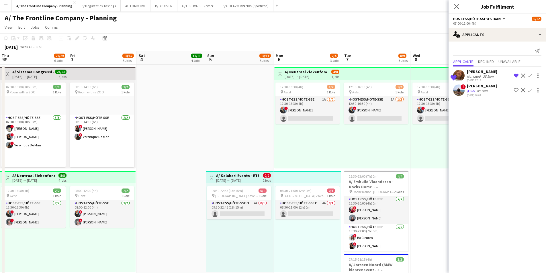
click at [247, 178] on div "[DATE] → [DATE]" at bounding box center [237, 180] width 43 height 4
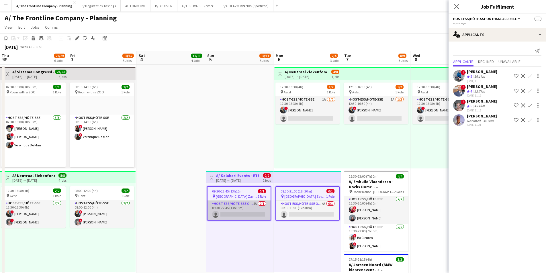
click at [257, 205] on app-card-role "Host-ess/Hôte-sse Onthaal-Accueill 4A 0/1 09:30-22:45 (13h15m) single-neutral-a…" at bounding box center [238, 210] width 63 height 19
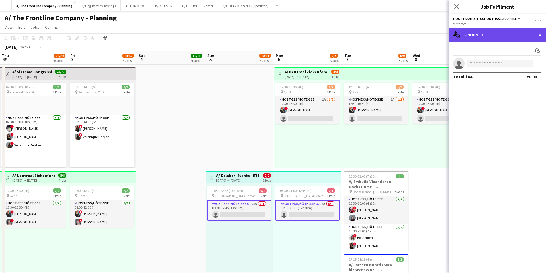
click at [473, 32] on div "single-neutral-actions-check-2 Confirmed" at bounding box center [496, 35] width 97 height 14
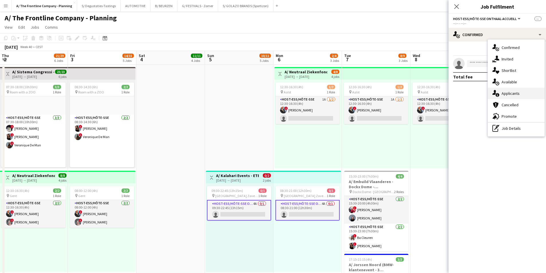
click at [512, 94] on span "Applicants" at bounding box center [510, 93] width 18 height 5
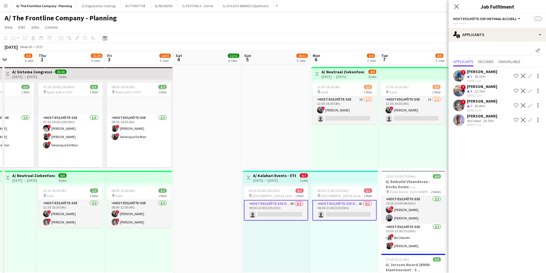
scroll to position [0, 169]
drag, startPoint x: 189, startPoint y: 147, endPoint x: 280, endPoint y: 129, distance: 92.9
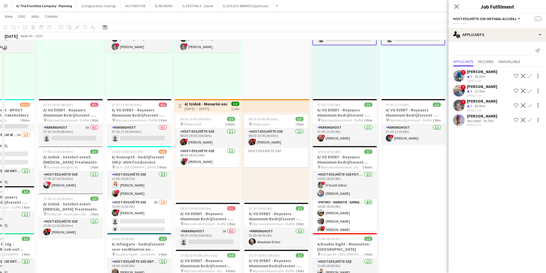
scroll to position [201, 0]
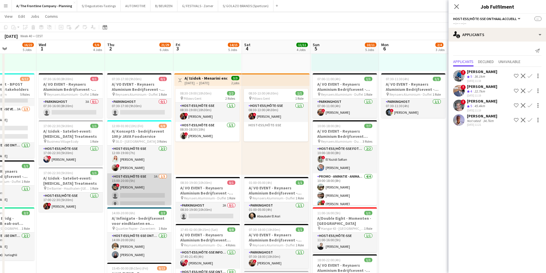
click at [142, 180] on app-card-role "Host-ess/Hôte-sse 3A 1/3 15:00-20:00 (5h) ! Marie Debièvre single-neutral-actio…" at bounding box center [139, 191] width 64 height 36
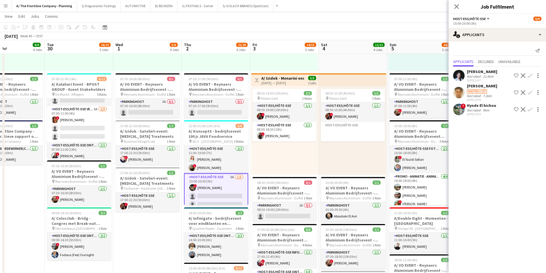
drag, startPoint x: 136, startPoint y: 144, endPoint x: 251, endPoint y: 128, distance: 116.3
click at [215, 131] on app-calendar-viewport "Sat 27 4/4 4 Jobs Sun 28 13/13 5 Jobs Mon 29 9/9 4 Jobs Tue 30 16/22 5 Jobs Wed…" at bounding box center [273, 121] width 546 height 599
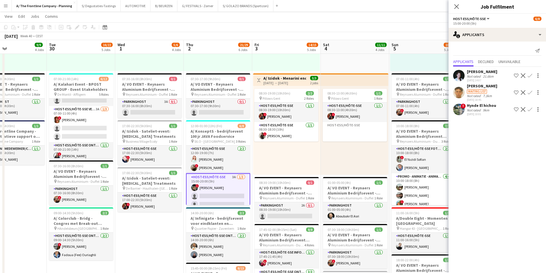
click at [477, 112] on div "25-09-2025 10:01" at bounding box center [481, 114] width 29 height 4
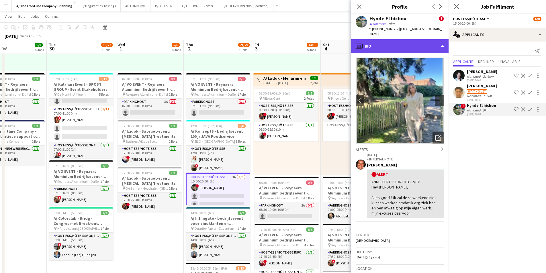
click at [383, 44] on div "profile Bio" at bounding box center [399, 46] width 97 height 14
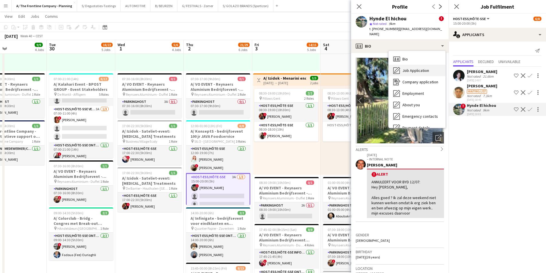
click at [393, 67] on icon "Job Application" at bounding box center [396, 70] width 7 height 7
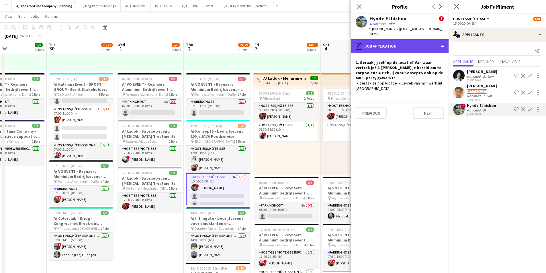
click at [412, 45] on div "pencil4 Job Application" at bounding box center [399, 46] width 97 height 14
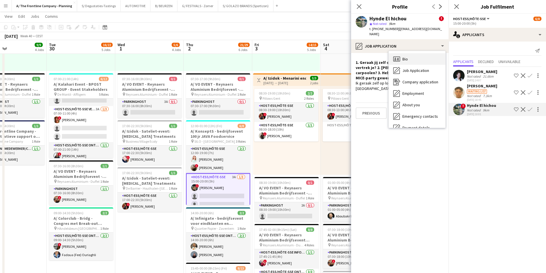
click at [417, 58] on div "Bio Bio" at bounding box center [416, 58] width 57 height 11
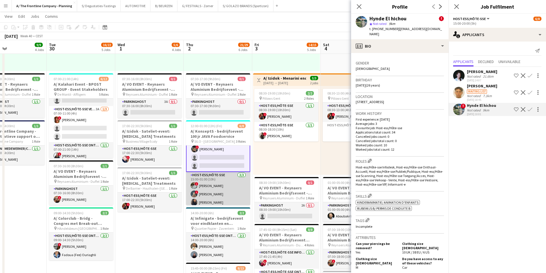
scroll to position [42, 0]
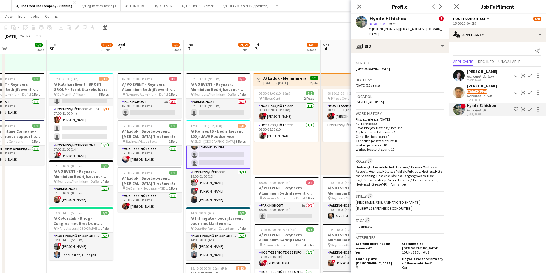
click at [529, 111] on app-icon "Confirm" at bounding box center [529, 109] width 5 height 5
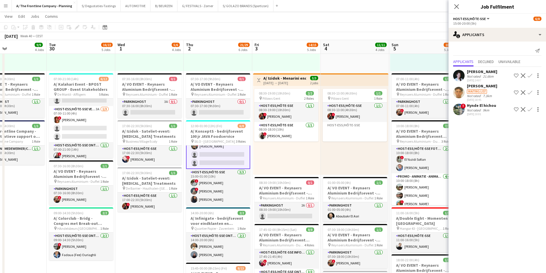
click at [529, 111] on app-icon "Confirm" at bounding box center [529, 109] width 5 height 5
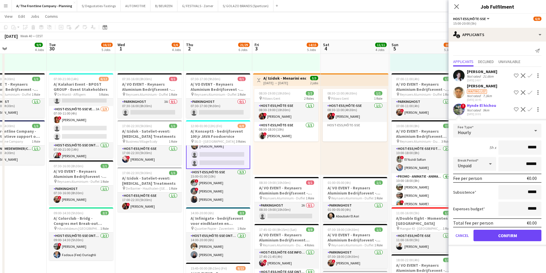
click at [530, 149] on input "*****" at bounding box center [519, 147] width 43 height 14
click at [460, 113] on app-user-avatar at bounding box center [458, 109] width 11 height 11
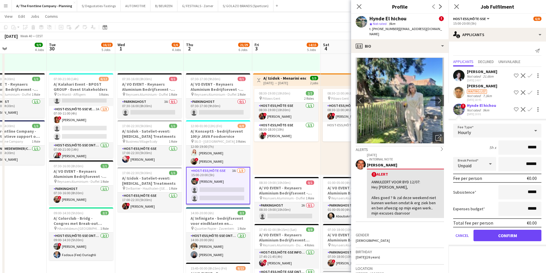
scroll to position [0, 0]
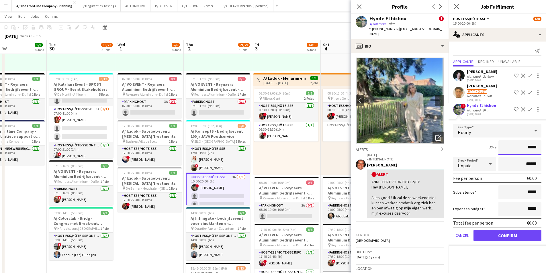
drag, startPoint x: 528, startPoint y: 147, endPoint x: 539, endPoint y: 150, distance: 10.9
click at [539, 150] on input "*****" at bounding box center [519, 147] width 43 height 14
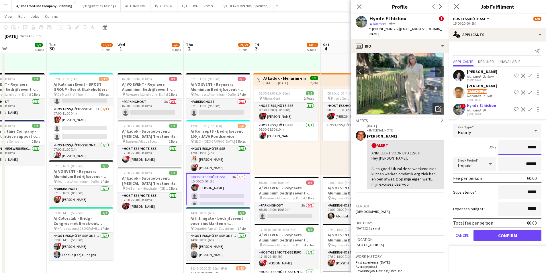
scroll to position [29, 0]
type input "******"
click at [496, 232] on button "Confirm" at bounding box center [507, 235] width 68 height 11
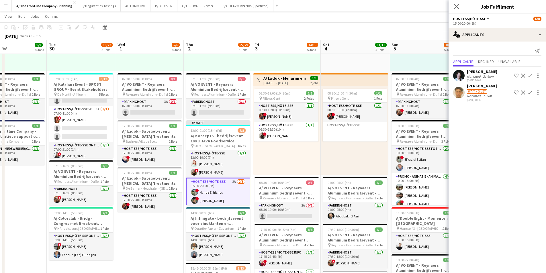
click at [342, 155] on div "08:30-13:00 (4h30m) 1/1 pin Pillows Gent 1 Role Host-ess/Hôte-sse [DATE] 08:30-…" at bounding box center [355, 130] width 68 height 89
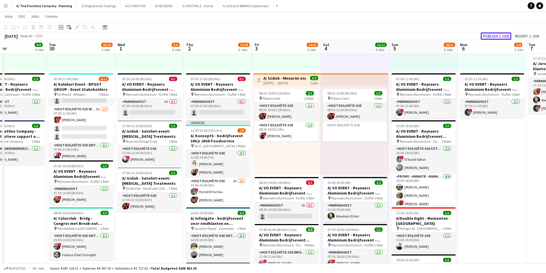
click at [489, 35] on button "Publish 1 job" at bounding box center [495, 35] width 31 height 7
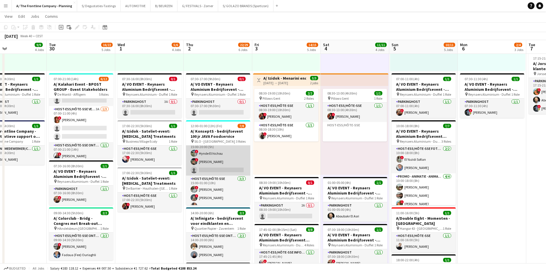
scroll to position [40, 0]
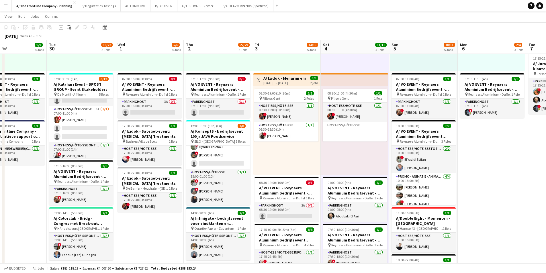
drag, startPoint x: 216, startPoint y: 156, endPoint x: 358, endPoint y: 143, distance: 142.9
click at [216, 156] on app-card-role "Host-ess/Hôte-sse 2A 2/3 15:00-20:00 (5h) ! Hynde El hichou ! Marie Debièvre si…" at bounding box center [218, 151] width 64 height 36
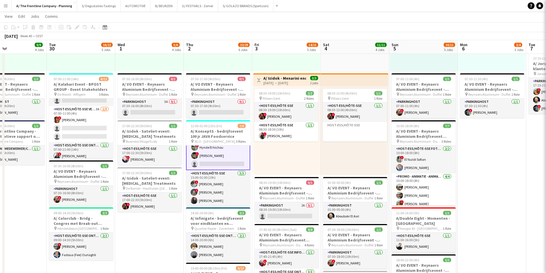
scroll to position [41, 0]
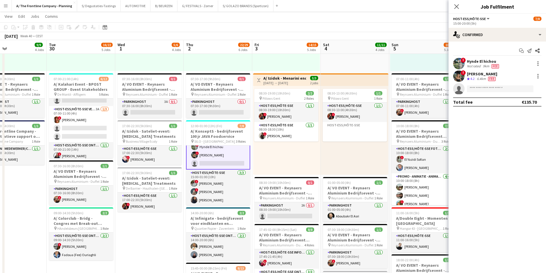
click at [509, 63] on div "! Hynde El hichou Not rated 9km Fee" at bounding box center [496, 63] width 97 height 11
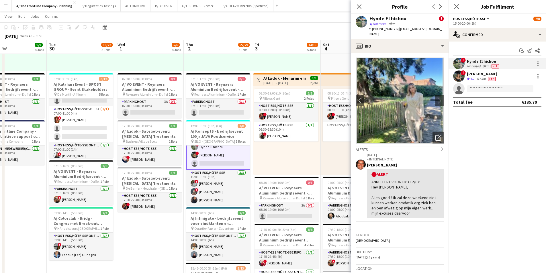
click at [533, 64] on div "! Hynde El hichou Not rated 9km Fee" at bounding box center [496, 63] width 97 height 11
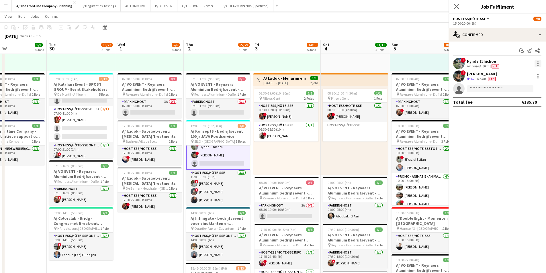
click at [535, 64] on div at bounding box center [537, 63] width 7 height 7
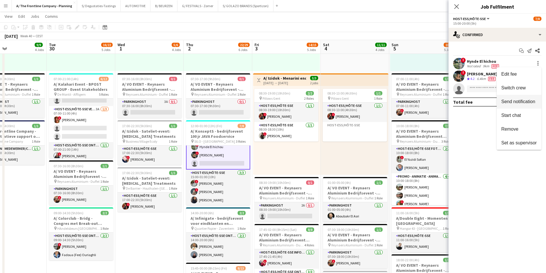
click at [525, 101] on span "Send notification" at bounding box center [518, 101] width 34 height 5
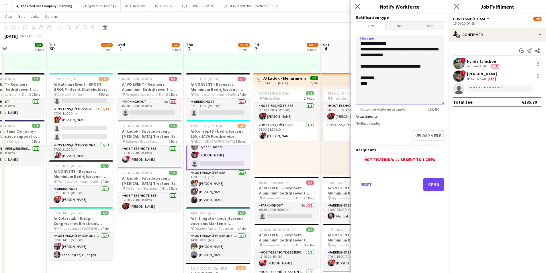
drag, startPoint x: 372, startPoint y: 55, endPoint x: 358, endPoint y: 55, distance: 14.6
click at [358, 55] on textarea "**********" at bounding box center [399, 70] width 88 height 70
drag, startPoint x: 399, startPoint y: 55, endPoint x: 370, endPoint y: 56, distance: 28.4
click at [370, 56] on textarea "**********" at bounding box center [399, 70] width 88 height 70
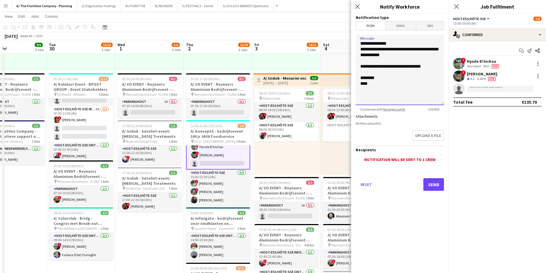
drag, startPoint x: 370, startPoint y: 56, endPoint x: 396, endPoint y: 58, distance: 26.1
click at [396, 58] on textarea "**********" at bounding box center [399, 70] width 88 height 70
type textarea "**********"
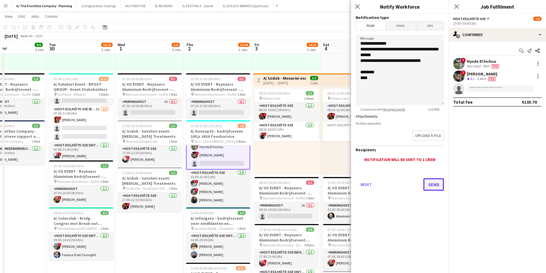
click at [433, 181] on button "Send" at bounding box center [433, 184] width 21 height 13
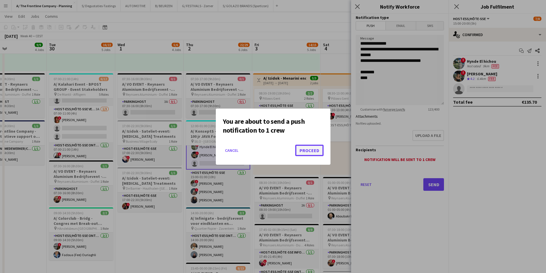
click at [313, 148] on button "Proceed" at bounding box center [309, 150] width 28 height 11
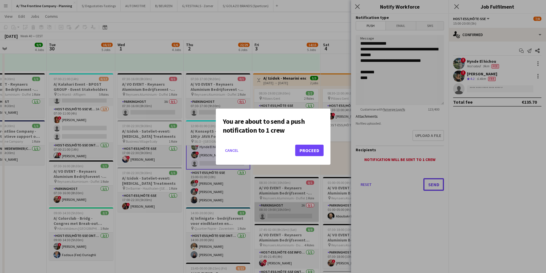
scroll to position [201, 0]
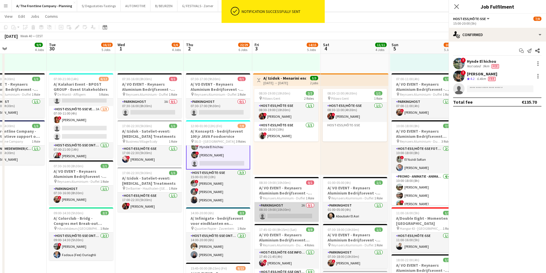
click at [282, 209] on app-card-role "Parkinghost 2A 0/1 08:30-19:00 (10h30m) single-neutral-actions" at bounding box center [286, 211] width 64 height 19
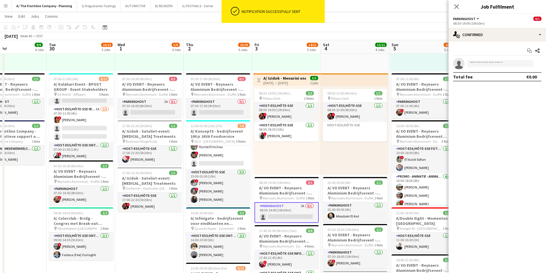
scroll to position [40, 0]
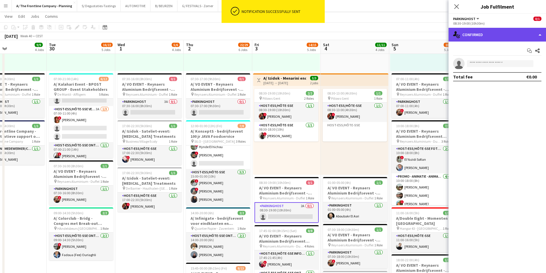
click at [490, 38] on div "single-neutral-actions-check-2 Confirmed" at bounding box center [496, 35] width 97 height 14
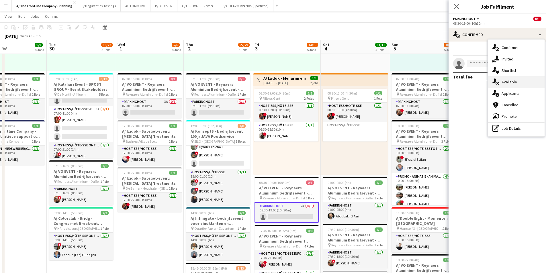
click at [518, 82] on div "single-neutral-actions-upload Available" at bounding box center [516, 81] width 57 height 11
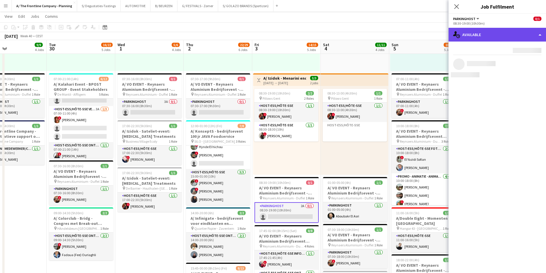
click at [498, 40] on div "single-neutral-actions-upload Available" at bounding box center [496, 35] width 97 height 14
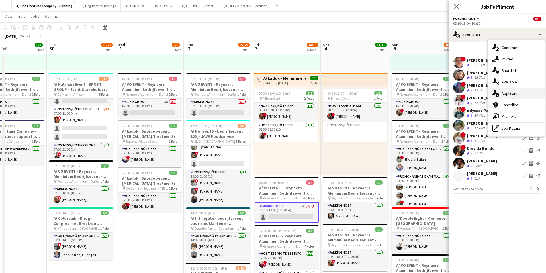
click at [514, 98] on div "single-neutral-actions-information Applicants" at bounding box center [516, 93] width 57 height 11
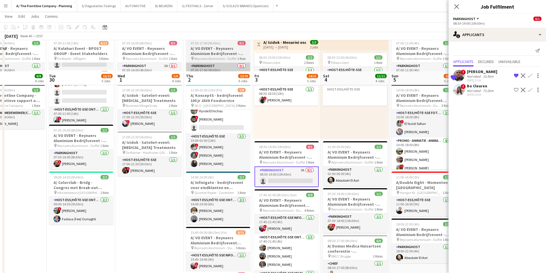
scroll to position [172, 0]
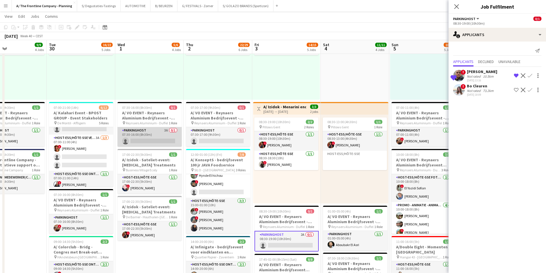
click at [152, 129] on app-card-role "Parkinghost 3A 0/1 07:30-16:00 (8h30m) single-neutral-actions" at bounding box center [149, 136] width 64 height 19
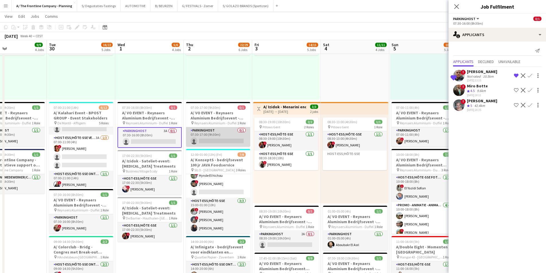
click at [219, 130] on app-card-role "Parkinghost 0/1 07:30-17:00 (9h30m) single-neutral-actions" at bounding box center [218, 136] width 64 height 19
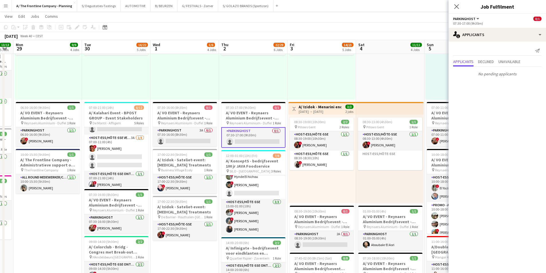
scroll to position [0, 117]
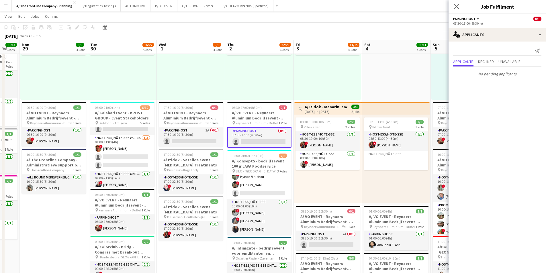
drag, startPoint x: 143, startPoint y: 117, endPoint x: 184, endPoint y: 111, distance: 41.8
click at [184, 111] on app-calendar-viewport "Sat 27 4/4 4 Jobs Sun 28 13/13 5 Jobs Mon 29 9/9 4 Jobs Tue 30 16/22 5 Jobs Wed…" at bounding box center [273, 149] width 546 height 599
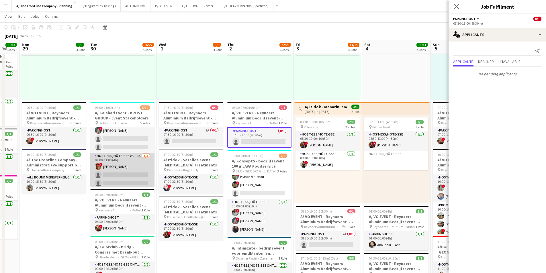
scroll to position [0, 0]
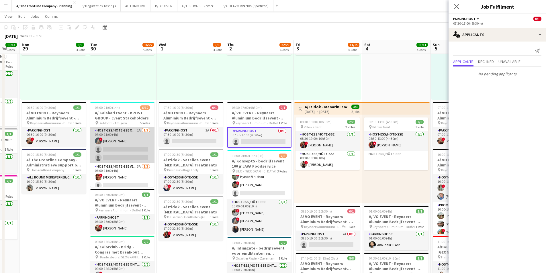
click at [131, 142] on app-card-role "Host-ess/Hôte-sse Onthaal-Accueill 1A [DATE] 07:00-11:00 (4h) ! [PERSON_NAME] s…" at bounding box center [122, 145] width 64 height 36
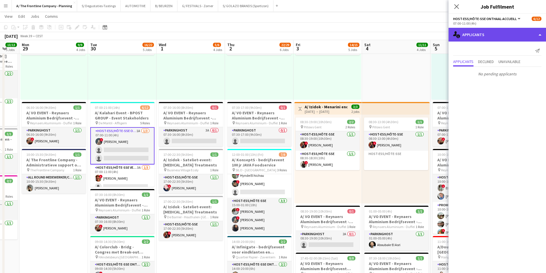
click at [483, 34] on div "single-neutral-actions-information Applicants" at bounding box center [496, 35] width 97 height 14
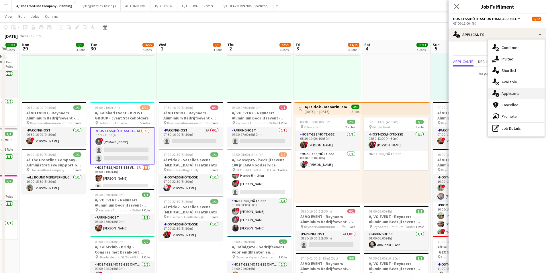
click at [525, 91] on div "single-neutral-actions-information Applicants" at bounding box center [516, 93] width 57 height 11
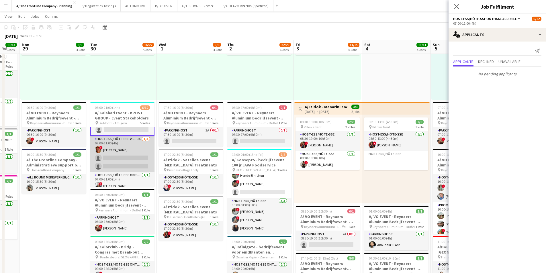
click at [122, 156] on app-card-role "Host-ess/Hôte-sse Vestiaire 3A [DATE] 07:00-11:00 (4h) ! [PERSON_NAME] single-n…" at bounding box center [122, 154] width 64 height 36
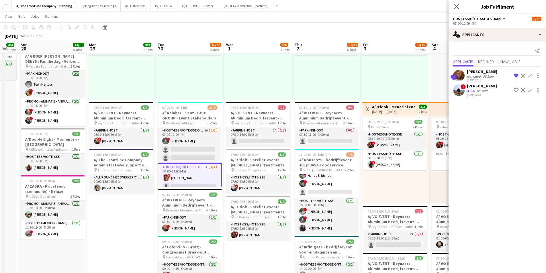
scroll to position [0, 117]
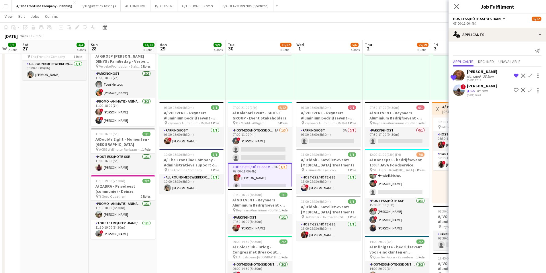
drag, startPoint x: 144, startPoint y: 131, endPoint x: 279, endPoint y: 131, distance: 134.9
click at [279, 131] on app-calendar-viewport "Thu 25 7/7 4 Jobs Fri 26 3/3 2 Jobs Sat 27 4/4 4 Jobs Sun 28 13/13 5 Jobs Mon 2…" at bounding box center [273, 149] width 546 height 599
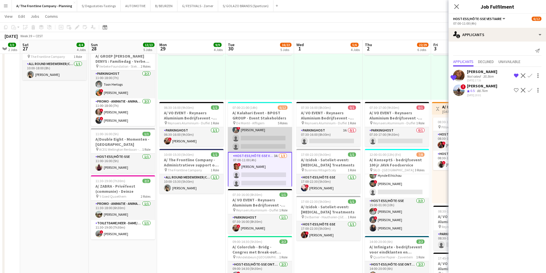
click at [263, 144] on app-card-role "Host-ess/Hôte-sse Onthaal-Accueill 1A [DATE] 07:00-11:00 (4h) ! [PERSON_NAME] s…" at bounding box center [260, 134] width 64 height 36
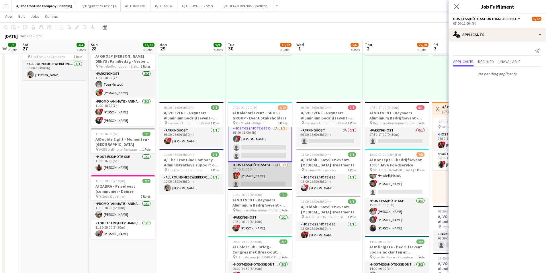
scroll to position [0, 0]
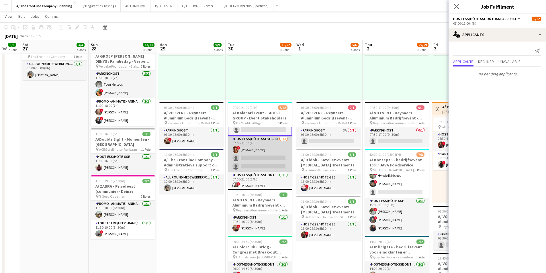
click at [258, 159] on app-card-role "Host-ess/Hôte-sse Vestiaire 3A [DATE] 07:00-11:00 (4h) ! [PERSON_NAME] single-n…" at bounding box center [260, 154] width 64 height 36
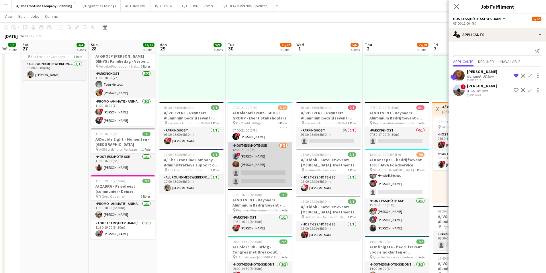
click at [252, 160] on app-card-role "Host-ess/Hôte-sse 2/4 12:00-21:00 (9h) ! Yari De Herdt Oona Vanderleenen single…" at bounding box center [260, 164] width 64 height 44
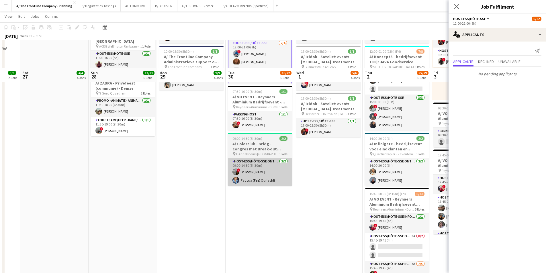
scroll to position [315, 0]
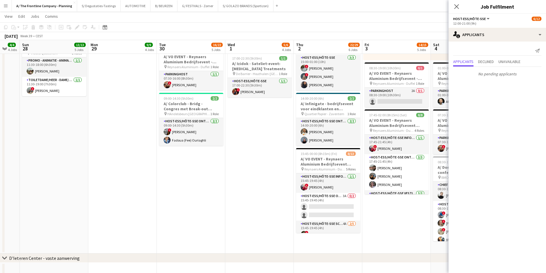
drag, startPoint x: 351, startPoint y: 185, endPoint x: 252, endPoint y: 180, distance: 99.0
click at [250, 179] on app-calendar-viewport "Thu 25 7/7 4 Jobs Fri 26 3/3 2 Jobs Sat 27 4/4 4 Jobs Sun 28 13/13 5 Jobs Mon 2…" at bounding box center [273, 6] width 546 height 599
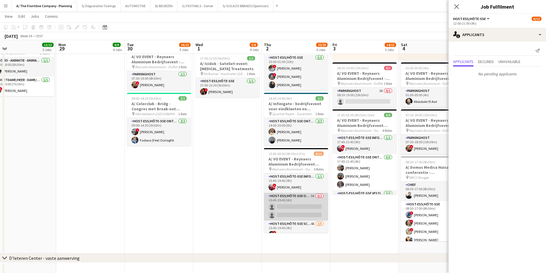
click at [289, 204] on app-card-role "Host-ess/Hôte-sse Onthaal-Accueill 3A 0/2 15:45-19:45 (4h) single-neutral-actio…" at bounding box center [296, 207] width 64 height 28
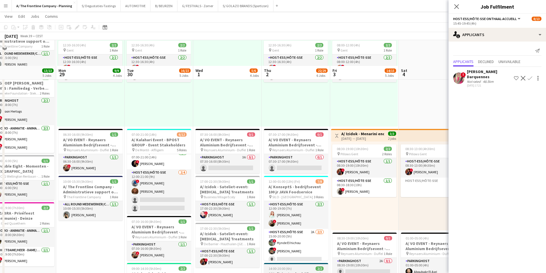
scroll to position [143, 0]
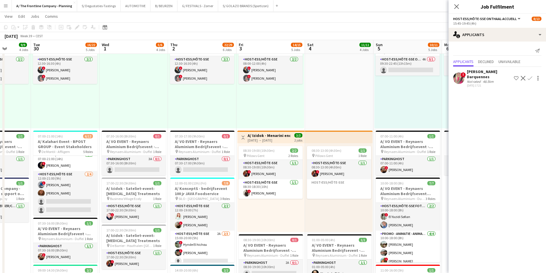
drag, startPoint x: 265, startPoint y: 162, endPoint x: 158, endPoint y: 162, distance: 107.1
click at [158, 162] on app-calendar-viewport "Sat 27 4/4 4 Jobs Sun 28 13/13 5 Jobs Mon 29 9/9 4 Jobs Tue 30 16/22 5 Jobs Wed…" at bounding box center [273, 178] width 546 height 599
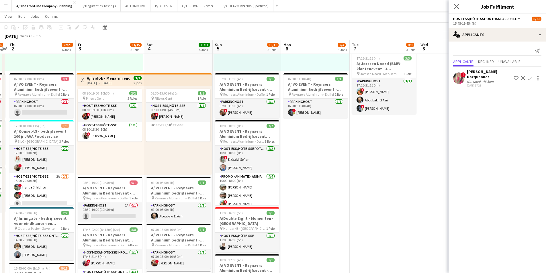
scroll to position [0, 172]
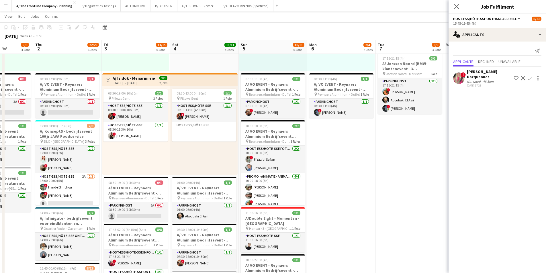
drag, startPoint x: 271, startPoint y: 173, endPoint x: 205, endPoint y: 168, distance: 66.1
click at [205, 168] on app-calendar-viewport "Mon 29 9/9 4 Jobs Tue 30 16/22 5 Jobs Wed 1 5/6 4 Jobs Thu 2 22/29 6 Jobs Fri 3…" at bounding box center [273, 121] width 546 height 599
click at [144, 211] on app-card-role "Parkinghost 2A 0/1 08:30-19:00 (10h30m) single-neutral-actions" at bounding box center [136, 211] width 64 height 19
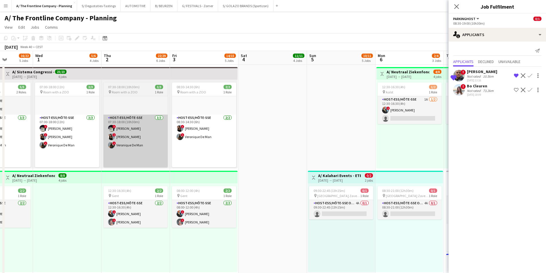
scroll to position [0, 160]
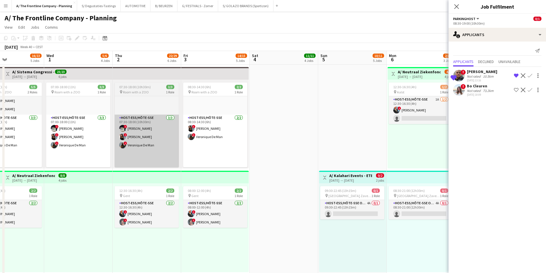
drag, startPoint x: 277, startPoint y: 131, endPoint x: 279, endPoint y: 150, distance: 19.3
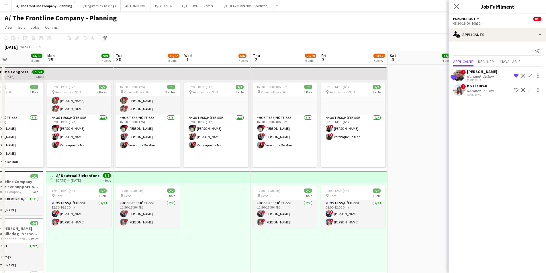
drag, startPoint x: 166, startPoint y: 172, endPoint x: 311, endPoint y: 161, distance: 145.1
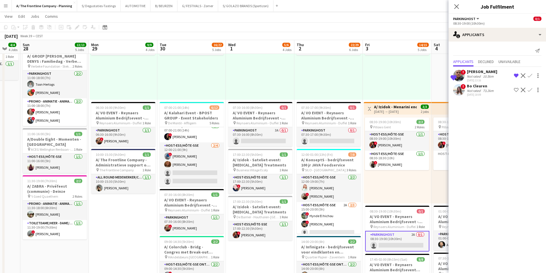
drag, startPoint x: 289, startPoint y: 181, endPoint x: 166, endPoint y: 175, distance: 123.6
click at [166, 175] on app-calendar-viewport "Thu 25 7/7 4 Jobs Fri 26 3/3 2 Jobs Sat 27 4/4 4 Jobs Sun 28 13/13 5 Jobs Mon 2…" at bounding box center [273, 149] width 546 height 599
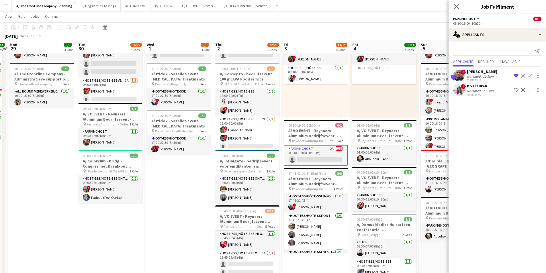
drag, startPoint x: 266, startPoint y: 169, endPoint x: 202, endPoint y: 163, distance: 64.2
click at [202, 163] on app-calendar-viewport "Fri 26 3/3 2 Jobs Sat 27 4/4 4 Jobs Sun 28 13/13 5 Jobs Mon 29 9/9 4 Jobs Tue 3…" at bounding box center [273, 64] width 546 height 599
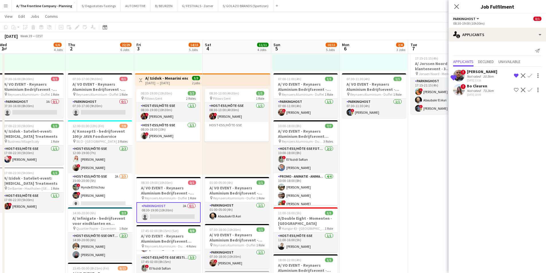
drag, startPoint x: 353, startPoint y: 150, endPoint x: 192, endPoint y: 146, distance: 161.3
click at [192, 146] on app-calendar-viewport "Sun 28 13/13 5 Jobs Mon 29 9/9 4 Jobs Tue 30 16/22 5 Jobs Wed 1 5/6 4 Jobs Thu …" at bounding box center [273, 121] width 546 height 599
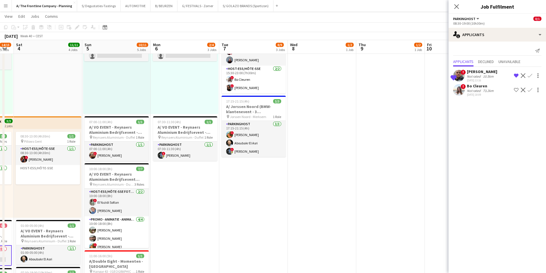
drag, startPoint x: 384, startPoint y: 149, endPoint x: 209, endPoint y: 151, distance: 174.7
click at [209, 151] on app-calendar-viewport "Wed 1 5/6 4 Jobs Thu 2 22/29 6 Jobs Fri 3 14/15 5 Jobs Sat 4 11/11 4 Jobs Sun 5…" at bounding box center [273, 164] width 546 height 599
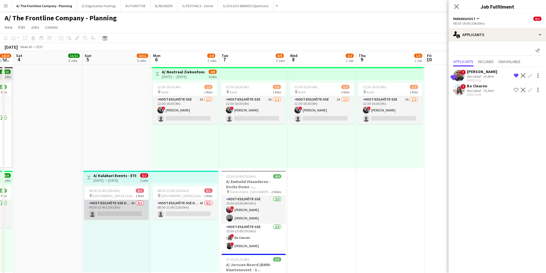
click at [121, 207] on app-card-role "Host-ess/Hôte-sse Onthaal-Accueill 4A 0/1 09:30-22:45 (13h15m) single-neutral-a…" at bounding box center [116, 209] width 64 height 19
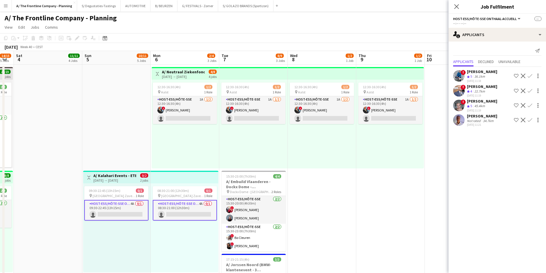
click at [482, 77] on div "36.1km" at bounding box center [479, 76] width 13 height 5
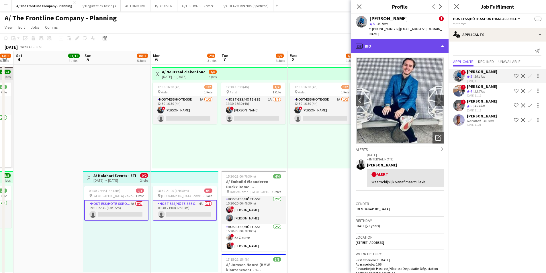
click at [396, 39] on div "profile Bio" at bounding box center [399, 46] width 97 height 14
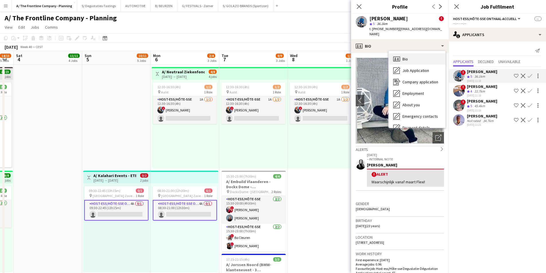
click at [409, 54] on div "Bio Bio" at bounding box center [416, 58] width 57 height 11
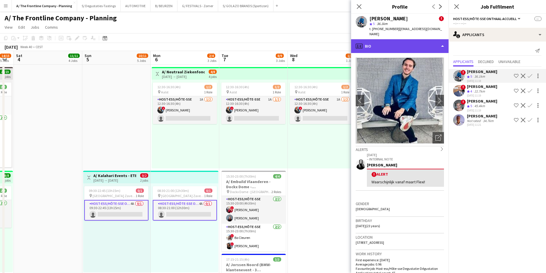
click at [404, 40] on div "profile Bio" at bounding box center [399, 46] width 97 height 14
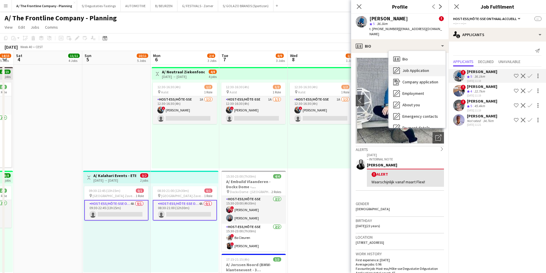
click at [413, 68] on div "Job Application Job Application" at bounding box center [416, 70] width 57 height 11
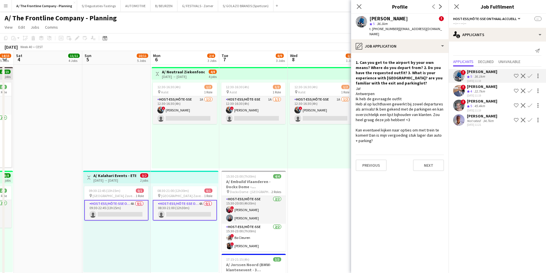
click at [383, 136] on div "Ja! Antwerpen Ik heb de gevraagde outfit Heb al op luchthaven gewerkt bij zowel…" at bounding box center [399, 114] width 88 height 57
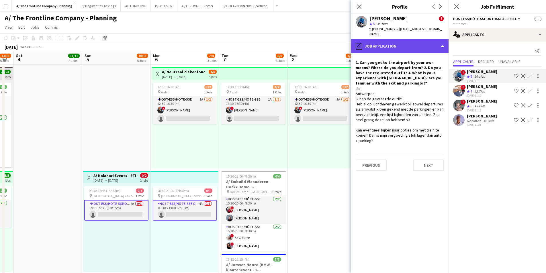
click at [400, 41] on div "pencil4 Job Application" at bounding box center [399, 46] width 97 height 14
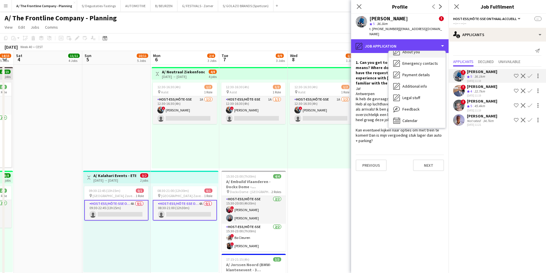
scroll to position [54, 0]
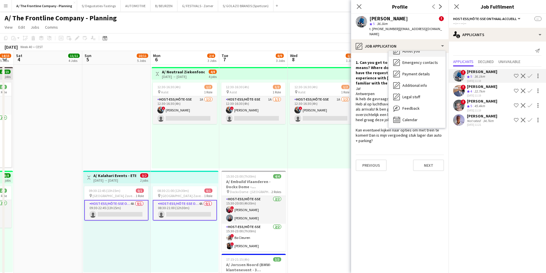
click at [423, 103] on div "Feedback Feedback" at bounding box center [416, 108] width 57 height 11
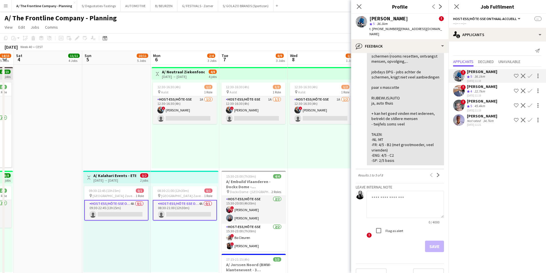
scroll to position [544, 0]
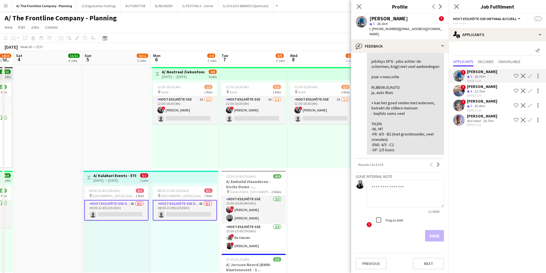
click at [487, 90] on div "Crew rating 4 22.7km" at bounding box center [482, 91] width 30 height 5
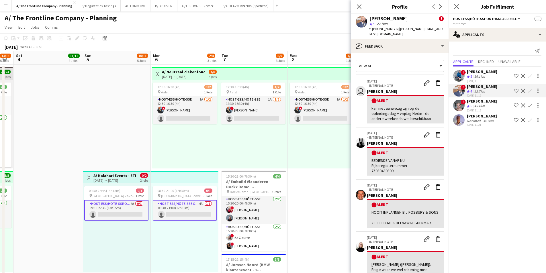
click at [397, 33] on div "karim Menguit ! star 4 22.7km t. +32494066917 | karim.menguit@gmail.com" at bounding box center [399, 26] width 97 height 25
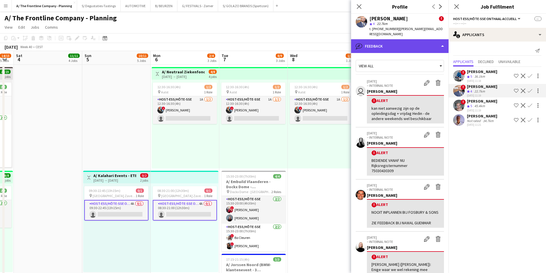
click at [402, 45] on div "bubble-pencil Feedback" at bounding box center [399, 46] width 97 height 14
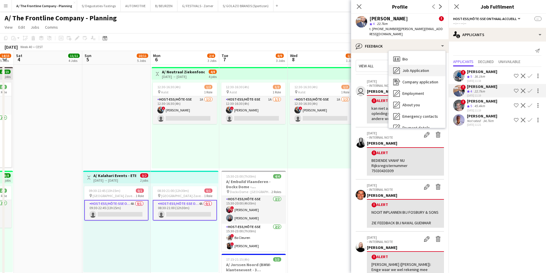
click at [413, 70] on div "Job Application Job Application" at bounding box center [416, 70] width 57 height 11
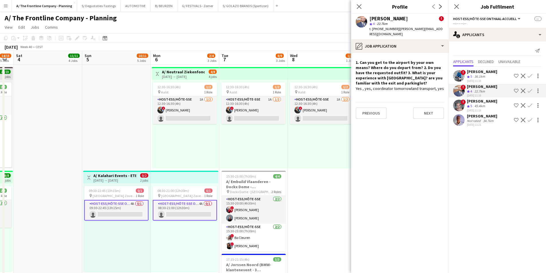
click at [491, 106] on div "Crew rating 5 45.4km" at bounding box center [482, 106] width 30 height 5
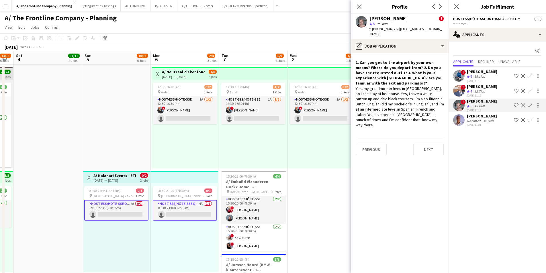
click at [491, 120] on div "34.7km" at bounding box center [488, 121] width 13 height 4
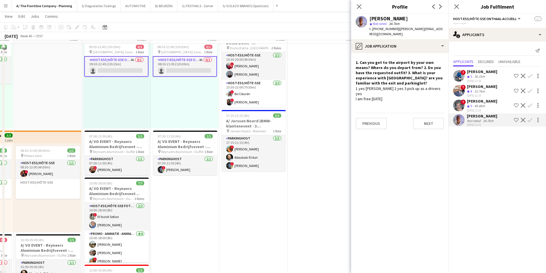
scroll to position [0, 0]
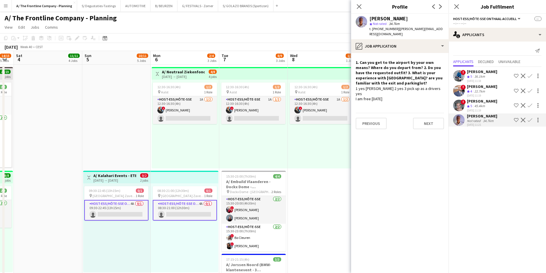
click at [477, 78] on div "36.1km" at bounding box center [479, 76] width 13 height 5
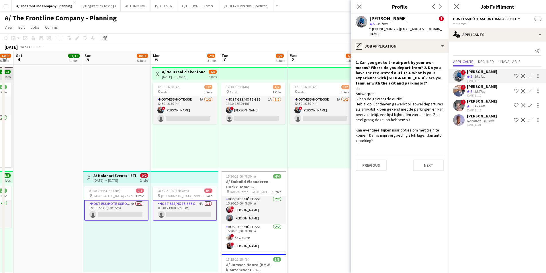
click at [484, 92] on div "22.7km" at bounding box center [479, 91] width 13 height 5
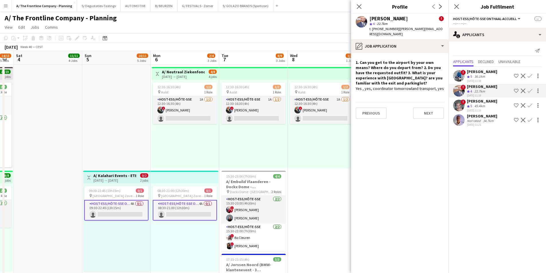
click at [481, 73] on div "[PERSON_NAME]" at bounding box center [482, 71] width 30 height 5
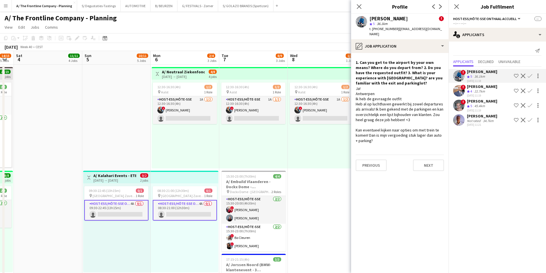
click at [479, 91] on div "22.7km" at bounding box center [479, 91] width 13 height 5
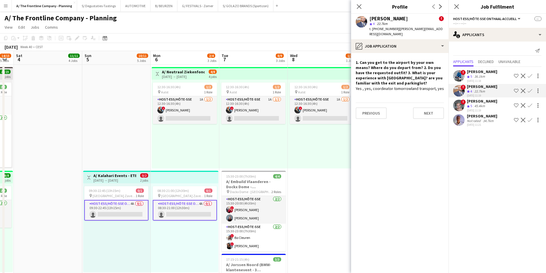
click at [476, 76] on div "36.1km" at bounding box center [479, 76] width 13 height 5
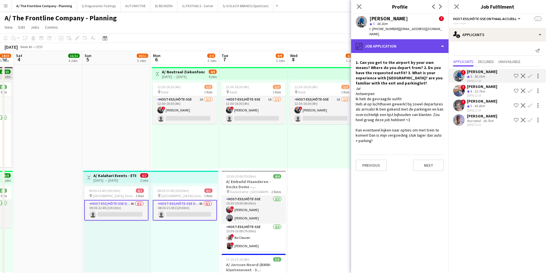
click at [370, 39] on div "pencil4 Job Application" at bounding box center [399, 46] width 97 height 14
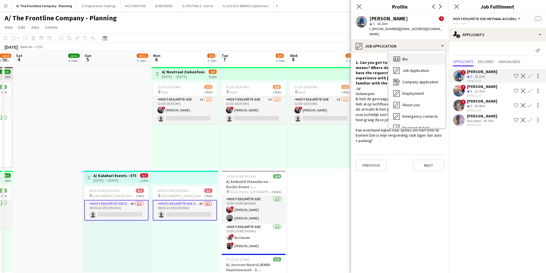
click at [398, 53] on div "Bio Bio" at bounding box center [416, 58] width 57 height 11
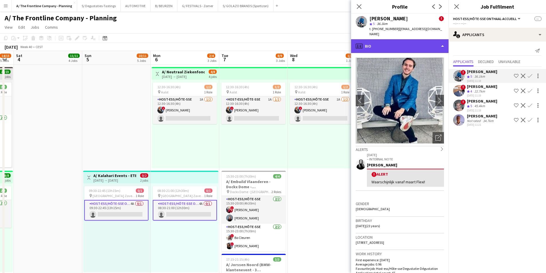
click at [409, 45] on div "profile Bio" at bounding box center [399, 46] width 97 height 14
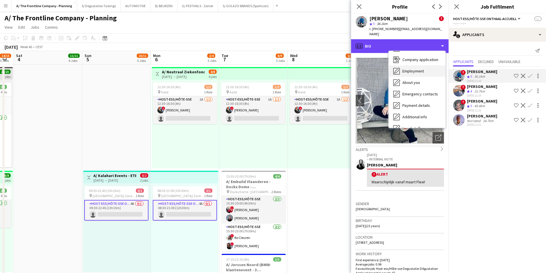
scroll to position [54, 0]
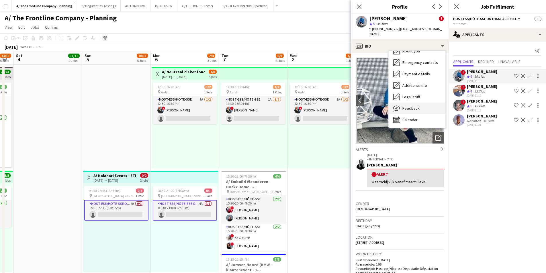
click at [418, 106] on span "Feedback" at bounding box center [410, 108] width 17 height 5
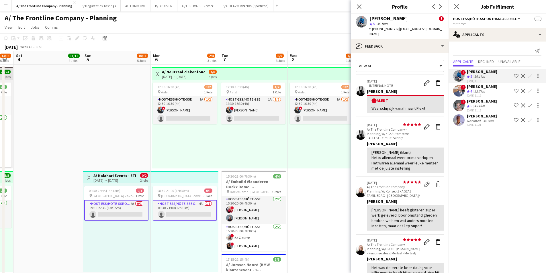
click at [260, 149] on div "12:30-16:30 (4h) 1/2 pin Aalst 1 Role Host-ess/Hôte-sse 1A 1/2 12:30-16:30 (4h)…" at bounding box center [253, 124] width 68 height 89
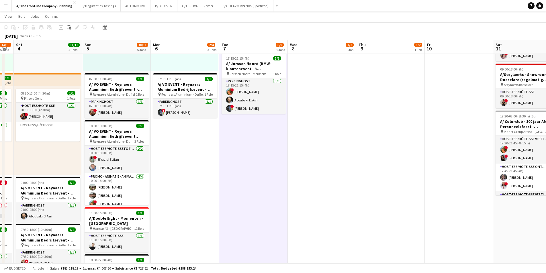
scroll to position [0, 156]
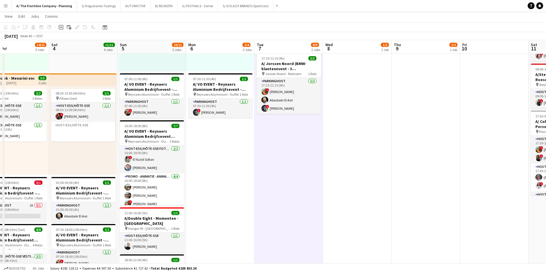
drag, startPoint x: 123, startPoint y: 125, endPoint x: 268, endPoint y: 124, distance: 145.2
click at [268, 124] on app-calendar-viewport "Wed 1 5/6 4 Jobs Thu 2 22/29 6 Jobs Fri 3 14/15 5 Jobs Sat 4 11/11 4 Jobs Sun 5…" at bounding box center [273, 121] width 546 height 599
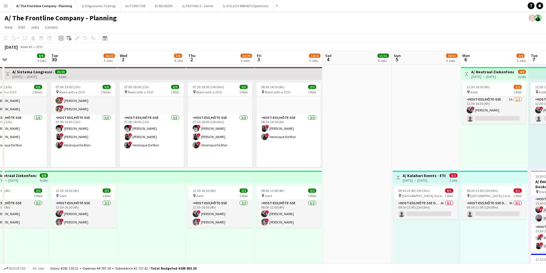
scroll to position [0, 169]
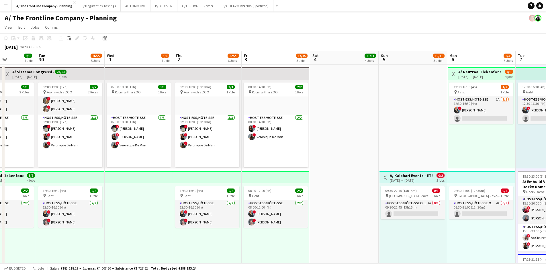
drag, startPoint x: 89, startPoint y: 115, endPoint x: 282, endPoint y: 107, distance: 192.6
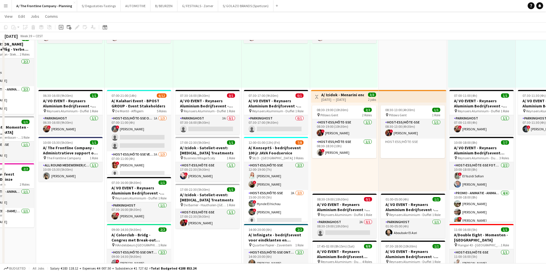
scroll to position [201, 0]
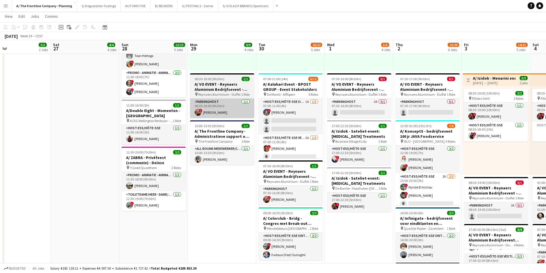
drag, startPoint x: 94, startPoint y: 117, endPoint x: 258, endPoint y: 113, distance: 163.9
click at [260, 113] on app-calendar-viewport "Wed 24 2/2 1 Job Thu 25 7/7 4 Jobs Fri 26 3/3 2 Jobs Sat 27 4/4 4 Jobs Sun 28 1…" at bounding box center [273, 121] width 546 height 599
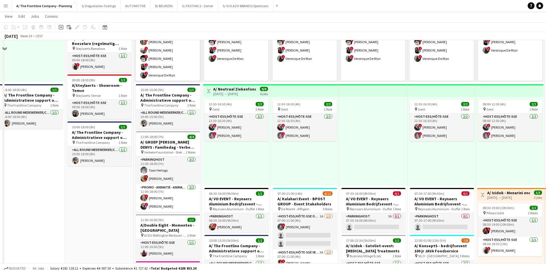
scroll to position [0, 0]
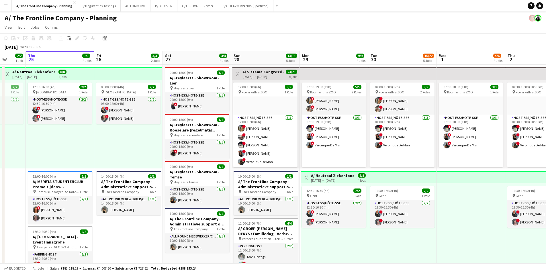
drag, startPoint x: 119, startPoint y: 87, endPoint x: 217, endPoint y: 86, distance: 97.7
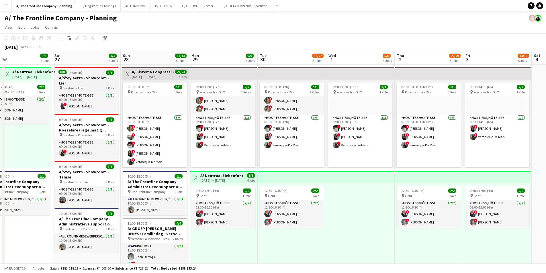
drag, startPoint x: 217, startPoint y: 86, endPoint x: 106, endPoint y: 86, distance: 111.1
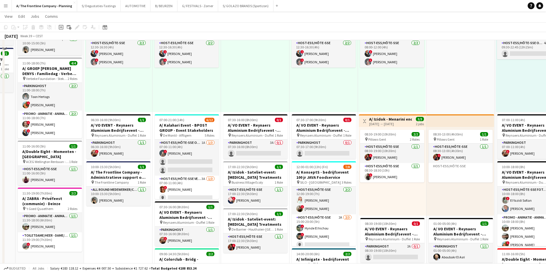
scroll to position [172, 0]
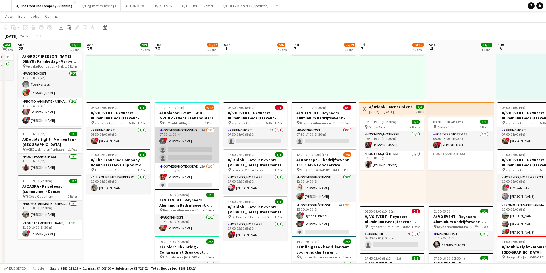
click at [183, 137] on app-card-role "Host-ess/Hôte-sse Onthaal-Accueill 1A [DATE] 07:00-11:00 (4h) ! [PERSON_NAME] s…" at bounding box center [187, 145] width 64 height 36
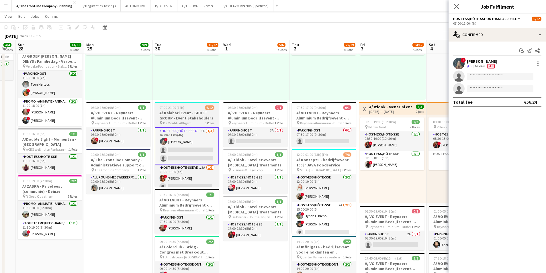
click at [201, 113] on h3 "A/ Kalahari Event - BPOST GROUP - Event Stakeholders" at bounding box center [187, 115] width 64 height 10
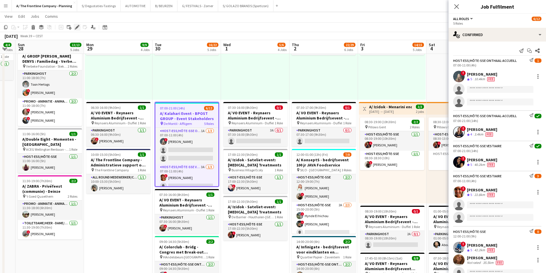
click at [76, 27] on icon "Edit" at bounding box center [77, 27] width 5 height 5
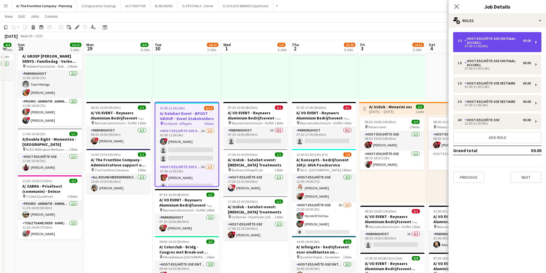
click at [491, 41] on div "Host-ess/Hôte-sse Onthaal-Accueill" at bounding box center [493, 41] width 58 height 8
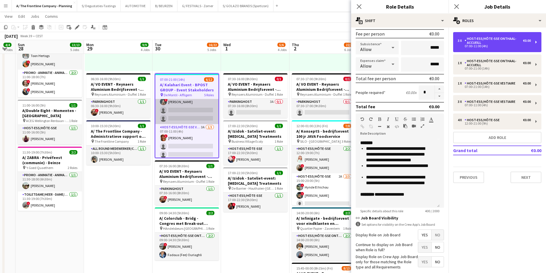
scroll to position [5, 0]
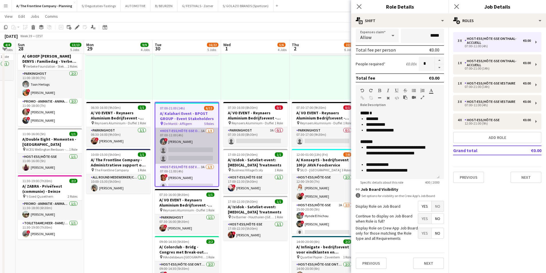
drag, startPoint x: 181, startPoint y: 148, endPoint x: 191, endPoint y: 144, distance: 11.0
click at [181, 148] on app-card-role "Host-ess/Hôte-sse Onthaal-Accueill 1A [DATE] 07:00-11:00 (4h) ! [PERSON_NAME] s…" at bounding box center [186, 146] width 63 height 36
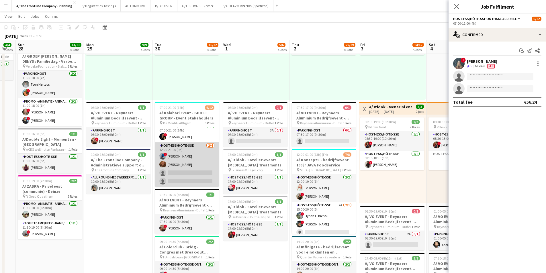
click at [180, 158] on app-card-role "Host-ess/Hôte-sse 2/4 12:00-21:00 (9h) ! Yari De Herdt Oona Vanderleenen single…" at bounding box center [187, 164] width 64 height 44
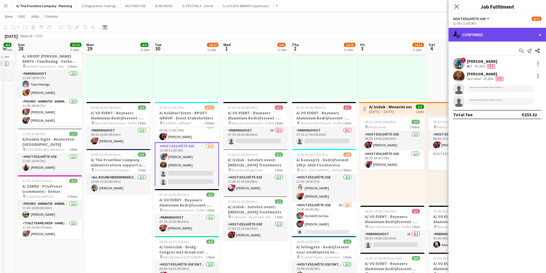
click at [490, 38] on div "single-neutral-actions-check-2 Confirmed" at bounding box center [496, 35] width 97 height 14
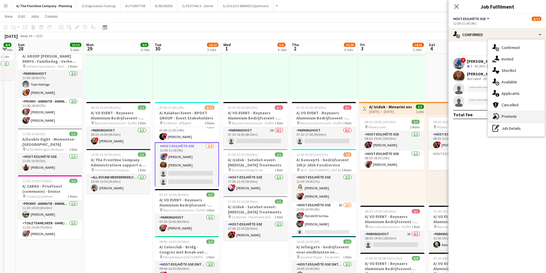
click at [510, 114] on span "Promote" at bounding box center [508, 116] width 15 height 5
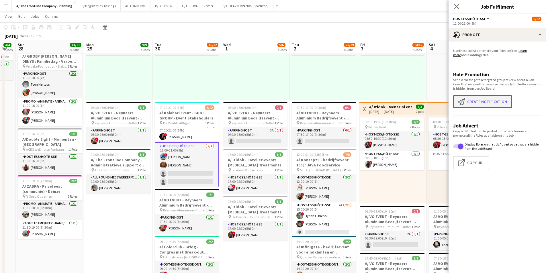
click at [472, 96] on button "Create notification Create notification" at bounding box center [482, 101] width 59 height 13
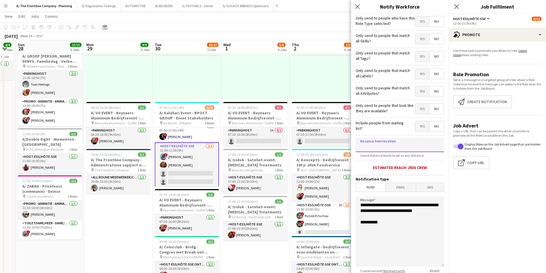
click at [396, 144] on input at bounding box center [399, 145] width 88 height 14
type input "*****"
drag, startPoint x: 381, startPoint y: 213, endPoint x: 358, endPoint y: 201, distance: 26.0
click at [358, 201] on textarea "**********" at bounding box center [399, 231] width 88 height 70
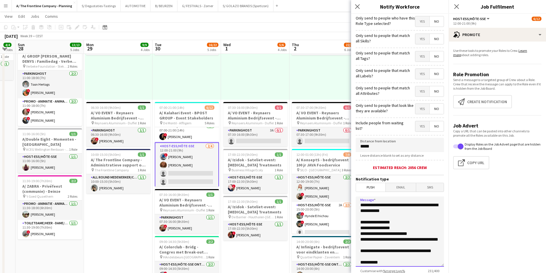
scroll to position [42, 0]
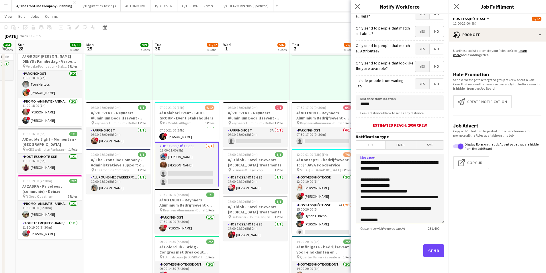
type textarea "**********"
click at [429, 250] on button "Send" at bounding box center [433, 250] width 21 height 13
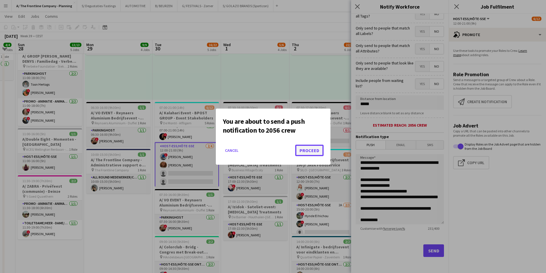
click at [308, 147] on button "Proceed" at bounding box center [309, 150] width 28 height 11
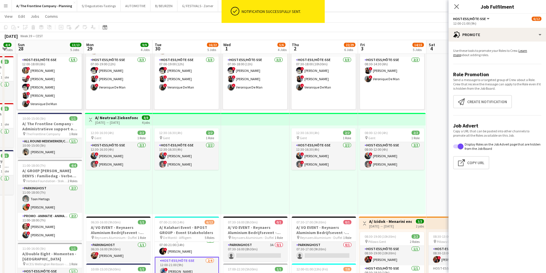
scroll to position [0, 169]
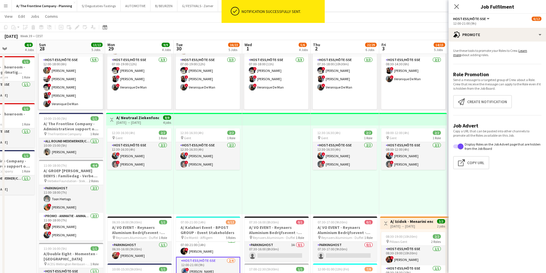
drag, startPoint x: 263, startPoint y: 190, endPoint x: 216, endPoint y: 191, distance: 47.3
click at [216, 191] on app-calendar-viewport "Thu 25 7/7 4 Jobs Fri 26 3/3 2 Jobs Sat 27 4/4 4 Jobs Sun 28 13/13 5 Jobs Mon 2…" at bounding box center [273, 264] width 546 height 599
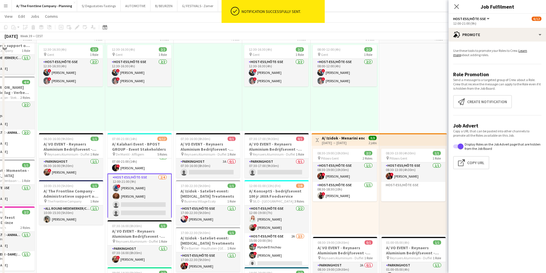
scroll to position [143, 0]
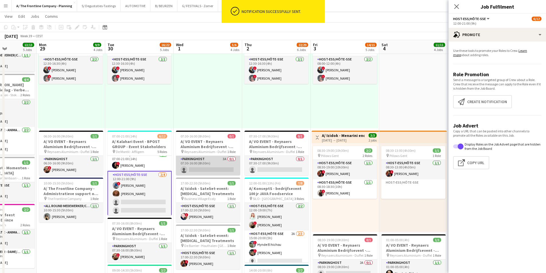
click at [208, 171] on app-card-role "Parkinghost 3A 0/1 07:30-16:00 (8h30m) single-neutral-actions" at bounding box center [208, 165] width 64 height 19
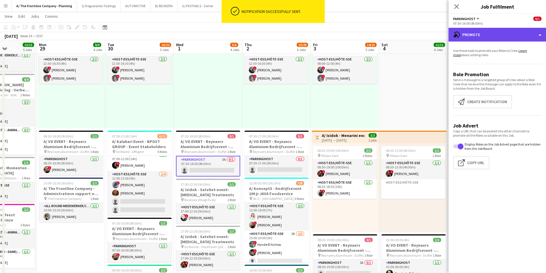
click at [494, 34] on div "advertising-megaphone Promote" at bounding box center [496, 35] width 97 height 14
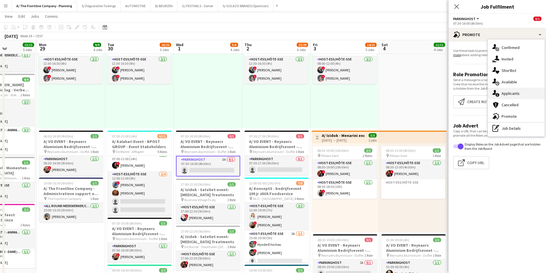
click at [511, 91] on span "Applicants" at bounding box center [510, 93] width 18 height 5
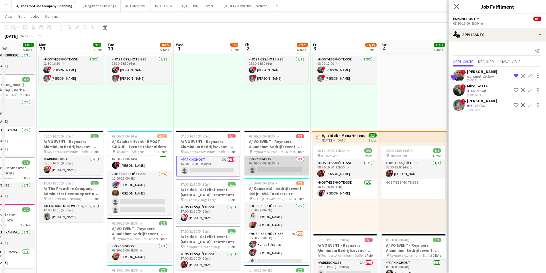
click at [269, 166] on app-card-role "Parkinghost 0/1 07:30-17:00 (9h30m) single-neutral-actions" at bounding box center [276, 165] width 64 height 19
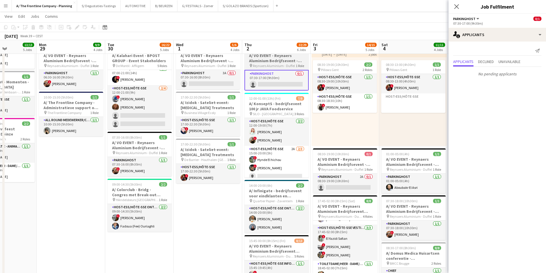
scroll to position [29, 0]
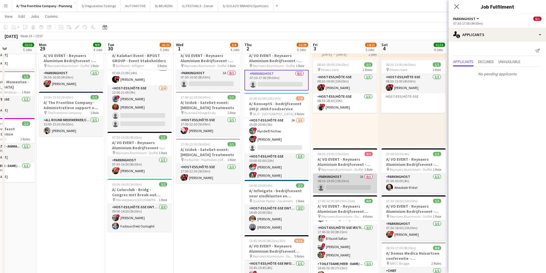
click at [342, 178] on app-card-role "Parkinghost 2A 0/1 08:30-19:00 (10h30m) single-neutral-actions" at bounding box center [345, 183] width 64 height 19
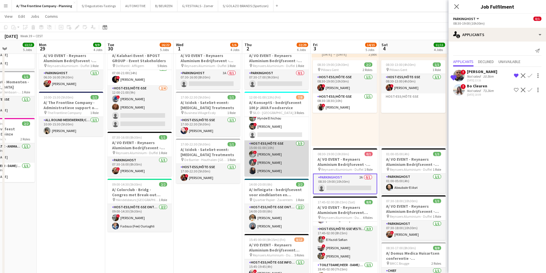
scroll to position [12, 0]
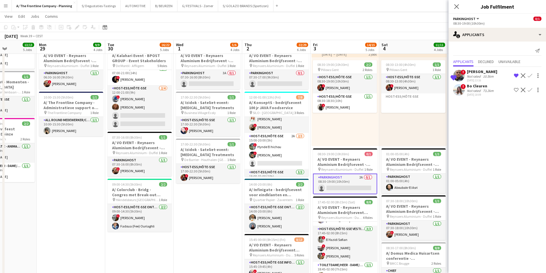
click at [473, 95] on div "[DATE] 18:09" at bounding box center [481, 95] width 28 height 4
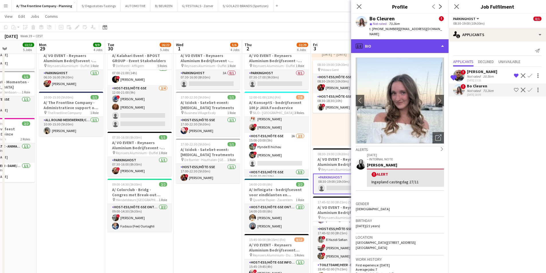
click at [404, 39] on div "profile Bio" at bounding box center [399, 46] width 97 height 14
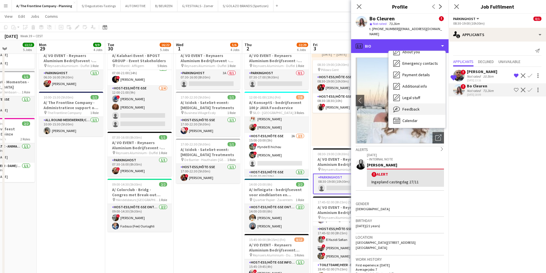
scroll to position [54, 0]
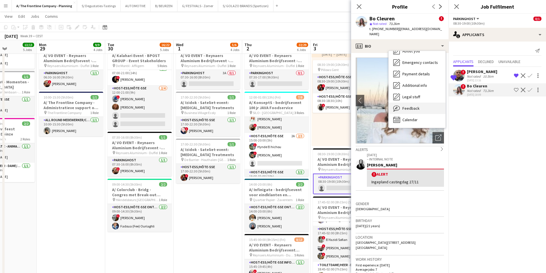
click at [423, 103] on div "Feedback Feedback" at bounding box center [416, 108] width 57 height 11
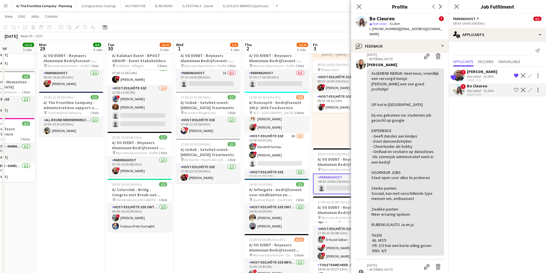
scroll to position [86, 0]
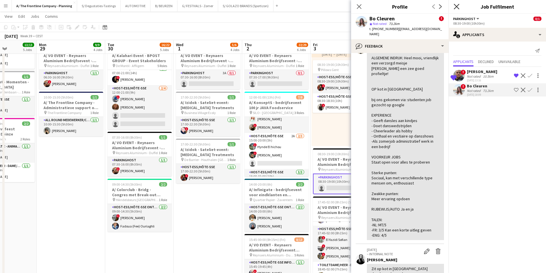
click at [458, 5] on icon "Close pop-in" at bounding box center [455, 6] width 5 height 5
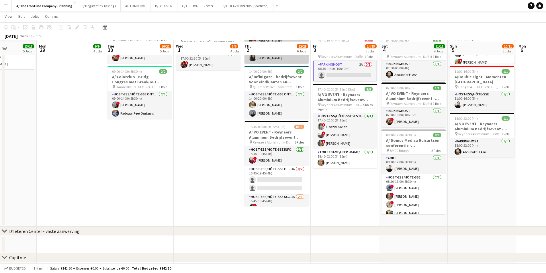
scroll to position [344, 0]
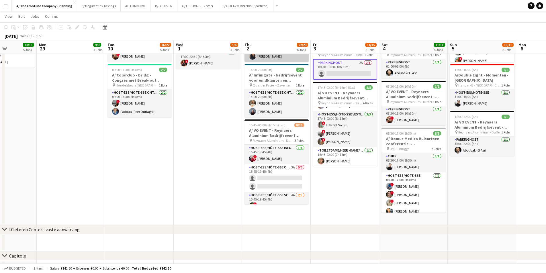
click at [272, 172] on app-card-role "Host-ess/Hôte-sse Onthaal-Accueill 3A 0/2 15:45-19:45 (4h) single-neutral-actio…" at bounding box center [276, 178] width 64 height 28
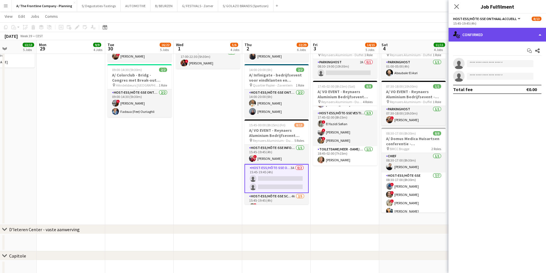
click at [490, 31] on div "single-neutral-actions-check-2 Confirmed" at bounding box center [496, 35] width 97 height 14
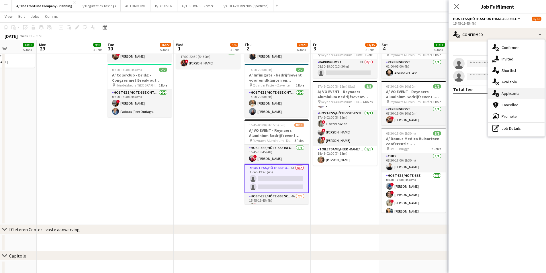
click at [516, 94] on span "Applicants" at bounding box center [510, 93] width 18 height 5
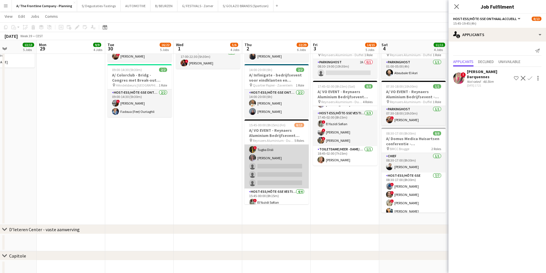
click at [279, 170] on app-card-role "Host-ess/Hôte-sse Scanning 4A 2/5 15:45-19:45 (4h) ! Tugba Disli Winke De Feyte…" at bounding box center [276, 162] width 64 height 53
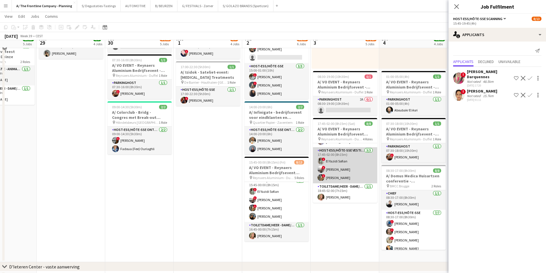
scroll to position [301, 0]
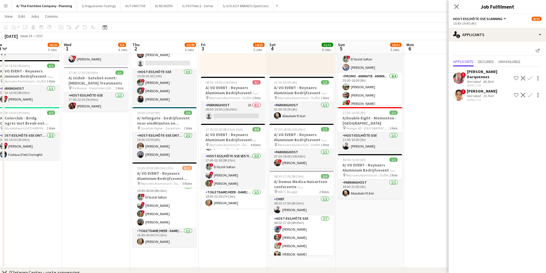
drag, startPoint x: 275, startPoint y: 180, endPoint x: 190, endPoint y: 187, distance: 85.6
click at [190, 187] on app-calendar-viewport "Sat 27 4/4 4 Jobs Sun 28 13/13 5 Jobs Mon 29 9/9 4 Jobs Tue 30 16/22 5 Jobs Wed…" at bounding box center [273, 21] width 546 height 599
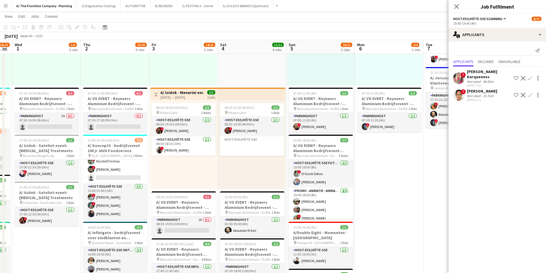
scroll to position [0, 219]
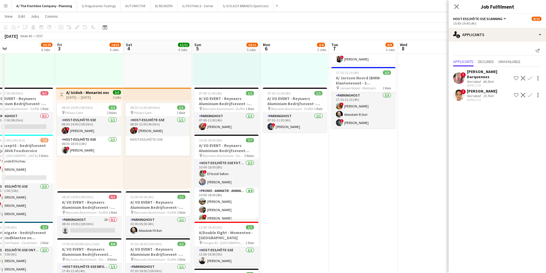
drag, startPoint x: 240, startPoint y: 166, endPoint x: 146, endPoint y: 168, distance: 94.3
click at [146, 168] on app-calendar-viewport "Mon 29 9/9 4 Jobs Tue 30 16/22 5 Jobs Wed 1 5/6 4 Jobs Thu 2 22/29 6 Jobs Fri 3…" at bounding box center [273, 135] width 546 height 599
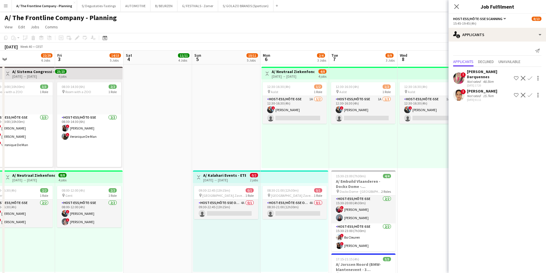
scroll to position [0, 0]
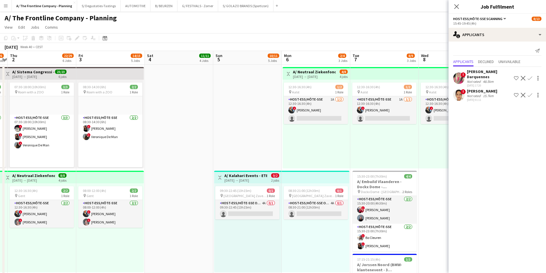
drag, startPoint x: 170, startPoint y: 148, endPoint x: 54, endPoint y: 139, distance: 116.4
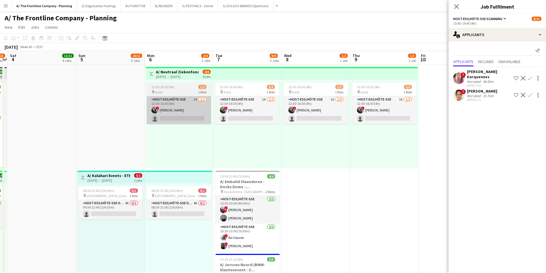
scroll to position [0, 198]
click at [158, 102] on app-card-role "Host-ess/Hôte-sse 1A [DATE] 12:30-16:30 (4h) ! [PERSON_NAME] single-neutral-act…" at bounding box center [178, 110] width 64 height 28
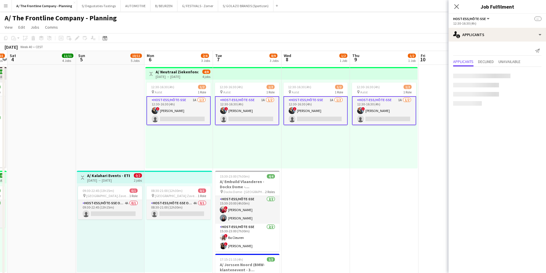
scroll to position [104, 0]
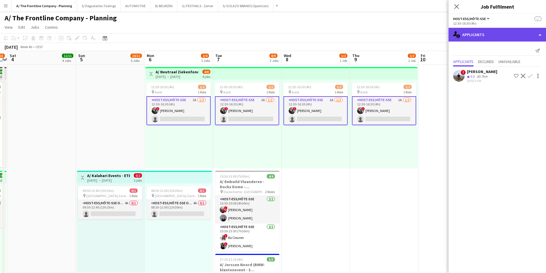
click at [488, 30] on div "single-neutral-actions-information Applicants" at bounding box center [496, 35] width 97 height 14
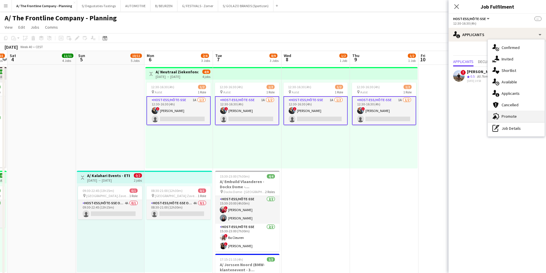
click at [514, 112] on div "advertising-megaphone Promote" at bounding box center [516, 116] width 57 height 11
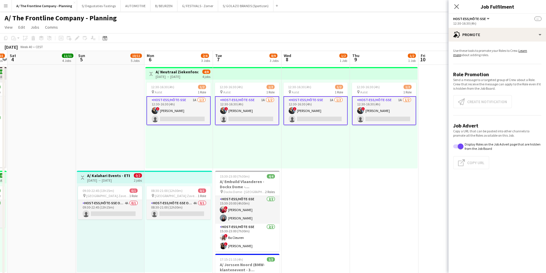
click at [195, 117] on app-card-role "Host-ess/Hôte-sse 1A [DATE] 12:30-16:30 (4h) ! [PERSON_NAME] single-neutral-act…" at bounding box center [178, 110] width 64 height 29
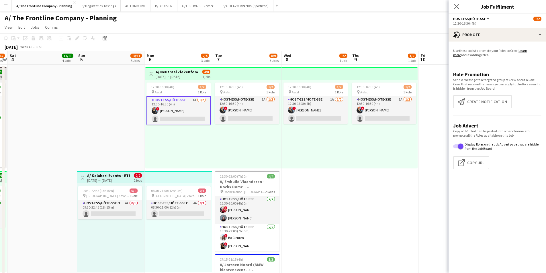
scroll to position [0, 167]
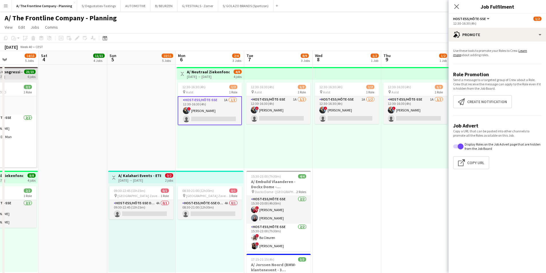
drag, startPoint x: 324, startPoint y: 116, endPoint x: 173, endPoint y: 115, distance: 151.5
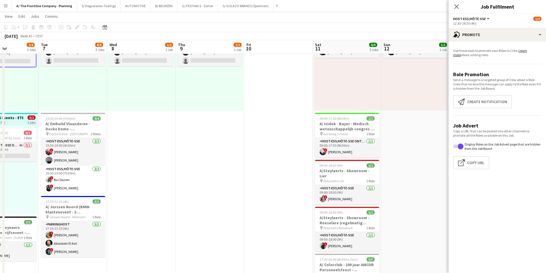
scroll to position [30, 0]
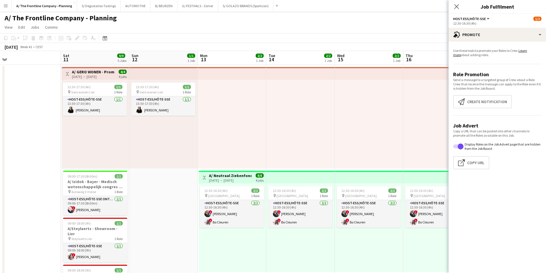
drag, startPoint x: 396, startPoint y: 119, endPoint x: 144, endPoint y: 121, distance: 251.8
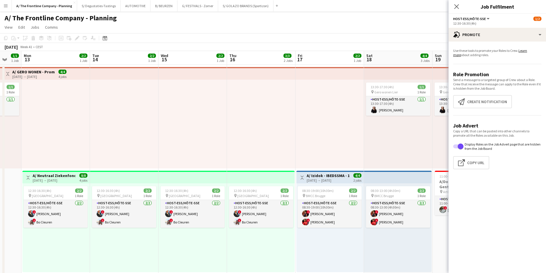
drag, startPoint x: 387, startPoint y: 135, endPoint x: 210, endPoint y: 133, distance: 176.7
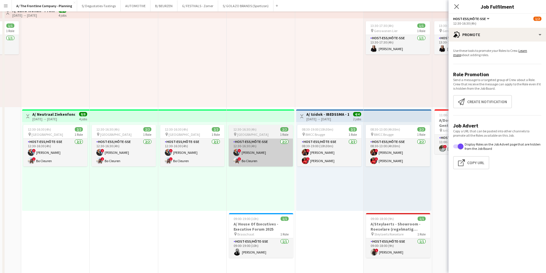
scroll to position [0, 0]
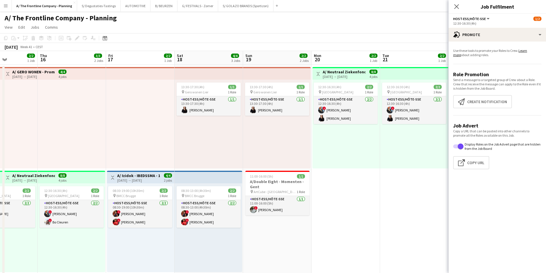
drag, startPoint x: 274, startPoint y: 152, endPoint x: 117, endPoint y: 152, distance: 157.3
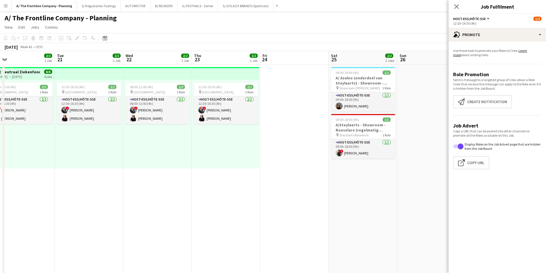
drag, startPoint x: 338, startPoint y: 159, endPoint x: 64, endPoint y: 153, distance: 274.2
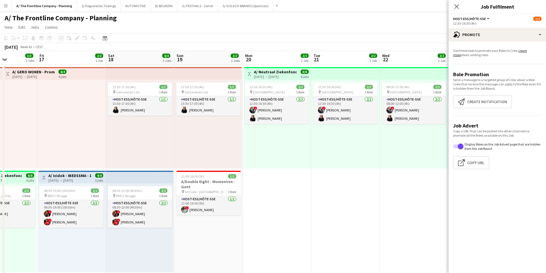
drag, startPoint x: 304, startPoint y: 143, endPoint x: 189, endPoint y: 143, distance: 114.3
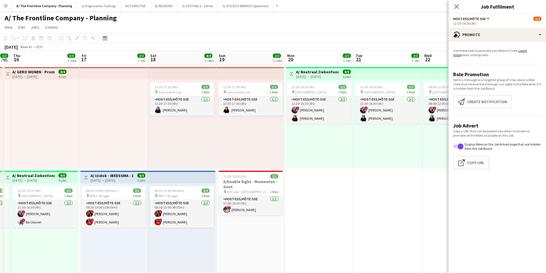
drag, startPoint x: 153, startPoint y: 117, endPoint x: 248, endPoint y: 115, distance: 95.4
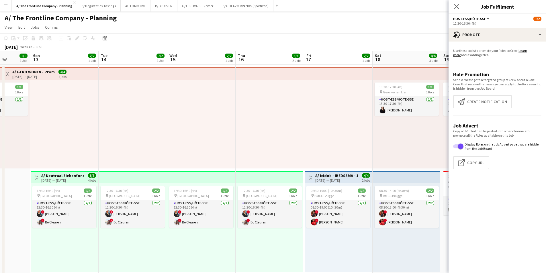
drag, startPoint x: 46, startPoint y: 119, endPoint x: 291, endPoint y: 109, distance: 245.4
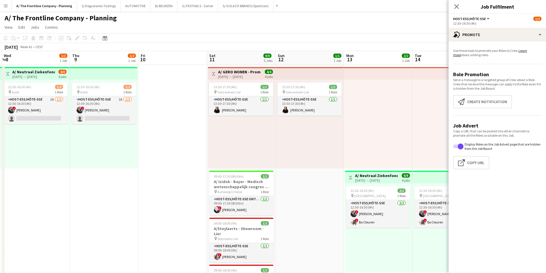
drag, startPoint x: 68, startPoint y: 126, endPoint x: 317, endPoint y: 127, distance: 249.5
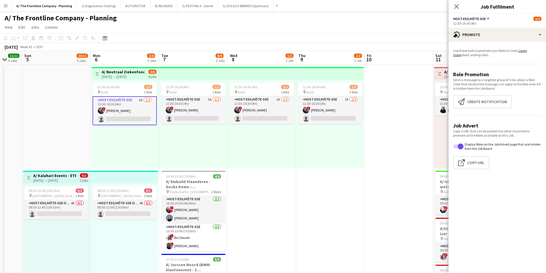
scroll to position [9, 0]
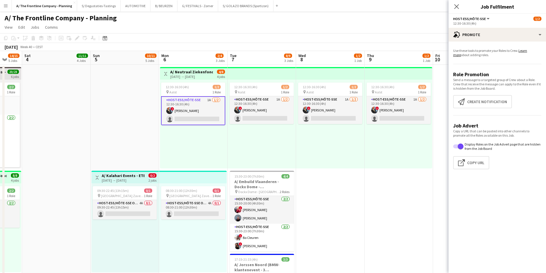
drag, startPoint x: 280, startPoint y: 133, endPoint x: 298, endPoint y: 134, distance: 17.8
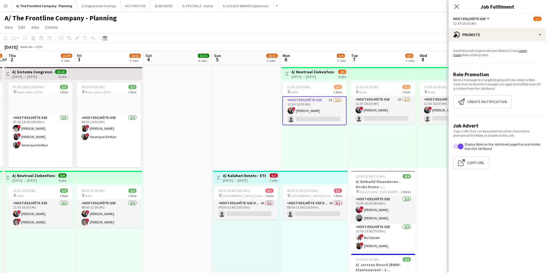
drag, startPoint x: 356, startPoint y: 117, endPoint x: 201, endPoint y: 124, distance: 155.2
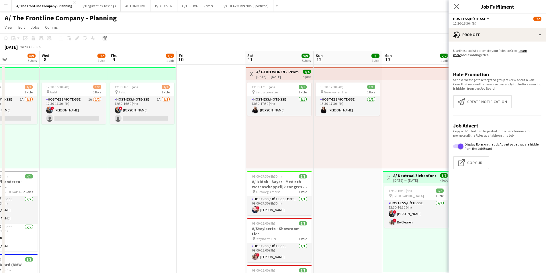
scroll to position [0, 166]
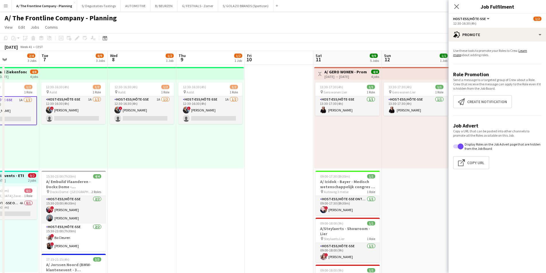
drag, startPoint x: 374, startPoint y: 126, endPoint x: 202, endPoint y: 122, distance: 172.5
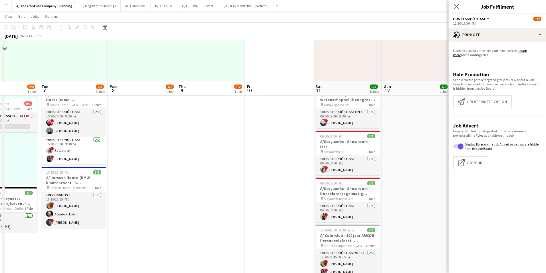
scroll to position [86, 0]
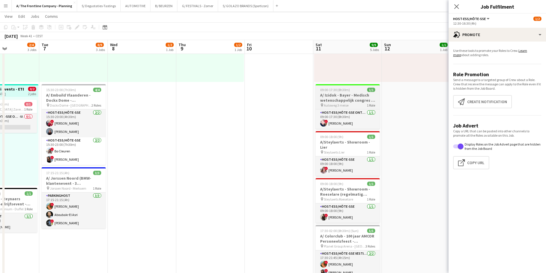
click at [352, 91] on div "09:00-17:30 (8h30m) 1/1" at bounding box center [347, 90] width 64 height 4
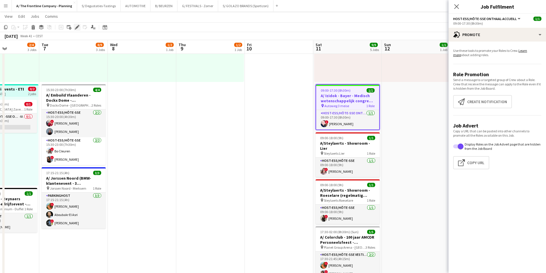
click at [76, 26] on icon "Edit" at bounding box center [77, 27] width 5 height 5
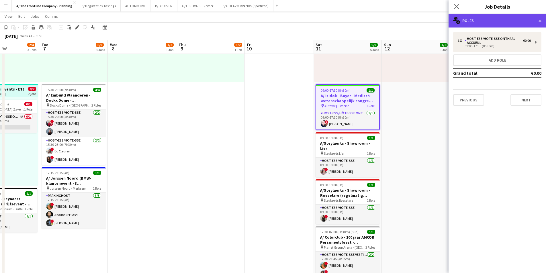
click at [506, 18] on div "multiple-users-add Roles" at bounding box center [496, 21] width 97 height 14
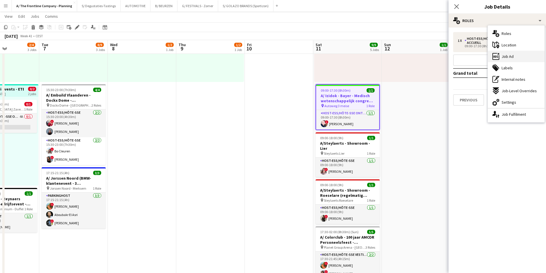
click at [522, 59] on div "ads-window Job Ad" at bounding box center [516, 56] width 57 height 11
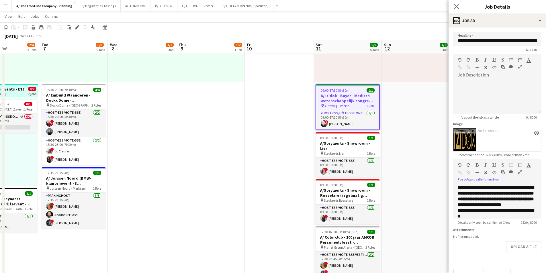
click at [518, 171] on icon "button" at bounding box center [519, 172] width 3 height 4
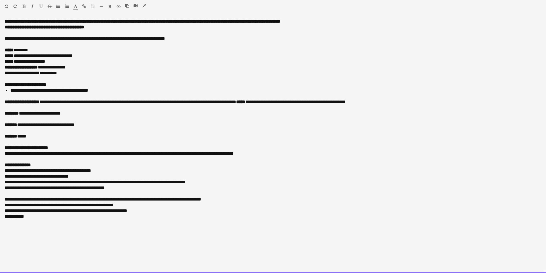
drag, startPoint x: 45, startPoint y: 68, endPoint x: 82, endPoint y: 67, distance: 37.0
click at [82, 67] on div "**********" at bounding box center [273, 67] width 537 height 6
copy span "**********"
click at [3, 73] on div "**********" at bounding box center [273, 146] width 546 height 254
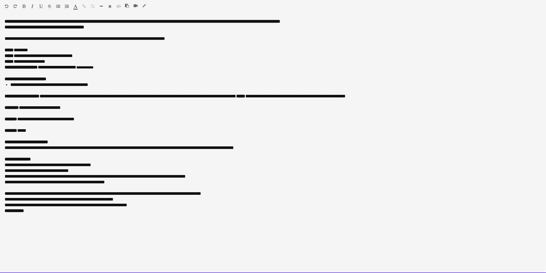
click at [139, 66] on div "**********" at bounding box center [273, 67] width 537 height 6
click at [17, 70] on div "**********" at bounding box center [273, 67] width 537 height 6
click at [9, 73] on div at bounding box center [273, 73] width 537 height 6
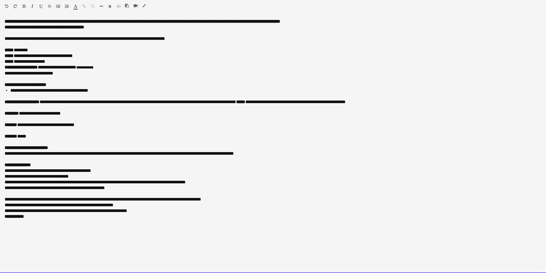
click at [55, 62] on div "**********" at bounding box center [273, 62] width 537 height 6
drag, startPoint x: 18, startPoint y: 60, endPoint x: 50, endPoint y: 61, distance: 32.4
click at [50, 61] on div "**********" at bounding box center [273, 62] width 537 height 6
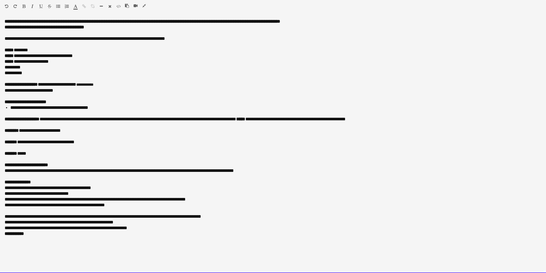
click at [3, 66] on div "**********" at bounding box center [273, 146] width 546 height 254
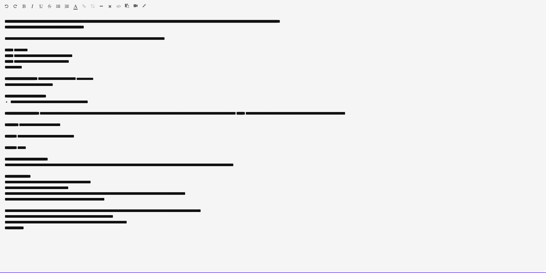
click at [3, 68] on div "**********" at bounding box center [273, 146] width 546 height 254
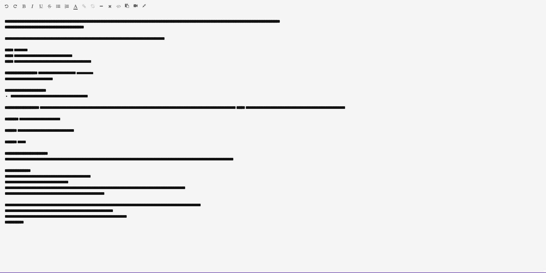
click at [12, 65] on div at bounding box center [273, 67] width 537 height 6
drag, startPoint x: 4, startPoint y: 66, endPoint x: 19, endPoint y: 66, distance: 14.9
click at [19, 66] on div "**********" at bounding box center [273, 146] width 546 height 254
drag, startPoint x: 1, startPoint y: 143, endPoint x: 29, endPoint y: 137, distance: 28.1
click at [33, 143] on div "**********" at bounding box center [273, 146] width 546 height 254
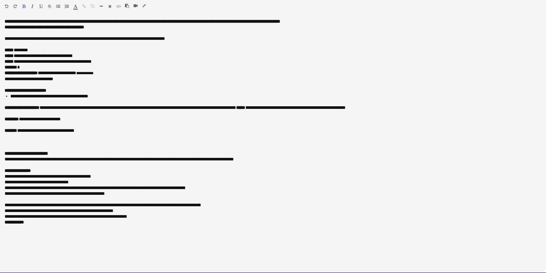
click at [45, 67] on div "******* *" at bounding box center [273, 67] width 537 height 6
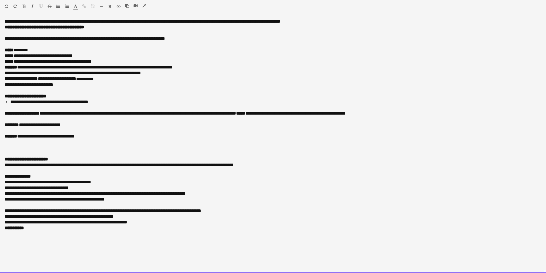
click at [3, 74] on div "**********" at bounding box center [273, 146] width 546 height 254
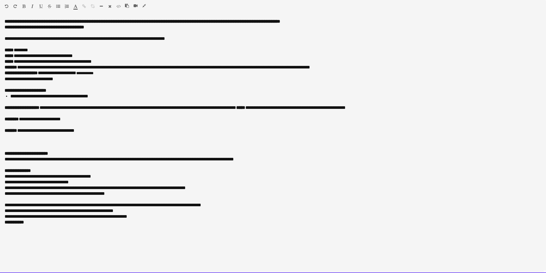
click at [227, 65] on span "**********" at bounding box center [242, 67] width 136 height 4
click at [158, 74] on div "**********" at bounding box center [273, 73] width 537 height 6
drag, startPoint x: 18, startPoint y: 55, endPoint x: 91, endPoint y: 56, distance: 72.5
click at [91, 56] on div "**********" at bounding box center [273, 56] width 537 height 6
copy span "**********"
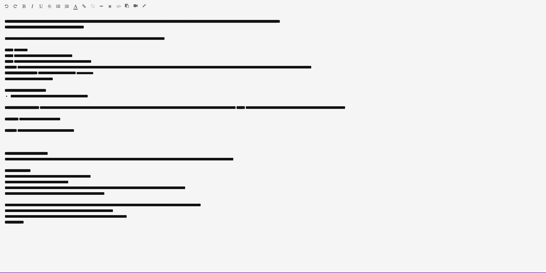
click at [54, 142] on div at bounding box center [273, 142] width 537 height 6
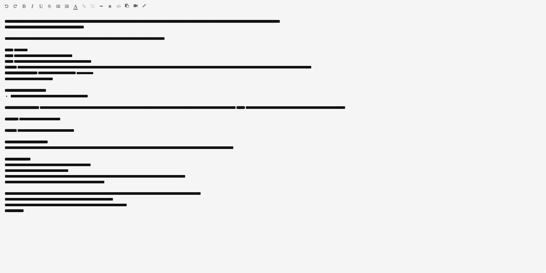
click at [143, 5] on icon "button" at bounding box center [143, 6] width 3 height 4
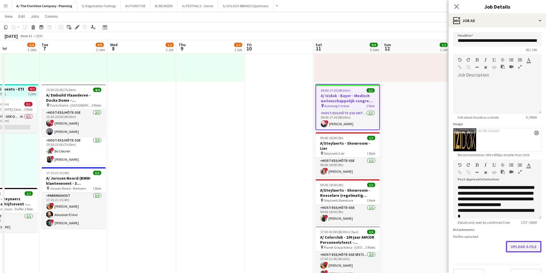
click at [524, 251] on button "Upload a file" at bounding box center [524, 246] width 36 height 11
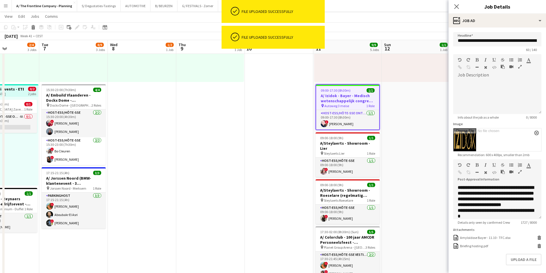
click at [519, 174] on icon "button" at bounding box center [519, 172] width 3 height 4
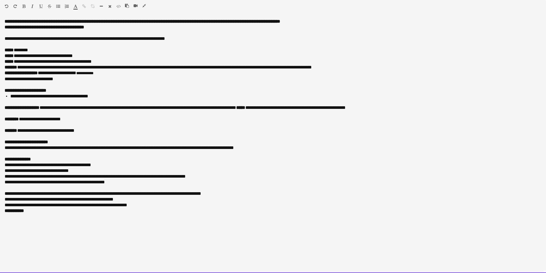
click at [3, 105] on div "**********" at bounding box center [273, 146] width 546 height 254
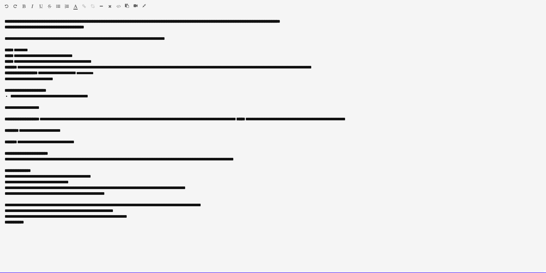
drag, startPoint x: 2, startPoint y: 108, endPoint x: 41, endPoint y: 109, distance: 39.2
click at [41, 109] on div "**********" at bounding box center [273, 146] width 546 height 254
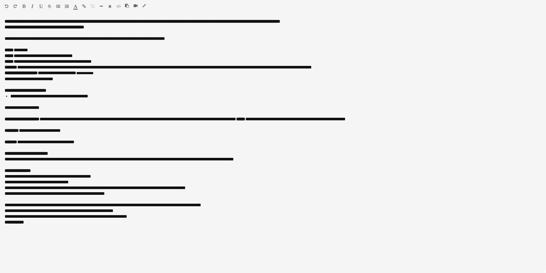
click at [74, 8] on span "button" at bounding box center [76, 6] width 4 height 5
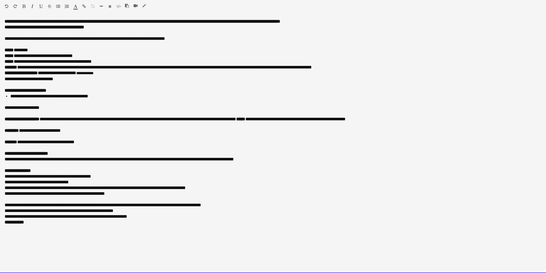
type input "*******"
click at [162, 119] on div "**********" at bounding box center [273, 119] width 537 height 6
click at [156, 54] on div "**********" at bounding box center [273, 56] width 537 height 6
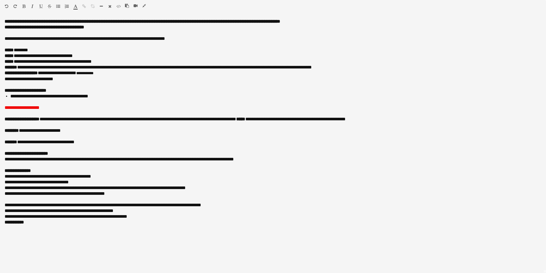
click at [143, 4] on icon "button" at bounding box center [143, 6] width 3 height 4
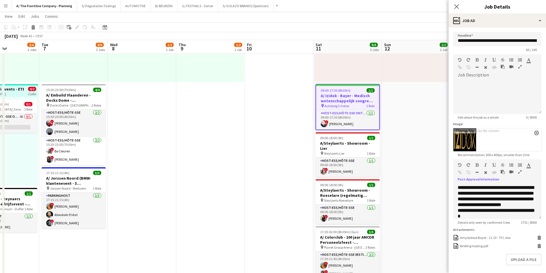
click at [399, 139] on app-date-cell "13:30-17:30 (4h) 1/1 pin Gero wonen Lier 1 Role Host-ess/Hôte-sse 1/1 13:30-17:…" at bounding box center [416, 230] width 68 height 504
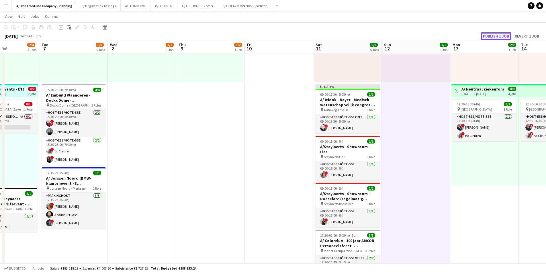
click at [498, 33] on button "Publish 1 job" at bounding box center [495, 35] width 31 height 7
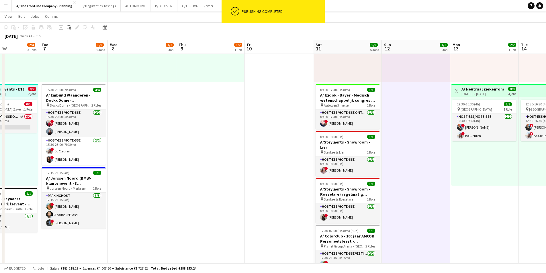
click at [359, 129] on app-date-cell "Toggle View A/ GERO WONEN - Promo host-ess in winkel - Lier (11+12+18+19/10) 11…" at bounding box center [347, 230] width 68 height 504
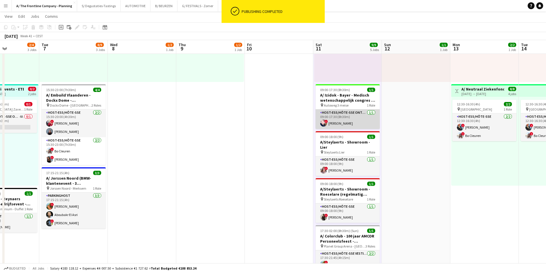
click at [357, 122] on app-card-role "Host-ess/Hôte-sse Onthaal-Accueill 1/1 09:00-17:30 (8h30m) ! Amaury Van Geem" at bounding box center [347, 118] width 64 height 19
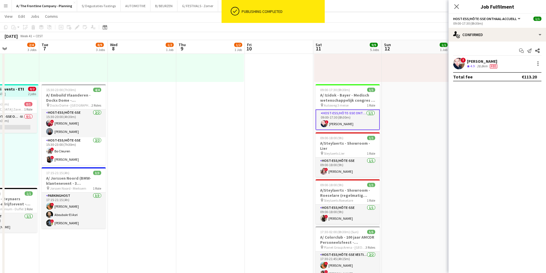
click at [481, 63] on div "[PERSON_NAME]" at bounding box center [483, 61] width 32 height 5
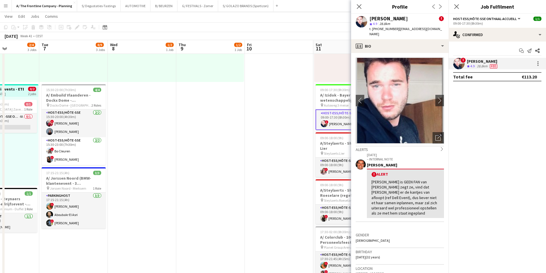
drag, startPoint x: 372, startPoint y: 28, endPoint x: 393, endPoint y: 30, distance: 21.2
click at [393, 30] on span "t. +32473765839" at bounding box center [384, 29] width 30 height 4
copy span "+32473765839"
click at [235, 167] on app-date-cell "12:30-16:30 (4h) 1/2 pin Aalst 1 Role Host-ess/Hôte-sse 1A 1/2 12:30-16:30 (4h)…" at bounding box center [210, 230] width 68 height 504
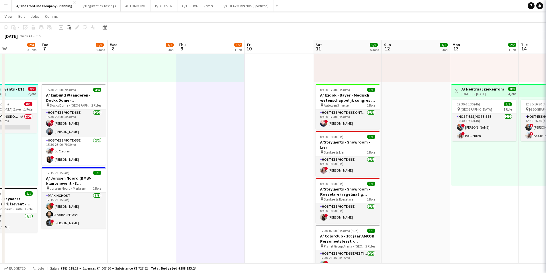
drag, startPoint x: 82, startPoint y: 150, endPoint x: 324, endPoint y: 122, distance: 243.6
click at [324, 122] on app-calendar-viewport "Sat 4 11/11 4 Jobs Sun 5 10/11 5 Jobs Mon 6 2/4 3 Jobs Tue 7 8/9 3 Jobs Wed 8 1…" at bounding box center [273, 235] width 546 height 599
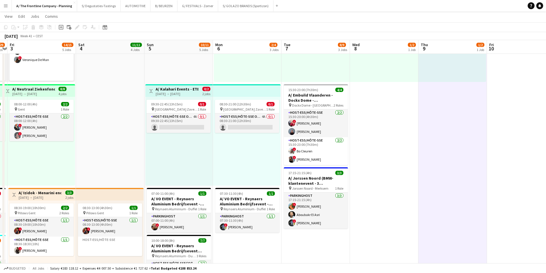
scroll to position [9, 0]
drag, startPoint x: 116, startPoint y: 131, endPoint x: 338, endPoint y: 131, distance: 222.0
click at [338, 131] on app-calendar-viewport "Wed 1 5/6 4 Jobs Thu 2 22/29 6 Jobs Fri 3 14/15 5 Jobs Sat 4 11/11 4 Jobs Sun 5…" at bounding box center [273, 235] width 546 height 599
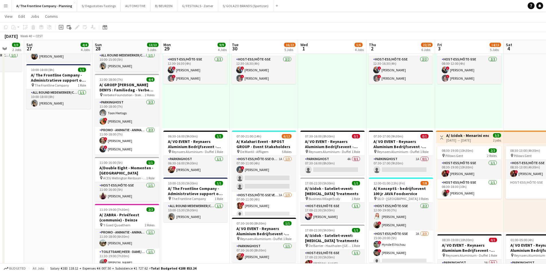
scroll to position [0, 147]
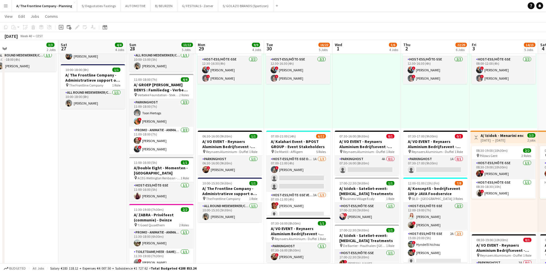
drag, startPoint x: 69, startPoint y: 160, endPoint x: 309, endPoint y: 141, distance: 240.5
click at [309, 141] on app-calendar-viewport "Wed 24 2/2 1 Job Thu 25 7/7 4 Jobs Fri 26 3/3 2 Jobs Sat 27 4/4 4 Jobs Sun 28 1…" at bounding box center [273, 178] width 546 height 599
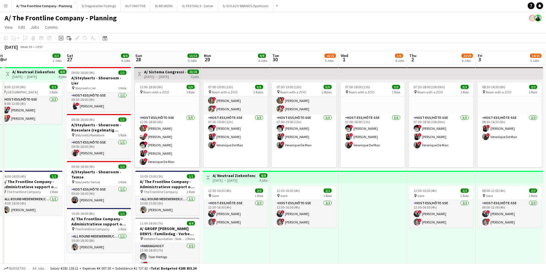
scroll to position [0, 119]
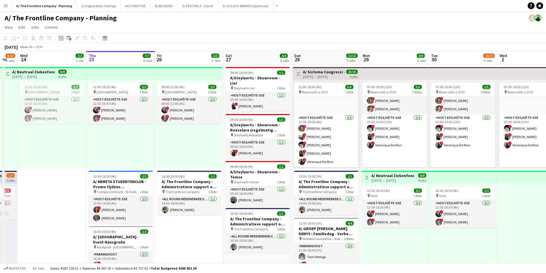
drag, startPoint x: 165, startPoint y: 144, endPoint x: 326, endPoint y: 128, distance: 161.8
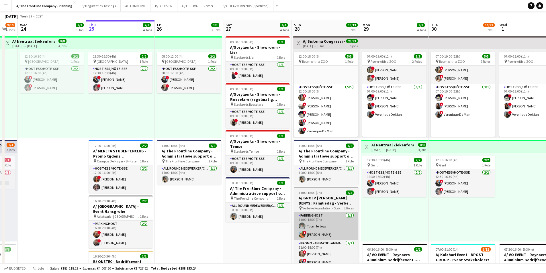
scroll to position [0, 0]
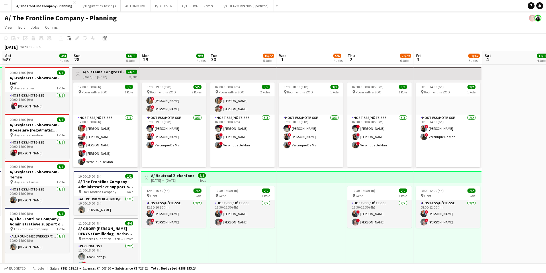
drag, startPoint x: 352, startPoint y: 146, endPoint x: 170, endPoint y: 146, distance: 181.6
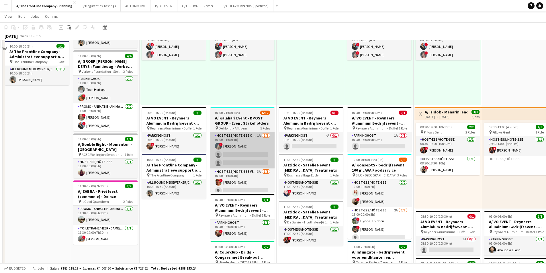
scroll to position [172, 0]
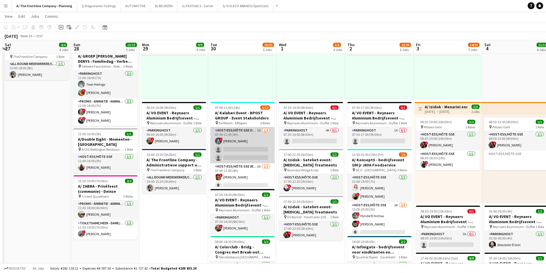
click at [241, 147] on app-card-role "Host-ess/Hôte-sse Onthaal-Accueill 1A [DATE] 07:00-11:00 (4h) ! [PERSON_NAME] s…" at bounding box center [242, 145] width 64 height 36
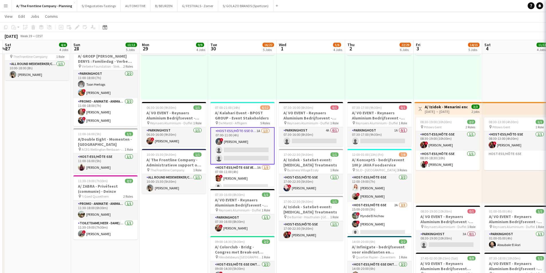
scroll to position [0, 203]
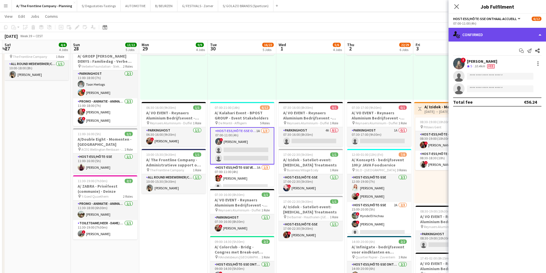
click at [504, 36] on div "single-neutral-actions-check-2 Confirmed" at bounding box center [496, 35] width 97 height 14
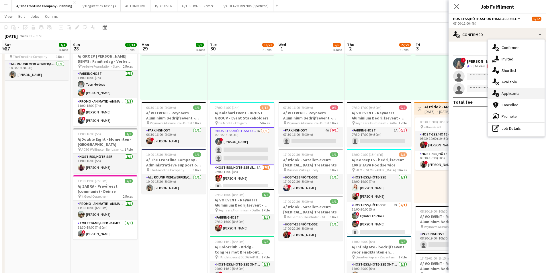
click at [512, 92] on span "Applicants" at bounding box center [510, 93] width 18 height 5
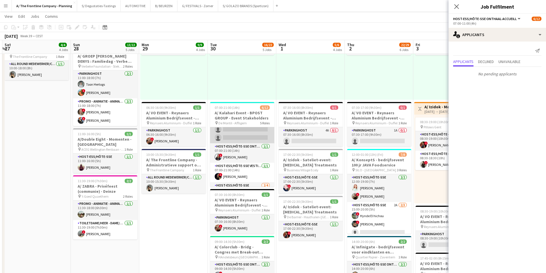
click at [250, 139] on app-card-role "Host-ess/Hôte-sse Vestiaire 3A [DATE] 07:00-11:00 (4h) ! [PERSON_NAME] single-n…" at bounding box center [242, 125] width 64 height 36
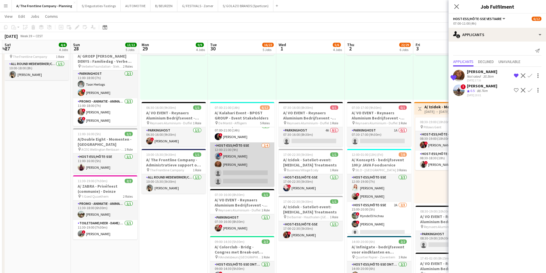
click at [232, 163] on app-card-role "Host-ess/Hôte-sse 2/4 12:00-21:00 (9h) ! Yari De Herdt Oona Vanderleenen single…" at bounding box center [242, 164] width 64 height 44
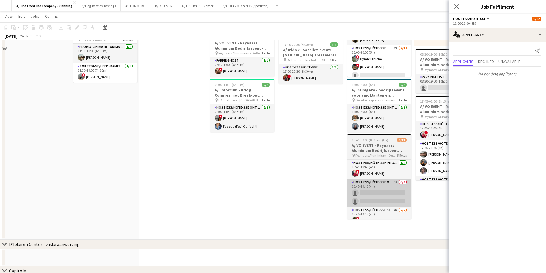
scroll to position [344, 0]
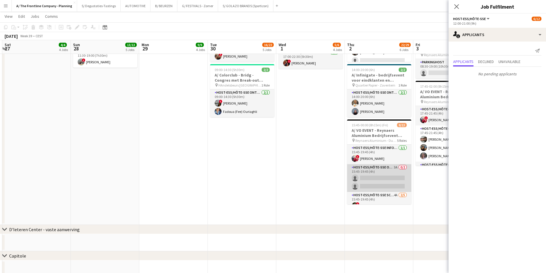
click at [379, 179] on app-card-role "Host-ess/Hôte-sse Onthaal-Accueill 3A 0/2 15:45-19:45 (4h) single-neutral-actio…" at bounding box center [379, 178] width 64 height 28
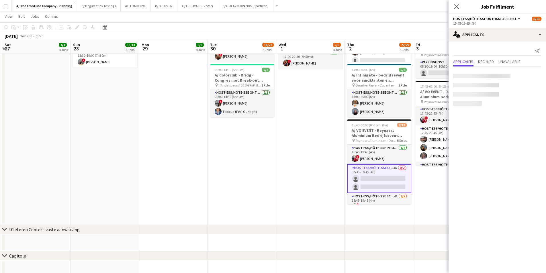
scroll to position [96, 0]
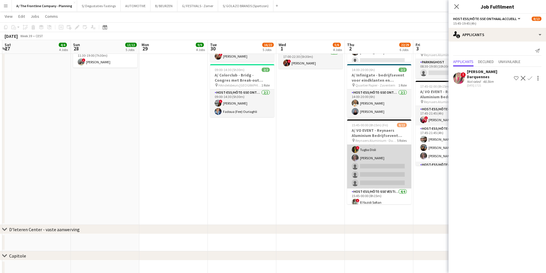
click at [379, 167] on app-card-role "Host-ess/Hôte-sse Scanning 4A 2/5 15:45-19:45 (4h) ! Tugba Disli Winke De Feyte…" at bounding box center [379, 162] width 64 height 53
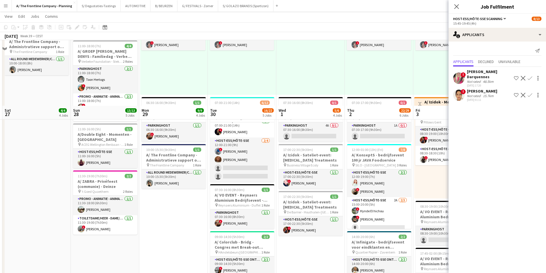
scroll to position [158, 0]
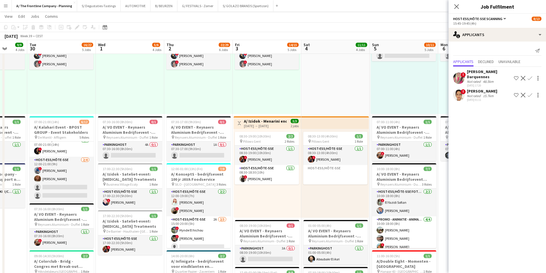
drag, startPoint x: 385, startPoint y: 166, endPoint x: 203, endPoint y: 161, distance: 182.2
click at [203, 161] on app-calendar-viewport "Sat 27 4/4 4 Jobs Sun 28 13/13 5 Jobs Mon 29 9/9 4 Jobs Tue 30 16/22 5 Jobs Wed…" at bounding box center [273, 164] width 546 height 599
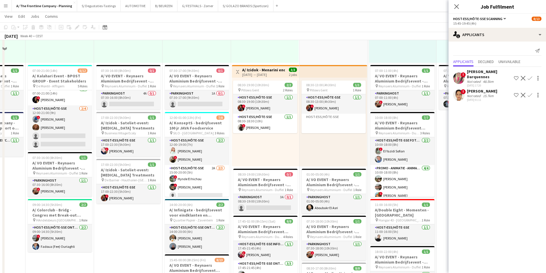
scroll to position [215, 0]
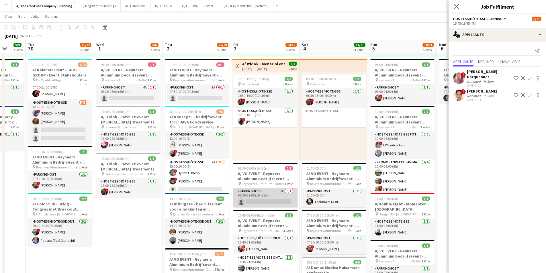
click at [264, 192] on app-card-role "Parkinghost 3A 0/1 08:30-19:00 (10h30m) single-neutral-actions" at bounding box center [265, 197] width 64 height 19
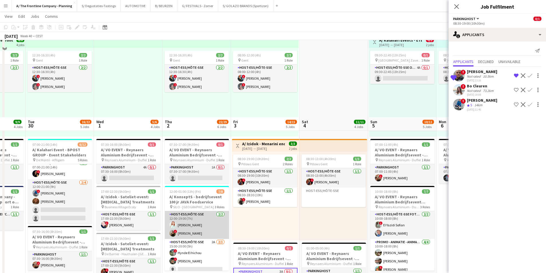
scroll to position [129, 0]
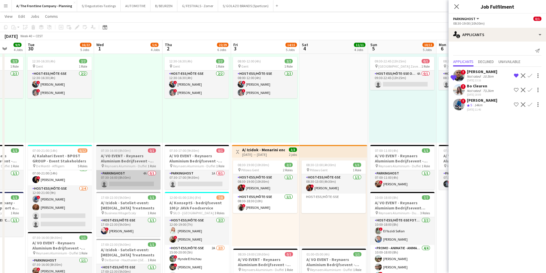
click at [131, 177] on app-card-role "Parkinghost 4A 0/1 07:30-16:00 (8h30m) single-neutral-actions" at bounding box center [128, 179] width 64 height 19
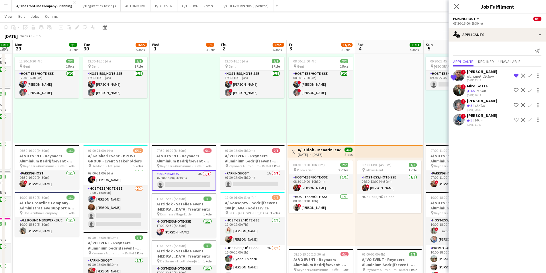
drag, startPoint x: 179, startPoint y: 142, endPoint x: 235, endPoint y: 135, distance: 56.0
click at [235, 135] on app-calendar-viewport "Sat 27 4/4 4 Jobs Sun 28 13/13 5 Jobs Mon 29 9/9 4 Jobs Tue 30 16/22 5 Jobs Wed…" at bounding box center [273, 192] width 546 height 599
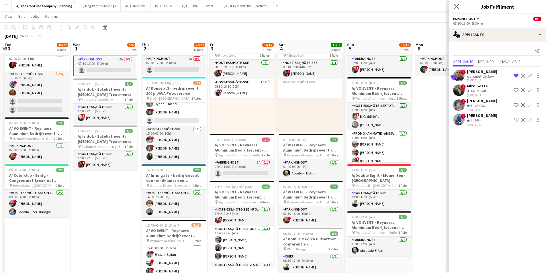
drag, startPoint x: 350, startPoint y: 177, endPoint x: 269, endPoint y: 176, distance: 81.4
click at [269, 176] on app-calendar-viewport "Sat 27 4/4 4 Jobs Sun 28 13/13 5 Jobs Mon 29 9/9 4 Jobs Tue 30 16/22 5 Jobs Wed…" at bounding box center [273, 78] width 546 height 599
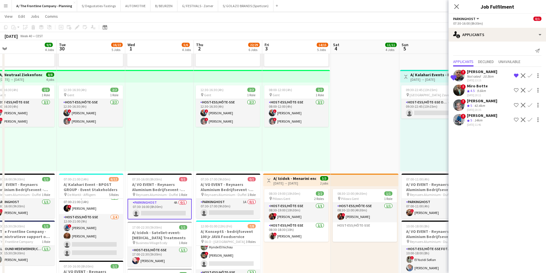
drag, startPoint x: 164, startPoint y: 122, endPoint x: 364, endPoint y: 121, distance: 199.9
click at [364, 121] on app-calendar-viewport "Fri 26 3/3 2 Jobs Sat 27 4/4 4 Jobs Sun 28 13/13 5 Jobs Mon 29 9/9 4 Jobs Tue 3…" at bounding box center [273, 221] width 546 height 599
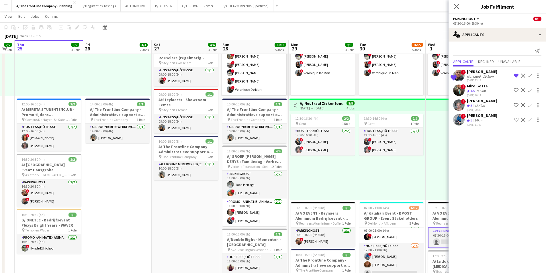
click at [296, 137] on app-calendar-viewport "Tue 23 9/10 4 Jobs Wed 24 2/2 1 Job Thu 25 7/7 4 Jobs Fri 26 3/3 2 Jobs Sat 27 …" at bounding box center [273, 250] width 546 height 599
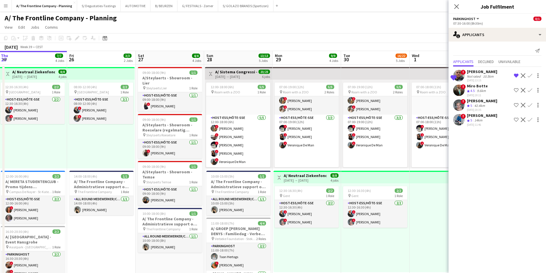
drag, startPoint x: 163, startPoint y: 147, endPoint x: 222, endPoint y: 137, distance: 59.7
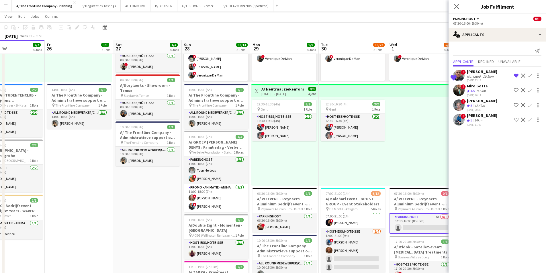
drag, startPoint x: 304, startPoint y: 136, endPoint x: 192, endPoint y: 144, distance: 112.0
click at [192, 144] on app-calendar-viewport "Mon 22 3/3 2 Jobs Tue 23 9/10 4 Jobs Wed 24 2/2 1 Job Thu 25 7/7 4 Jobs Fri 26 …" at bounding box center [273, 235] width 546 height 599
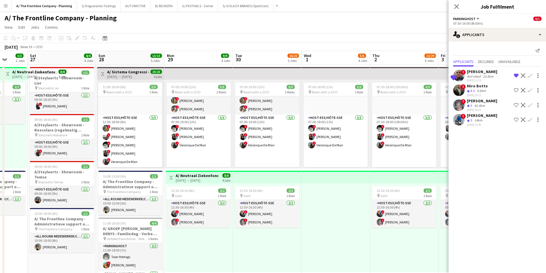
drag, startPoint x: 270, startPoint y: 138, endPoint x: 117, endPoint y: 136, distance: 153.5
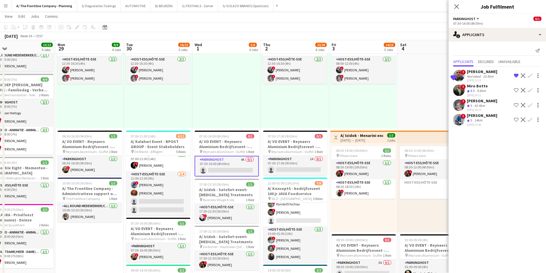
drag, startPoint x: 292, startPoint y: 120, endPoint x: 178, endPoint y: 133, distance: 114.8
click at [178, 133] on app-calendar-viewport "Thu 25 7/7 4 Jobs Fri 26 3/3 2 Jobs Sat 27 4/4 4 Jobs Sun 28 13/13 5 Jobs Mon 2…" at bounding box center [273, 178] width 546 height 599
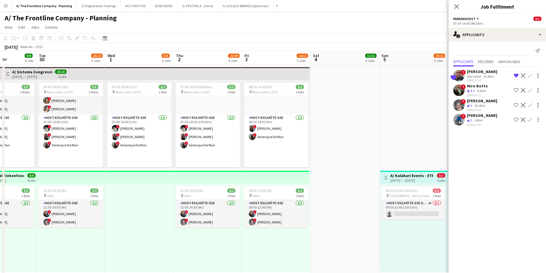
click at [7, 10] on button "Menu" at bounding box center [5, 5] width 11 height 11
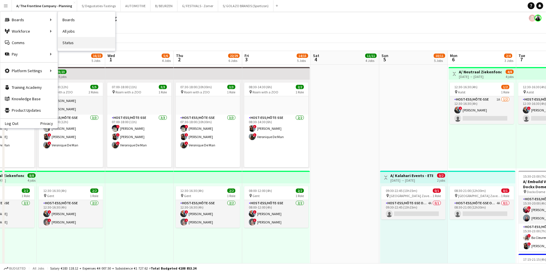
click at [76, 40] on link "Status" at bounding box center [86, 42] width 57 height 11
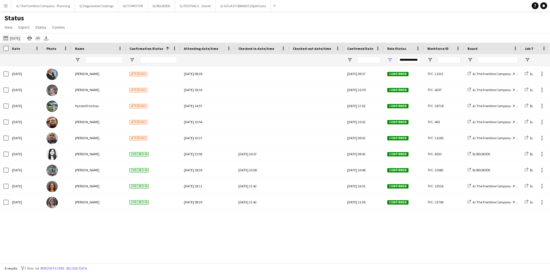
click at [15, 39] on button "25-09-2025 to 01-10-2025 Today" at bounding box center [11, 38] width 19 height 7
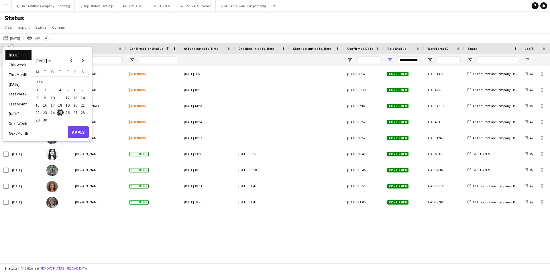
click at [68, 112] on span "26" at bounding box center [67, 112] width 7 height 7
click at [75, 132] on button "Apply" at bounding box center [78, 131] width 21 height 11
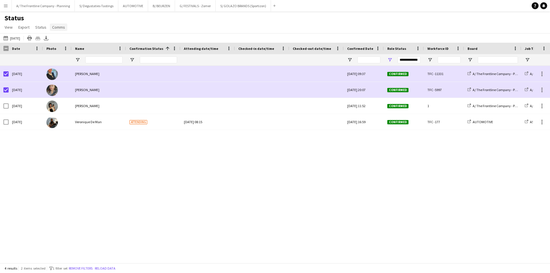
click at [56, 28] on span "Comms" at bounding box center [58, 27] width 13 height 5
click at [64, 42] on span "Send notification" at bounding box center [68, 39] width 29 height 5
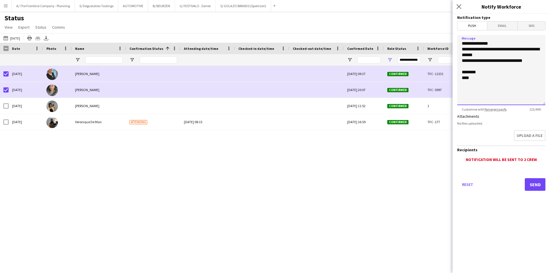
drag, startPoint x: 476, startPoint y: 85, endPoint x: 455, endPoint y: 48, distance: 43.1
click at [455, 48] on form "**********" at bounding box center [501, 110] width 97 height 193
click at [478, 78] on textarea "**********" at bounding box center [501, 70] width 88 height 70
drag, startPoint x: 478, startPoint y: 78, endPoint x: 457, endPoint y: 50, distance: 36.0
click at [457, 50] on form "**********" at bounding box center [501, 110] width 97 height 193
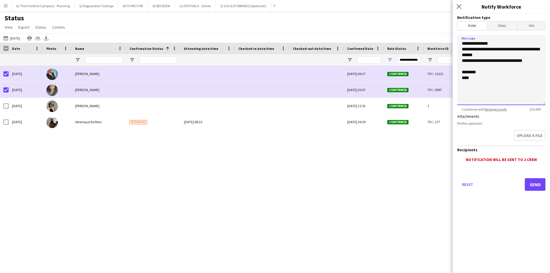
paste textarea "**********"
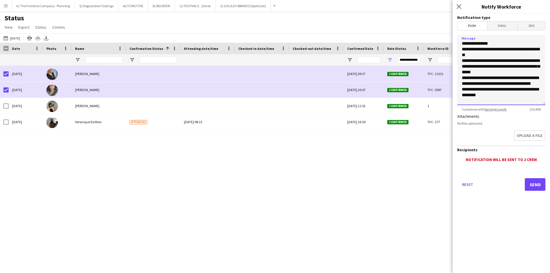
scroll to position [11, 0]
type textarea "**********"
click at [537, 184] on button "Send" at bounding box center [535, 184] width 21 height 13
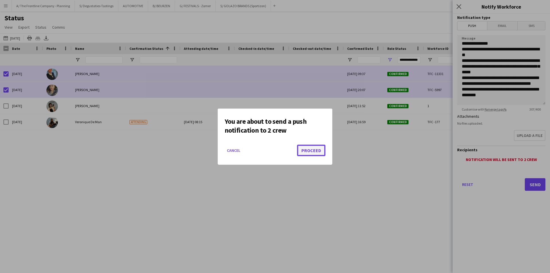
click at [313, 147] on button "Proceed" at bounding box center [311, 150] width 28 height 11
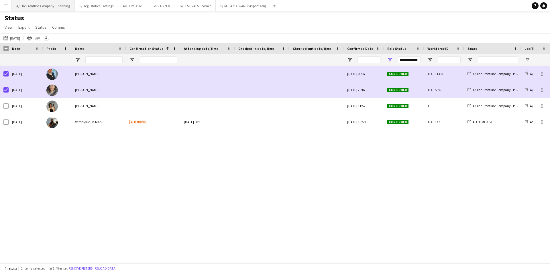
click at [38, 7] on button "A/ The Frontline Company - Planning Close" at bounding box center [43, 5] width 63 height 11
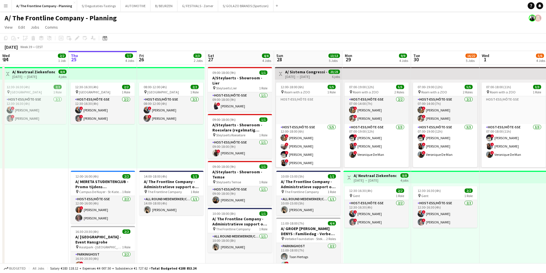
scroll to position [0, 180]
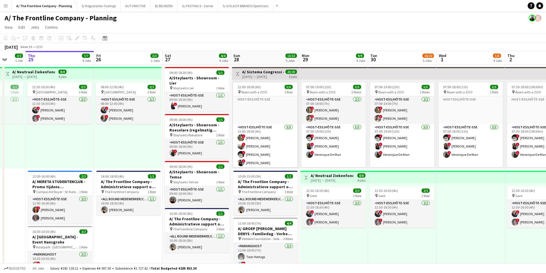
drag, startPoint x: 361, startPoint y: 150, endPoint x: 318, endPoint y: 150, distance: 43.0
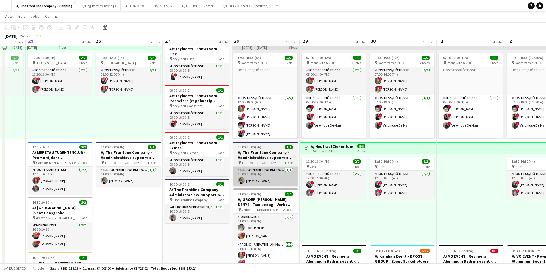
scroll to position [0, 0]
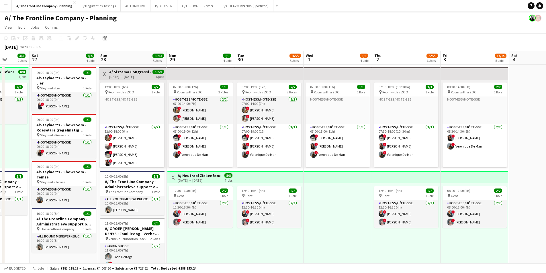
drag, startPoint x: 318, startPoint y: 168, endPoint x: 184, endPoint y: 165, distance: 134.1
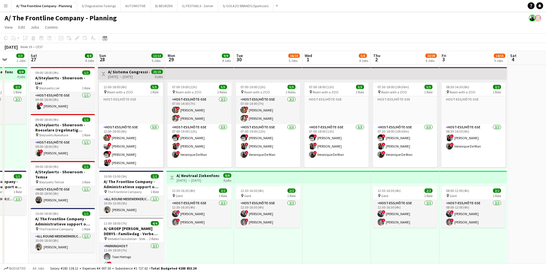
scroll to position [9, 0]
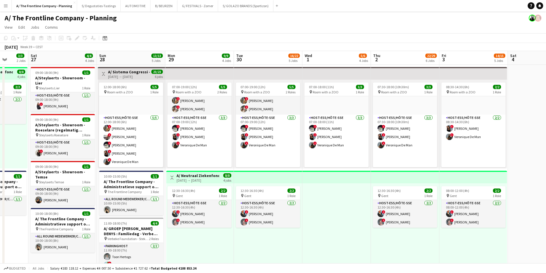
click at [195, 59] on app-board-header-date "Mon 29 9/9 4 Jobs" at bounding box center [199, 58] width 68 height 14
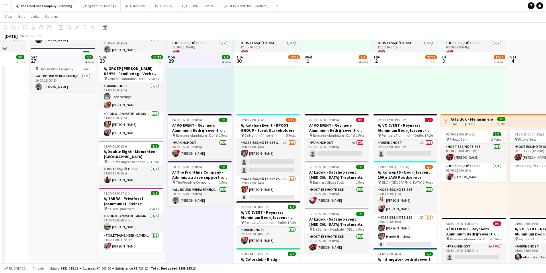
scroll to position [172, 0]
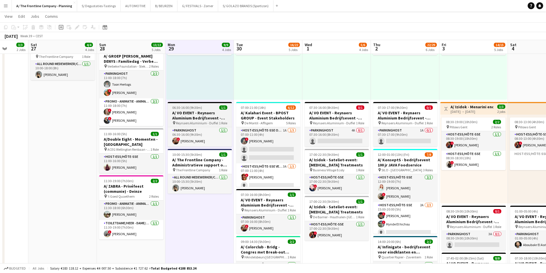
click at [191, 115] on h3 "A/ VO EVENT - Reynaers Aluminium Bedrijfsevent - PARKING LEVERANCIERS - 29/09 t…" at bounding box center [200, 115] width 64 height 10
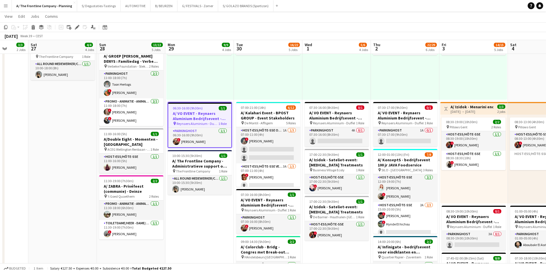
click at [76, 27] on icon at bounding box center [76, 27] width 3 height 3
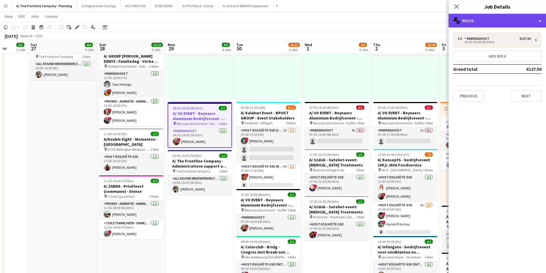
click at [502, 23] on div "multiple-users-add Roles" at bounding box center [496, 21] width 97 height 14
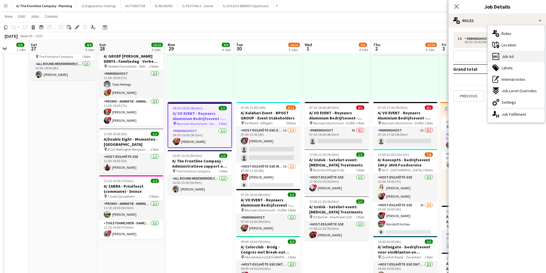
click at [521, 62] on div "ads-window Job Ad" at bounding box center [516, 56] width 57 height 11
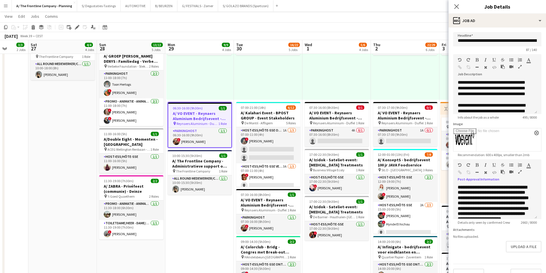
click at [520, 170] on icon "button" at bounding box center [519, 172] width 3 height 4
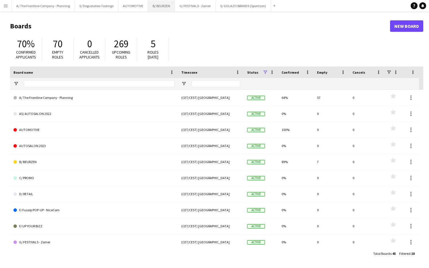
click at [159, 7] on button "B/ BEURZEN Close" at bounding box center [161, 5] width 27 height 11
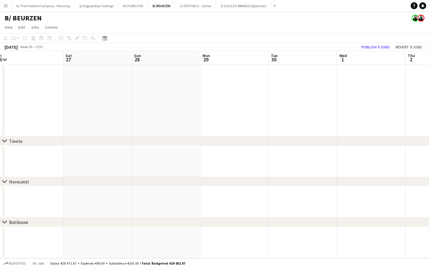
drag, startPoint x: 340, startPoint y: 116, endPoint x: 146, endPoint y: 117, distance: 194.2
click at [143, 117] on app-calendar-viewport "Mon 22 Tue 23 Wed 24 Thu 25 2/2 1 Job Fri 26 Sat 27 Sun 28 Mon 29 Tue 30 Wed 1 …" at bounding box center [214, 154] width 429 height 207
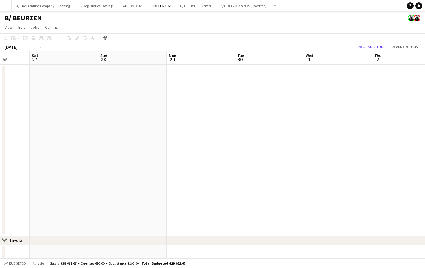
drag, startPoint x: 346, startPoint y: 117, endPoint x: 97, endPoint y: 120, distance: 248.6
click at [97, 120] on app-calendar-viewport "Wed 24 Thu 25 2/2 1 Job Fri 26 Sat 27 Sun 28 Mon 29 Tue 30 Wed 1 Thu 2 Fri 3 Sa…" at bounding box center [212, 183] width 425 height 264
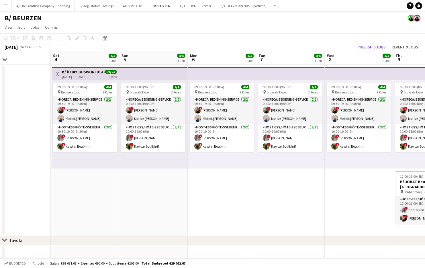
drag, startPoint x: 191, startPoint y: 128, endPoint x: 152, endPoint y: 128, distance: 39.0
click at [152, 128] on app-calendar-viewport "Tue 30 Wed 1 Thu 2 Fri 3 Sat 4 4/4 1 Job Sun 5 4/4 1 Job Mon 6 4/4 1 Job Tue 7 …" at bounding box center [212, 183] width 425 height 264
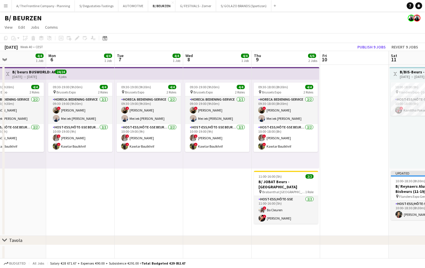
drag, startPoint x: 313, startPoint y: 123, endPoint x: 156, endPoint y: 123, distance: 156.7
click at [156, 123] on app-calendar-viewport "Thu 2 Fri 3 Sat 4 4/4 1 Job Sun 5 4/4 1 Job Mon 6 4/4 1 Job Tue 7 4/4 1 Job Wed…" at bounding box center [212, 183] width 425 height 264
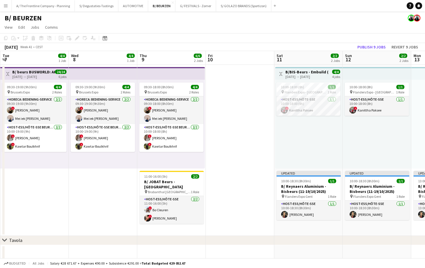
drag, startPoint x: 355, startPoint y: 128, endPoint x: 258, endPoint y: 131, distance: 97.1
click at [258, 131] on app-calendar-viewport "Sat 4 4/4 1 Job Sun 5 4/4 1 Job Mon 6 4/4 1 Job Tue 7 4/4 1 Job Wed 8 4/4 1 Job…" at bounding box center [212, 183] width 425 height 264
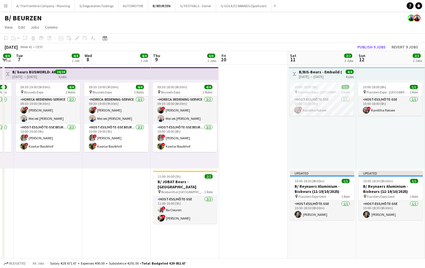
scroll to position [0, 202]
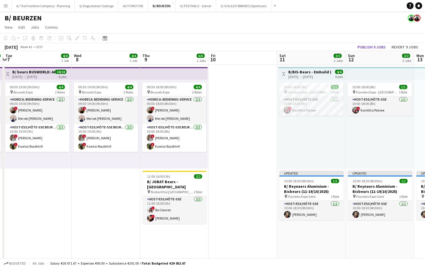
drag, startPoint x: 276, startPoint y: 76, endPoint x: 166, endPoint y: 74, distance: 109.7
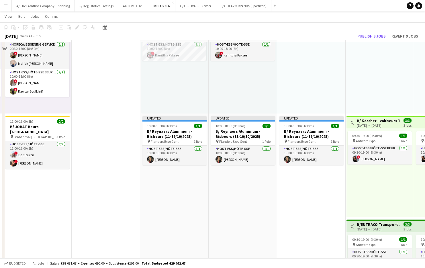
scroll to position [57, 0]
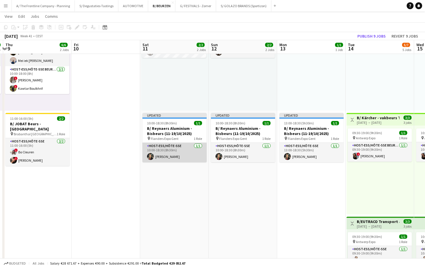
click at [170, 160] on app-card-role "Host-ess/Hôte-sse [DATE] 10:00-18:30 (8h30m) [PERSON_NAME]" at bounding box center [174, 152] width 64 height 19
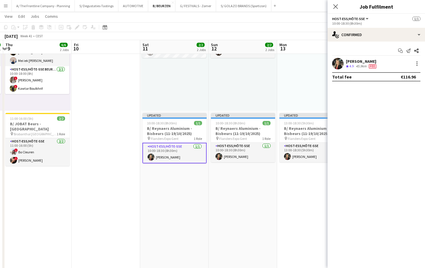
click at [377, 61] on div "[PERSON_NAME]" at bounding box center [362, 61] width 32 height 5
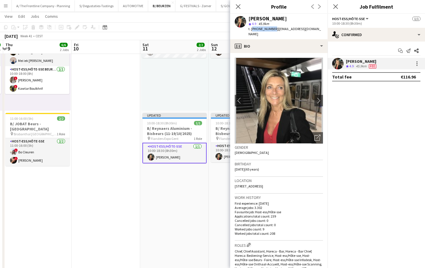
drag, startPoint x: 251, startPoint y: 29, endPoint x: 272, endPoint y: 32, distance: 20.9
click at [272, 32] on div "[PERSON_NAME] star 4.9 45.9km t. [PHONE_NUMBER] | [EMAIL_ADDRESS][DOMAIN_NAME]" at bounding box center [278, 26] width 97 height 25
copy span "[PHONE_NUMBER]"
drag, startPoint x: 164, startPoint y: 174, endPoint x: 79, endPoint y: 175, distance: 84.8
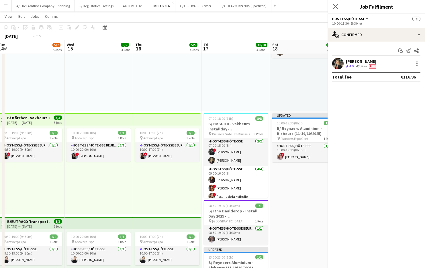
drag, startPoint x: 149, startPoint y: 174, endPoint x: 21, endPoint y: 174, distance: 127.2
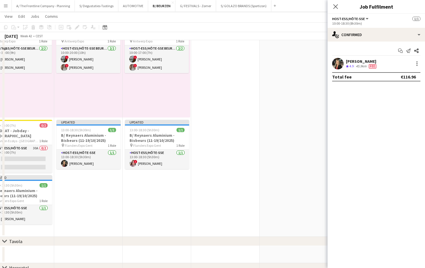
scroll to position [372, 0]
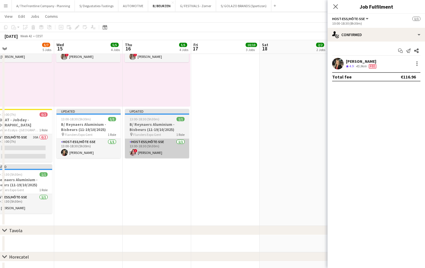
click at [161, 156] on app-card-role "Host-ess/Hôte-sse [DATE] 13:00-18:30 (5h30m) ! [PERSON_NAME]" at bounding box center [157, 148] width 64 height 19
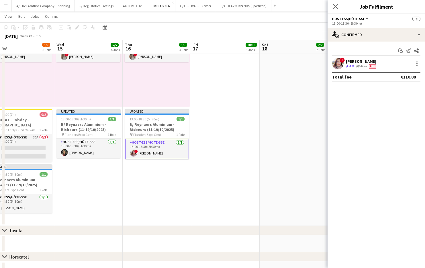
click at [372, 65] on span "Fee" at bounding box center [372, 66] width 7 height 4
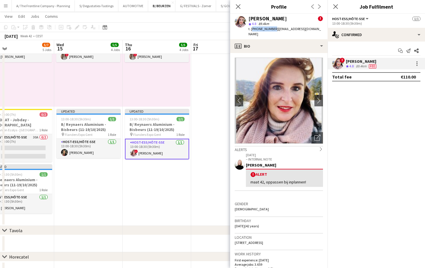
drag, startPoint x: 251, startPoint y: 29, endPoint x: 272, endPoint y: 30, distance: 20.6
click at [272, 30] on span "t. [PHONE_NUMBER]" at bounding box center [263, 29] width 30 height 4
copy span "[PHONE_NUMBER]"
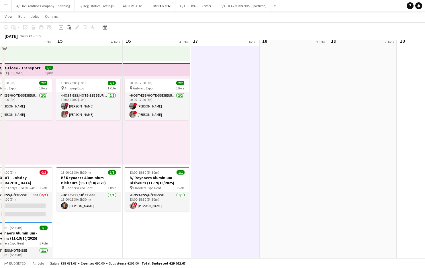
scroll to position [315, 0]
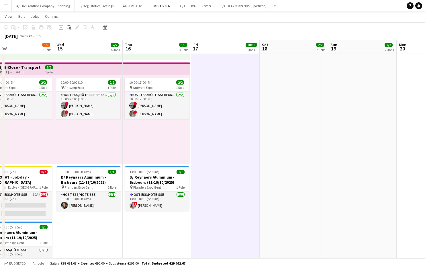
drag, startPoint x: 91, startPoint y: 200, endPoint x: 227, endPoint y: 163, distance: 141.3
click at [91, 200] on app-card-role "Host-ess/Hôte-sse [DATE] 13:00-18:30 (5h30m) [PERSON_NAME]" at bounding box center [88, 200] width 64 height 19
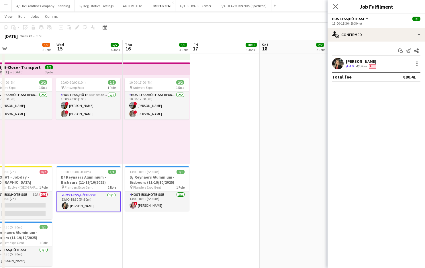
click at [363, 64] on div "45.9km" at bounding box center [361, 66] width 13 height 5
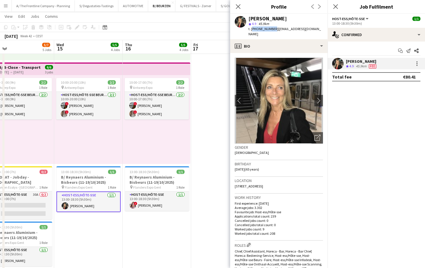
drag, startPoint x: 251, startPoint y: 28, endPoint x: 271, endPoint y: 30, distance: 19.9
click at [271, 30] on span "t. [PHONE_NUMBER]" at bounding box center [263, 29] width 30 height 4
copy span "[PHONE_NUMBER]"
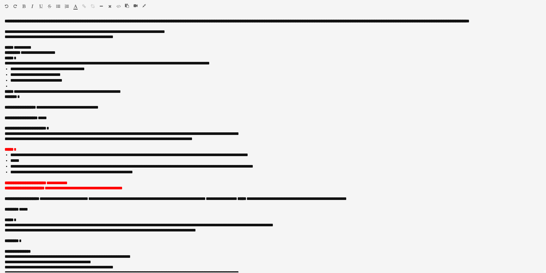
scroll to position [9, 0]
click at [143, 7] on icon "button" at bounding box center [143, 6] width 3 height 4
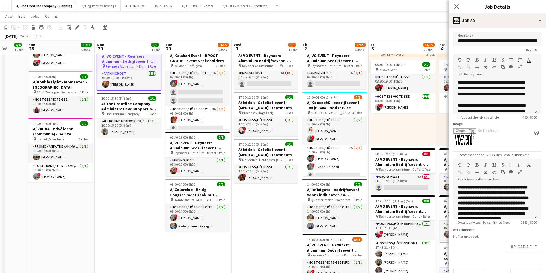
scroll to position [0, 180]
drag, startPoint x: 332, startPoint y: 203, endPoint x: 261, endPoint y: 199, distance: 71.4
click at [261, 199] on app-calendar-viewport "Thu 25 7/7 4 Jobs Fri 26 3/3 2 Jobs Sat 27 4/4 4 Jobs Sun 28 13/13 5 Jobs Mon 2…" at bounding box center [273, 92] width 546 height 599
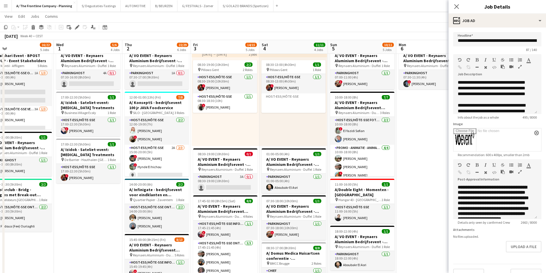
scroll to position [0, 220]
drag, startPoint x: 379, startPoint y: 126, endPoint x: 202, endPoint y: 111, distance: 177.9
click at [202, 111] on app-calendar-viewport "Sat 27 4/4 4 Jobs Sun 28 13/13 5 Jobs Mon 29 9/9 4 Jobs Tue 30 16/22 5 Jobs Wed…" at bounding box center [273, 92] width 546 height 599
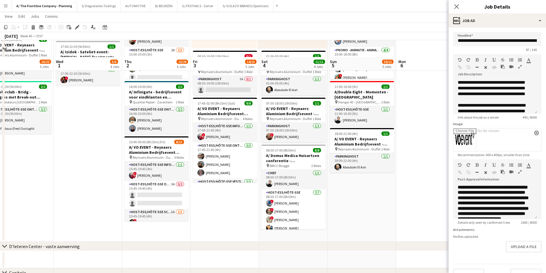
scroll to position [315, 0]
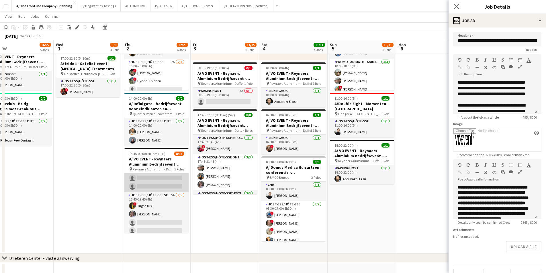
click at [162, 178] on app-card-role "Host-ess/Hôte-sse Onthaal-Accueill 3A 0/2 15:45-19:45 (4h) single-neutral-actio…" at bounding box center [156, 178] width 64 height 28
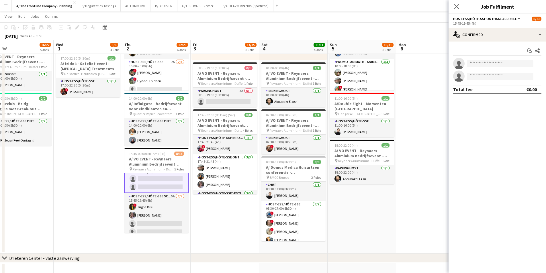
scroll to position [29, 0]
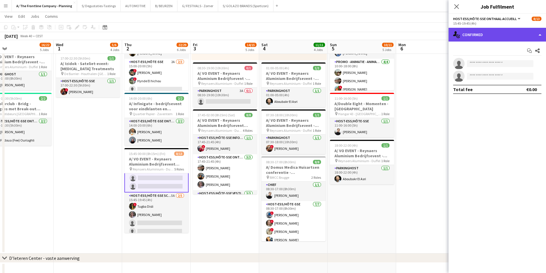
click at [497, 35] on div "single-neutral-actions-check-2 Confirmed" at bounding box center [496, 35] width 97 height 14
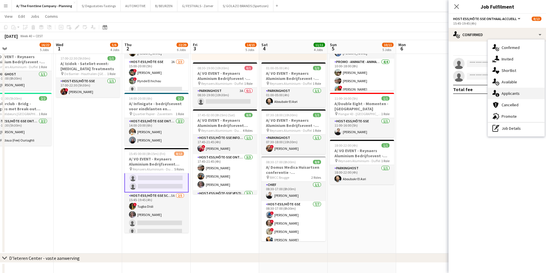
click at [510, 93] on span "Applicants" at bounding box center [510, 93] width 18 height 5
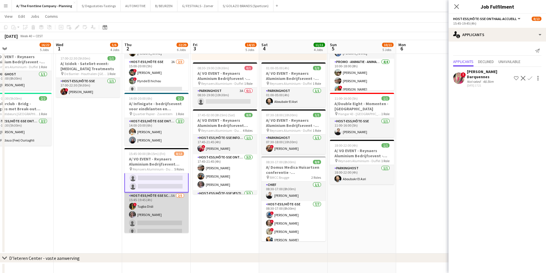
click at [158, 210] on app-card-role "Host-ess/Hôte-sse Scanning 5A [DATE] 15:45-19:45 (4h) ! Tugba Disli [PERSON_NAM…" at bounding box center [156, 218] width 64 height 53
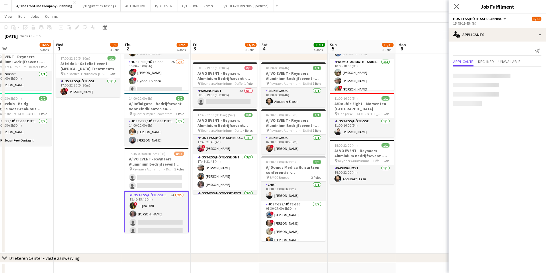
scroll to position [29, 0]
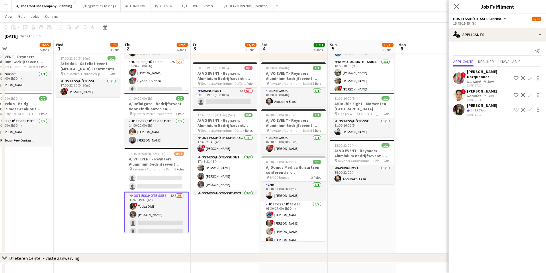
click at [484, 112] on div "15.2km" at bounding box center [479, 110] width 13 height 5
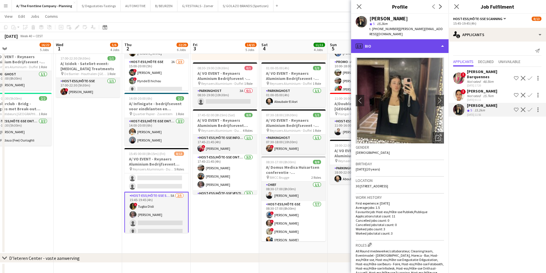
click at [411, 40] on div "profile Bio" at bounding box center [399, 46] width 97 height 14
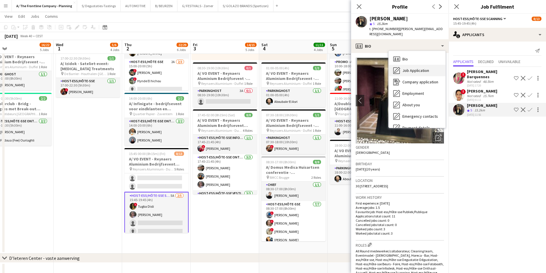
click at [419, 68] on span "Job Application" at bounding box center [415, 70] width 27 height 5
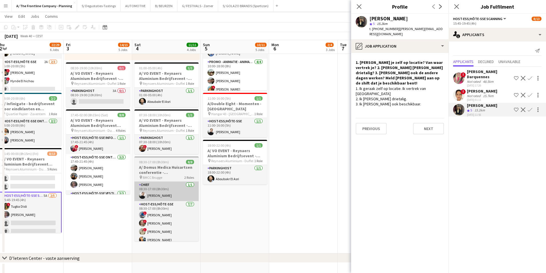
drag, startPoint x: 279, startPoint y: 179, endPoint x: 232, endPoint y: 182, distance: 46.8
click at [230, 182] on app-calendar-viewport "Mon 29 9/9 4 Jobs Tue 30 16/22 5 Jobs Wed 1 5/6 4 Jobs Thu 2 22/29 6 Jobs Fri 3…" at bounding box center [273, 6] width 546 height 599
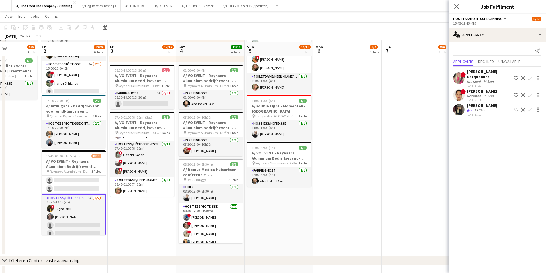
scroll to position [315, 0]
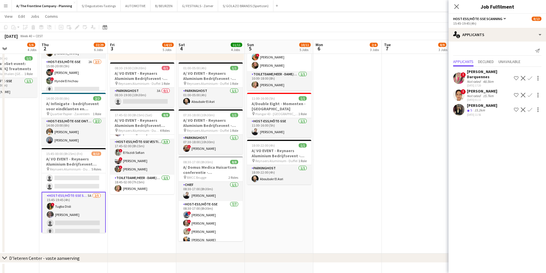
click at [470, 106] on div "[PERSON_NAME]" at bounding box center [482, 105] width 30 height 5
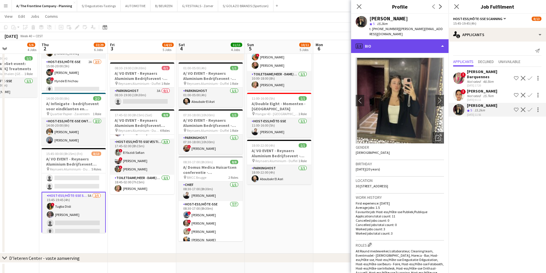
click at [416, 42] on div "profile Bio" at bounding box center [399, 46] width 97 height 14
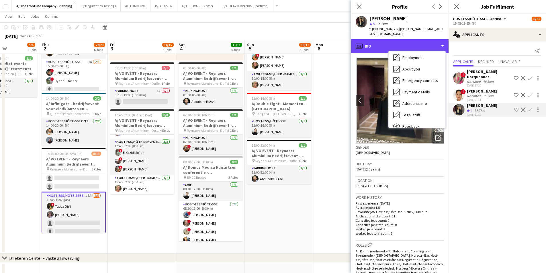
scroll to position [54, 0]
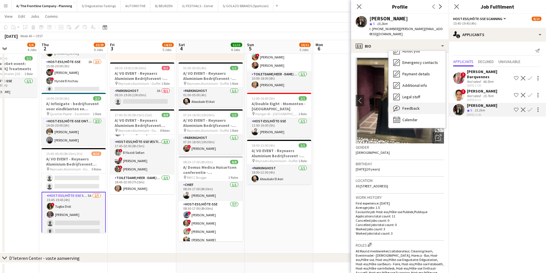
click at [410, 106] on div "Feedback Feedback" at bounding box center [416, 108] width 57 height 11
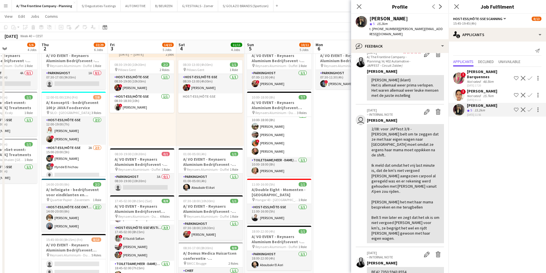
scroll to position [0, 0]
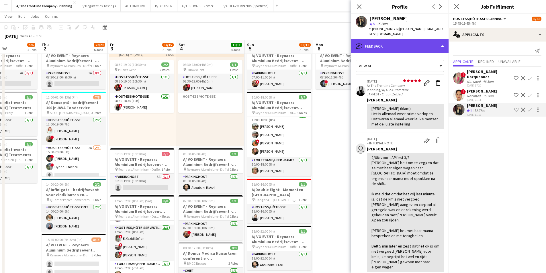
click at [411, 43] on div "bubble-pencil Feedback" at bounding box center [399, 46] width 97 height 14
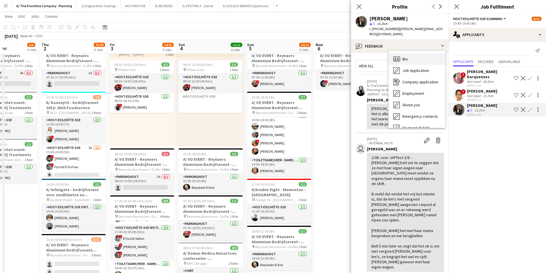
click at [417, 56] on div "Bio Bio" at bounding box center [416, 58] width 57 height 11
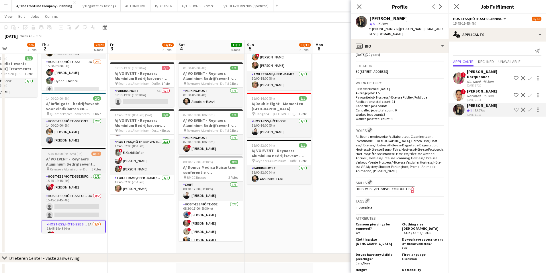
click at [78, 162] on h3 "A/ VO EVENT - Reynaers Aluminium Bedrijfsevent (02+03+05/10)" at bounding box center [74, 161] width 64 height 10
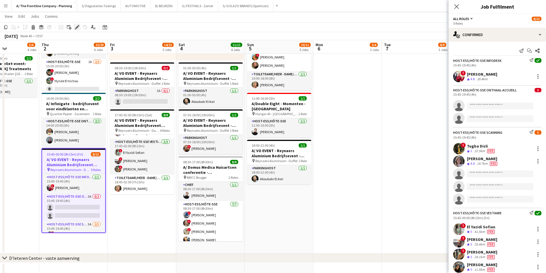
click at [79, 27] on div "Edit" at bounding box center [77, 27] width 7 height 7
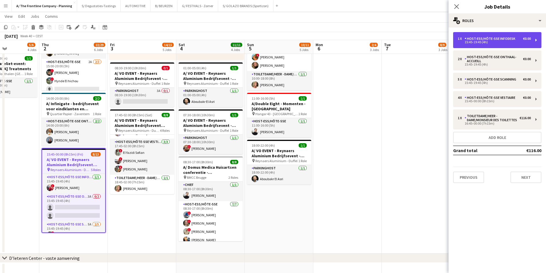
click at [496, 44] on div "1 x Host-ess/Hôte-sse Infodesk €0.00 15:45-19:45 (4h)" at bounding box center [497, 40] width 88 height 16
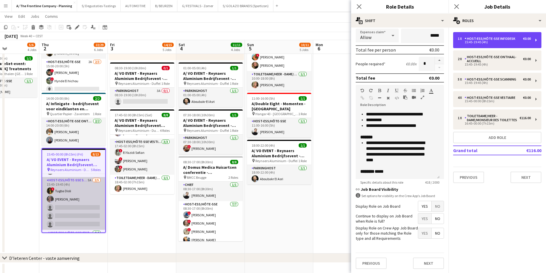
scroll to position [8, 0]
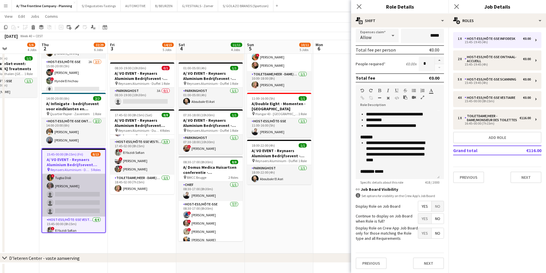
click at [91, 201] on app-card-role "Host-ess/Hôte-sse Scanning 5A [DATE] 15:45-19:45 (4h) ! Tugba Disli [PERSON_NAM…" at bounding box center [73, 190] width 63 height 53
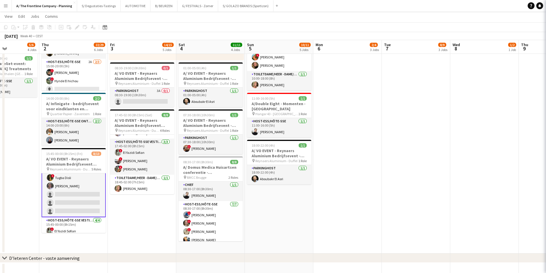
scroll to position [58, 0]
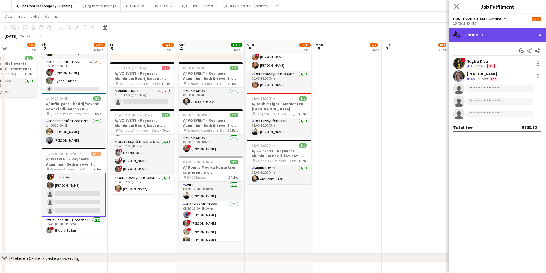
click at [495, 36] on div "single-neutral-actions-check-2 Confirmed" at bounding box center [496, 35] width 97 height 14
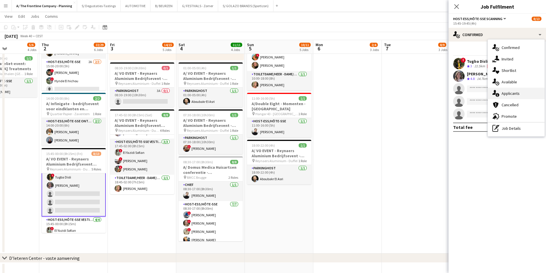
click at [530, 98] on div "single-neutral-actions-information Applicants" at bounding box center [516, 93] width 57 height 11
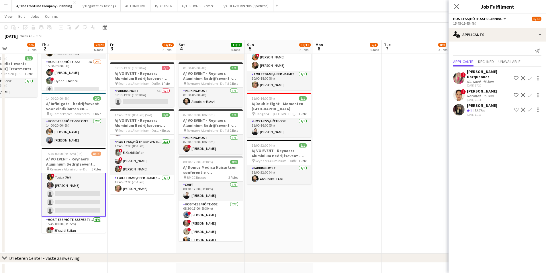
click at [482, 112] on div "15.2km" at bounding box center [479, 110] width 13 height 5
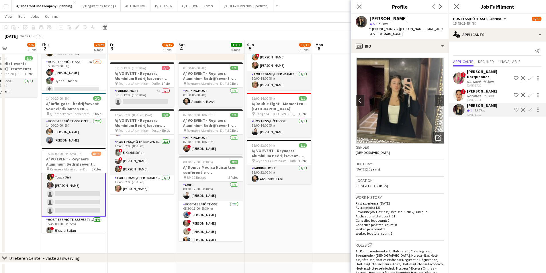
click at [528, 111] on app-icon "Confirm" at bounding box center [529, 109] width 5 height 5
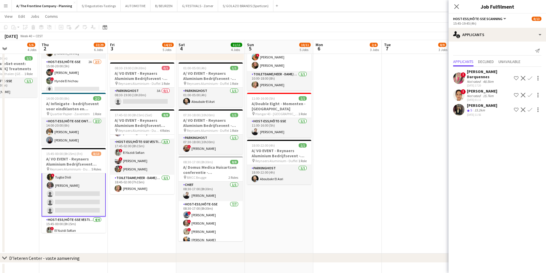
click at [528, 111] on app-icon "Confirm" at bounding box center [529, 109] width 5 height 5
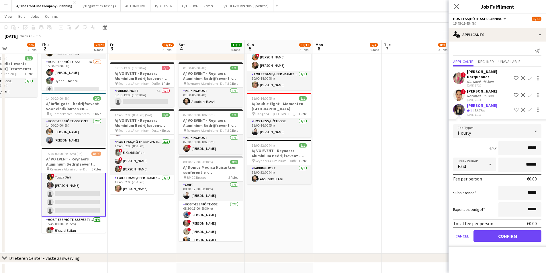
click at [462, 110] on app-user-avatar at bounding box center [458, 109] width 11 height 11
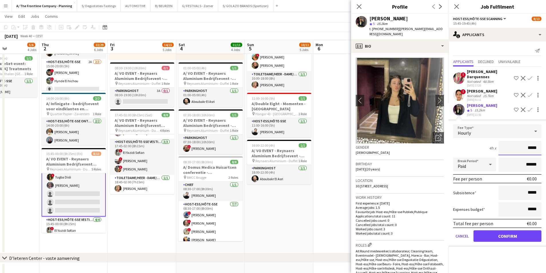
drag, startPoint x: 529, startPoint y: 150, endPoint x: 540, endPoint y: 152, distance: 11.8
click at [540, 152] on input "*****" at bounding box center [519, 148] width 43 height 14
type input "******"
click at [486, 169] on div at bounding box center [489, 164] width 11 height 11
click at [482, 194] on span "Unpaid" at bounding box center [474, 194] width 34 height 5
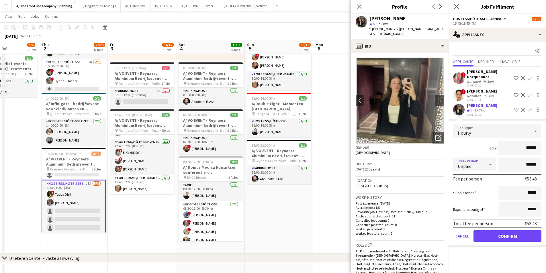
scroll to position [29, 0]
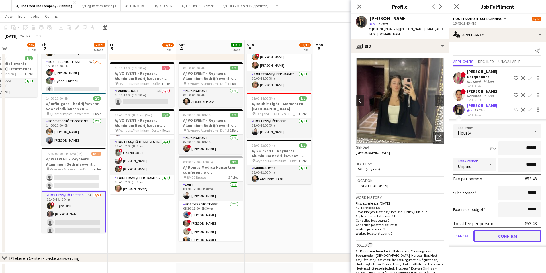
click at [525, 236] on button "Confirm" at bounding box center [507, 235] width 68 height 11
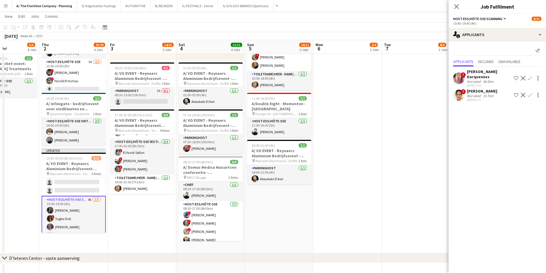
click at [338, 211] on app-date-cell "Toggle View A/ Neutraal Ziekenfonds Vlaanderen (NZVL) - [GEOGRAPHIC_DATA] - 06-…" at bounding box center [347, 1] width 68 height 504
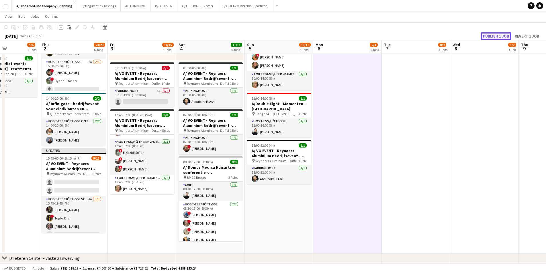
click at [491, 34] on button "Publish 1 job" at bounding box center [495, 35] width 31 height 7
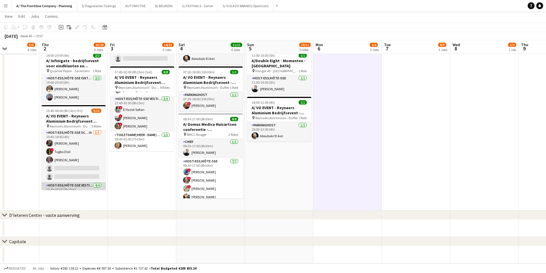
scroll to position [47, 0]
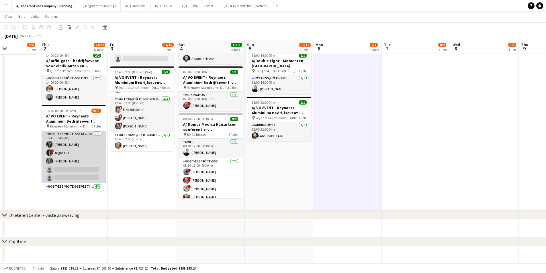
click at [82, 150] on app-card-role "Host-ess/Hôte-sse Scanning 4A [DATE] 15:45-19:45 (4h) [PERSON_NAME] ! Tugba Dis…" at bounding box center [74, 157] width 64 height 53
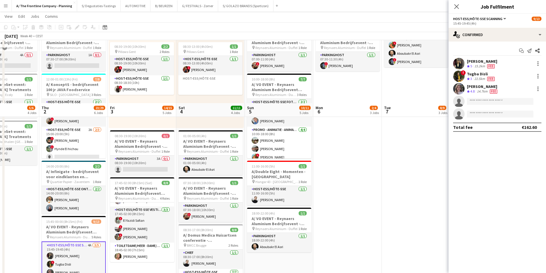
scroll to position [243, 0]
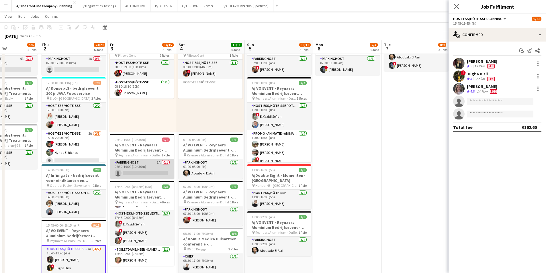
click at [139, 164] on app-card-role "Parkinghost 3A 0/1 08:30-19:00 (10h30m) single-neutral-actions" at bounding box center [142, 168] width 64 height 19
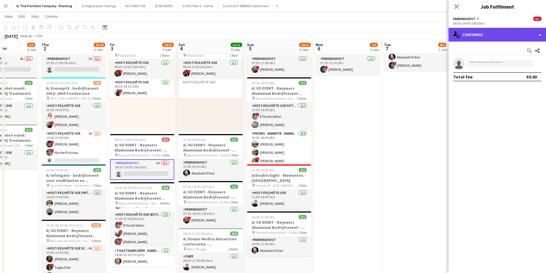
click at [510, 39] on div "single-neutral-actions-check-2 Confirmed" at bounding box center [496, 35] width 97 height 14
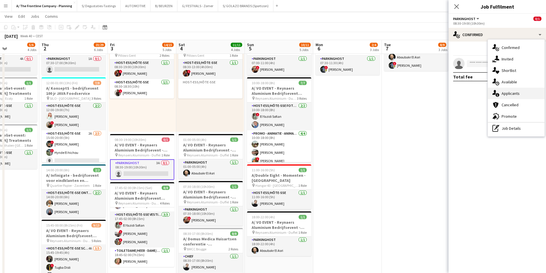
click at [510, 94] on span "Applicants" at bounding box center [510, 93] width 18 height 5
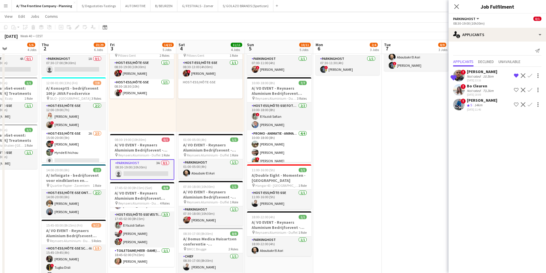
click at [479, 107] on div "14km" at bounding box center [478, 105] width 10 height 5
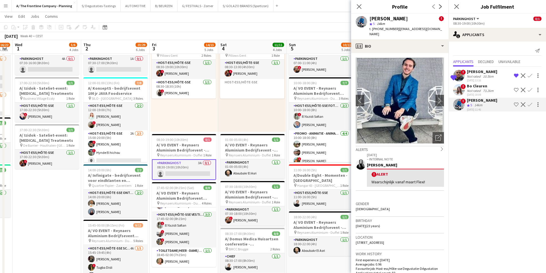
scroll to position [0, 120]
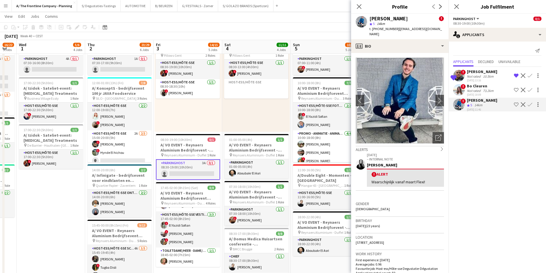
drag, startPoint x: 224, startPoint y: 135, endPoint x: 228, endPoint y: 134, distance: 4.1
click at [228, 134] on app-calendar-viewport "Mon 29 9/9 4 Jobs Tue 30 16/22 5 Jobs Wed 1 5/6 4 Jobs Thu 2 23/29 6 Jobs Fri 3…" at bounding box center [273, 78] width 546 height 599
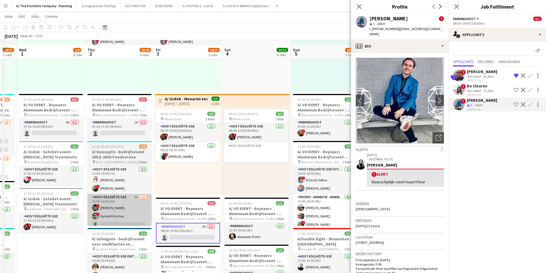
scroll to position [158, 0]
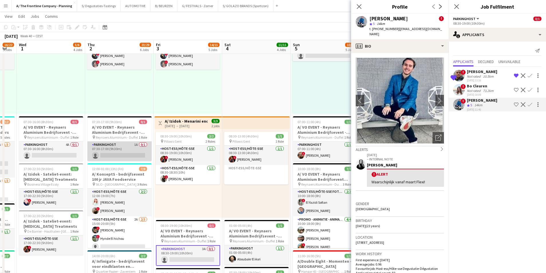
click at [130, 147] on app-card-role "Parkinghost 1A 0/1 07:30-17:00 (9h30m) single-neutral-actions" at bounding box center [119, 151] width 64 height 19
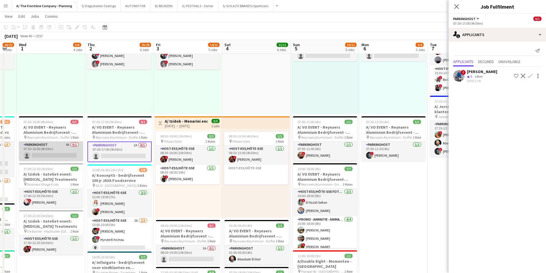
click at [49, 150] on app-card-role "Parkinghost 4A 0/1 07:30-16:00 (8h30m) single-neutral-actions" at bounding box center [51, 151] width 64 height 19
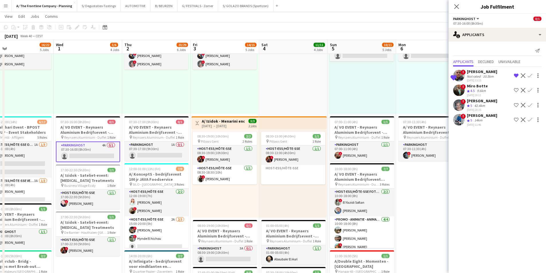
scroll to position [0, 148]
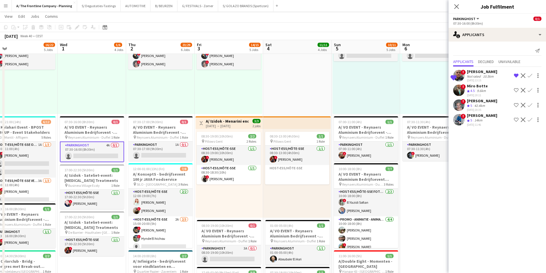
drag, startPoint x: 112, startPoint y: 146, endPoint x: 153, endPoint y: 144, distance: 41.0
click at [153, 144] on app-calendar-viewport "Sun 28 13/13 5 Jobs Mon 29 9/9 4 Jobs Tue 30 16/22 5 Jobs Wed 1 5/6 4 Jobs Thu …" at bounding box center [273, 164] width 546 height 599
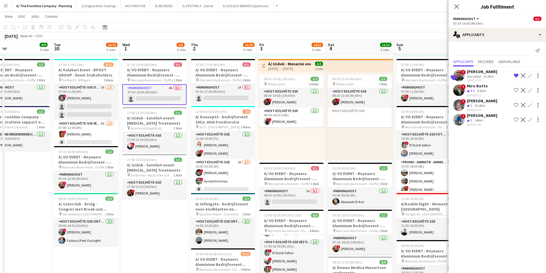
scroll to position [0, 145]
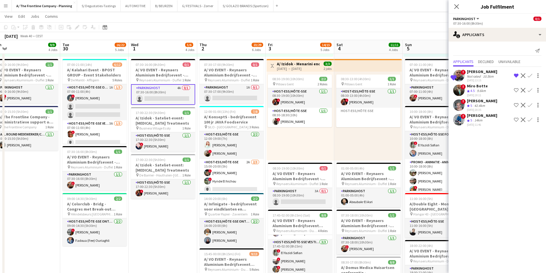
drag, startPoint x: 129, startPoint y: 133, endPoint x: 173, endPoint y: 132, distance: 44.1
click at [173, 132] on app-calendar-viewport "Sat 27 4/4 4 Jobs Sun 28 13/13 5 Jobs Mon 29 9/9 4 Jobs Tue 30 16/22 5 Jobs Wed…" at bounding box center [273, 107] width 546 height 599
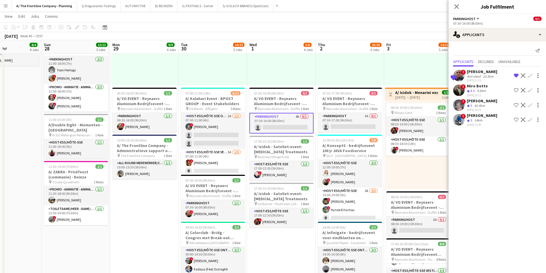
scroll to position [0, 163]
drag, startPoint x: 203, startPoint y: 118, endPoint x: 306, endPoint y: 118, distance: 103.1
click at [306, 118] on app-calendar-viewport "Thu 25 7/7 4 Jobs Fri 26 3/3 2 Jobs Sat 27 4/4 4 Jobs Sun 28 13/13 5 Jobs Mon 2…" at bounding box center [273, 135] width 546 height 599
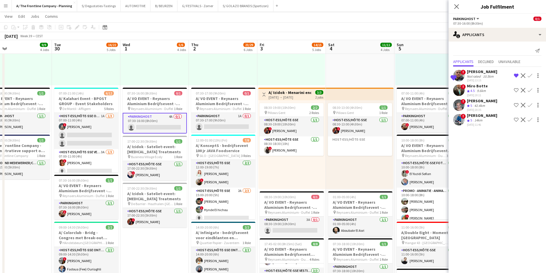
scroll to position [0, 228]
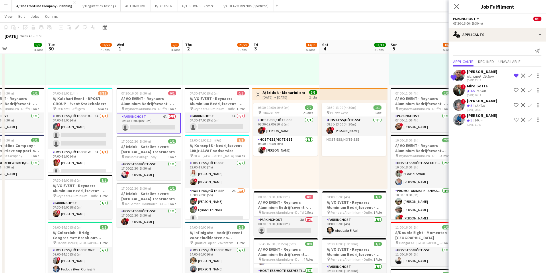
drag, startPoint x: 306, startPoint y: 118, endPoint x: 172, endPoint y: 123, distance: 133.6
click at [172, 123] on app-calendar-viewport "Fri 26 3/3 2 Jobs Sat 27 4/4 4 Jobs Sun 28 13/13 5 Jobs Mon 29 9/9 4 Jobs Tue 3…" at bounding box center [273, 135] width 546 height 599
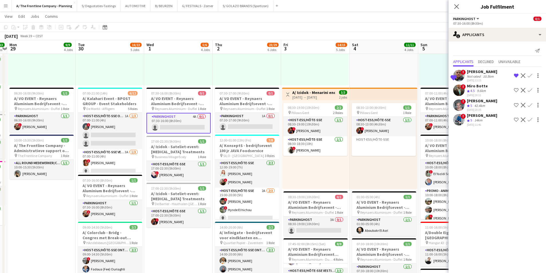
scroll to position [0, 199]
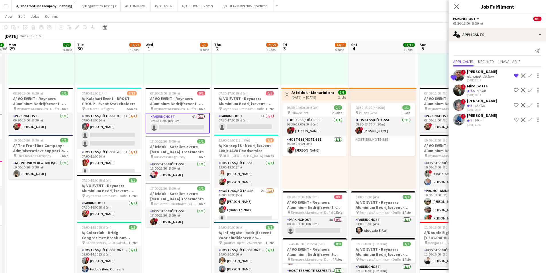
drag, startPoint x: 151, startPoint y: 158, endPoint x: 180, endPoint y: 150, distance: 30.0
click at [180, 150] on app-calendar-viewport "Fri 26 3/3 2 Jobs Sat 27 4/4 4 Jobs Sun 28 13/13 5 Jobs Mon 29 9/9 4 Jobs Tue 3…" at bounding box center [273, 135] width 546 height 599
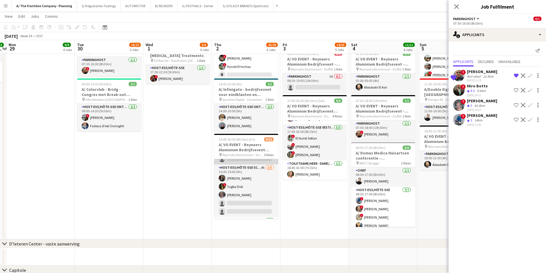
scroll to position [57, 0]
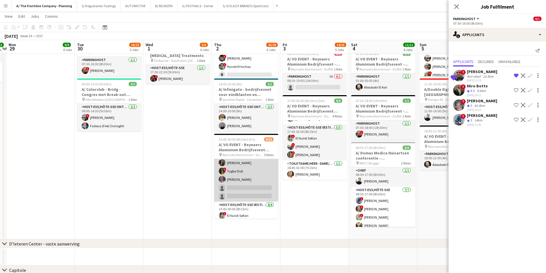
click at [262, 182] on app-card-role "Host-ess/Hôte-sse Scanning 4A [DATE] 15:45-19:45 (4h) [PERSON_NAME] ! Tugba Dis…" at bounding box center [246, 175] width 64 height 53
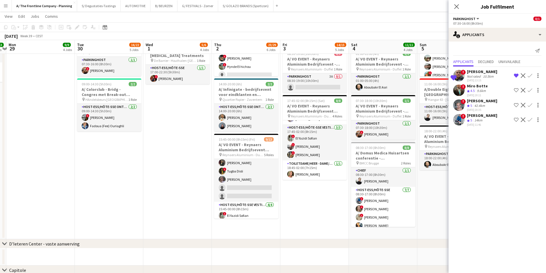
scroll to position [58, 0]
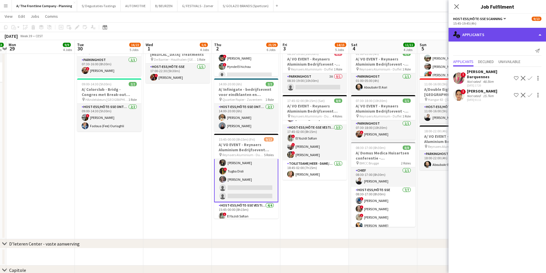
click at [486, 29] on div "single-neutral-actions-information Applicants" at bounding box center [496, 35] width 97 height 14
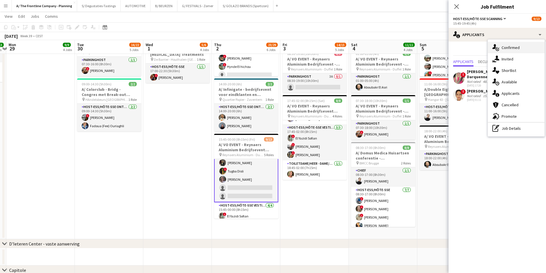
click at [518, 46] on span "Confirmed" at bounding box center [510, 47] width 18 height 5
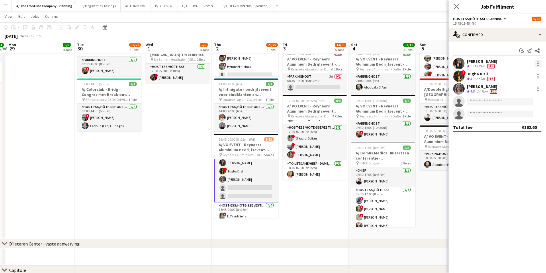
click at [537, 63] on div at bounding box center [537, 63] width 7 height 7
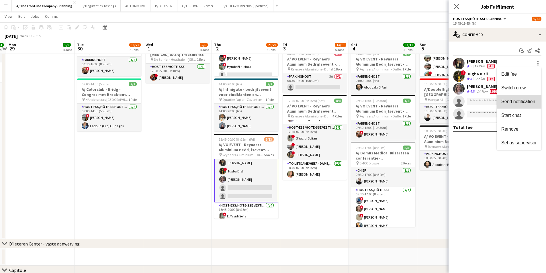
click at [528, 99] on button "Send notification" at bounding box center [518, 102] width 45 height 14
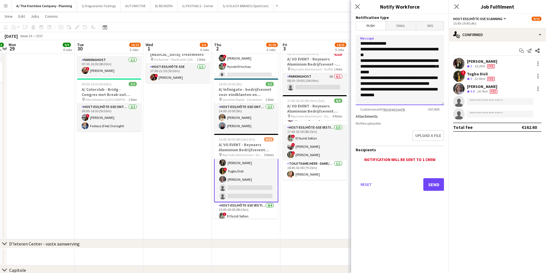
scroll to position [13, 0]
drag, startPoint x: 359, startPoint y: 50, endPoint x: 439, endPoint y: 108, distance: 97.6
click at [439, 108] on app-form-group "**********" at bounding box center [399, 73] width 88 height 76
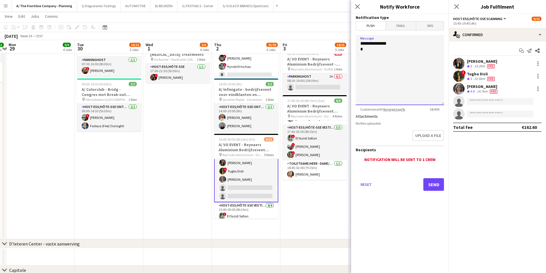
scroll to position [0, 0]
type textarea "**********"
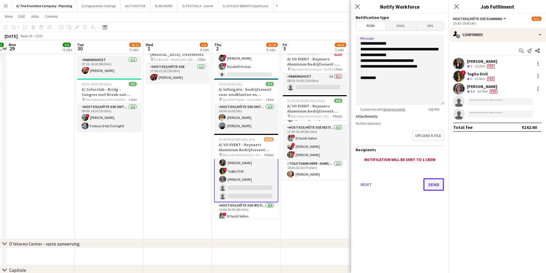
click at [434, 185] on button "Send" at bounding box center [433, 184] width 21 height 13
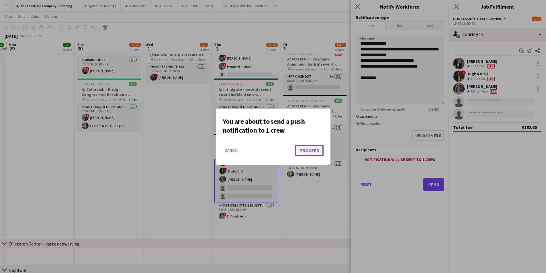
click at [315, 151] on button "Proceed" at bounding box center [309, 150] width 28 height 11
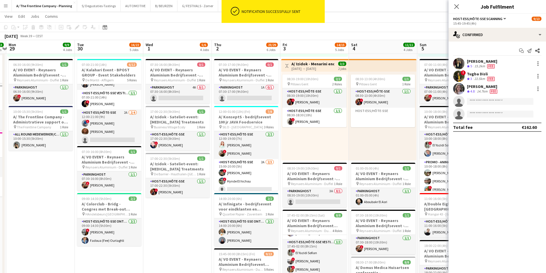
scroll to position [96, 0]
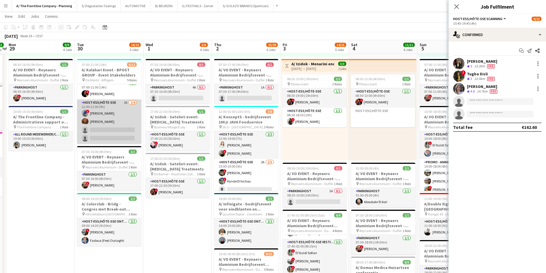
click at [111, 121] on app-card-role "Host-ess/Hôte-sse 2A [DATE] 12:00-21:00 (9h) ! [PERSON_NAME] single-neutral-act…" at bounding box center [109, 121] width 64 height 44
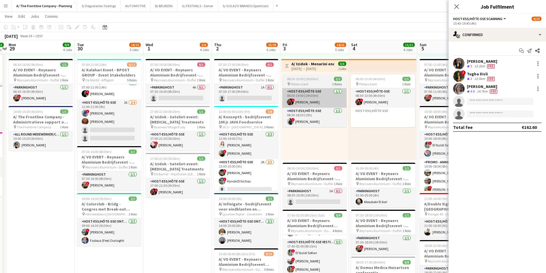
scroll to position [57, 0]
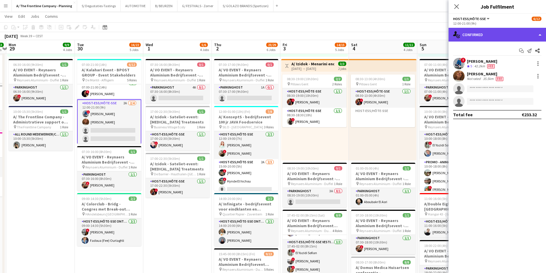
click at [505, 30] on div "single-neutral-actions-check-2 Confirmed" at bounding box center [496, 35] width 97 height 14
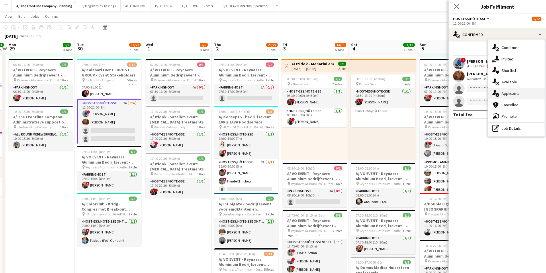
click at [517, 94] on span "Applicants" at bounding box center [510, 93] width 18 height 5
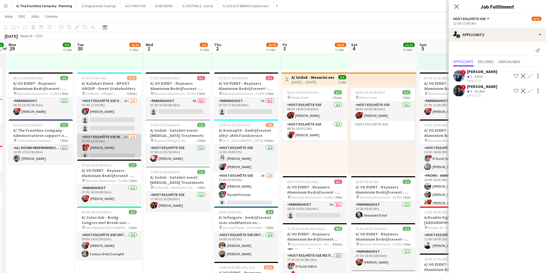
scroll to position [186, 0]
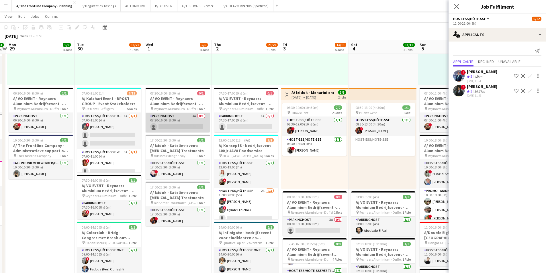
click at [176, 118] on app-card-role "Parkinghost 4A 0/1 07:30-16:00 (8h30m) single-neutral-actions" at bounding box center [178, 122] width 64 height 19
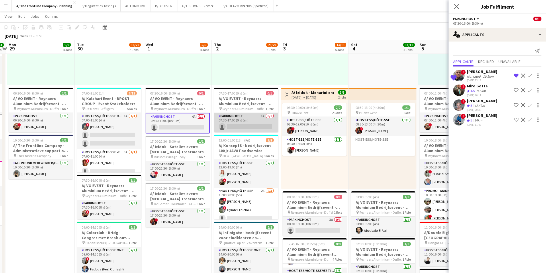
click at [231, 119] on app-card-role "Parkinghost 1A 0/1 07:30-17:00 (9h30m) single-neutral-actions" at bounding box center [246, 122] width 64 height 19
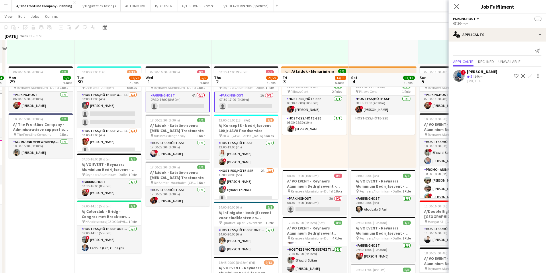
scroll to position [243, 0]
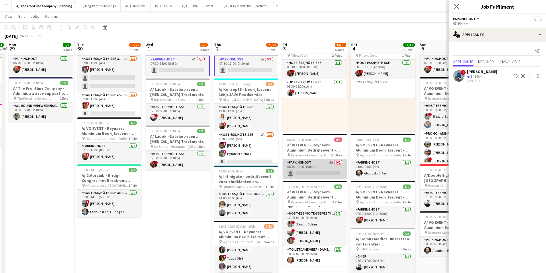
click at [319, 161] on app-card-role "Parkinghost 3A 0/1 08:30-19:00 (10h30m) single-neutral-actions" at bounding box center [314, 168] width 64 height 19
click at [516, 77] on app-icon "Shortlist crew" at bounding box center [516, 76] width 5 height 5
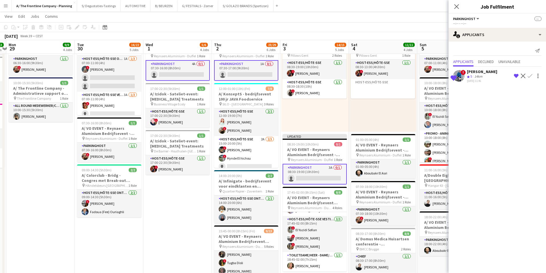
click at [482, 81] on div "[DATE] 11:46" at bounding box center [482, 81] width 30 height 4
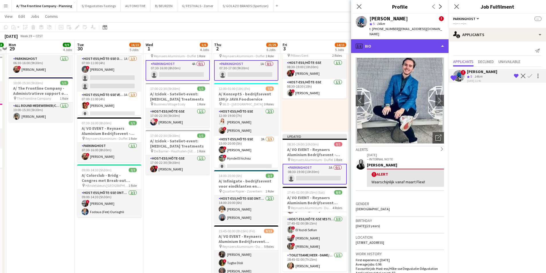
click at [408, 44] on div "profile Bio" at bounding box center [399, 46] width 97 height 14
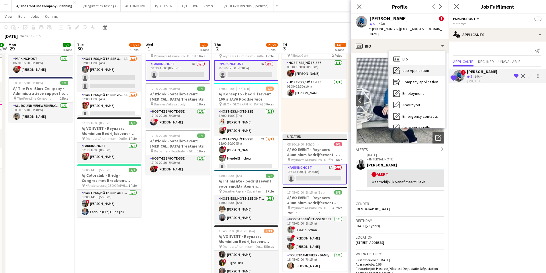
click at [412, 65] on div "Job Application Job Application" at bounding box center [416, 70] width 57 height 11
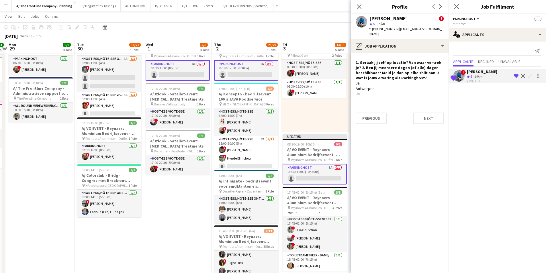
click at [528, 75] on app-icon "Confirm" at bounding box center [529, 76] width 5 height 5
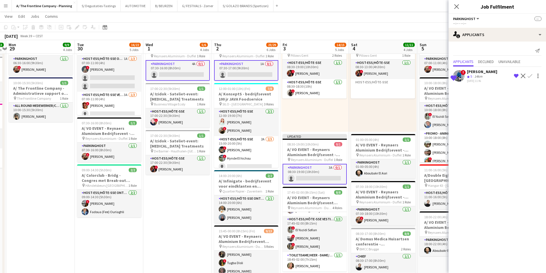
click at [528, 75] on app-icon "Confirm" at bounding box center [529, 76] width 5 height 5
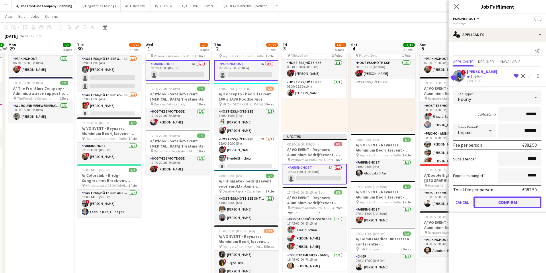
click at [516, 205] on button "Confirm" at bounding box center [507, 201] width 68 height 11
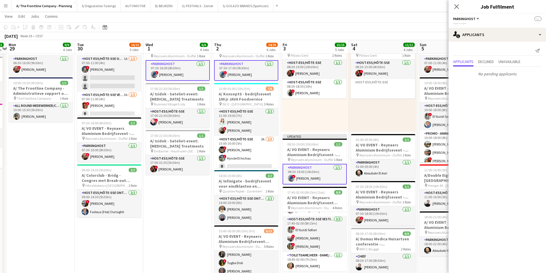
click at [400, 125] on div "08:30-13:00 (4h30m) 1/1 pin Pillows Gent 1 Role Host-ess/Hôte-sse [DATE] 08:30-…" at bounding box center [383, 87] width 68 height 89
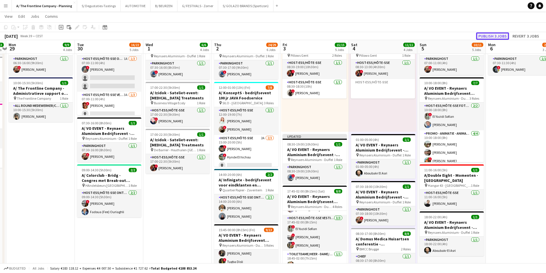
click at [493, 36] on button "Publish 3 jobs" at bounding box center [492, 35] width 33 height 7
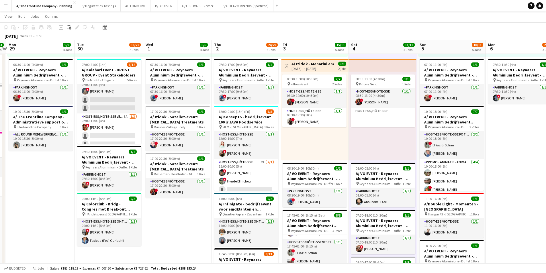
scroll to position [0, 0]
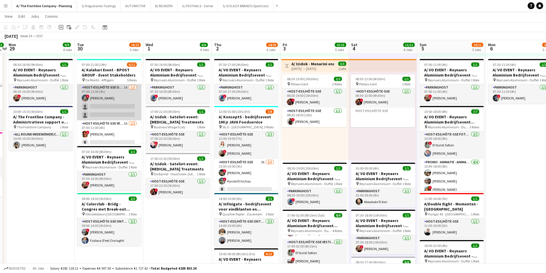
click at [121, 105] on app-card-role "Host-ess/Hôte-sse Onthaal-Accueill 1A [DATE] 07:00-11:00 (4h) ! [PERSON_NAME] s…" at bounding box center [109, 102] width 64 height 36
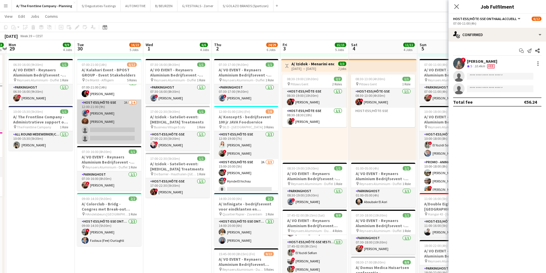
scroll to position [68, 0]
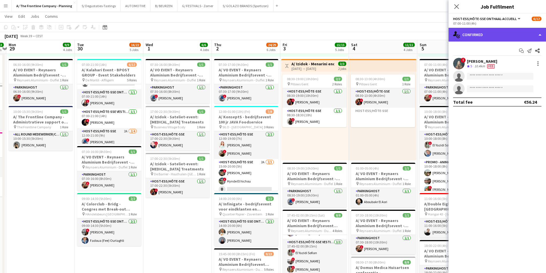
click at [516, 36] on div "single-neutral-actions-check-2 Confirmed" at bounding box center [496, 35] width 97 height 14
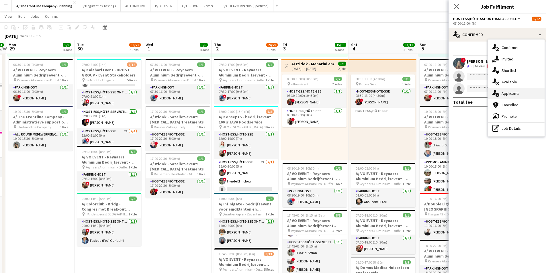
click at [512, 93] on span "Applicants" at bounding box center [510, 93] width 18 height 5
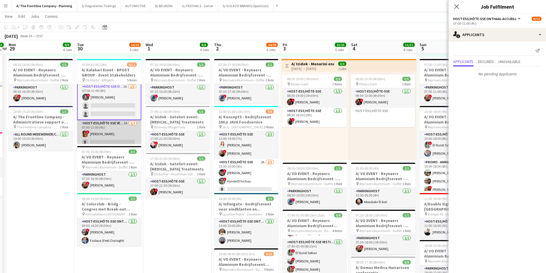
scroll to position [0, 0]
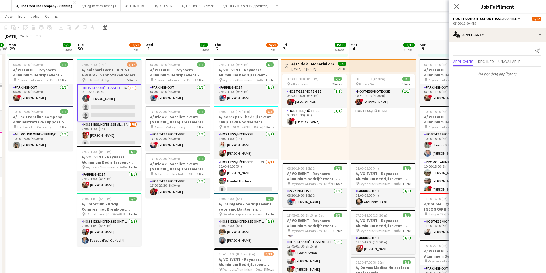
click at [111, 76] on h3 "A/ Kalahari Event - BPOST GROUP - Event Stakeholders" at bounding box center [109, 72] width 64 height 10
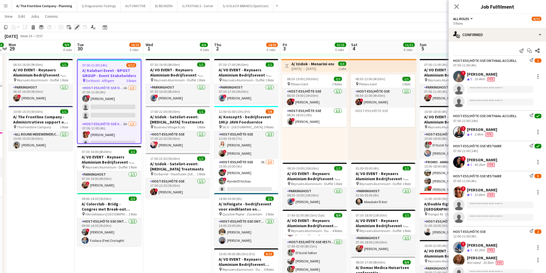
click at [76, 26] on icon "Edit" at bounding box center [77, 27] width 5 height 5
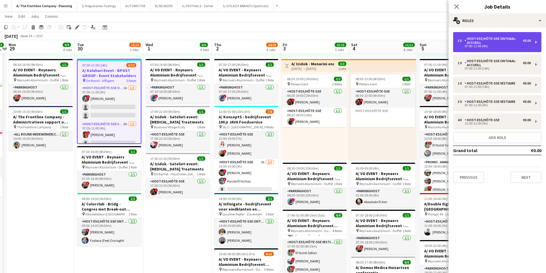
click at [518, 43] on div "Host-ess/Hôte-sse Onthaal-Accueill" at bounding box center [493, 41] width 58 height 8
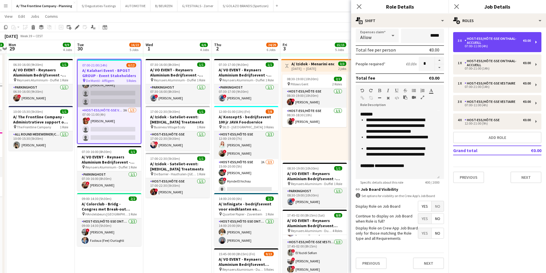
scroll to position [29, 0]
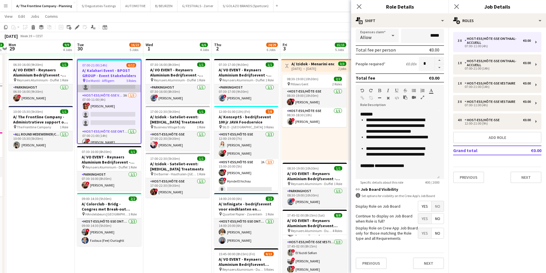
click at [116, 112] on app-card-role "Host-ess/Hôte-sse Vestiaire 3A [DATE] 07:00-11:00 (4h) ! [PERSON_NAME] single-n…" at bounding box center [109, 110] width 63 height 36
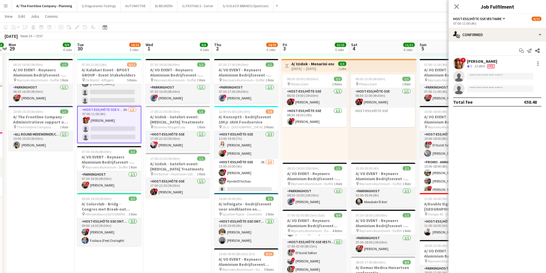
scroll to position [0, 0]
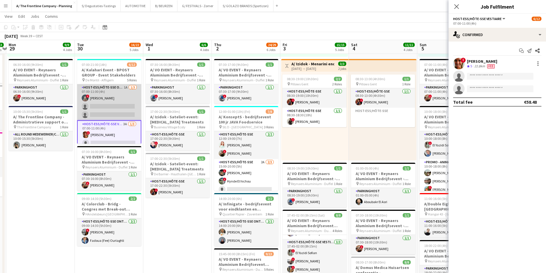
click at [114, 112] on app-card-role "Host-ess/Hôte-sse Onthaal-Accueill 1A [DATE] 07:00-11:00 (4h) ! [PERSON_NAME] s…" at bounding box center [109, 102] width 64 height 36
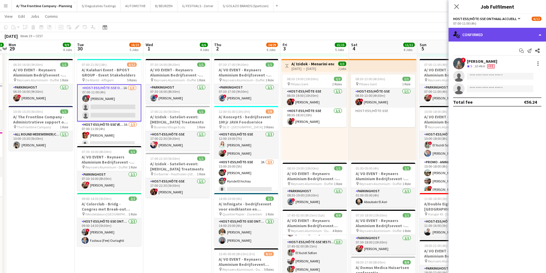
click at [517, 37] on div "single-neutral-actions-check-2 Confirmed" at bounding box center [496, 35] width 97 height 14
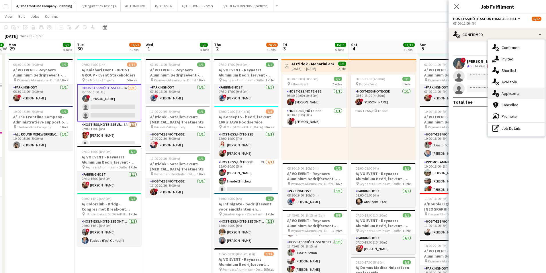
click at [521, 94] on div "single-neutral-actions-information Applicants" at bounding box center [516, 93] width 57 height 11
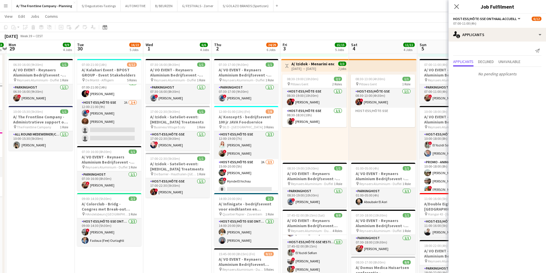
click at [107, 125] on app-card-role "Host-ess/Hôte-sse 2A [DATE] 12:00-21:00 (9h) ! [PERSON_NAME] single-neutral-act…" at bounding box center [109, 121] width 64 height 44
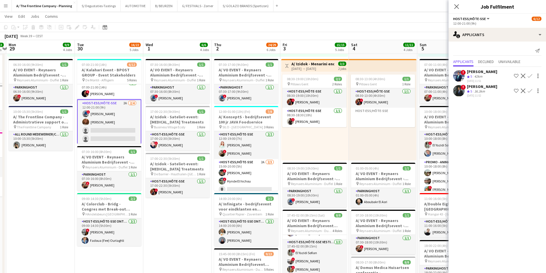
click at [482, 78] on div "42km" at bounding box center [478, 76] width 10 height 5
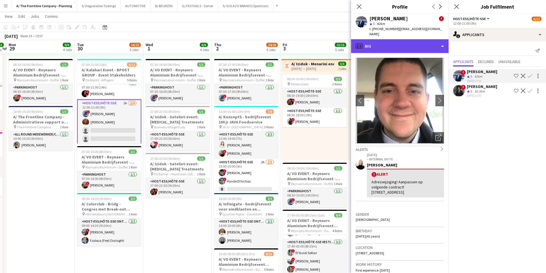
click at [400, 43] on div "profile Bio" at bounding box center [399, 46] width 97 height 14
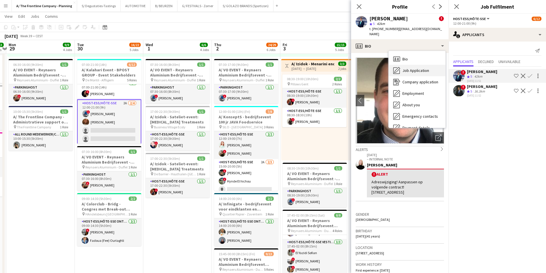
click at [406, 68] on span "Job Application" at bounding box center [415, 70] width 27 height 5
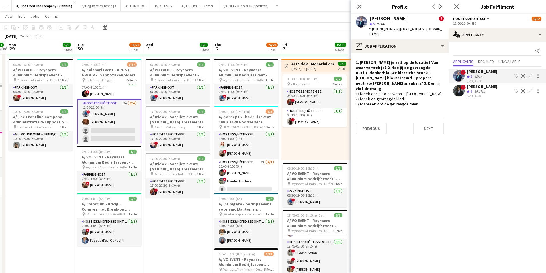
click at [484, 93] on div "36.3km" at bounding box center [479, 91] width 13 height 5
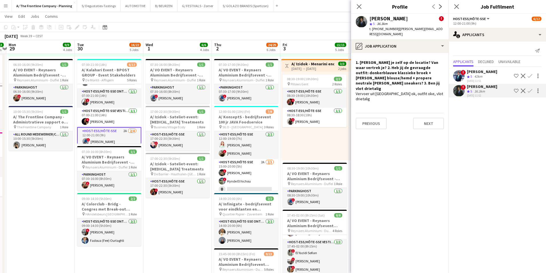
scroll to position [86, 0]
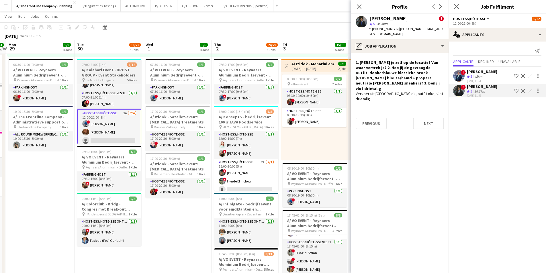
click at [108, 76] on h3 "A/ Kalahari Event - BPOST GROUP - Event Stakeholders" at bounding box center [109, 72] width 64 height 10
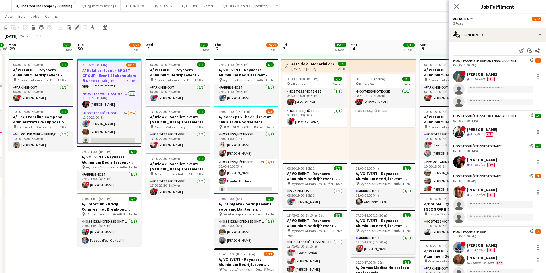
click at [75, 25] on icon "Edit" at bounding box center [77, 27] width 5 height 5
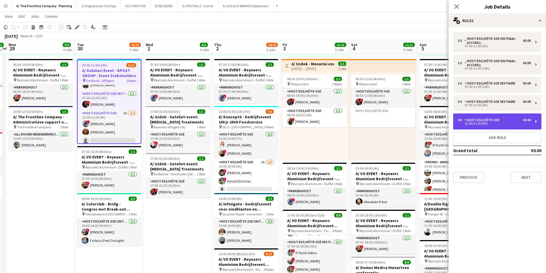
click at [489, 125] on div "4 x Host-ess/Hôte-sse €0.00 12:00-21:00 (9h)" at bounding box center [497, 121] width 88 height 16
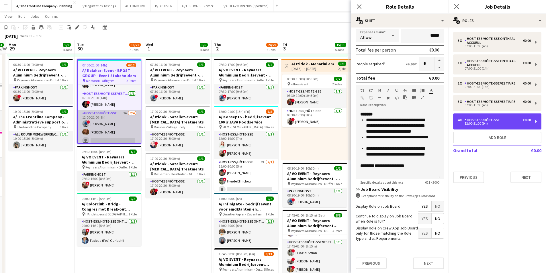
scroll to position [97, 0]
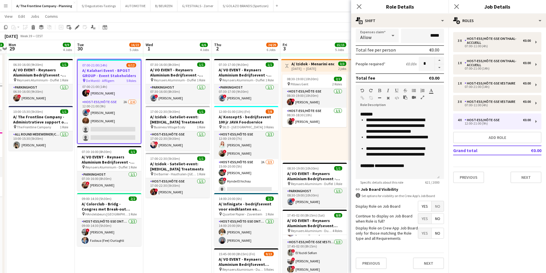
click at [200, 223] on app-date-cell "07:00-18:00 (11h) 3/3 pin Room with a ZOO 1 Role Host-ess/Hôte-sse Click to add…" at bounding box center [177, 101] width 68 height 504
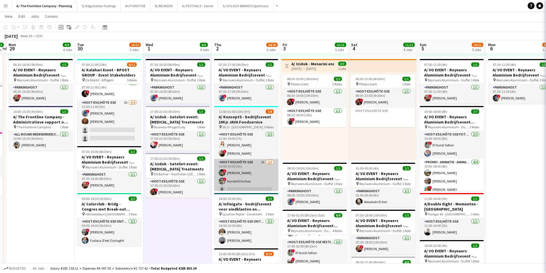
scroll to position [96, 0]
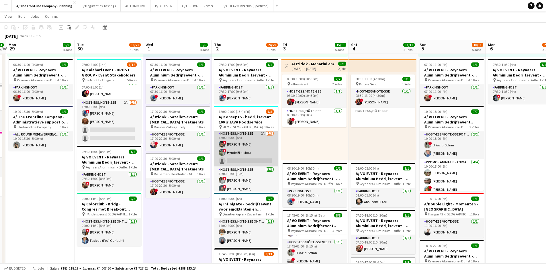
click at [261, 163] on app-card-role "Host-ess/Hôte-sse 2A [DATE] 15:00-20:00 (5h) ! [PERSON_NAME] ! Hynde El hichou …" at bounding box center [246, 148] width 64 height 36
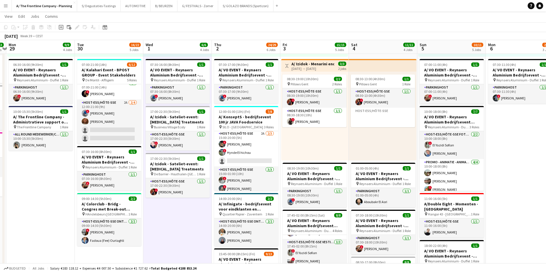
scroll to position [29, 0]
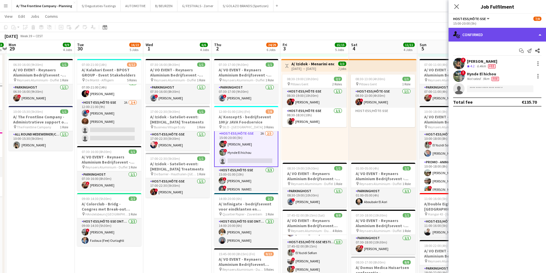
click at [482, 35] on div "single-neutral-actions-check-2 Confirmed" at bounding box center [496, 35] width 97 height 14
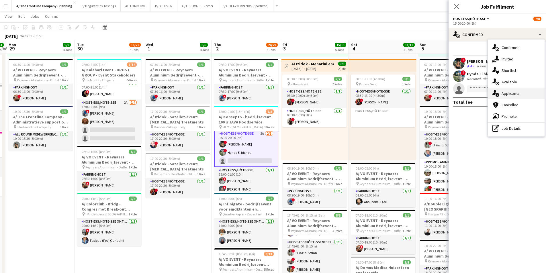
click at [514, 89] on div "single-neutral-actions-information Applicants" at bounding box center [516, 93] width 57 height 11
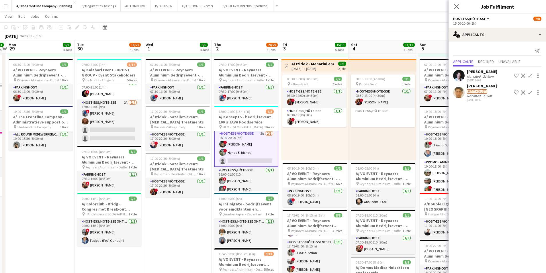
click at [484, 79] on div "[DATE] 14:07" at bounding box center [482, 80] width 30 height 4
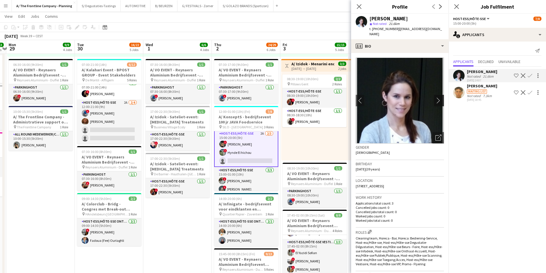
click at [436, 97] on app-icon "chevron-right" at bounding box center [439, 100] width 9 height 6
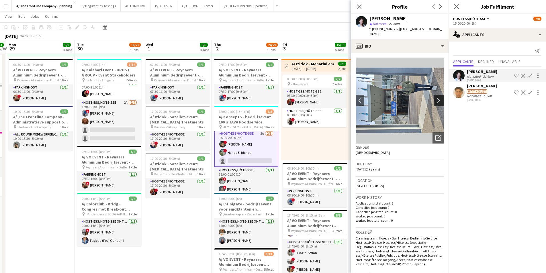
click at [436, 97] on app-icon "chevron-right" at bounding box center [439, 100] width 9 height 6
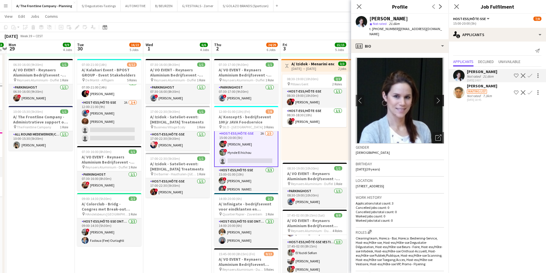
click at [436, 97] on app-icon "chevron-right" at bounding box center [439, 100] width 9 height 6
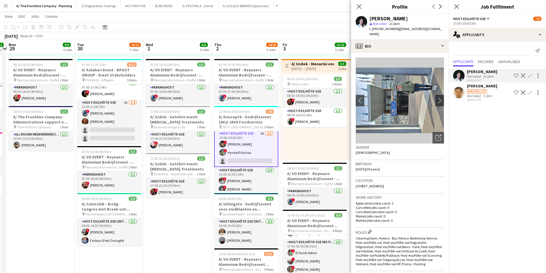
click at [161, 219] on app-date-cell "07:00-18:00 (11h) 3/3 pin Room with a ZOO 1 Role Host-ess/Hôte-sse Click to add…" at bounding box center [177, 101] width 68 height 504
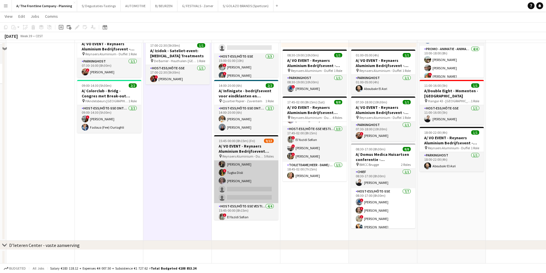
scroll to position [329, 0]
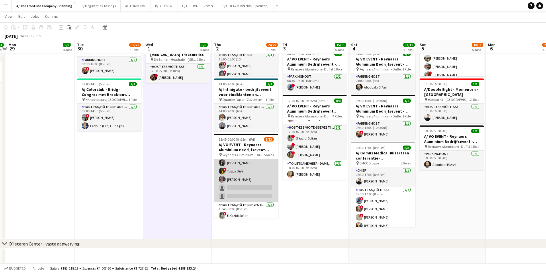
click at [239, 180] on app-card-role "Host-ess/Hôte-sse Scanning 4A [DATE] 15:45-19:45 (4h) [PERSON_NAME] ! Tugba Dis…" at bounding box center [246, 175] width 64 height 53
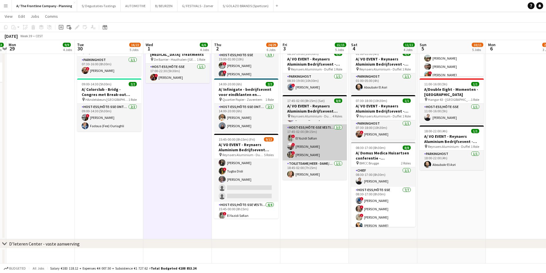
scroll to position [58, 0]
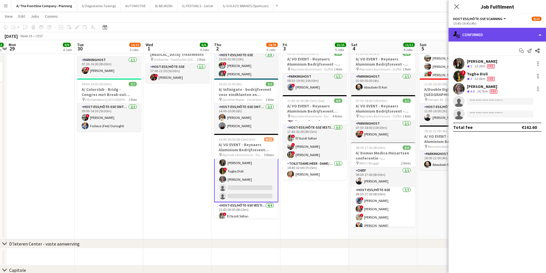
click at [473, 34] on div "single-neutral-actions-check-2 Confirmed" at bounding box center [496, 35] width 97 height 14
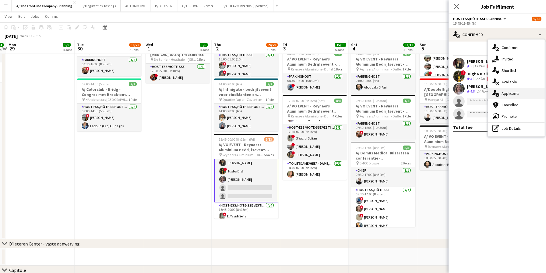
click at [522, 95] on div "single-neutral-actions-information Applicants" at bounding box center [516, 93] width 57 height 11
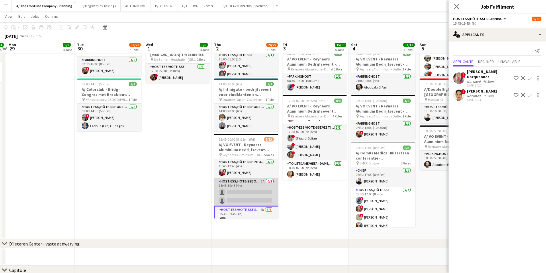
scroll to position [0, 0]
click at [249, 186] on app-card-role "Host-ess/Hôte-sse Onthaal-Accueill 3A 0/2 15:45-19:45 (4h) single-neutral-actio…" at bounding box center [246, 192] width 64 height 28
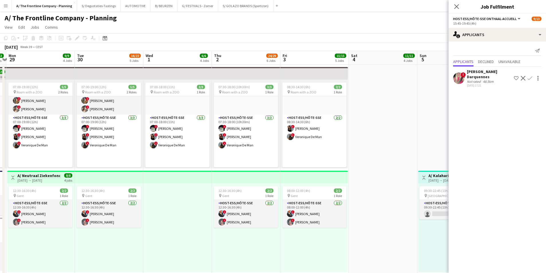
click at [308, 60] on app-board-header-date "Fri 3 15/15 5 Jobs" at bounding box center [314, 58] width 68 height 14
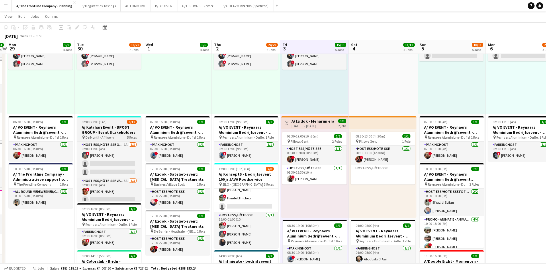
click at [125, 131] on h3 "A/ Kalahari Event - BPOST GROUP - Event Stakeholders" at bounding box center [109, 130] width 64 height 10
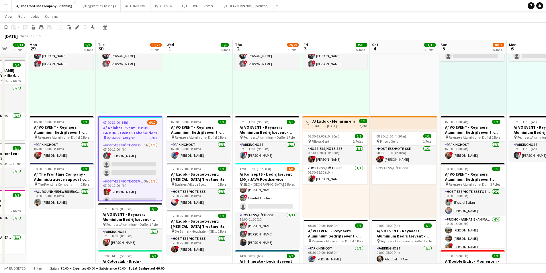
scroll to position [0, 175]
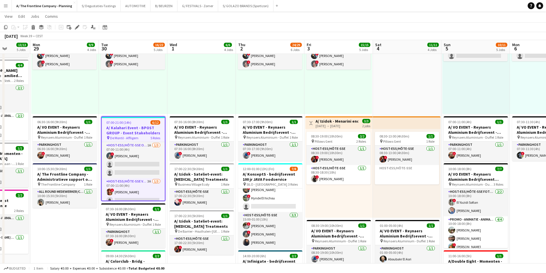
drag, startPoint x: 139, startPoint y: 129, endPoint x: 163, endPoint y: 124, distance: 24.7
click at [163, 124] on app-calendar-viewport "Fri 26 3/3 2 Jobs Sat 27 4/4 4 Jobs Sun 28 13/13 5 Jobs Mon 29 9/9 4 Jobs Tue 3…" at bounding box center [273, 164] width 546 height 599
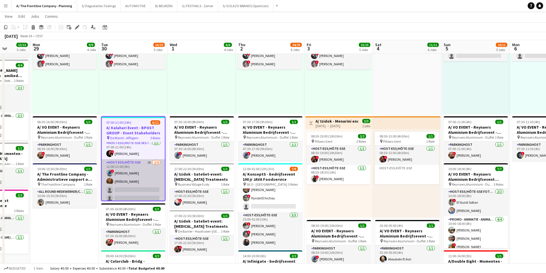
scroll to position [97, 0]
click at [127, 190] on app-card-role "Host-ess/Hôte-sse 2A [DATE] 12:00-21:00 (9h) ! [PERSON_NAME] single-neutral-act…" at bounding box center [133, 178] width 63 height 44
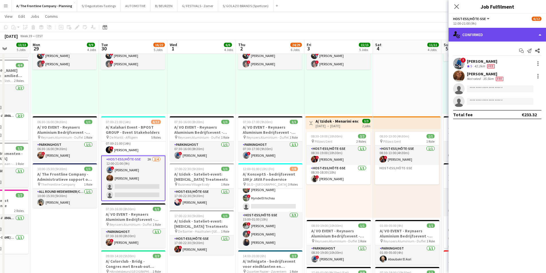
click at [482, 32] on div "single-neutral-actions-check-2 Confirmed" at bounding box center [496, 35] width 97 height 14
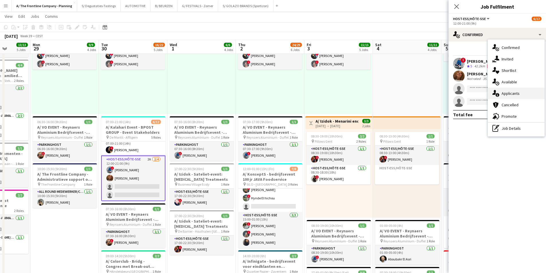
click at [520, 94] on div "single-neutral-actions-information Applicants" at bounding box center [516, 93] width 57 height 11
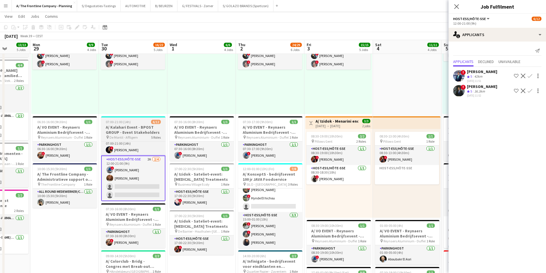
click at [143, 133] on h3 "A/ Kalahari Event - BPOST GROUP - Event Stakeholders" at bounding box center [133, 130] width 64 height 10
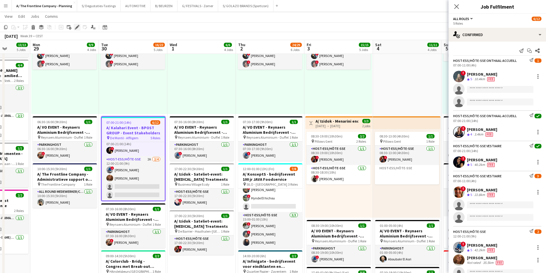
click at [77, 29] on icon "Edit" at bounding box center [77, 27] width 5 height 5
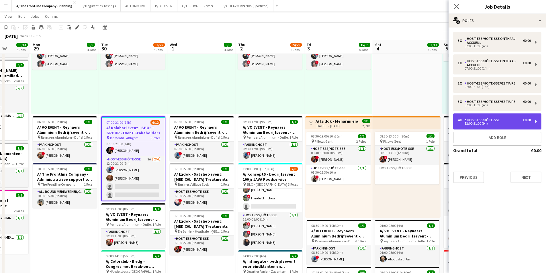
click at [510, 118] on div "4 x Host-ess/Hôte-sse €0.00" at bounding box center [493, 120] width 73 height 4
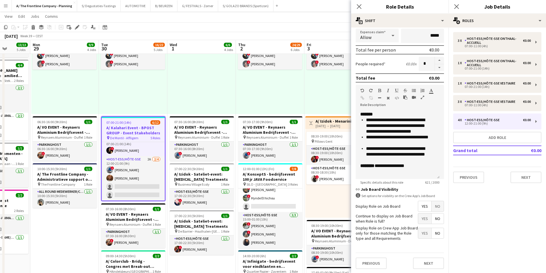
click at [140, 180] on app-card-role "Host-ess/Hôte-sse 2A [DATE] 12:00-21:00 (9h) ! [PERSON_NAME] single-neutral-act…" at bounding box center [133, 178] width 63 height 44
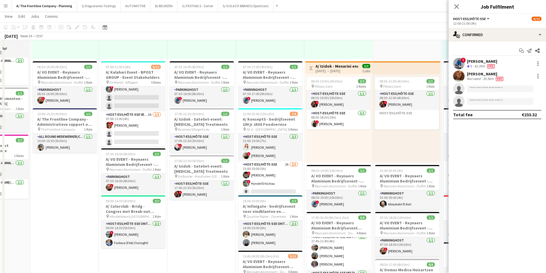
scroll to position [215, 0]
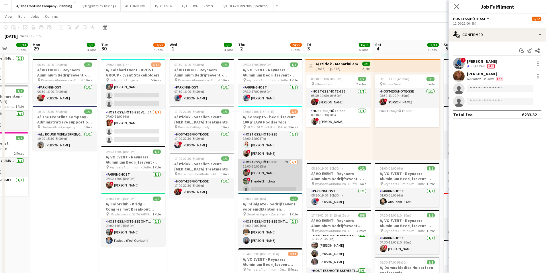
click at [271, 171] on app-card-role "Host-ess/Hôte-sse 2A [DATE] 15:00-20:00 (5h) ! [PERSON_NAME] ! Hynde El hichou …" at bounding box center [270, 177] width 64 height 36
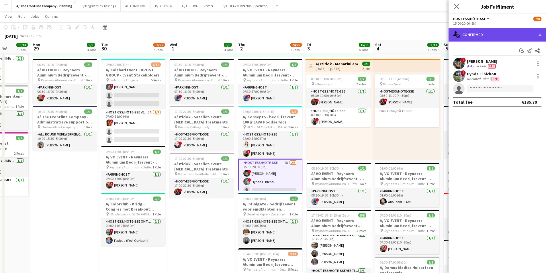
click at [500, 34] on div "single-neutral-actions-check-2 Confirmed" at bounding box center [496, 35] width 97 height 14
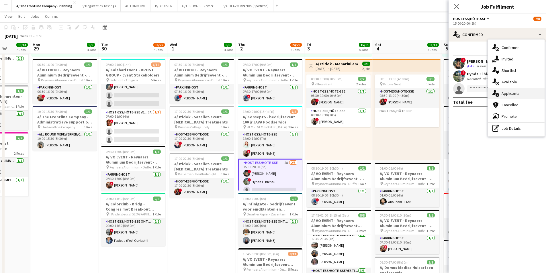
click at [518, 91] on span "Applicants" at bounding box center [510, 93] width 18 height 5
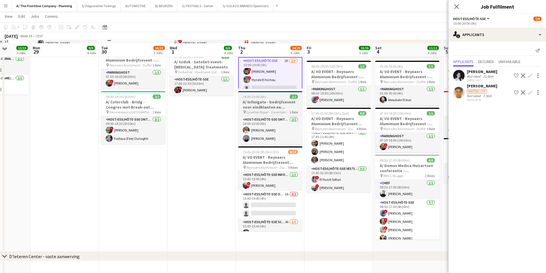
scroll to position [329, 0]
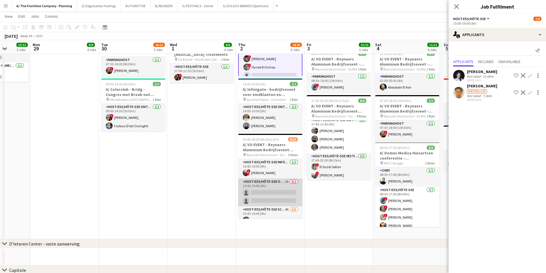
click at [282, 194] on app-card-role "Host-ess/Hôte-sse Onthaal-Accueill 3A 0/2 15:45-19:45 (4h) single-neutral-actio…" at bounding box center [270, 192] width 64 height 28
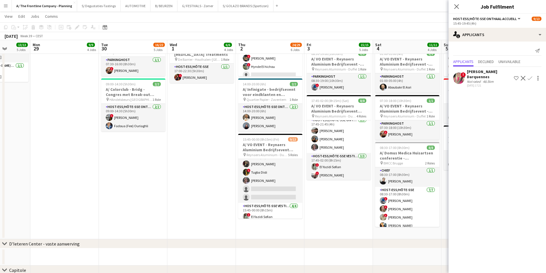
click at [282, 194] on app-card-role "Host-ess/Hôte-sse Scanning 4A [DATE] 15:45-19:45 (4h) [PERSON_NAME] ! Tugba Dis…" at bounding box center [270, 176] width 64 height 53
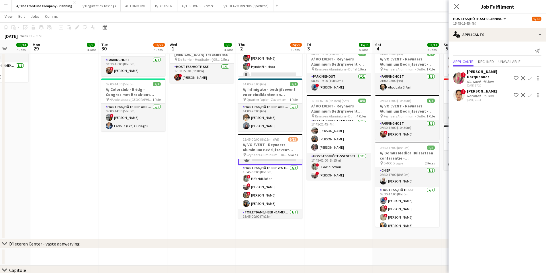
scroll to position [105, 0]
click at [482, 102] on div "[DATE] 01:11" at bounding box center [482, 100] width 30 height 4
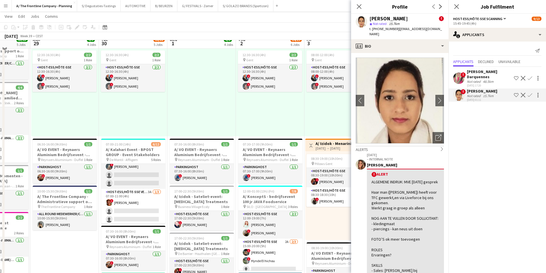
scroll to position [129, 0]
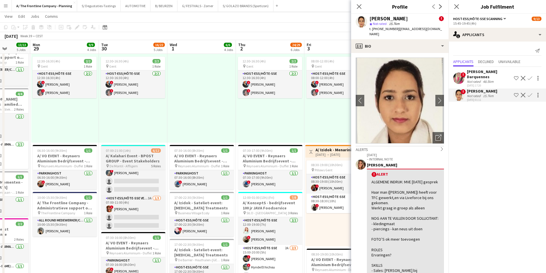
click at [134, 165] on span "De Montil - Affligem" at bounding box center [123, 166] width 28 height 4
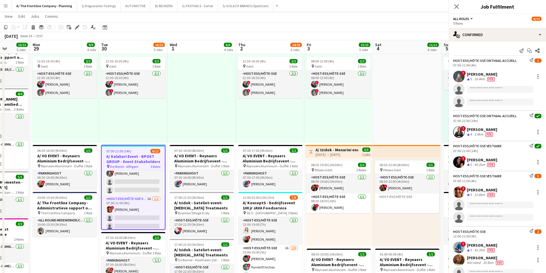
scroll to position [104, 0]
click at [74, 27] on div "Edit" at bounding box center [77, 27] width 7 height 7
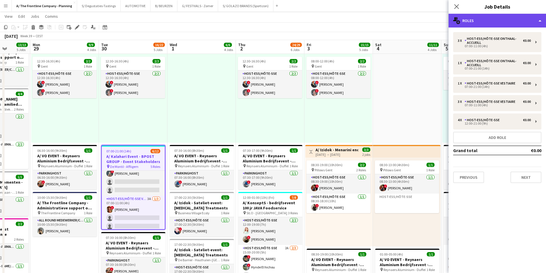
click at [489, 17] on div "multiple-users-add Roles" at bounding box center [496, 21] width 97 height 14
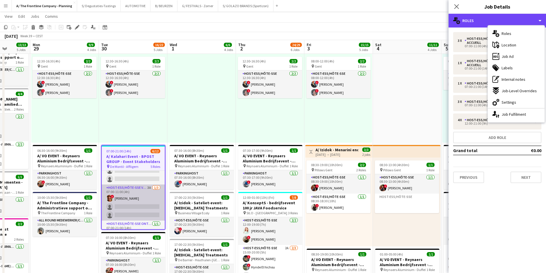
scroll to position [97, 0]
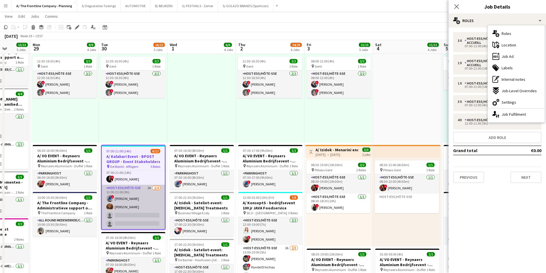
click at [131, 207] on app-card-role "Host-ess/Hôte-sse 2A [DATE] 12:00-21:00 (9h) ! [PERSON_NAME] single-neutral-act…" at bounding box center [133, 207] width 63 height 44
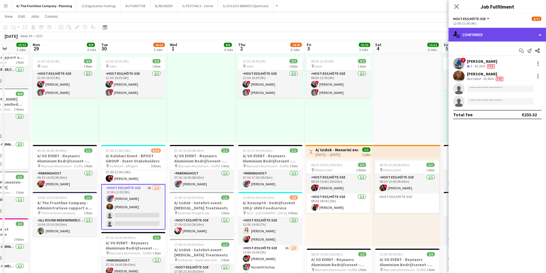
click at [488, 30] on div "single-neutral-actions-check-2 Confirmed" at bounding box center [496, 35] width 97 height 14
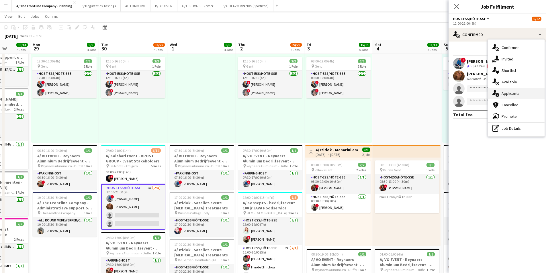
click at [518, 96] on span "Applicants" at bounding box center [510, 93] width 18 height 5
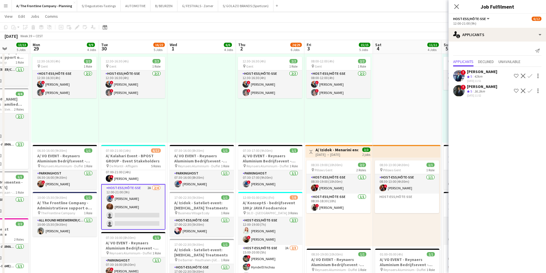
click at [475, 93] on div "36.3km" at bounding box center [479, 91] width 13 height 5
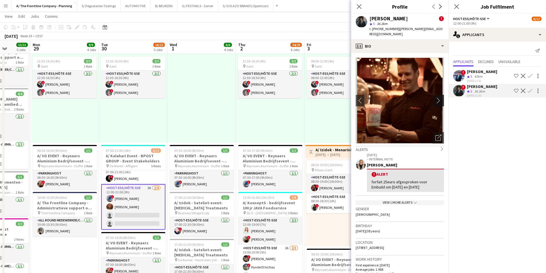
click at [435, 101] on app-icon "chevron-right" at bounding box center [439, 100] width 9 height 6
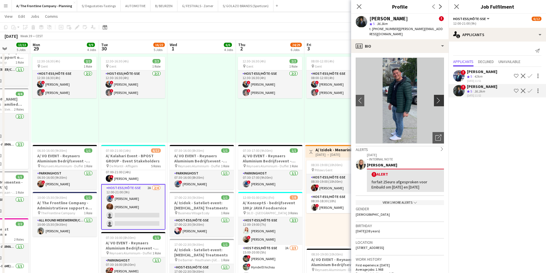
click at [435, 101] on app-icon "chevron-right" at bounding box center [439, 100] width 9 height 6
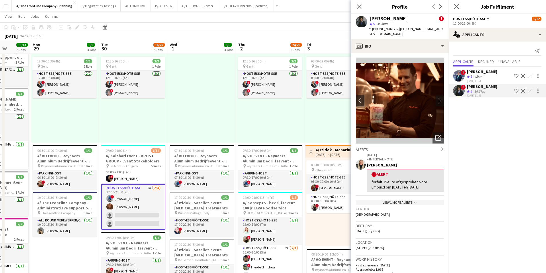
click at [486, 79] on div "[DATE] 11:51" at bounding box center [482, 81] width 30 height 4
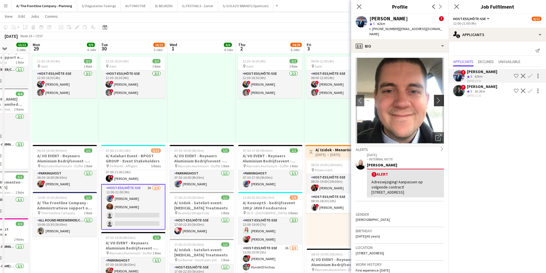
click at [437, 97] on app-icon "chevron-right" at bounding box center [439, 100] width 9 height 6
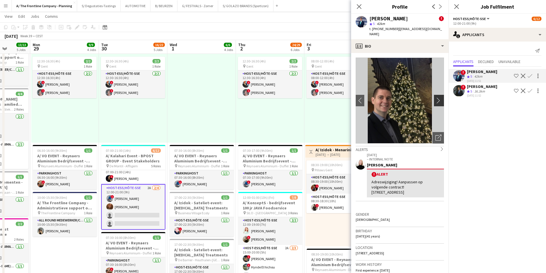
click at [437, 97] on app-icon "chevron-right" at bounding box center [439, 100] width 9 height 6
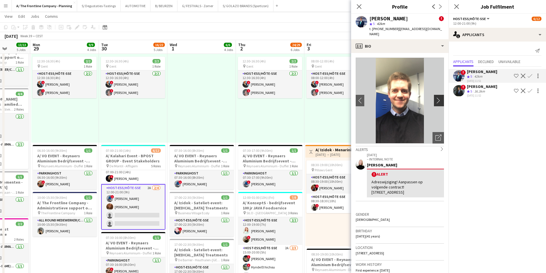
click at [436, 97] on app-icon "chevron-right" at bounding box center [439, 100] width 9 height 6
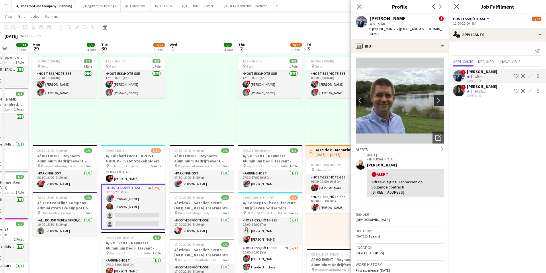
click at [436, 97] on app-icon "chevron-right" at bounding box center [439, 100] width 9 height 6
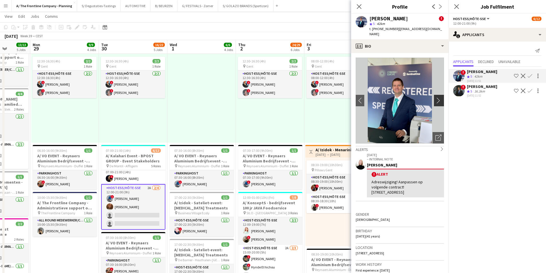
click at [436, 97] on app-icon "chevron-right" at bounding box center [439, 100] width 9 height 6
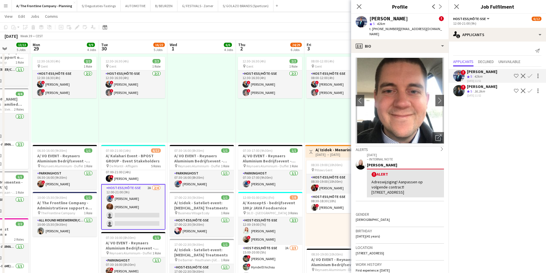
click at [384, 254] on span "[STREET_ADDRESS]" at bounding box center [369, 253] width 28 height 4
copy span "[STREET_ADDRESS]"
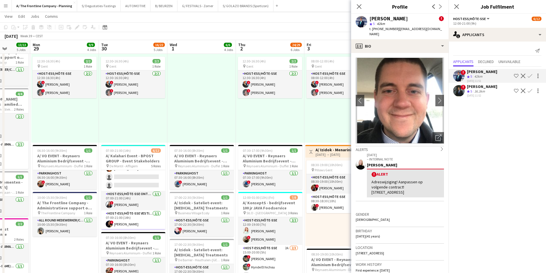
scroll to position [40, 0]
click at [469, 88] on div "[PERSON_NAME]" at bounding box center [482, 86] width 30 height 5
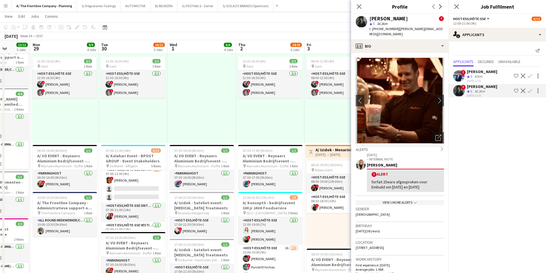
scroll to position [57, 0]
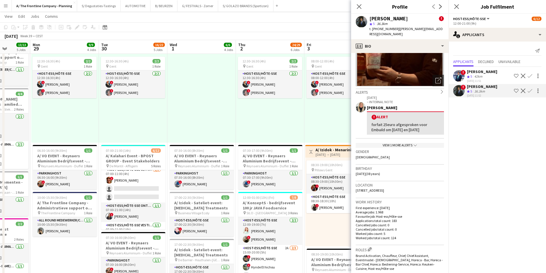
click at [396, 188] on div "Location [STREET_ADDRESS]" at bounding box center [399, 189] width 88 height 17
click at [384, 189] on span "[STREET_ADDRESS]" at bounding box center [369, 190] width 28 height 4
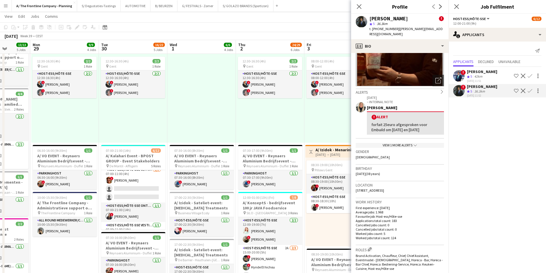
click at [384, 189] on span "[STREET_ADDRESS]" at bounding box center [369, 190] width 28 height 4
copy span "[STREET_ADDRESS]"
click at [496, 74] on div "[PERSON_NAME]" at bounding box center [482, 71] width 30 height 5
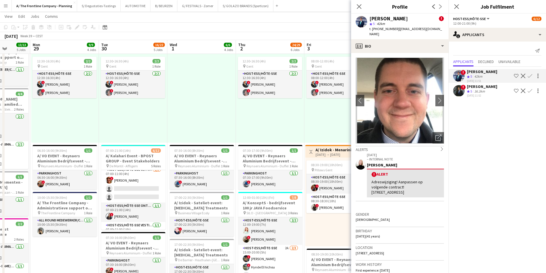
click at [530, 76] on app-icon "Confirm" at bounding box center [529, 76] width 5 height 5
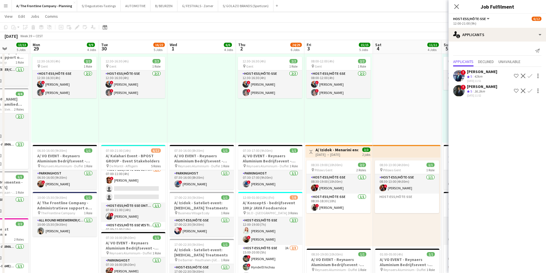
click at [528, 76] on app-icon "Confirm" at bounding box center [529, 76] width 5 height 5
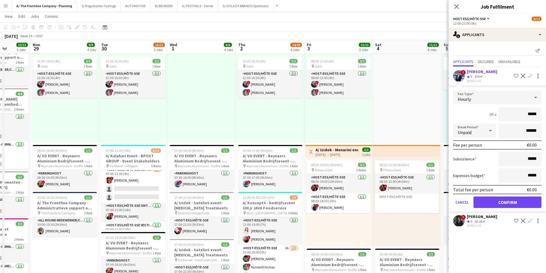
click at [496, 78] on div "Crew rating 5 42km" at bounding box center [482, 76] width 30 height 5
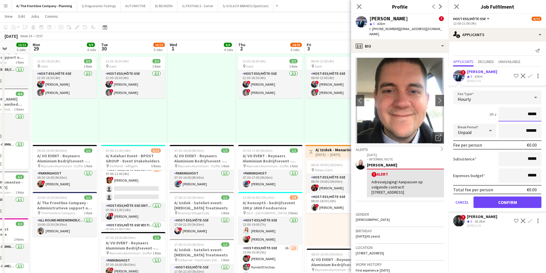
drag, startPoint x: 528, startPoint y: 114, endPoint x: 538, endPoint y: 115, distance: 9.2
click at [538, 115] on input "*****" at bounding box center [519, 114] width 43 height 14
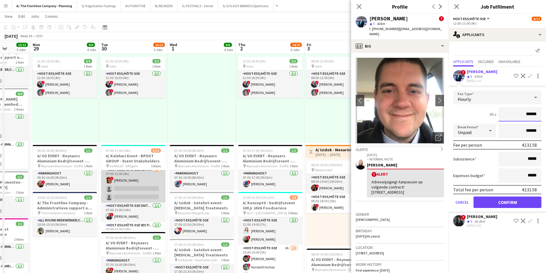
scroll to position [97, 0]
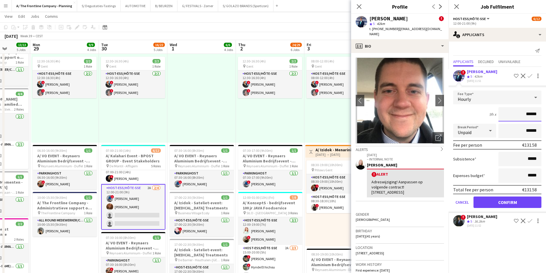
type input "******"
drag, startPoint x: 527, startPoint y: 132, endPoint x: 521, endPoint y: 133, distance: 6.3
click at [521, 133] on input "******" at bounding box center [519, 131] width 43 height 14
type input "*******"
click at [514, 207] on button "Confirm" at bounding box center [507, 201] width 68 height 11
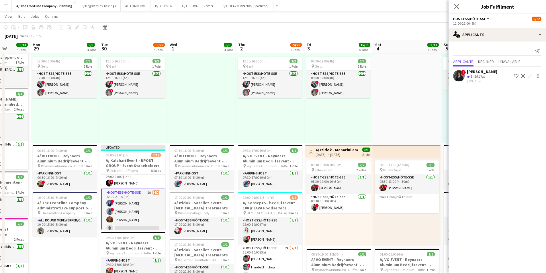
click at [530, 76] on app-icon "Confirm" at bounding box center [529, 76] width 5 height 5
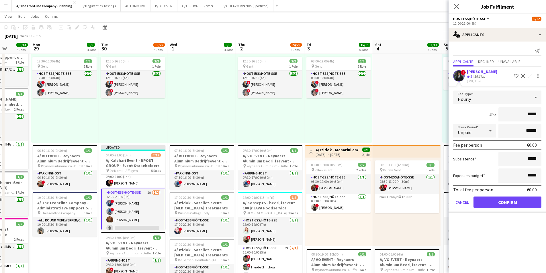
drag, startPoint x: 528, startPoint y: 116, endPoint x: 541, endPoint y: 115, distance: 12.9
click at [541, 115] on form "Fee Type Hourly 9h x ***** Break Period Unpaid ****** Fee per person €0.00 Subs…" at bounding box center [496, 152] width 97 height 122
type input "***"
click at [474, 109] on div "9h x ***" at bounding box center [497, 114] width 88 height 14
drag, startPoint x: 526, startPoint y: 131, endPoint x: 520, endPoint y: 131, distance: 5.7
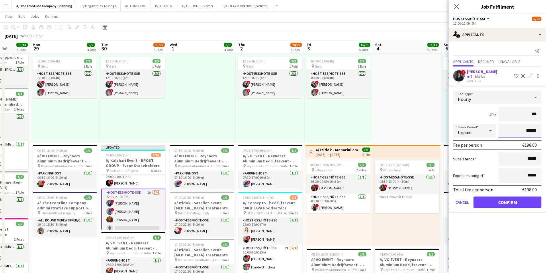
click at [520, 131] on input "******" at bounding box center [519, 131] width 43 height 14
type input "*******"
click at [516, 201] on button "Confirm" at bounding box center [507, 201] width 68 height 11
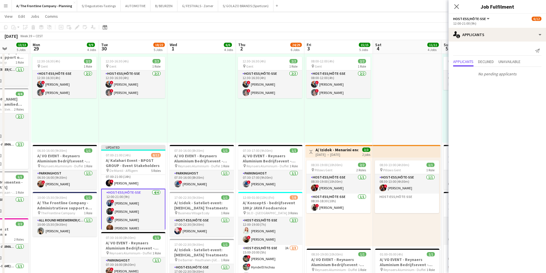
click at [121, 205] on app-card-role "Host-ess/Hôte-sse [DATE] 12:00-21:00 (9h) ! [PERSON_NAME] ! [PERSON_NAME] ! [PE…" at bounding box center [133, 212] width 64 height 46
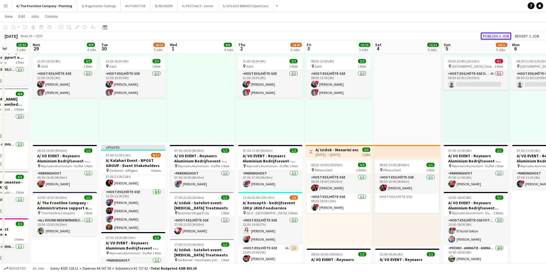
click at [505, 35] on button "Publish 1 job" at bounding box center [495, 35] width 31 height 7
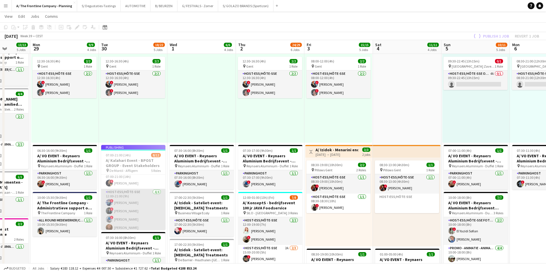
scroll to position [96, 0]
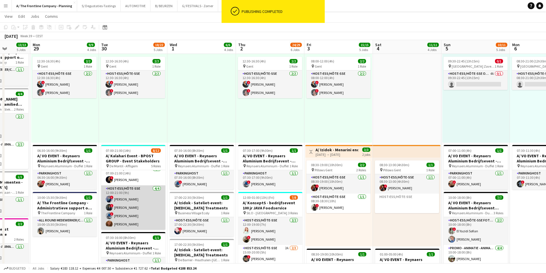
click at [126, 211] on app-card-role "Host-ess/Hôte-sse [DATE] 12:00-21:00 (9h) ! [PERSON_NAME] ! [PERSON_NAME] ! [PE…" at bounding box center [133, 207] width 64 height 44
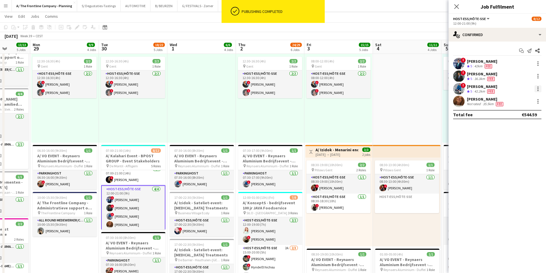
click at [538, 86] on div at bounding box center [537, 88] width 7 height 7
click at [529, 98] on span "Edit fee" at bounding box center [519, 99] width 36 height 5
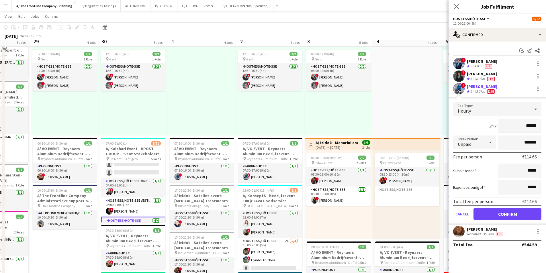
scroll to position [129, 0]
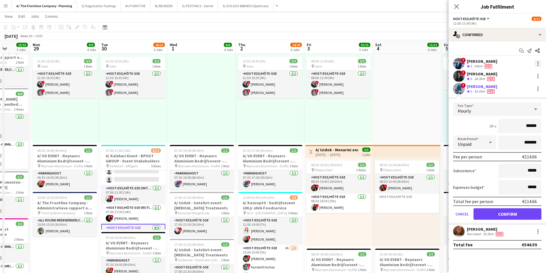
click at [536, 64] on div at bounding box center [537, 63] width 7 height 7
click at [520, 100] on span "Send notification" at bounding box center [518, 101] width 34 height 5
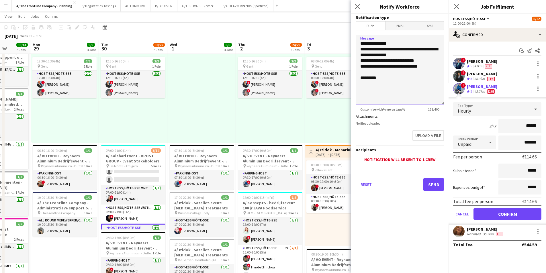
drag, startPoint x: 383, startPoint y: 55, endPoint x: 420, endPoint y: 57, distance: 37.6
click at [420, 57] on textarea "**********" at bounding box center [399, 70] width 88 height 70
drag, startPoint x: 428, startPoint y: 68, endPoint x: 358, endPoint y: 68, distance: 69.3
click at [358, 68] on textarea "**********" at bounding box center [399, 70] width 88 height 70
type textarea "**********"
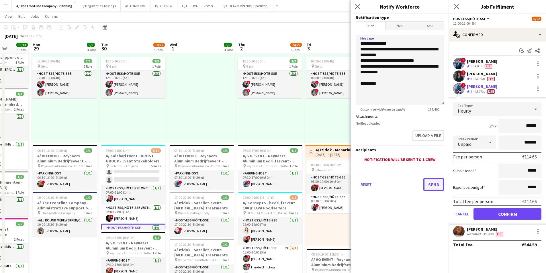
click at [434, 186] on button "Send" at bounding box center [433, 184] width 21 height 13
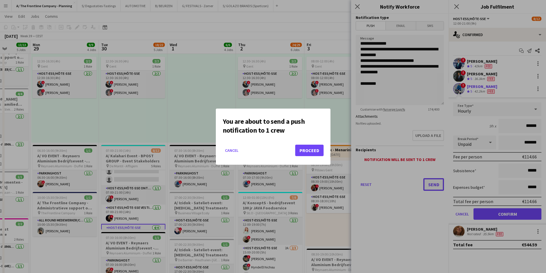
scroll to position [0, 0]
click at [318, 151] on button "Proceed" at bounding box center [309, 150] width 28 height 11
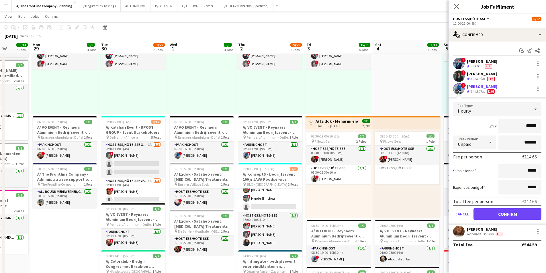
scroll to position [40, 0]
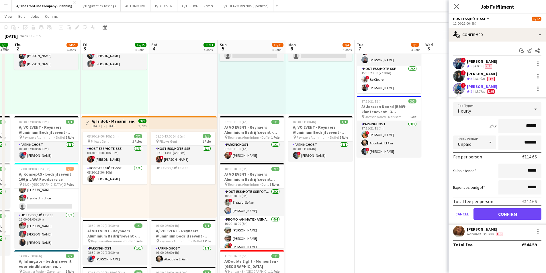
drag, startPoint x: 246, startPoint y: 194, endPoint x: 154, endPoint y: 186, distance: 92.3
click at [154, 186] on app-calendar-viewport "Mon 29 9/9 4 Jobs Tue 30 18/22 5 Jobs Wed 1 6/6 4 Jobs Thu 2 24/29 6 Jobs Fri 3…" at bounding box center [273, 164] width 546 height 599
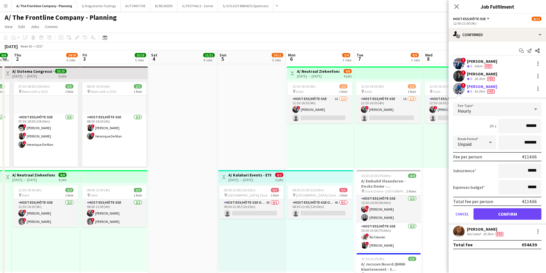
scroll to position [0, 0]
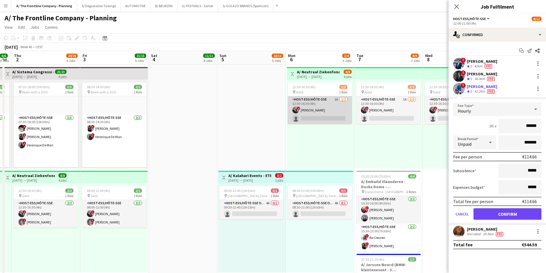
click at [317, 108] on app-card-role "Host-ess/Hôte-sse 1A [DATE] 12:30-16:30 (4h) ! [PERSON_NAME] single-neutral-act…" at bounding box center [320, 110] width 64 height 28
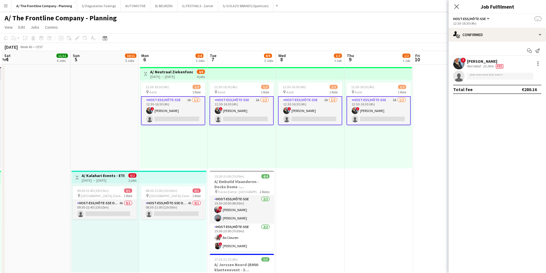
scroll to position [0, 206]
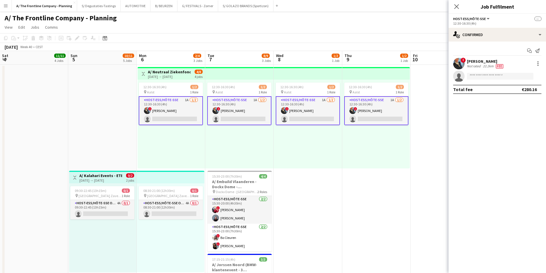
drag, startPoint x: 343, startPoint y: 117, endPoint x: 194, endPoint y: 113, distance: 149.6
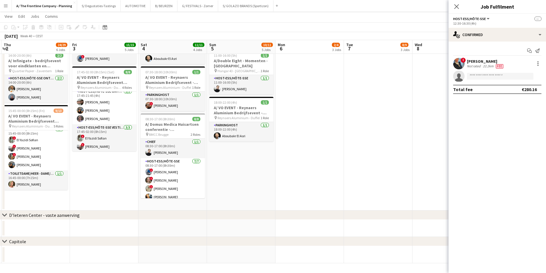
scroll to position [9, 0]
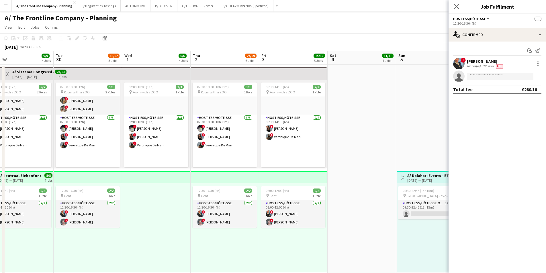
drag, startPoint x: 107, startPoint y: 109, endPoint x: 296, endPoint y: 110, distance: 189.1
click at [106, 36] on icon "Date picker" at bounding box center [105, 38] width 5 height 5
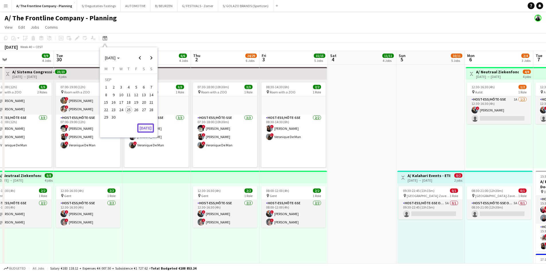
click at [147, 129] on button "[DATE]" at bounding box center [145, 127] width 17 height 9
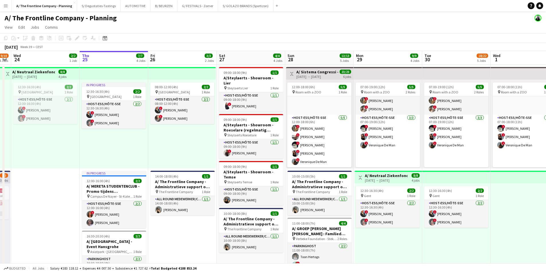
scroll to position [9, 0]
drag, startPoint x: 353, startPoint y: 106, endPoint x: 287, endPoint y: 104, distance: 65.9
click at [315, 55] on app-board-header-date "Sun 28 13/13 5 Jobs" at bounding box center [319, 58] width 68 height 14
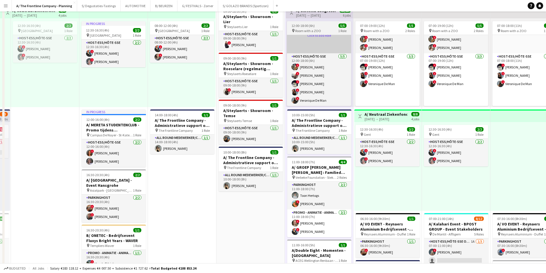
scroll to position [86, 0]
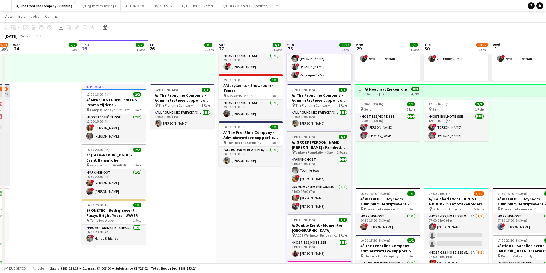
click at [314, 148] on h3 "A/ GROEP [PERSON_NAME] [PERSON_NAME] : Familiedag - [PERSON_NAME] Foundation St…" at bounding box center [319, 144] width 64 height 10
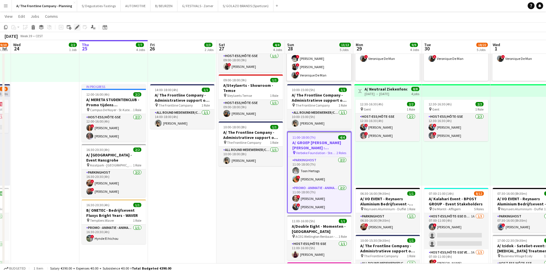
click at [76, 28] on icon at bounding box center [76, 27] width 3 height 3
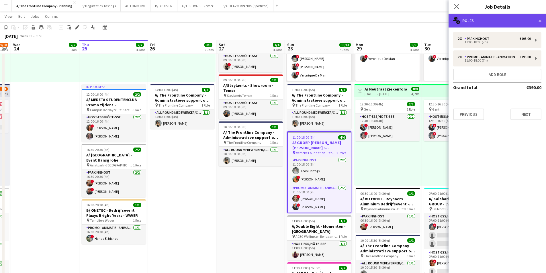
click at [517, 22] on div "multiple-users-add Roles" at bounding box center [496, 21] width 97 height 14
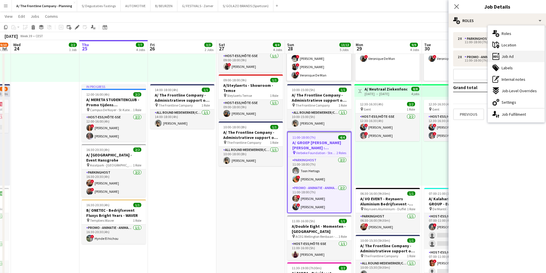
click at [522, 55] on div "ads-window Job Ad" at bounding box center [516, 56] width 57 height 11
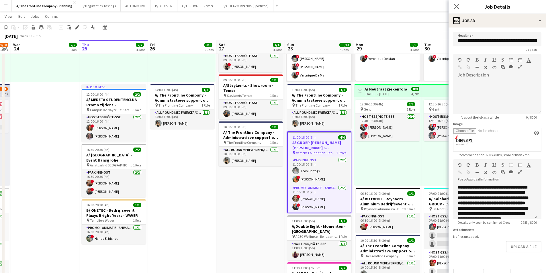
click at [520, 172] on icon "button" at bounding box center [519, 172] width 3 height 4
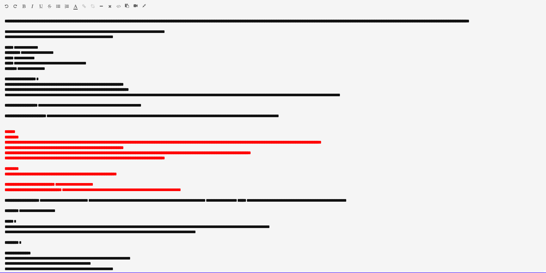
click at [162, 92] on p "**********" at bounding box center [273, 89] width 537 height 5
drag, startPoint x: 18, startPoint y: 70, endPoint x: 99, endPoint y: 70, distance: 81.3
click at [99, 66] on p "**********" at bounding box center [271, 63] width 532 height 5
copy p "**********"
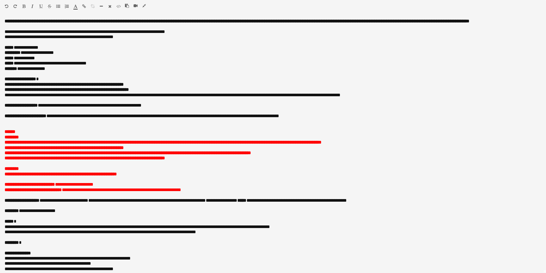
click at [145, 7] on icon "button" at bounding box center [143, 6] width 3 height 4
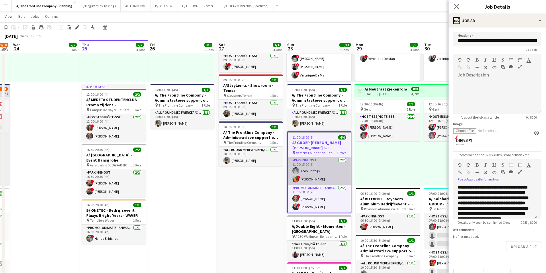
click at [319, 178] on app-card-role "Parkinghost [DATE] 11:00-18:00 (7h) Toon Hertogs ! [PERSON_NAME]" at bounding box center [319, 171] width 63 height 28
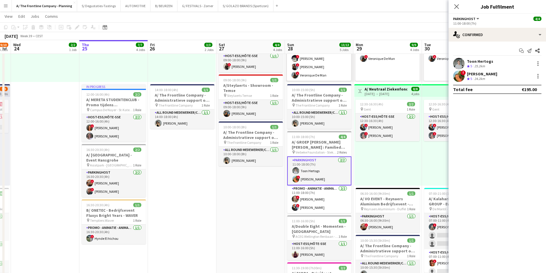
click at [523, 67] on div "Toon Hertogs Crew rating 5 25.2km" at bounding box center [496, 63] width 97 height 11
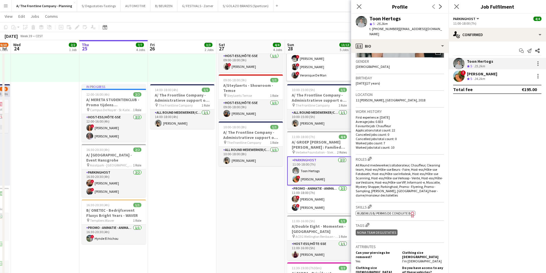
click at [394, 98] on span "11 [PERSON_NAME], [GEOGRAPHIC_DATA], 2018" at bounding box center [390, 100] width 70 height 4
copy span "11 [PERSON_NAME], [GEOGRAPHIC_DATA], 2018"
click at [490, 76] on div "[PERSON_NAME]" at bounding box center [482, 73] width 30 height 5
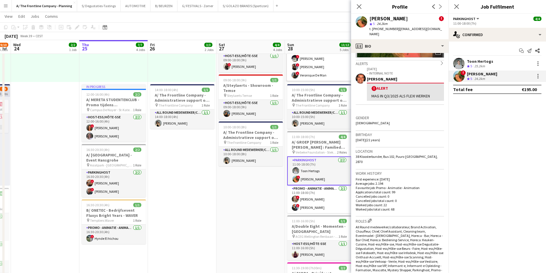
click at [406, 154] on span "38 Kloosterbunder, Bus 102, Puurs-[GEOGRAPHIC_DATA], 2870" at bounding box center [396, 158] width 82 height 9
copy span "38 Kloosterbunder, Bus 102, Puurs-[GEOGRAPHIC_DATA], 2870"
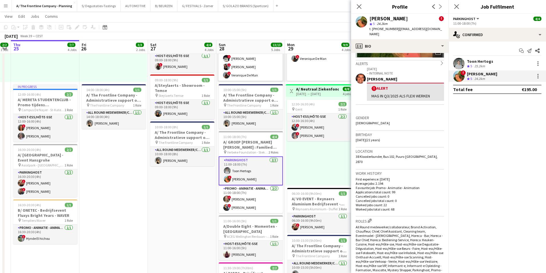
scroll to position [0, 196]
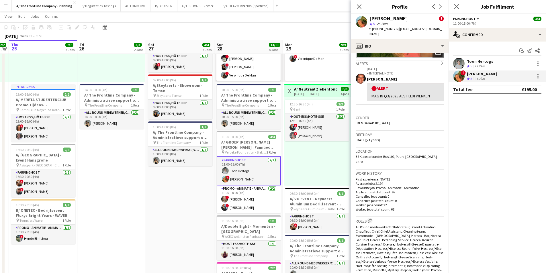
drag, startPoint x: 275, startPoint y: 126, endPoint x: 205, endPoint y: 121, distance: 70.7
click at [205, 121] on app-calendar-viewport "Mon 22 3/3 2 Jobs Tue 23 9/10 4 Jobs Wed 24 2/2 1 Job Thu 25 7/7 4 Jobs Fri 26 …" at bounding box center [273, 235] width 546 height 599
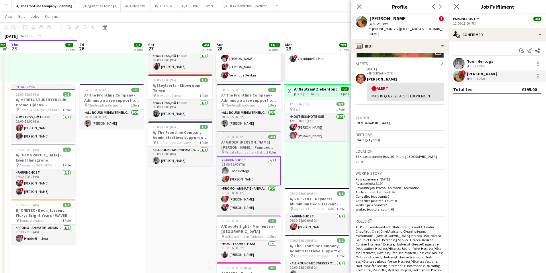
click at [239, 143] on h3 "A/ GROEP [PERSON_NAME] [PERSON_NAME] : Familiedag - [PERSON_NAME] Foundation St…" at bounding box center [249, 144] width 64 height 10
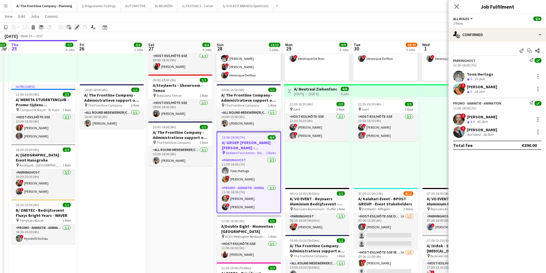
click at [77, 27] on icon at bounding box center [76, 27] width 3 height 3
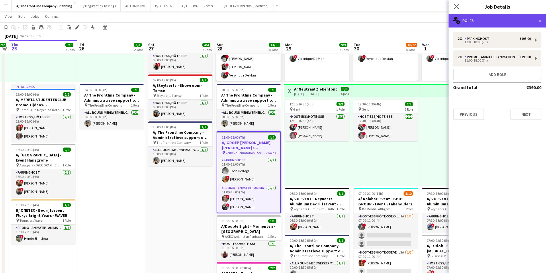
drag, startPoint x: 477, startPoint y: 21, endPoint x: 480, endPoint y: 25, distance: 5.4
click at [477, 21] on div "multiple-users-add Roles" at bounding box center [496, 21] width 97 height 14
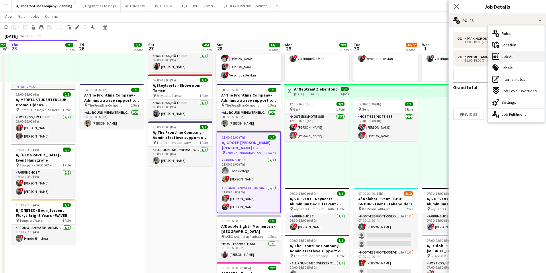
click at [518, 61] on div "ads-window Job Ad" at bounding box center [516, 56] width 57 height 11
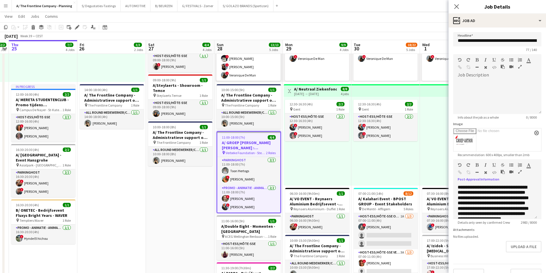
click at [519, 172] on icon "button" at bounding box center [519, 172] width 3 height 4
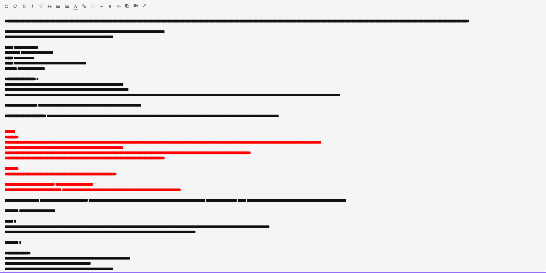
drag, startPoint x: 3, startPoint y: 91, endPoint x: 164, endPoint y: 89, distance: 161.0
click at [164, 89] on div "**********" at bounding box center [273, 146] width 546 height 254
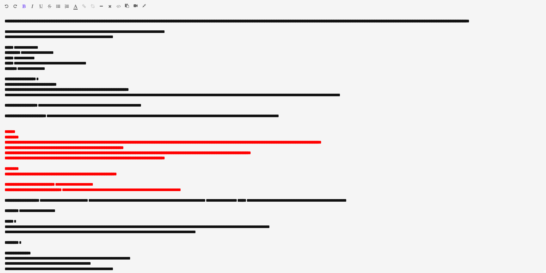
click at [145, 7] on icon "button" at bounding box center [143, 6] width 3 height 4
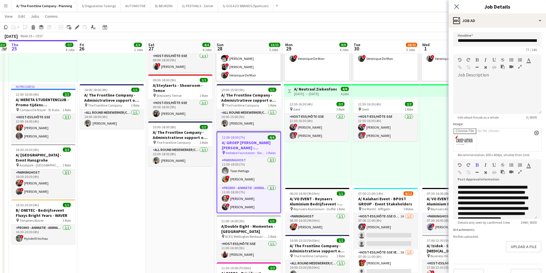
click at [321, 163] on div "12:30-16:30 (4h) 2/2 pin Gent 1 Role Host-ess/Hôte-sse [DATE] 12:30-16:30 (4h) …" at bounding box center [317, 141] width 67 height 89
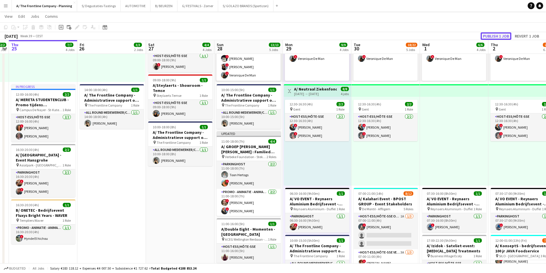
click at [501, 35] on button "Publish 1 job" at bounding box center [495, 35] width 31 height 7
